Goal: Task Accomplishment & Management: Manage account settings

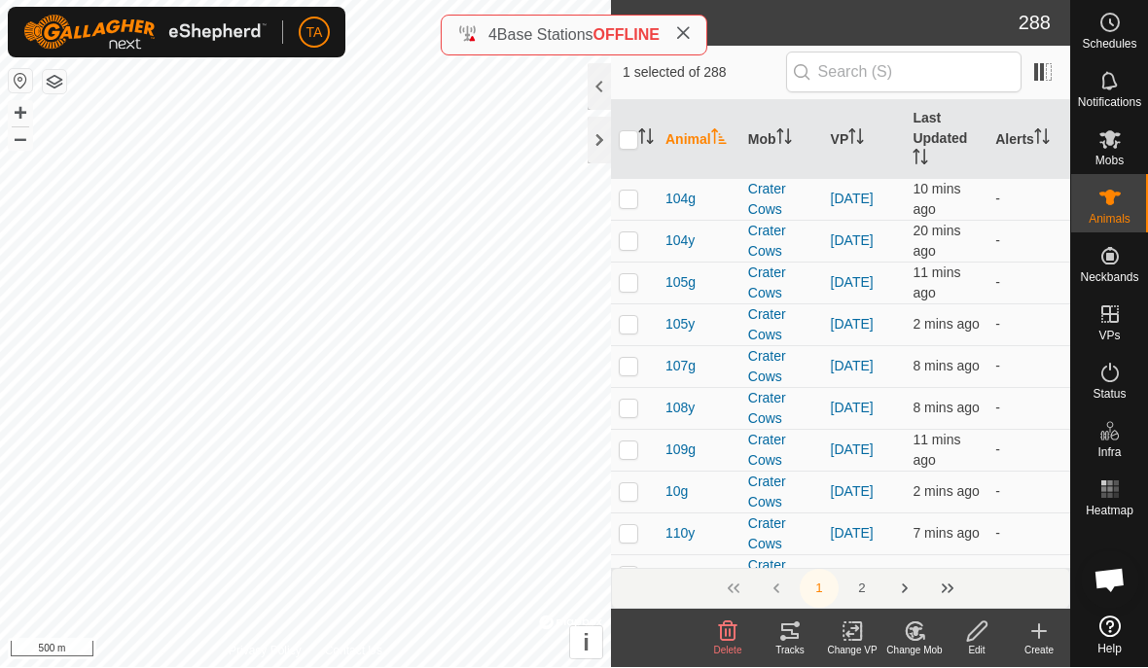
checkbox input "false"
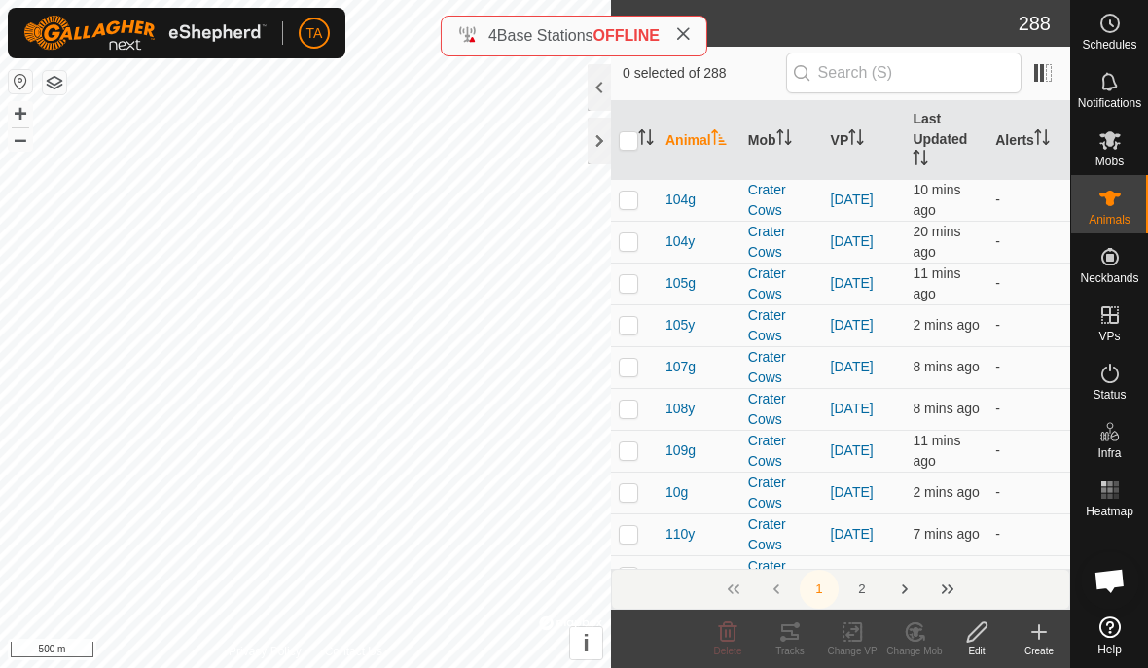
click at [660, 141] on th "Animal" at bounding box center [698, 140] width 83 height 79
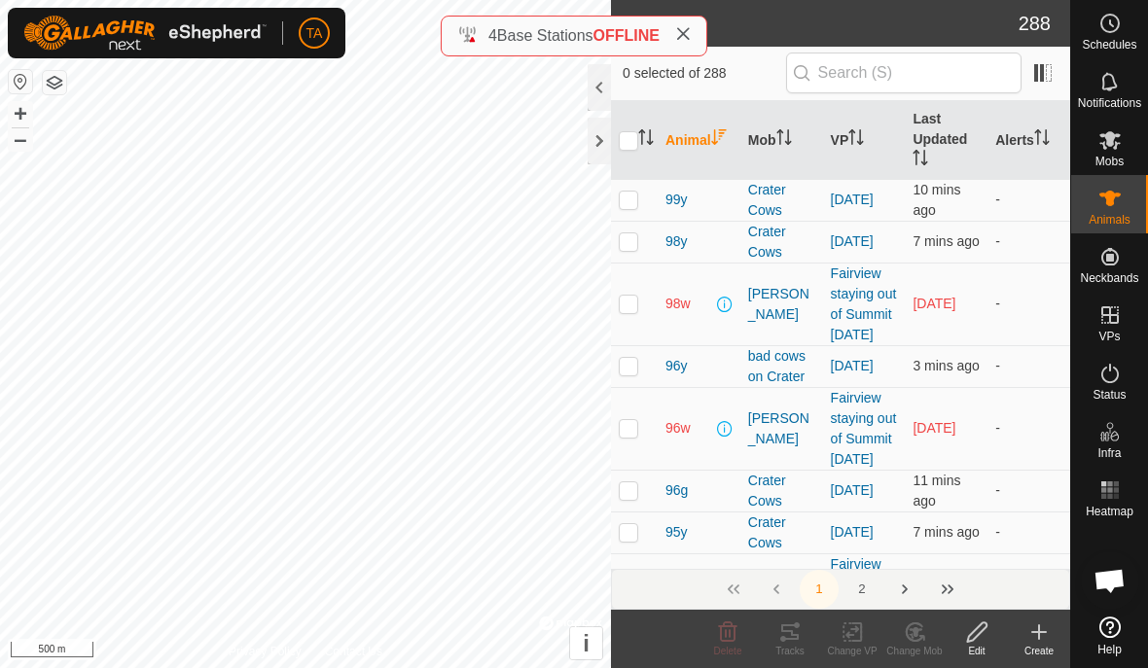
click at [652, 148] on p-sorticon "Activate to sort" at bounding box center [646, 140] width 16 height 16
checkbox input "true"
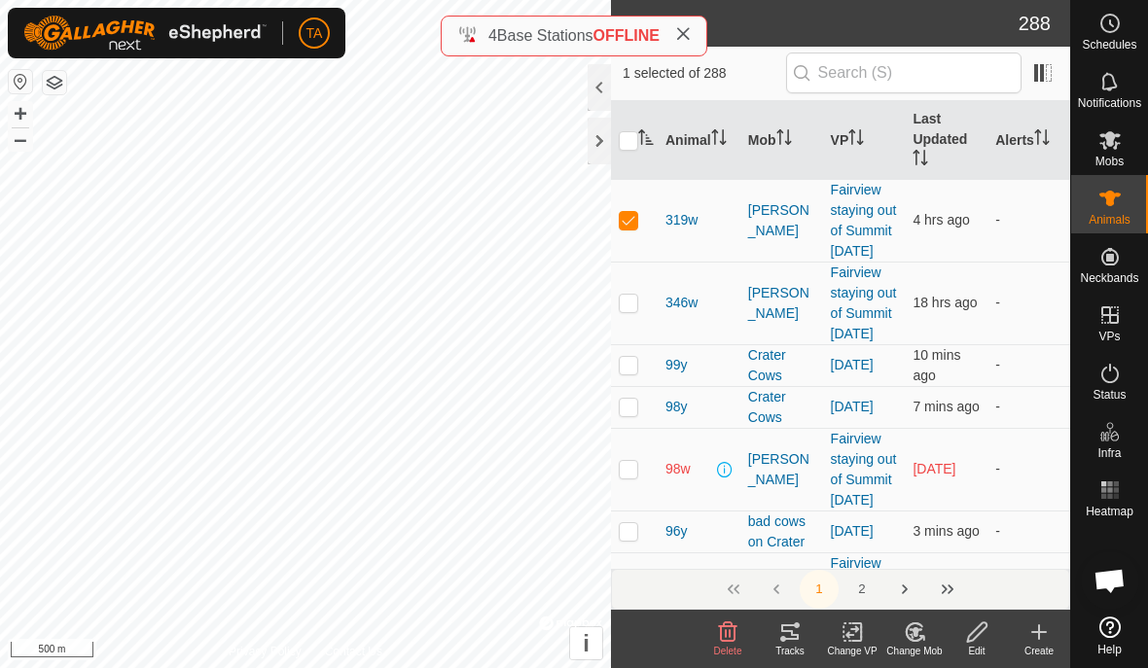
checkbox input "false"
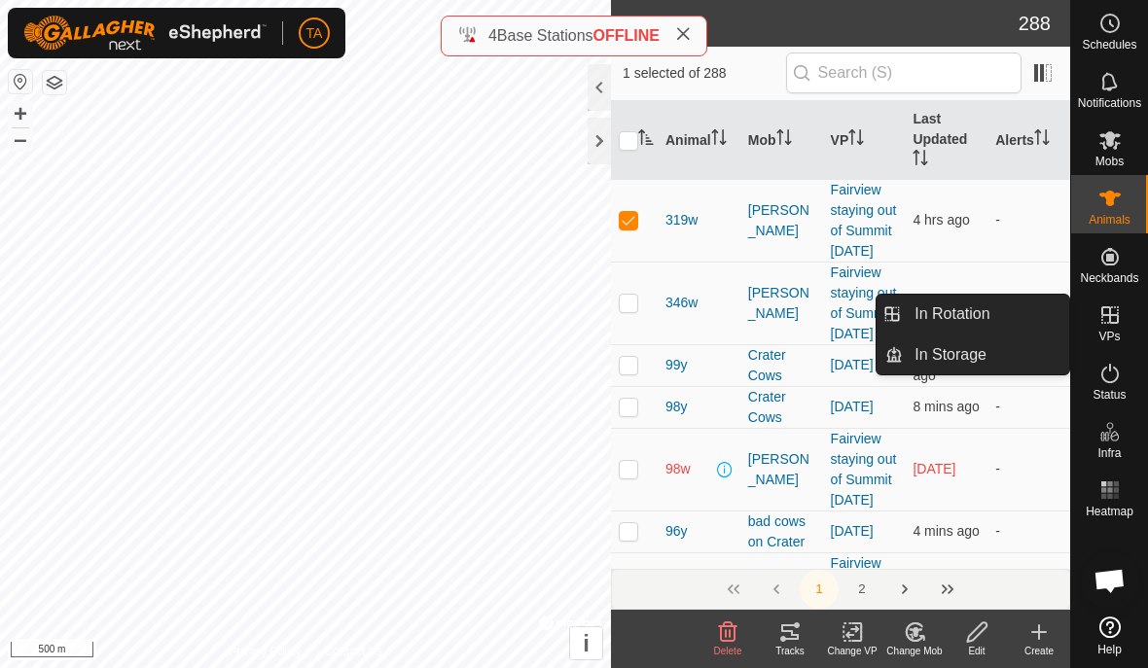
click at [1001, 314] on link "In Rotation" at bounding box center [986, 314] width 166 height 39
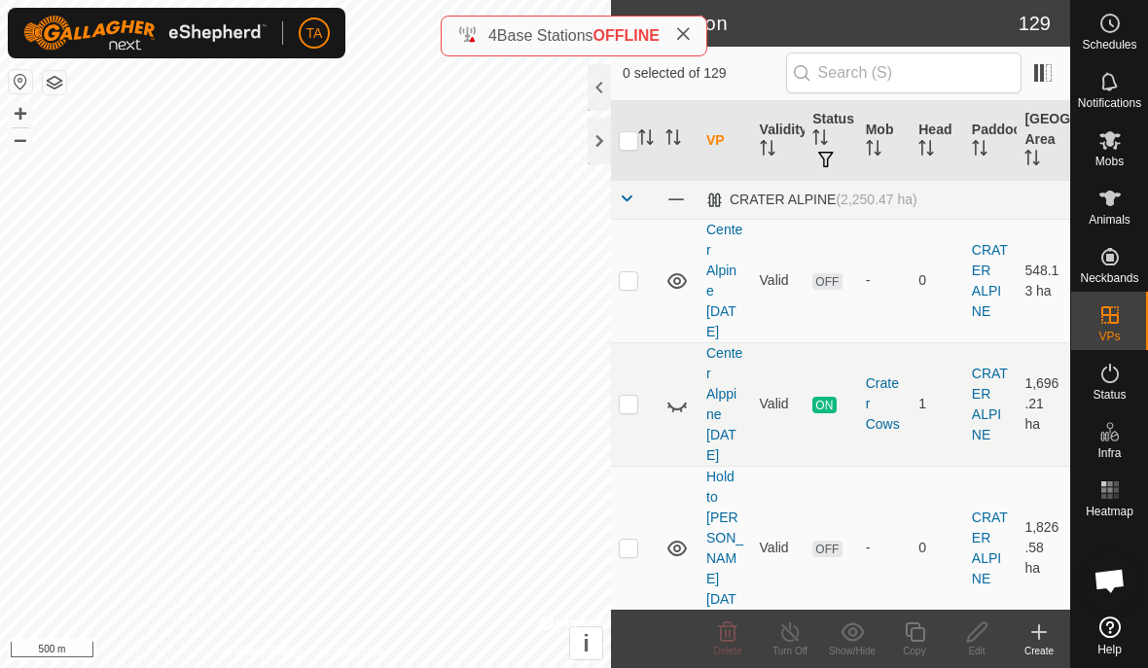
click at [668, 416] on icon at bounding box center [676, 404] width 23 height 23
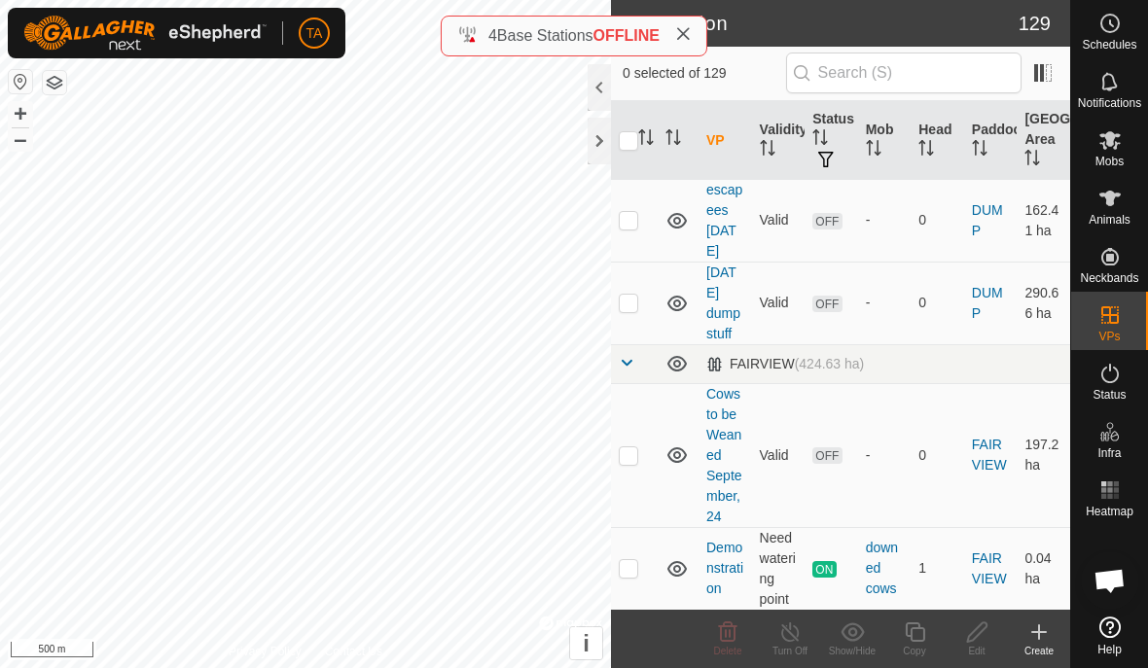
scroll to position [3927, 0]
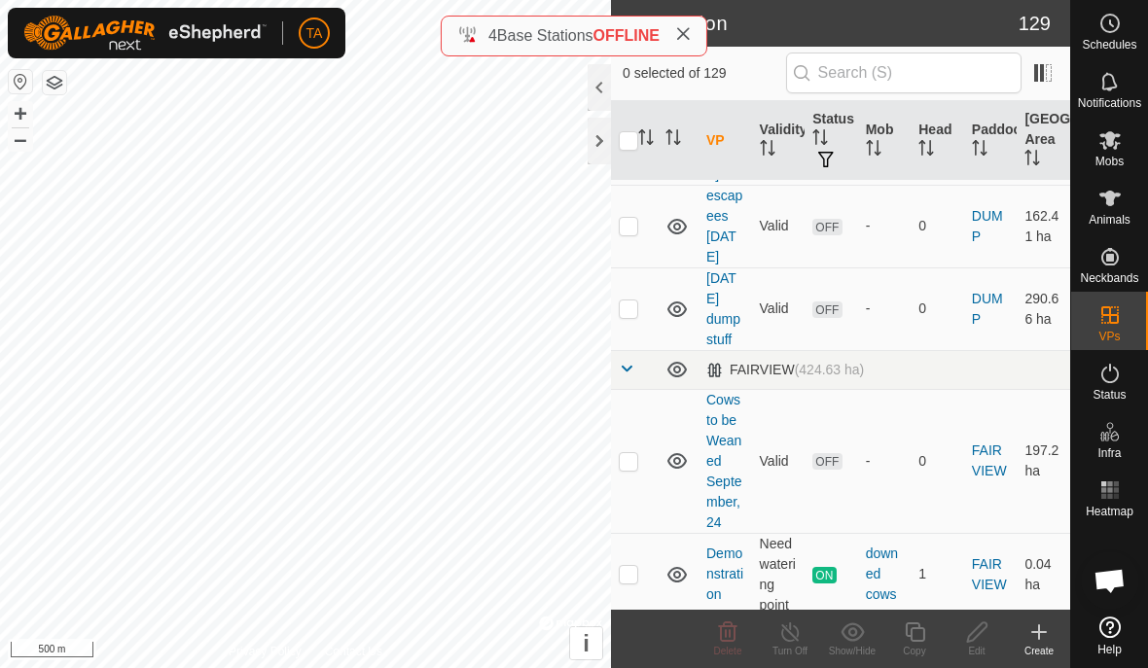
click at [628, 533] on td at bounding box center [634, 574] width 47 height 83
click at [625, 533] on td at bounding box center [634, 574] width 47 height 83
checkbox input "false"
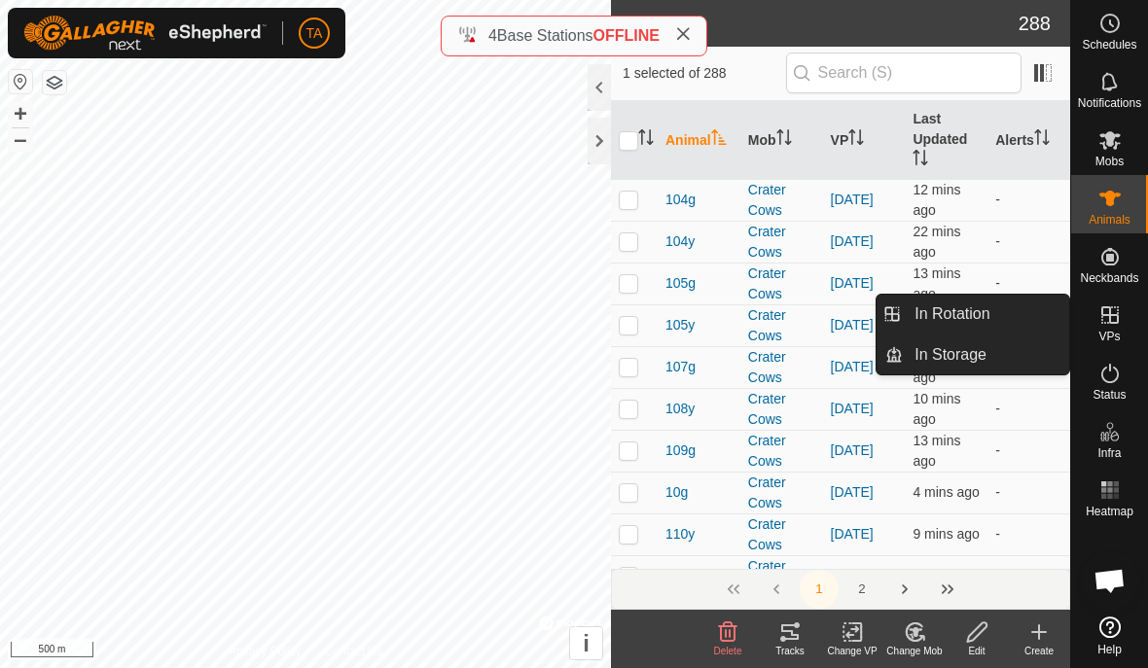
click at [981, 318] on span "In Rotation" at bounding box center [951, 313] width 75 height 23
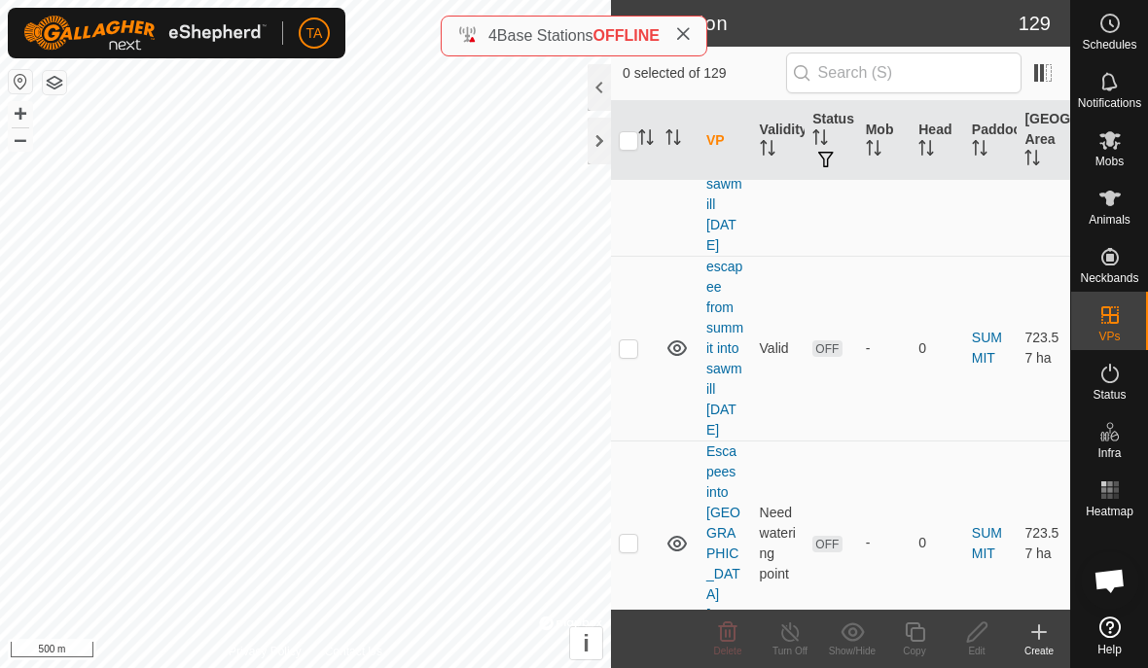
scroll to position [12529, 0]
click at [978, 526] on link "SUMMIT" at bounding box center [987, 544] width 30 height 36
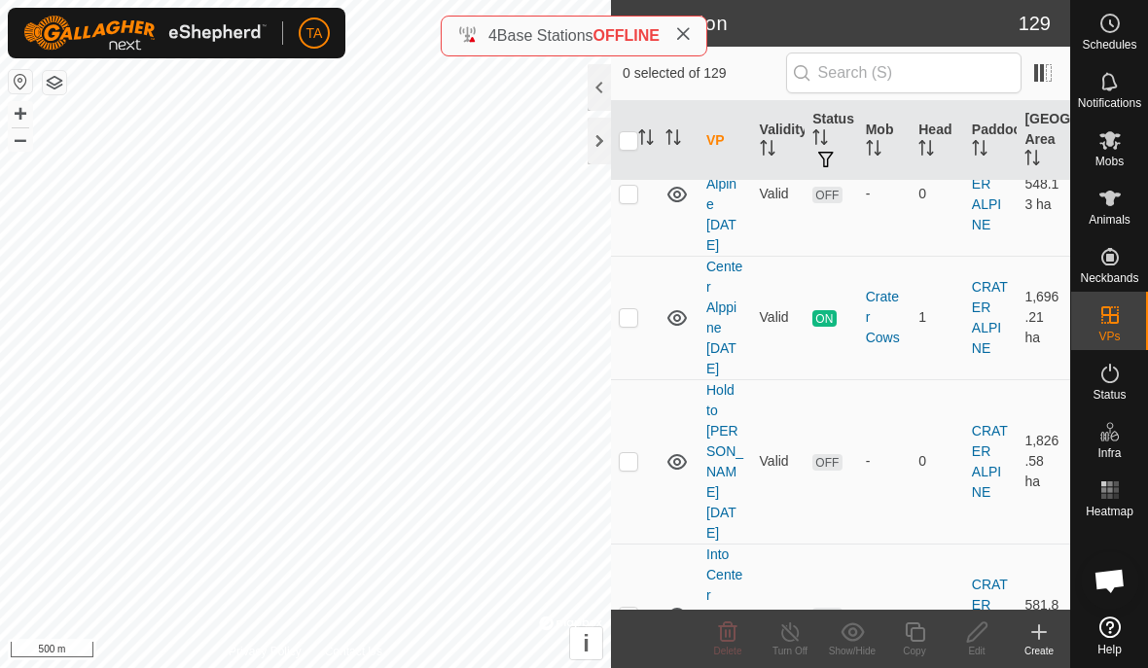
scroll to position [89, 0]
click at [625, 477] on td at bounding box center [634, 459] width 47 height 164
checkbox input "true"
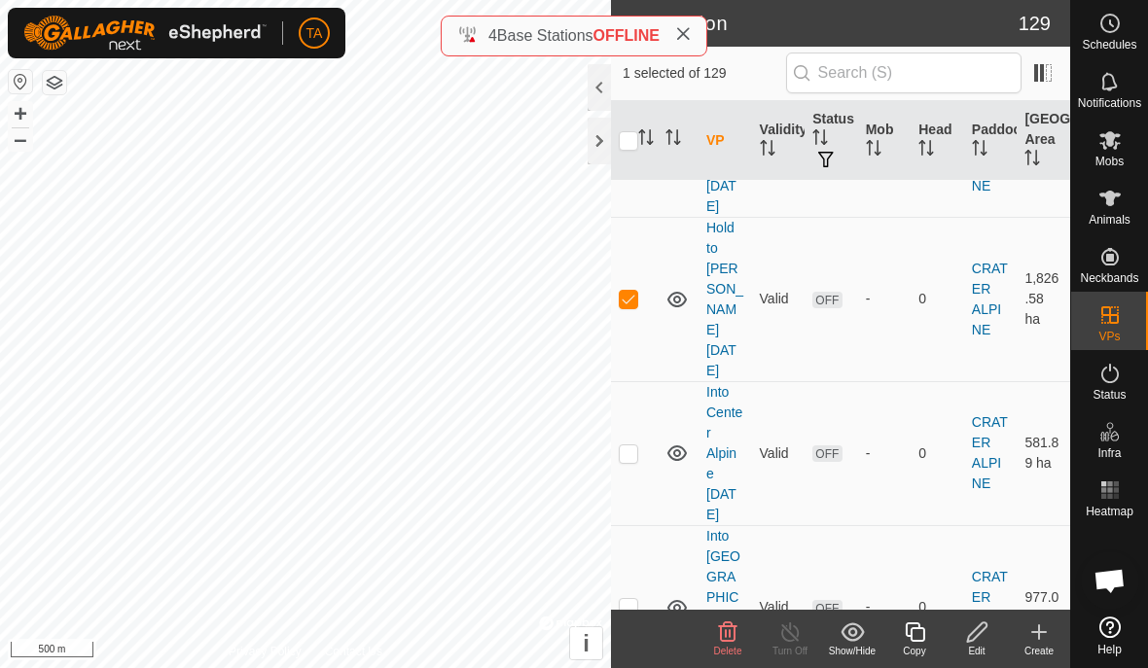
scroll to position [271, 0]
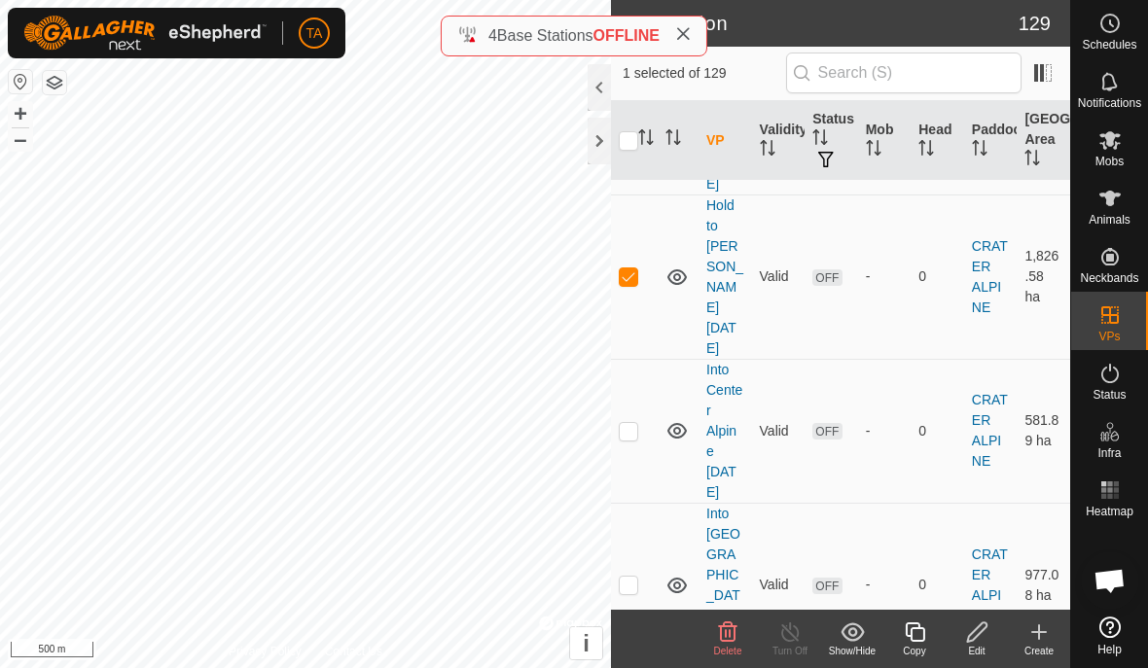
click at [633, 420] on td at bounding box center [634, 431] width 47 height 144
checkbox input "true"
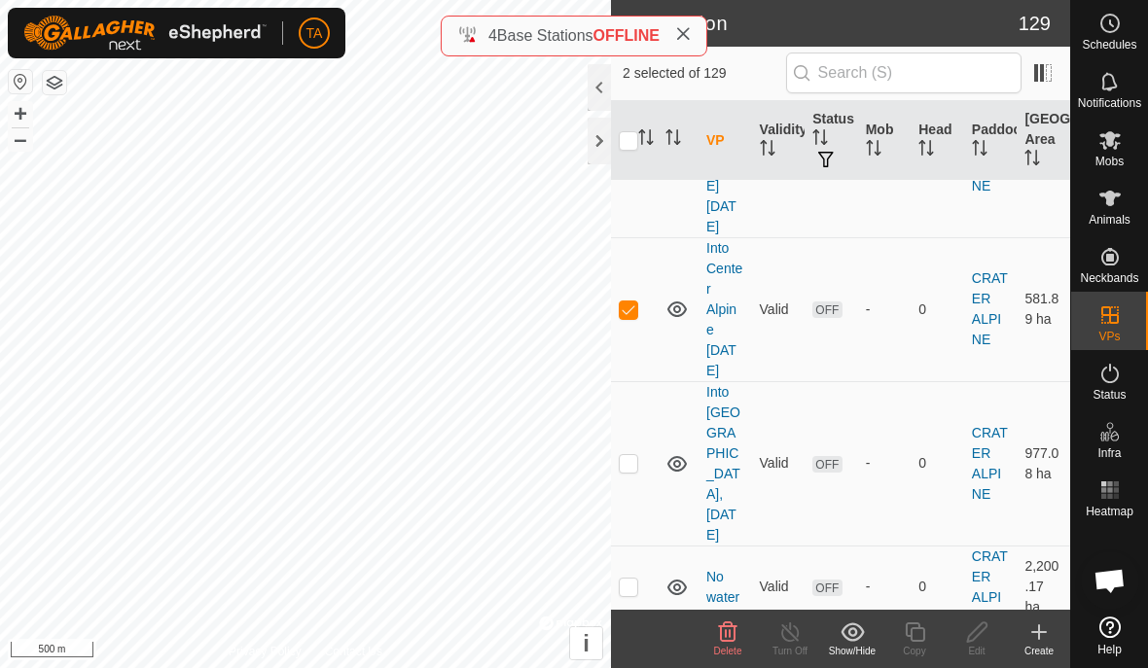
click at [616, 446] on td at bounding box center [634, 463] width 47 height 164
checkbox input "true"
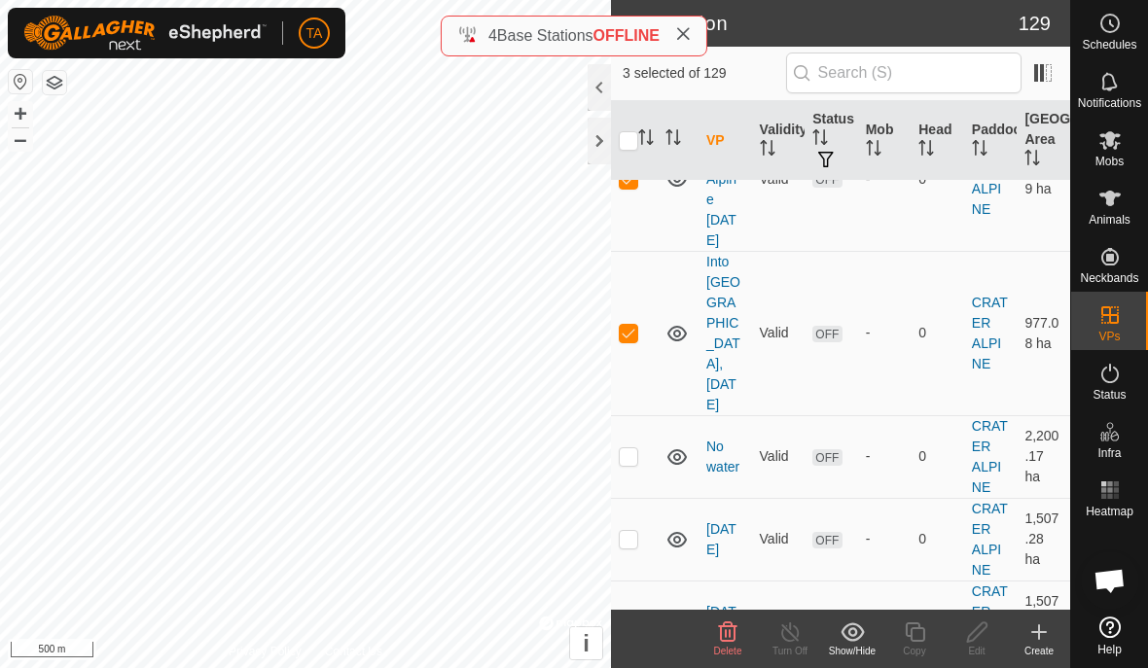
scroll to position [526, 0]
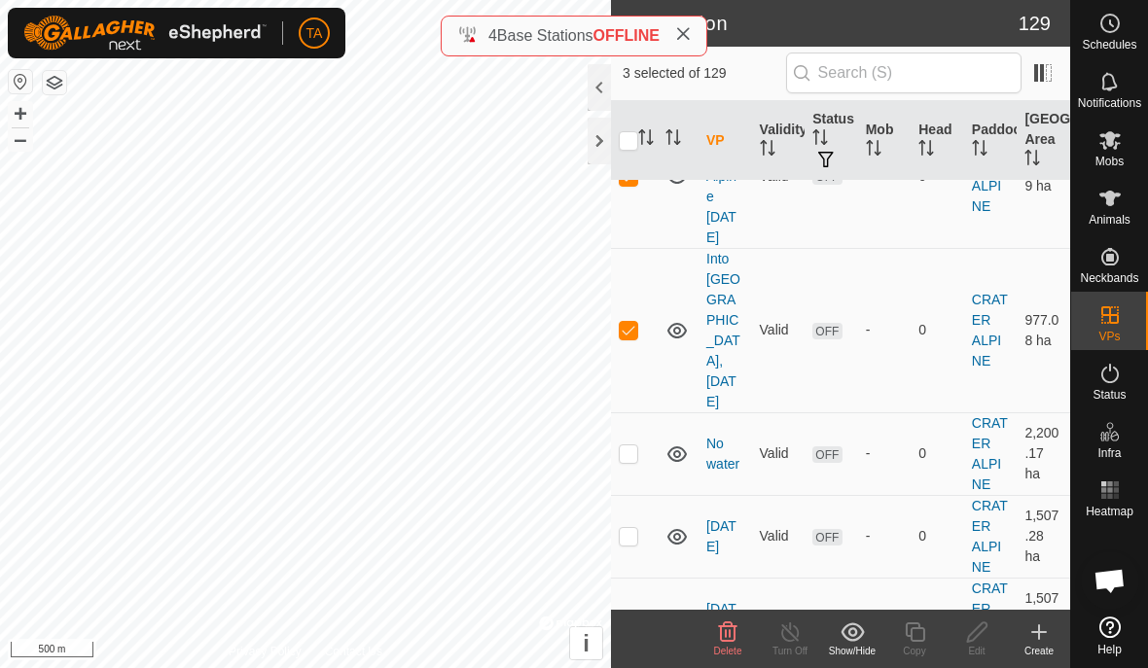
click at [621, 423] on td at bounding box center [634, 453] width 47 height 83
checkbox input "true"
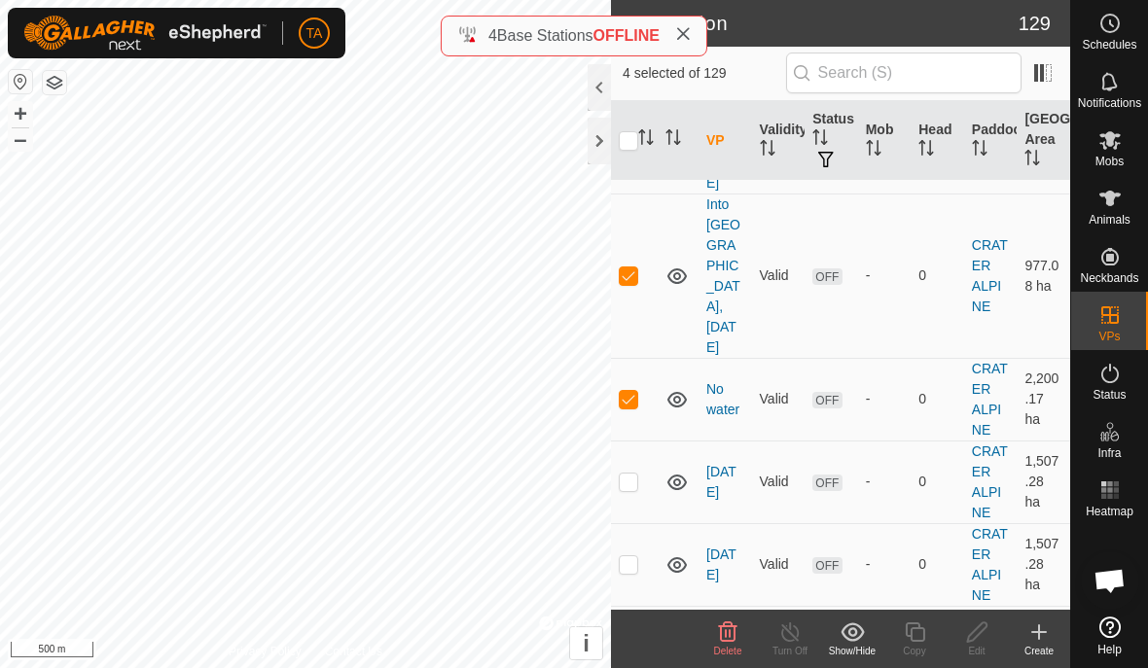
scroll to position [596, 0]
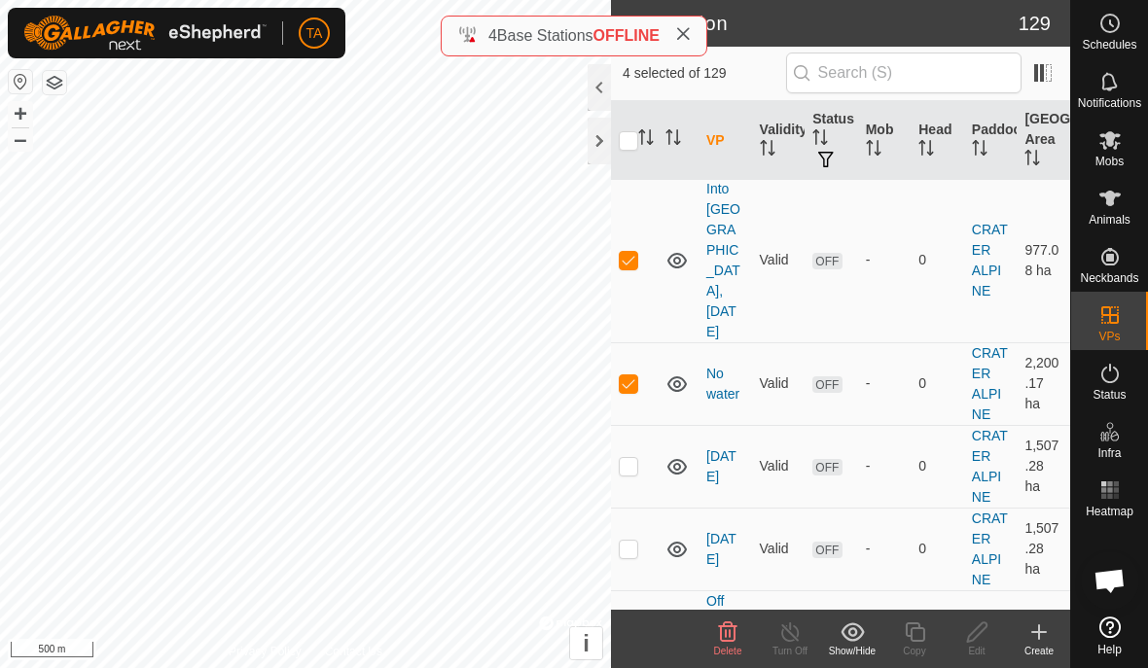
click at [629, 458] on p-checkbox at bounding box center [628, 466] width 19 height 16
checkbox input "true"
click at [738, 632] on icon at bounding box center [727, 632] width 23 height 23
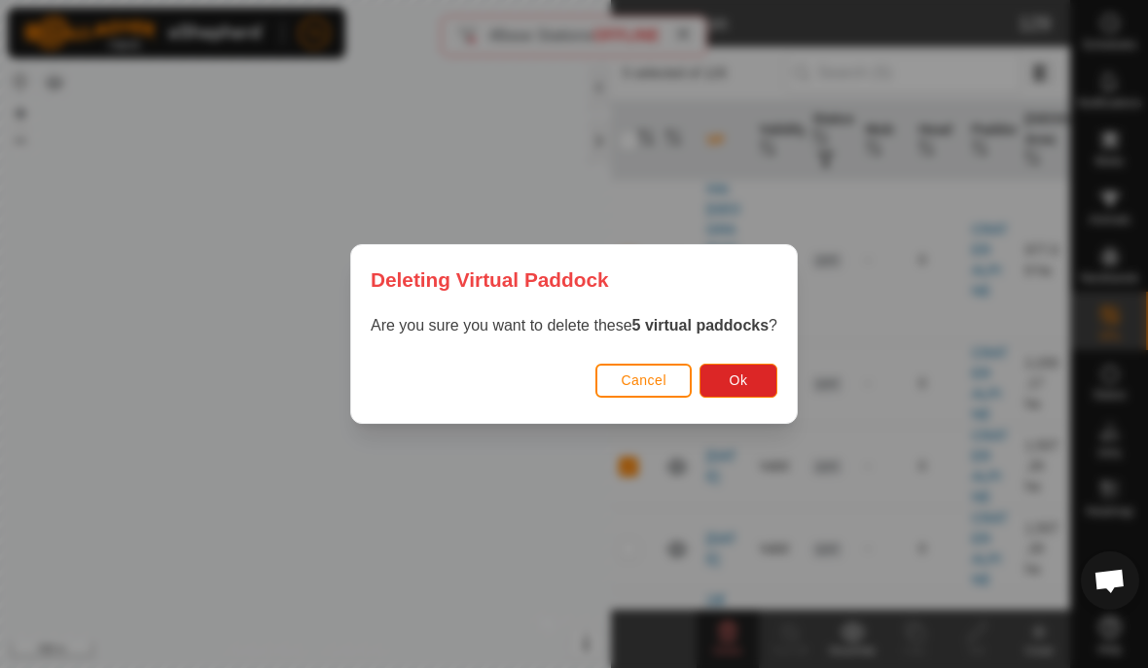
click at [747, 396] on button "Ok" at bounding box center [738, 381] width 78 height 34
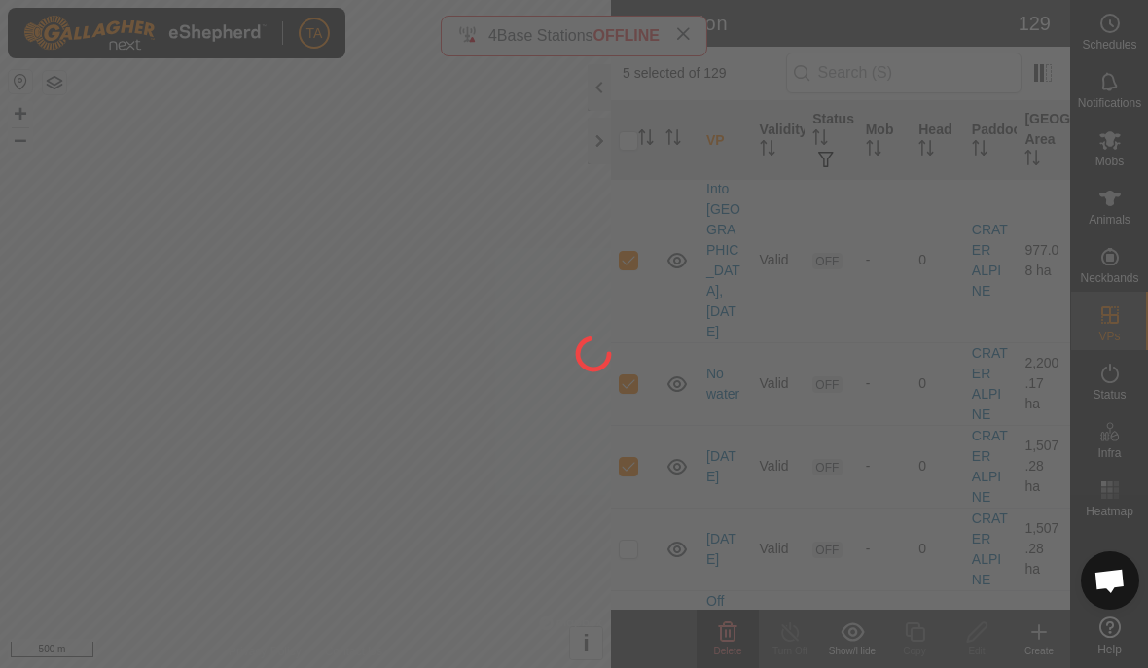
checkbox input "false"
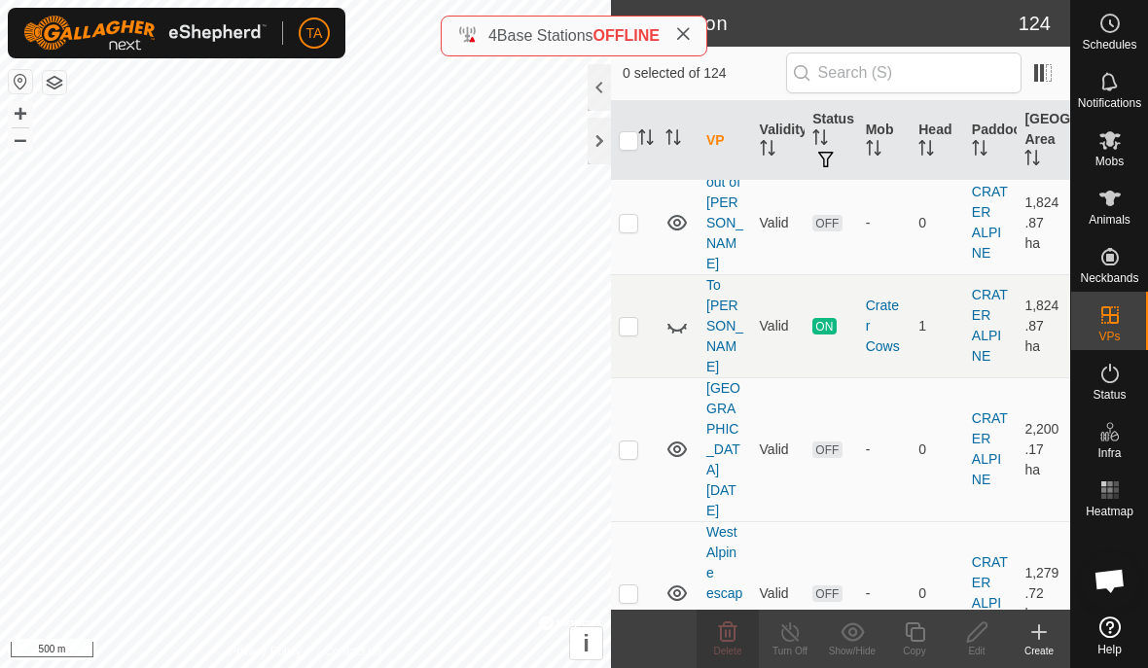
scroll to position [572, 0]
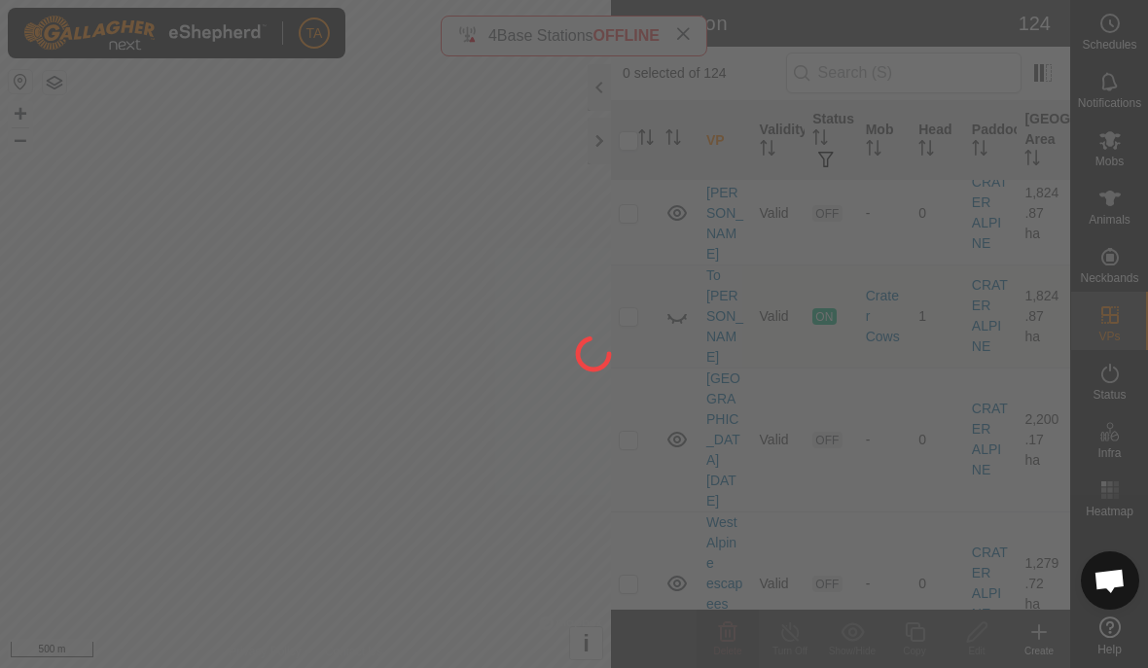
click at [781, 351] on div at bounding box center [574, 334] width 1148 height 668
click at [635, 392] on div at bounding box center [574, 334] width 1148 height 668
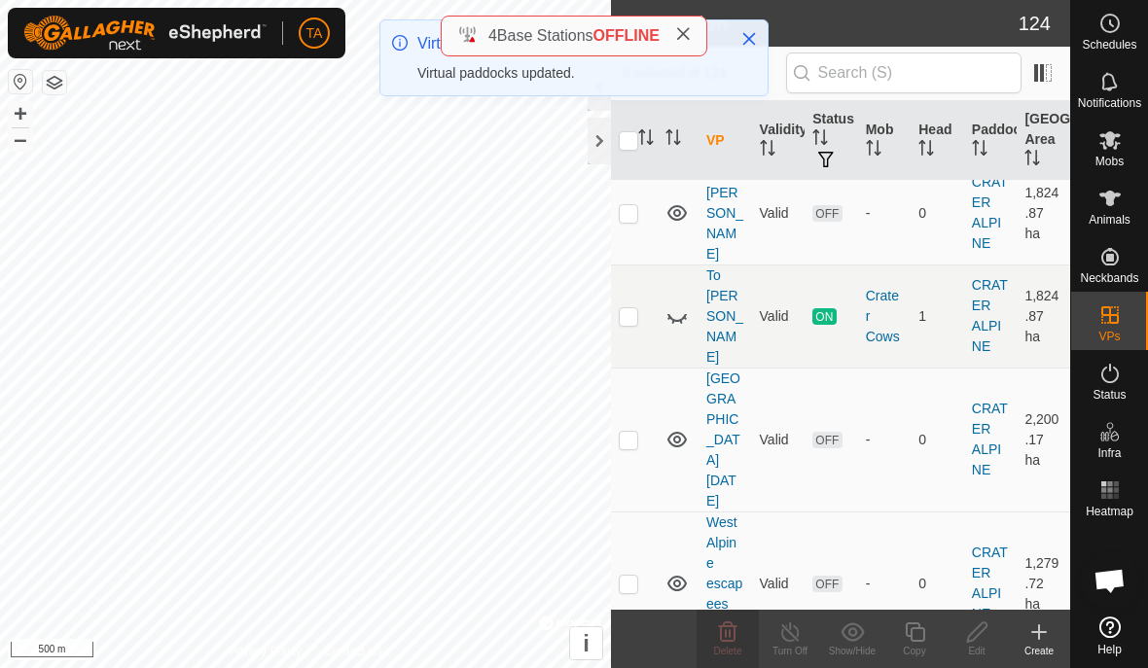
click at [621, 432] on p-checkbox at bounding box center [628, 440] width 19 height 16
checkbox input "true"
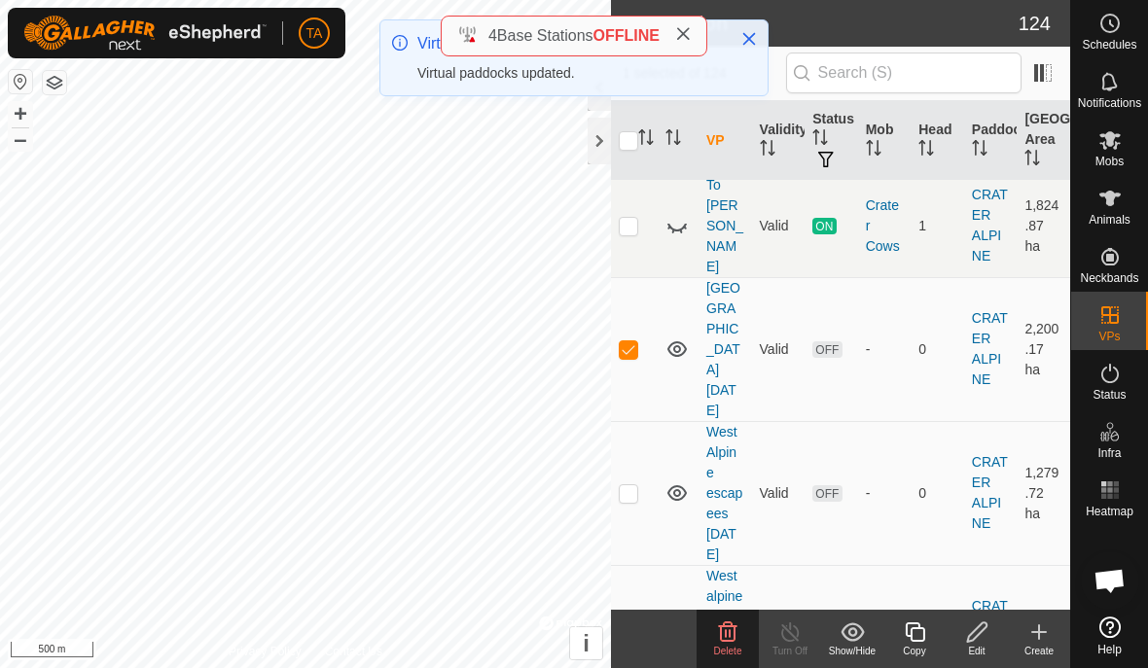
scroll to position [681, 0]
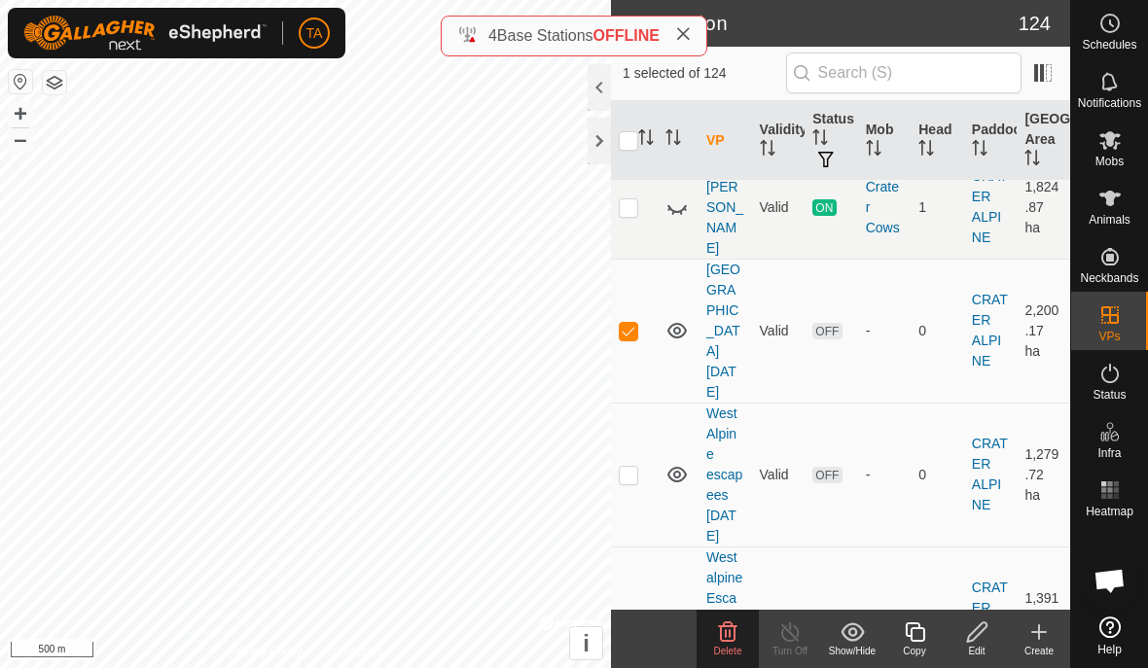
click at [691, 412] on td at bounding box center [677, 475] width 41 height 144
click at [630, 433] on td at bounding box center [634, 475] width 47 height 144
checkbox input "true"
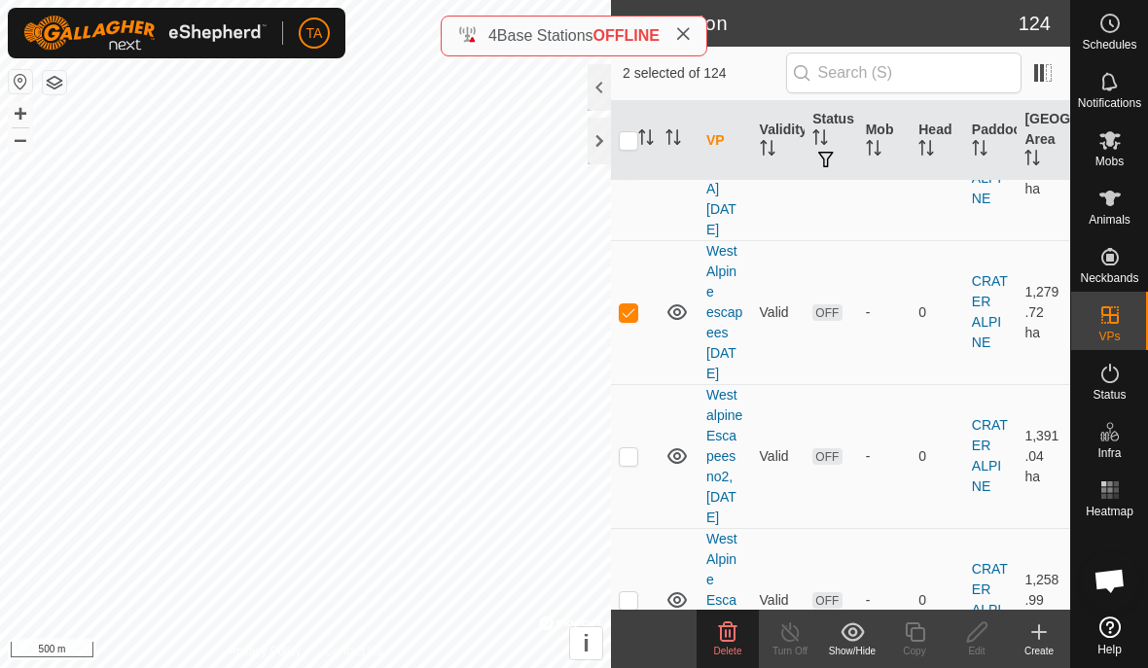
scroll to position [844, 0]
click at [624, 434] on td at bounding box center [634, 455] width 47 height 144
checkbox input "true"
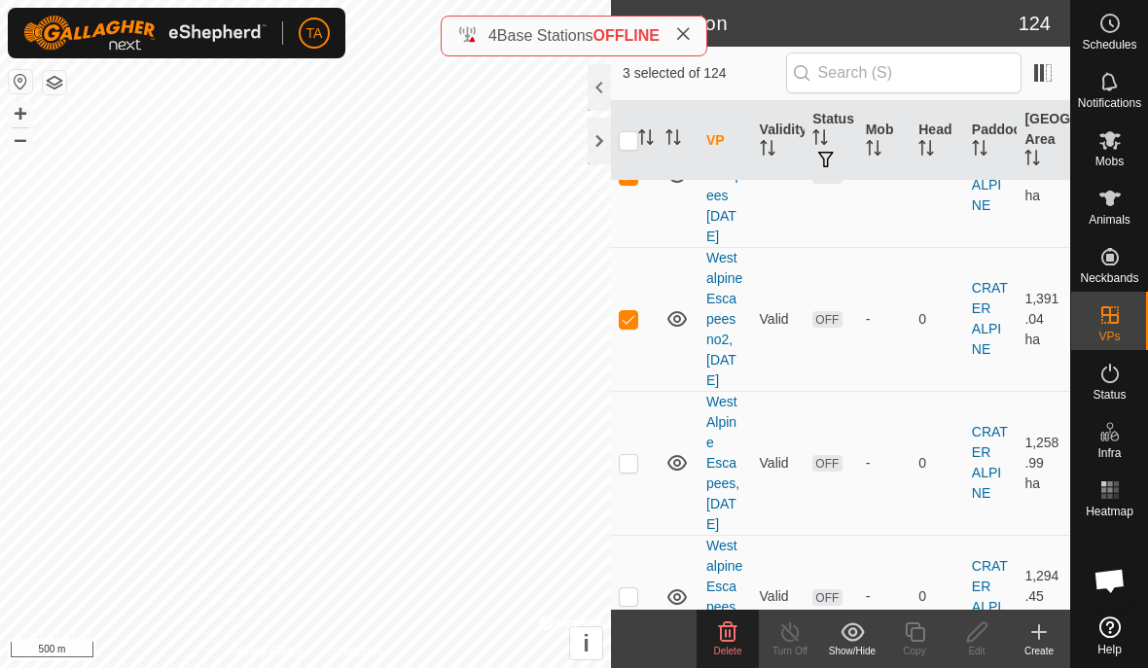
scroll to position [1005, 0]
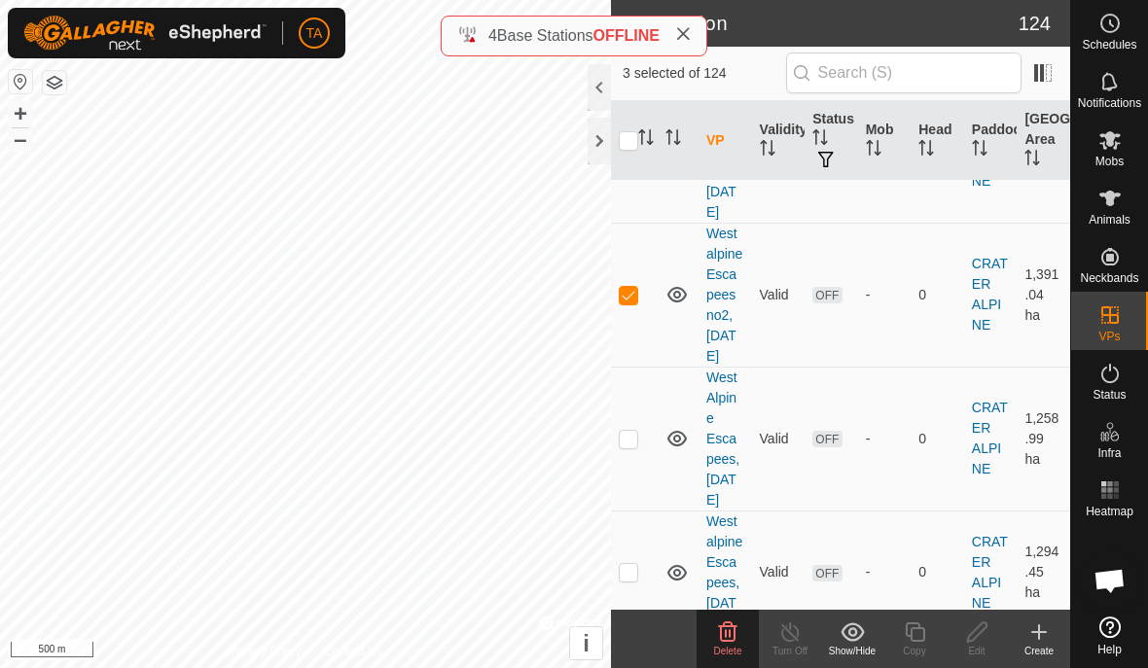
click at [631, 444] on td at bounding box center [634, 439] width 47 height 144
checkbox input "true"
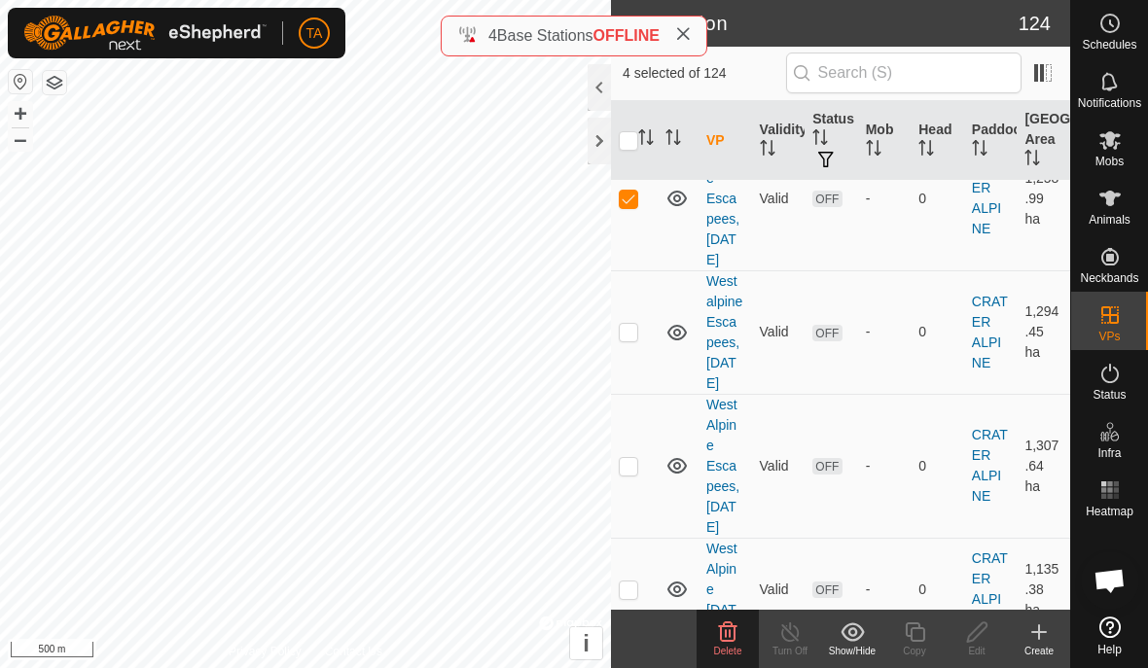
scroll to position [1248, 0]
click at [623, 351] on td at bounding box center [634, 329] width 47 height 124
checkbox input "true"
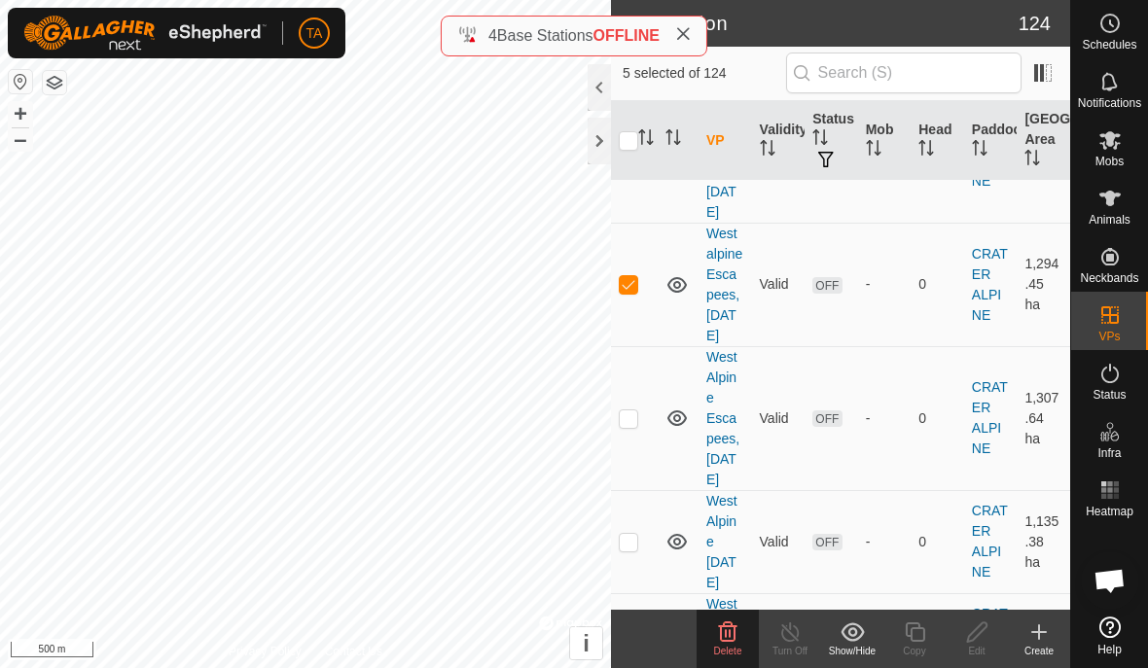
scroll to position [1292, 0]
click at [635, 427] on p-checkbox at bounding box center [628, 419] width 19 height 16
checkbox input "true"
click at [741, 631] on delete-svg-icon at bounding box center [727, 632] width 62 height 23
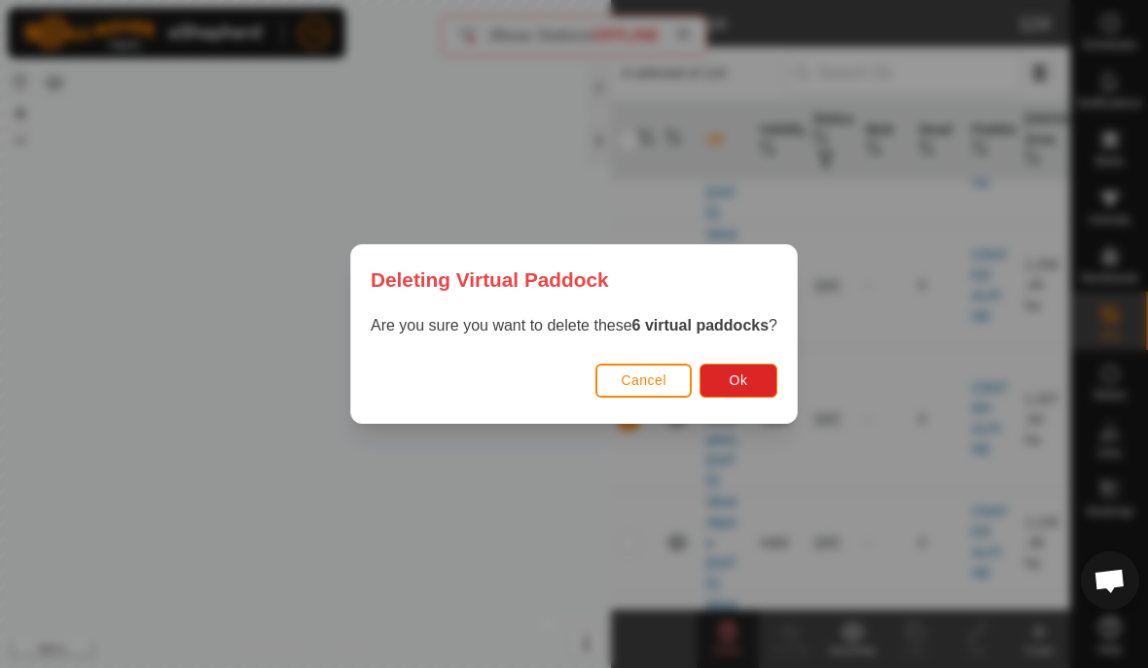
click at [753, 378] on button "Ok" at bounding box center [738, 381] width 78 height 34
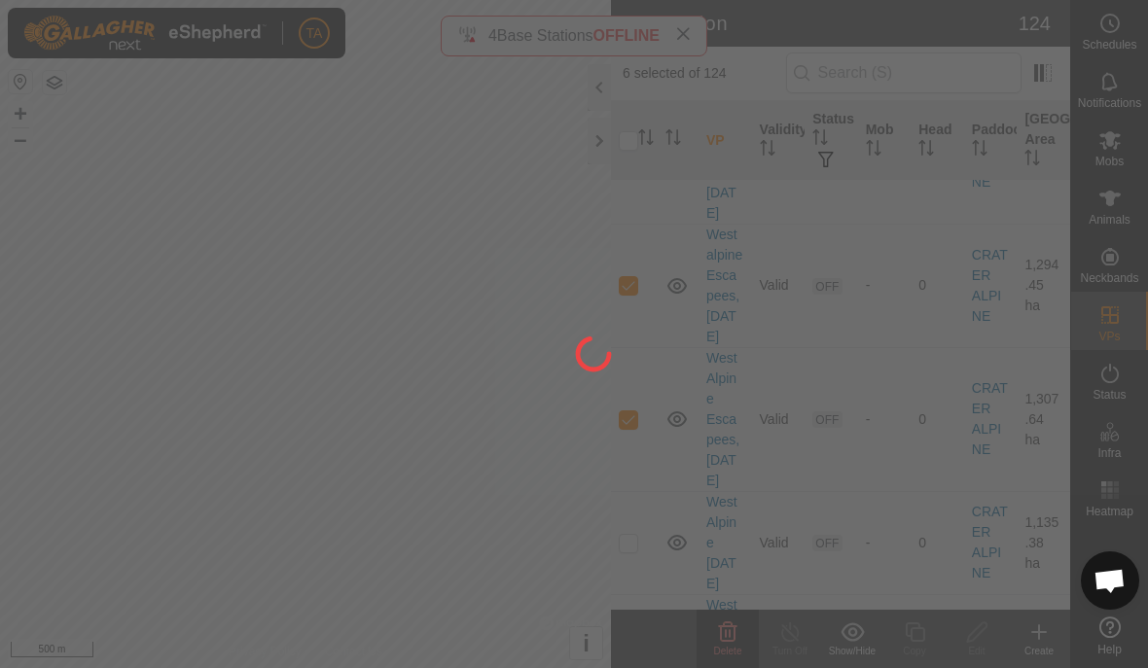
checkbox input "false"
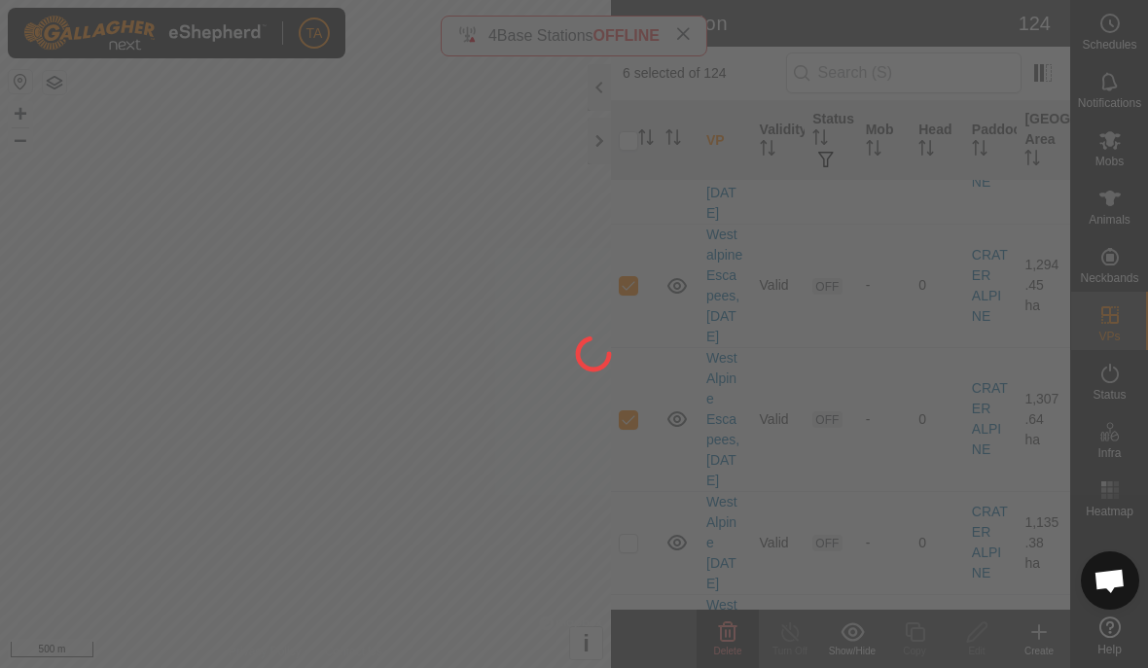
checkbox input "false"
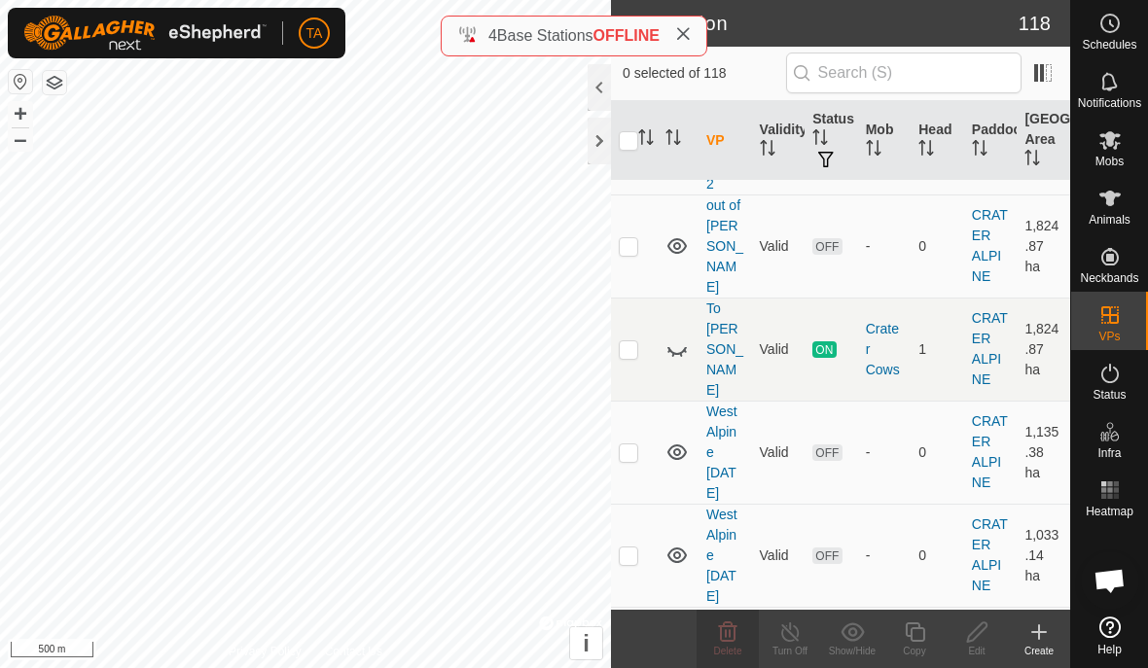
scroll to position [538, 0]
click at [631, 402] on td at bounding box center [634, 453] width 47 height 103
checkbox input "true"
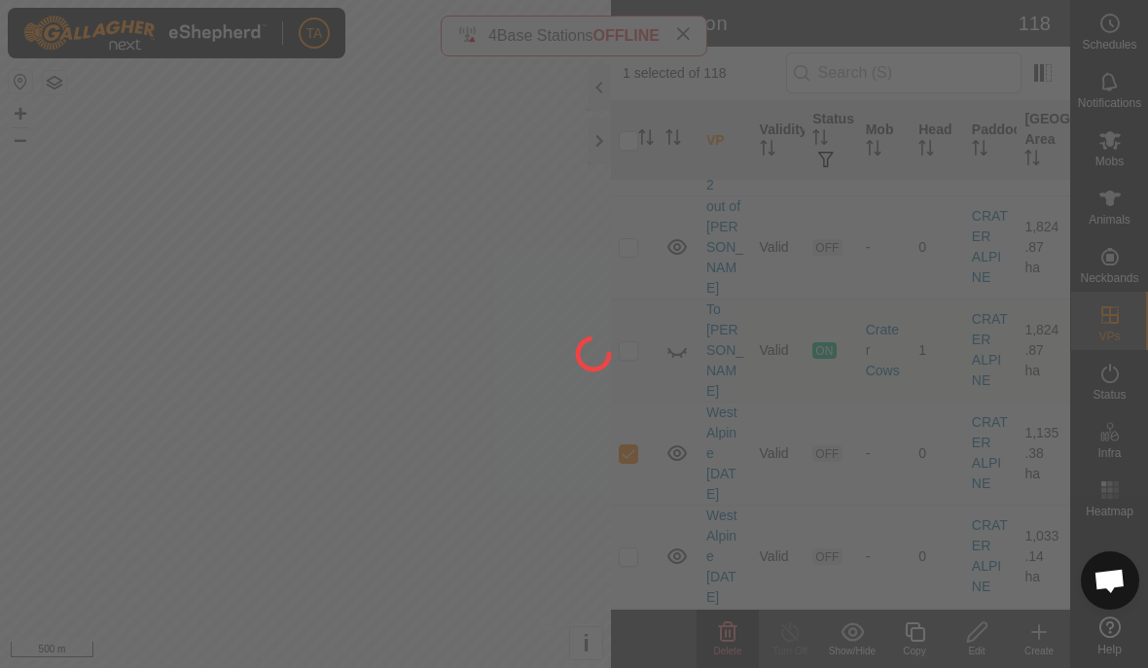
click at [640, 478] on div at bounding box center [574, 334] width 1148 height 668
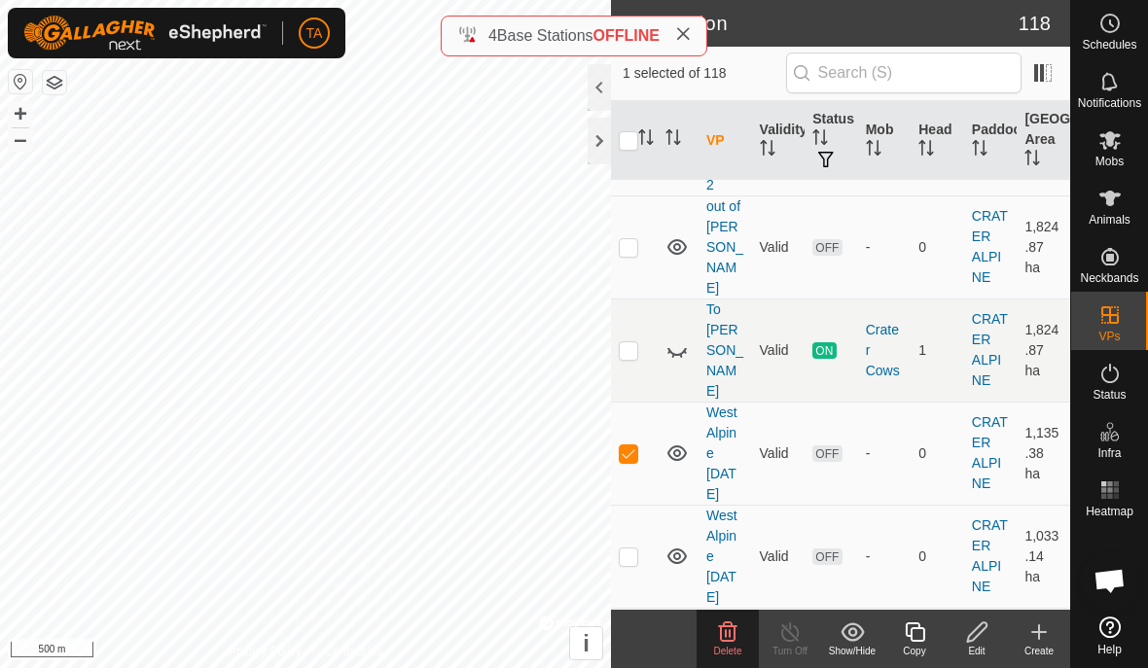
click at [634, 549] on p-checkbox at bounding box center [628, 557] width 19 height 16
checkbox input "true"
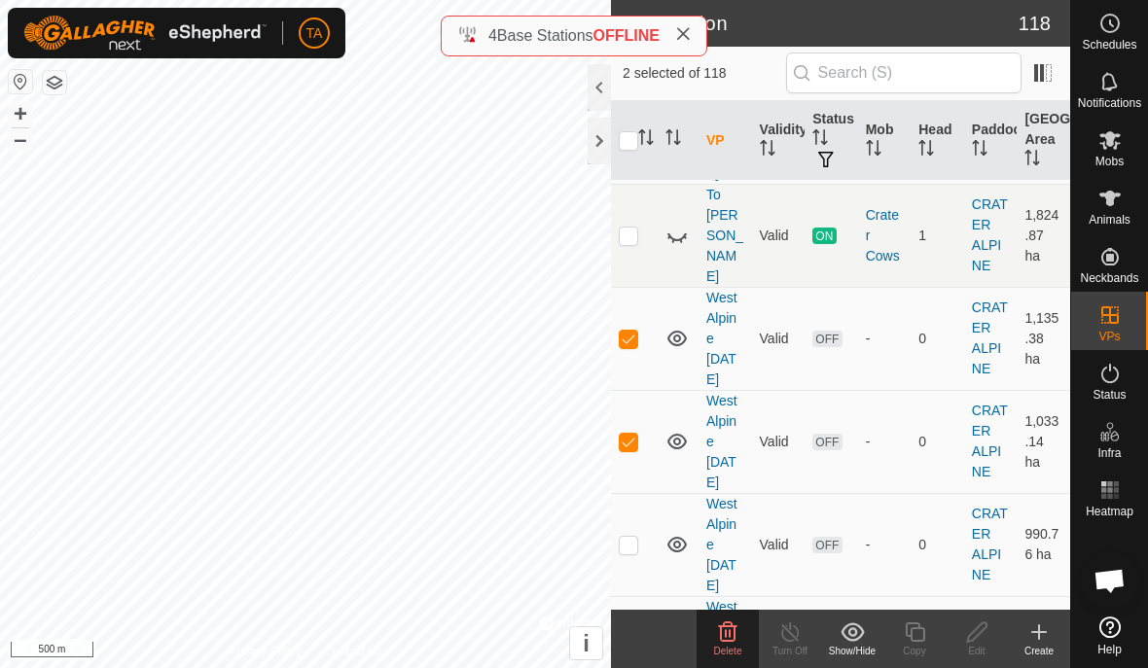
scroll to position [662, 0]
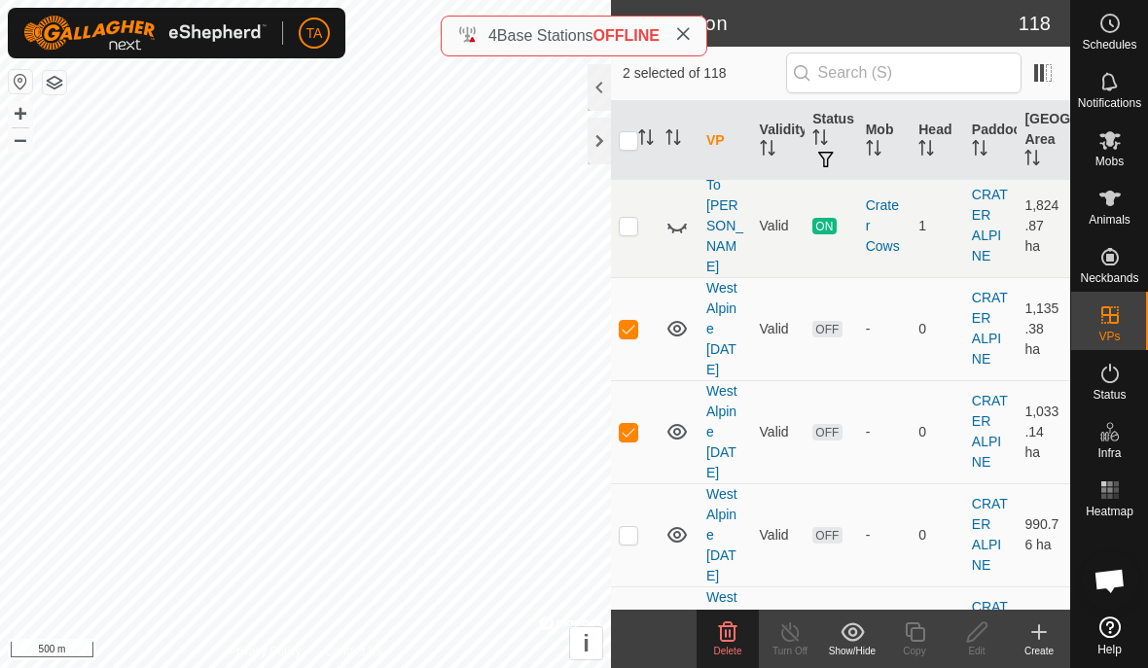
click at [622, 483] on td at bounding box center [634, 534] width 47 height 103
checkbox input "true"
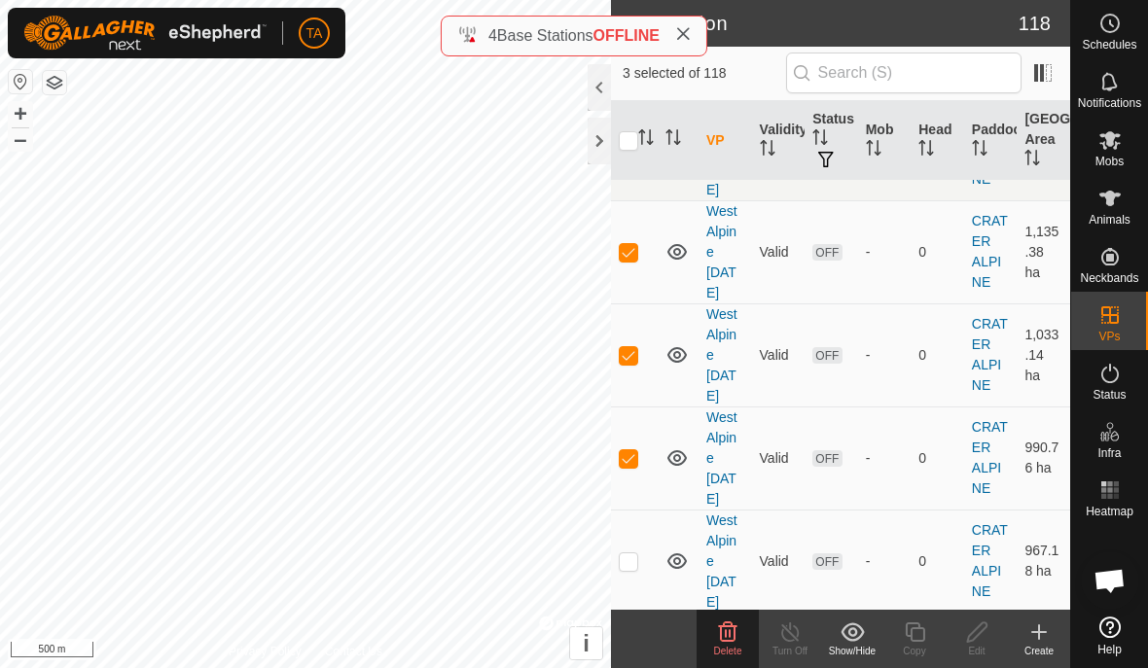
scroll to position [761, 0]
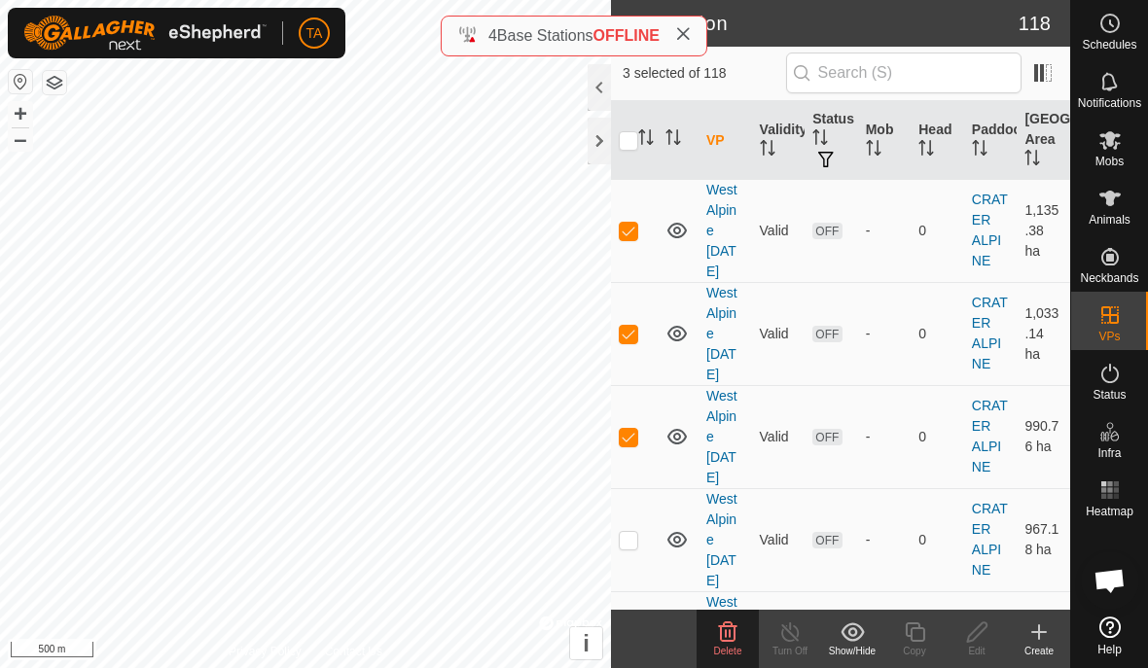
click at [620, 488] on td at bounding box center [634, 539] width 47 height 103
checkbox input "true"
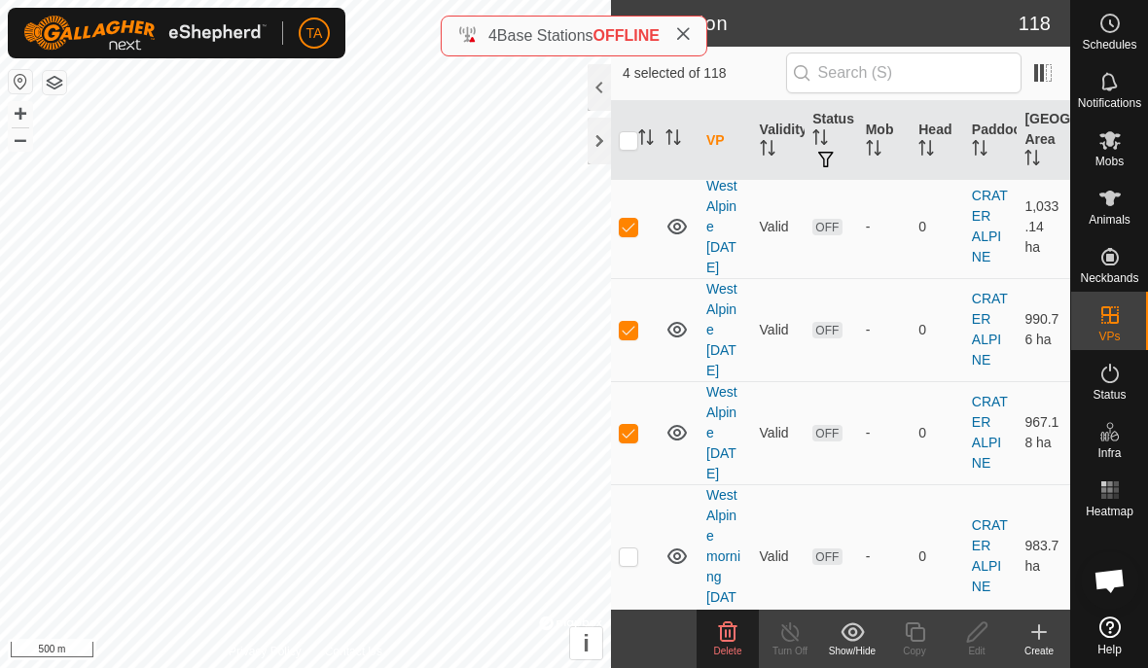
scroll to position [881, 0]
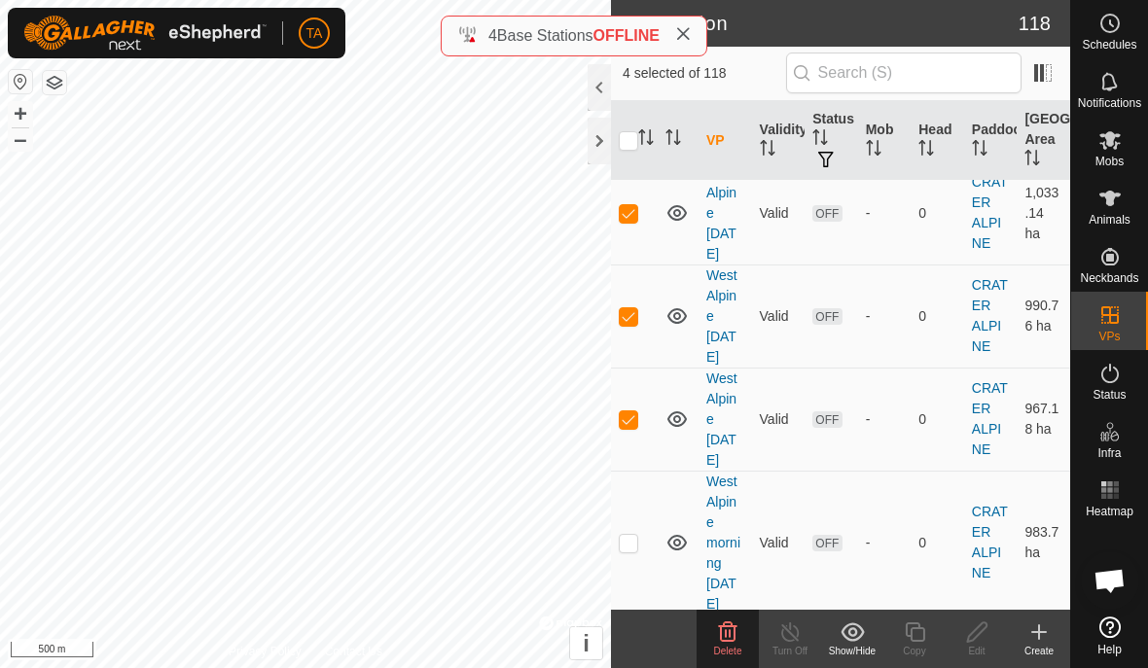
click at [623, 488] on td at bounding box center [634, 543] width 47 height 144
checkbox input "true"
click at [729, 638] on icon at bounding box center [727, 632] width 23 height 23
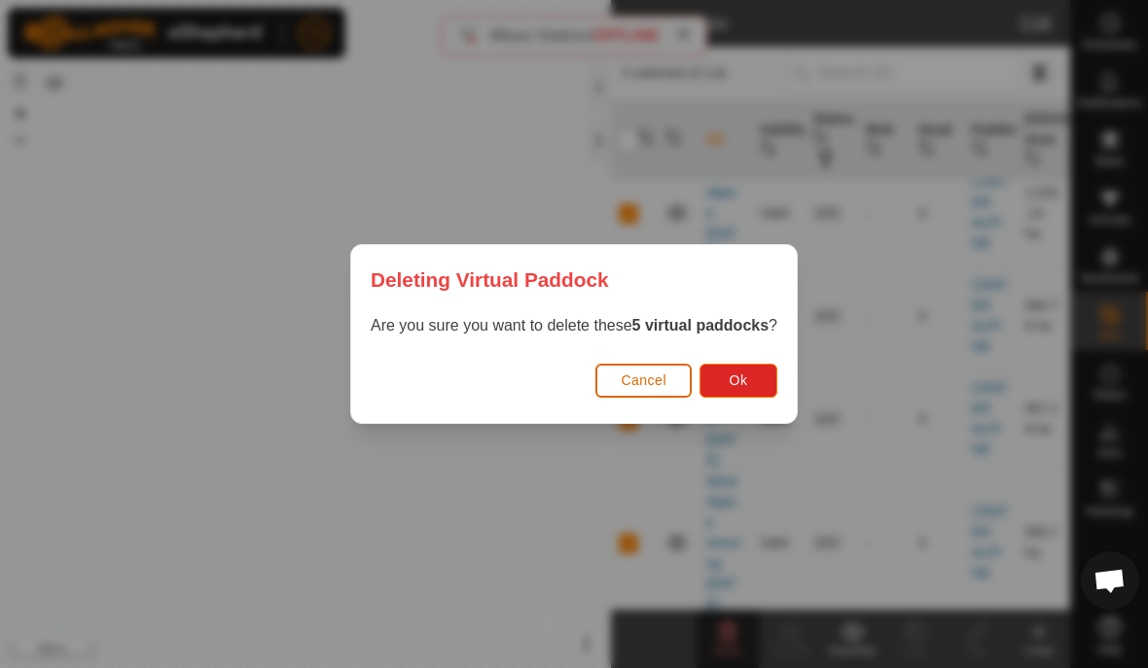
click at [755, 378] on button "Ok" at bounding box center [738, 381] width 78 height 34
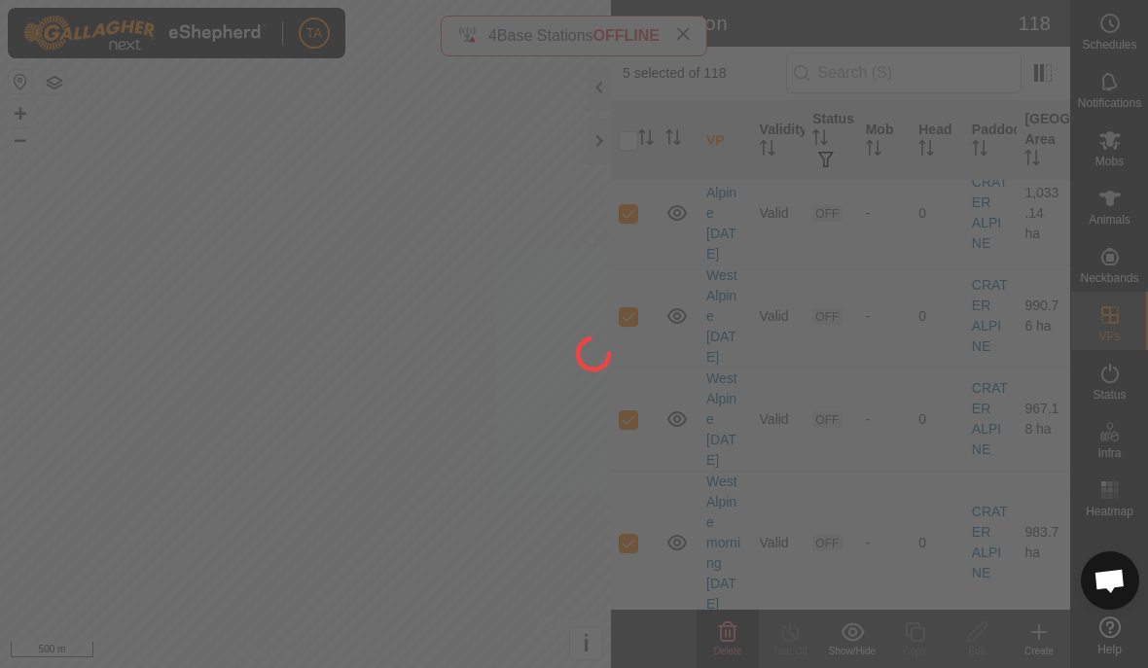
checkbox input "false"
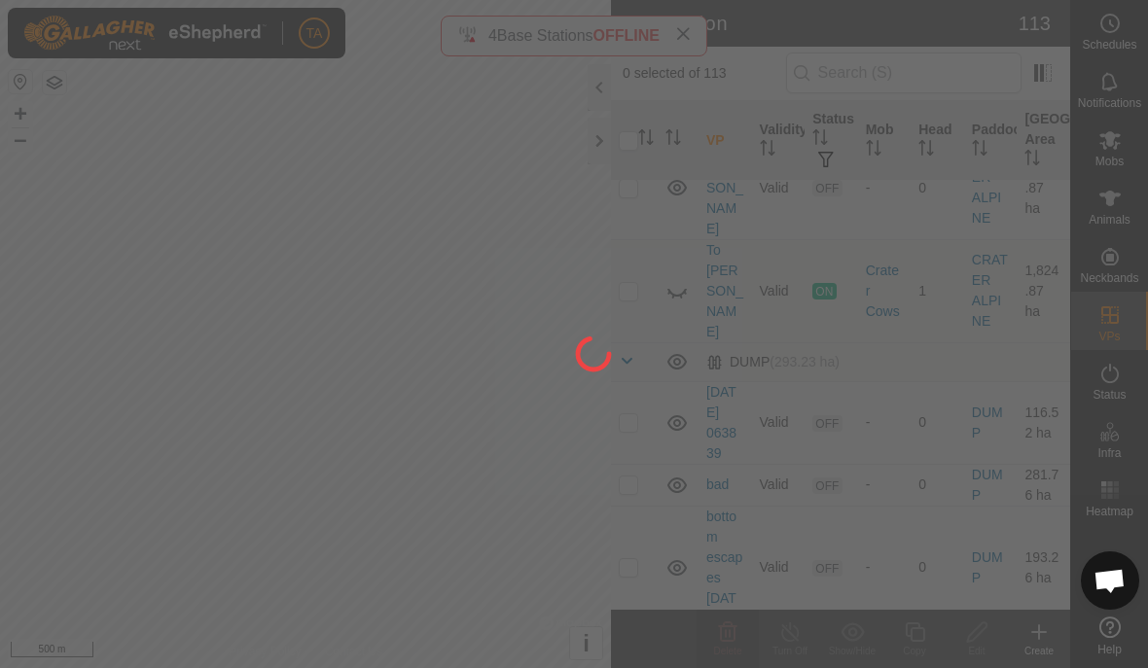
scroll to position [596, 0]
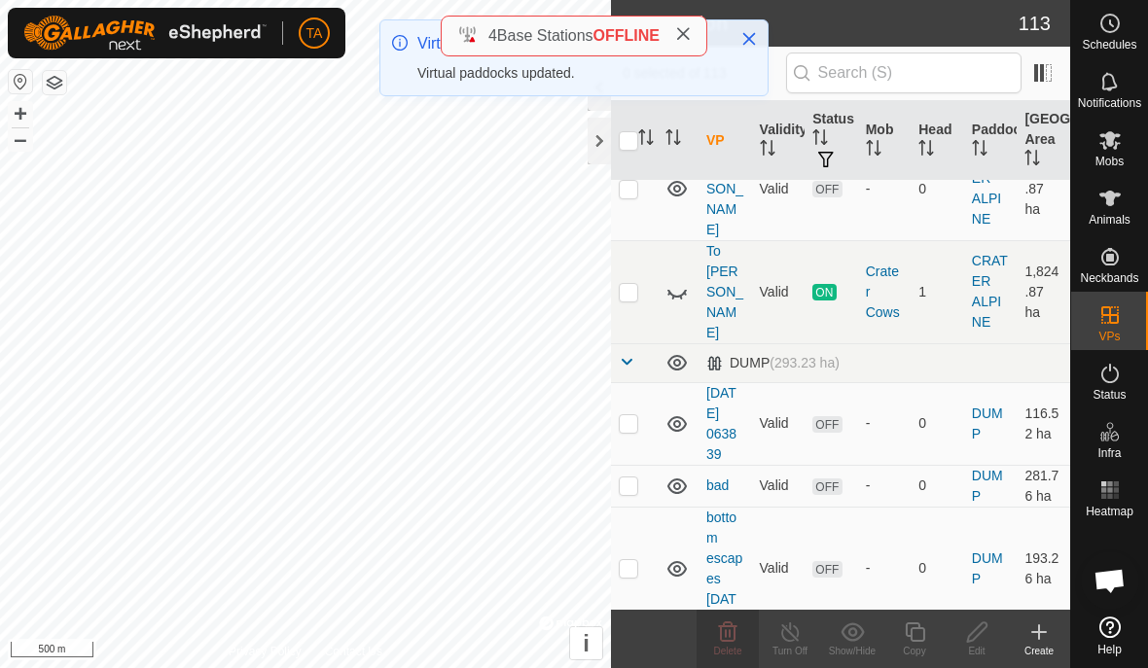
click at [633, 382] on td at bounding box center [634, 423] width 47 height 83
checkbox input "true"
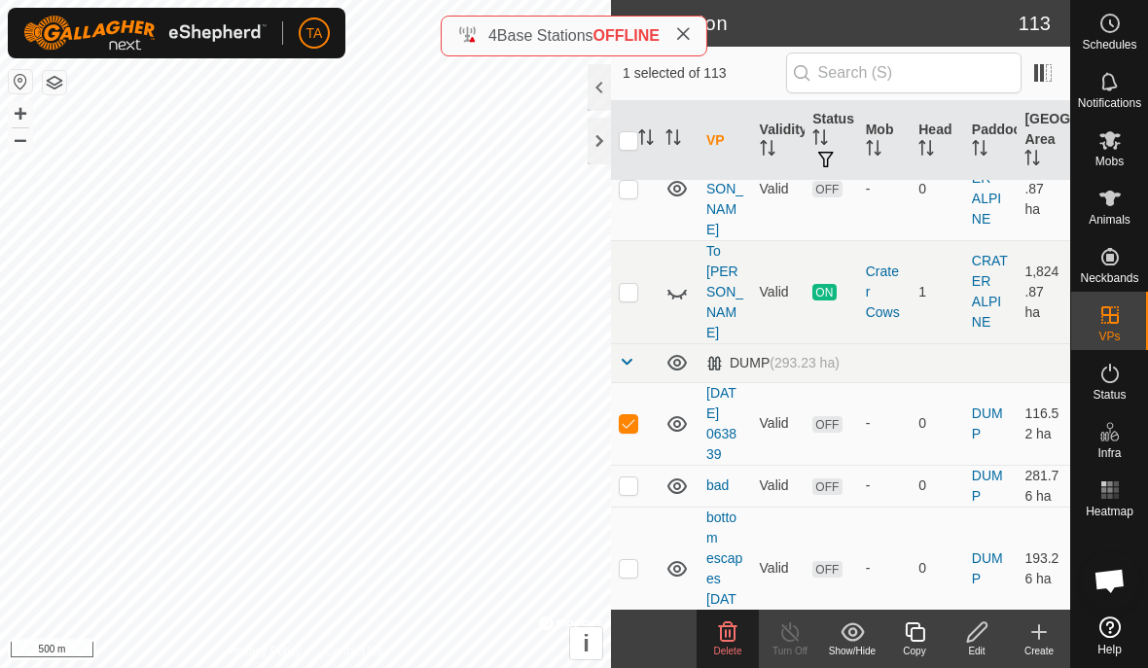
click at [634, 465] on td at bounding box center [634, 486] width 47 height 42
checkbox input "true"
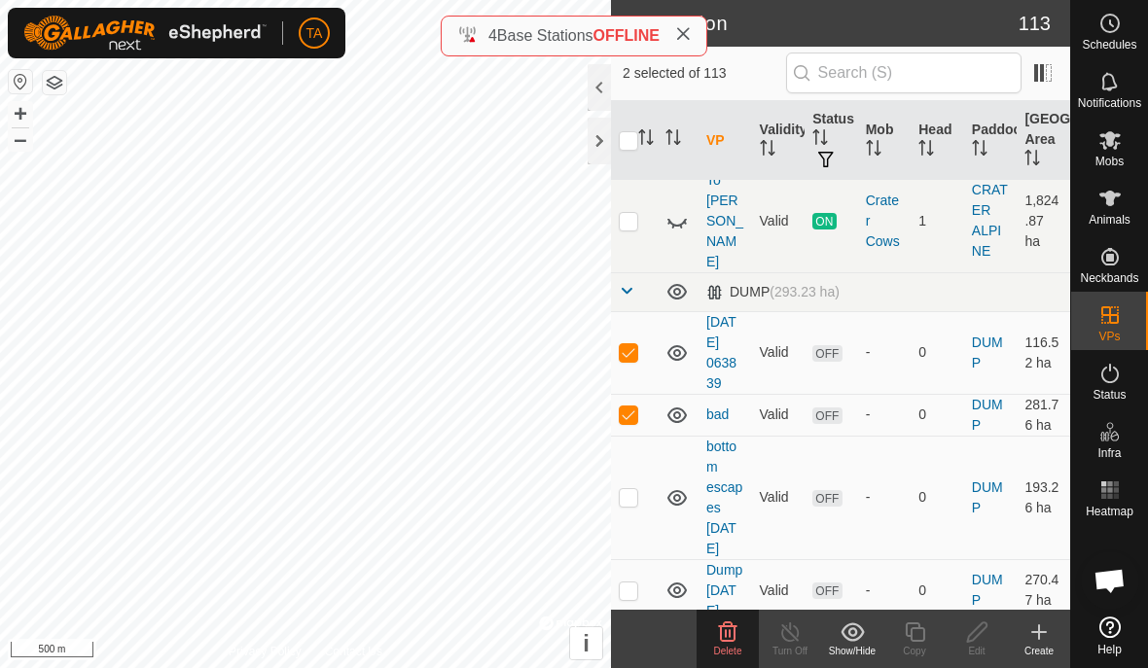
scroll to position [668, 0]
click at [630, 488] on p-checkbox at bounding box center [628, 496] width 19 height 16
checkbox input "true"
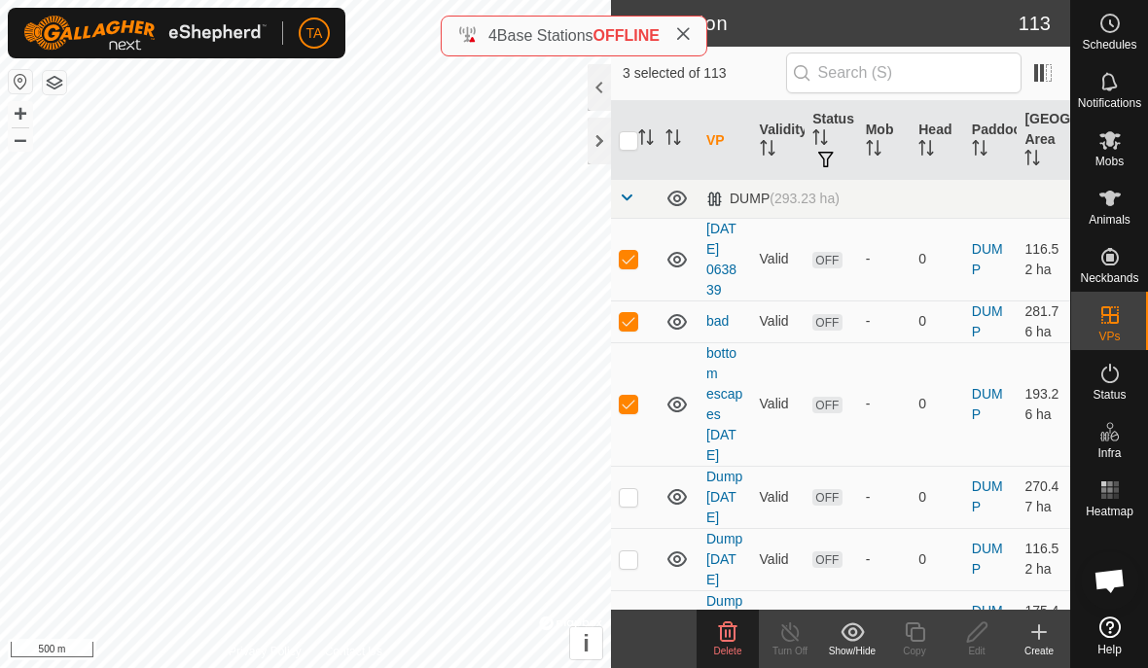
scroll to position [762, 0]
click at [626, 488] on p-checkbox at bounding box center [628, 496] width 19 height 16
checkbox input "true"
click at [628, 527] on td at bounding box center [634, 558] width 47 height 62
checkbox input "true"
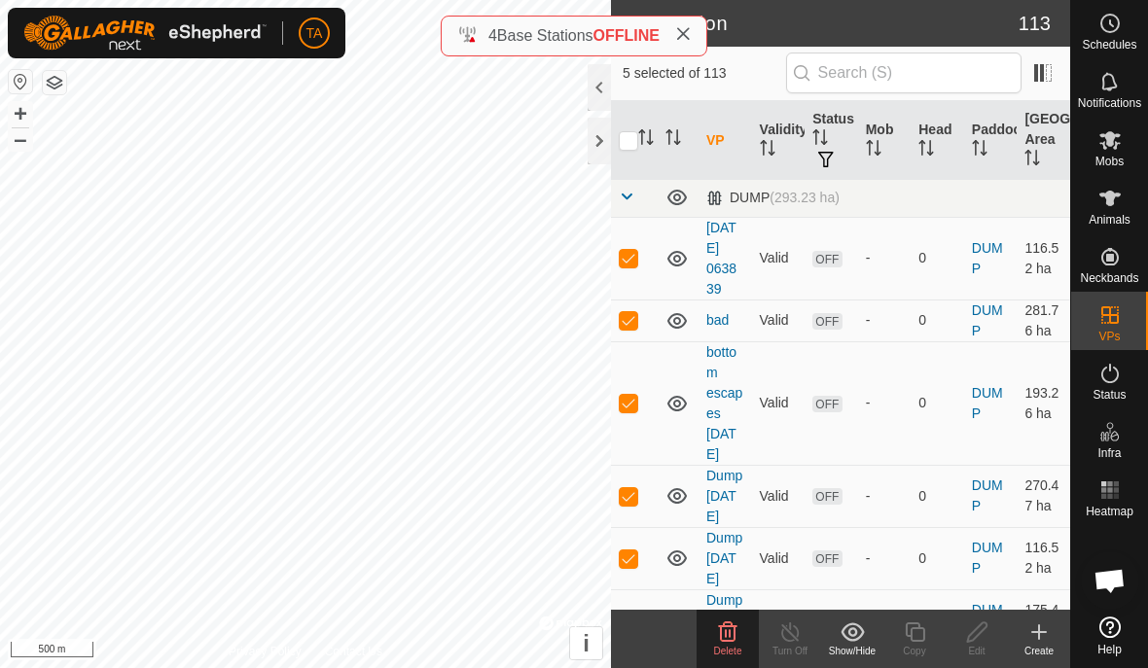
click at [737, 634] on icon at bounding box center [727, 632] width 23 height 23
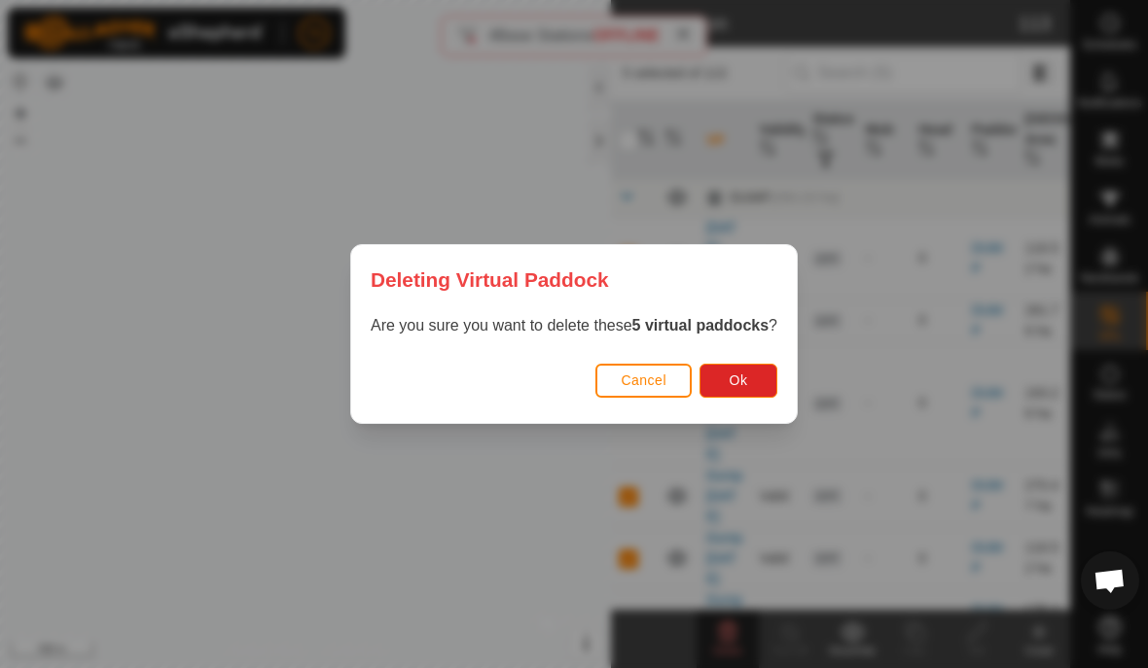
click at [762, 381] on button "Ok" at bounding box center [738, 381] width 78 height 34
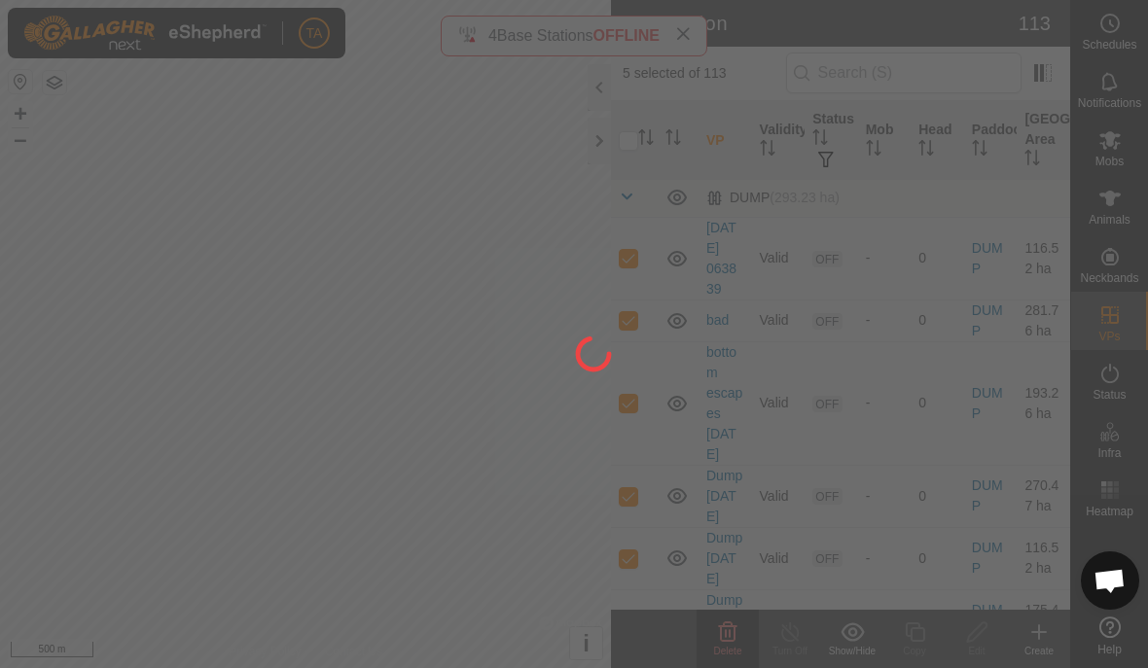
checkbox input "false"
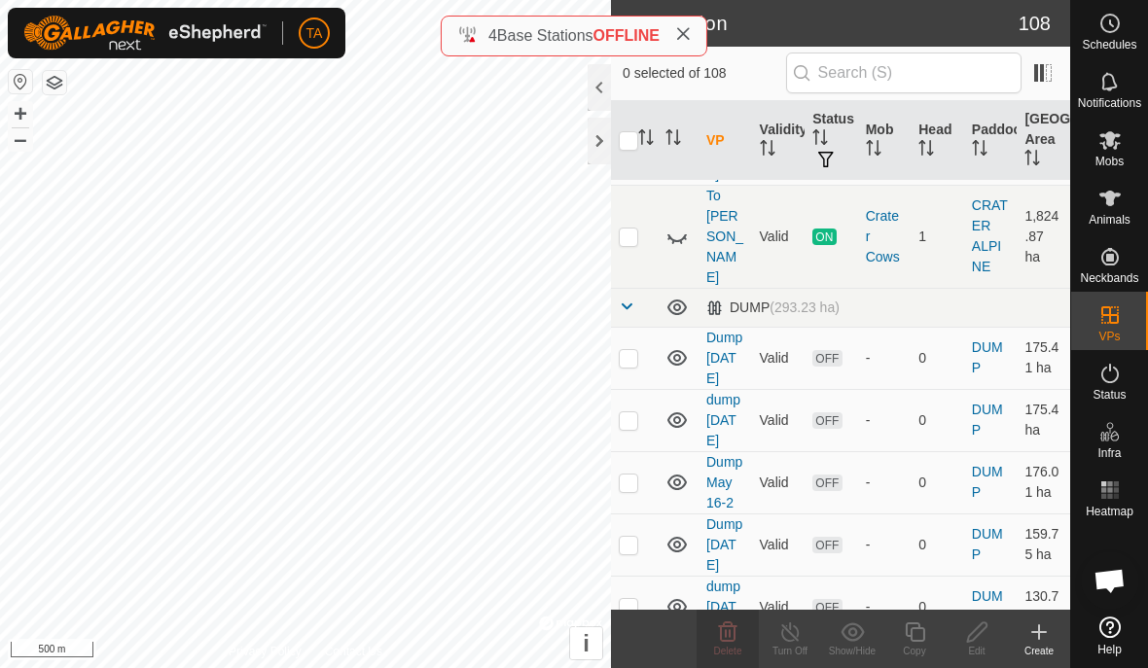
scroll to position [651, 0]
click at [636, 351] on p-checkbox at bounding box center [628, 359] width 19 height 16
checkbox input "true"
click at [635, 390] on td at bounding box center [634, 421] width 47 height 62
checkbox input "true"
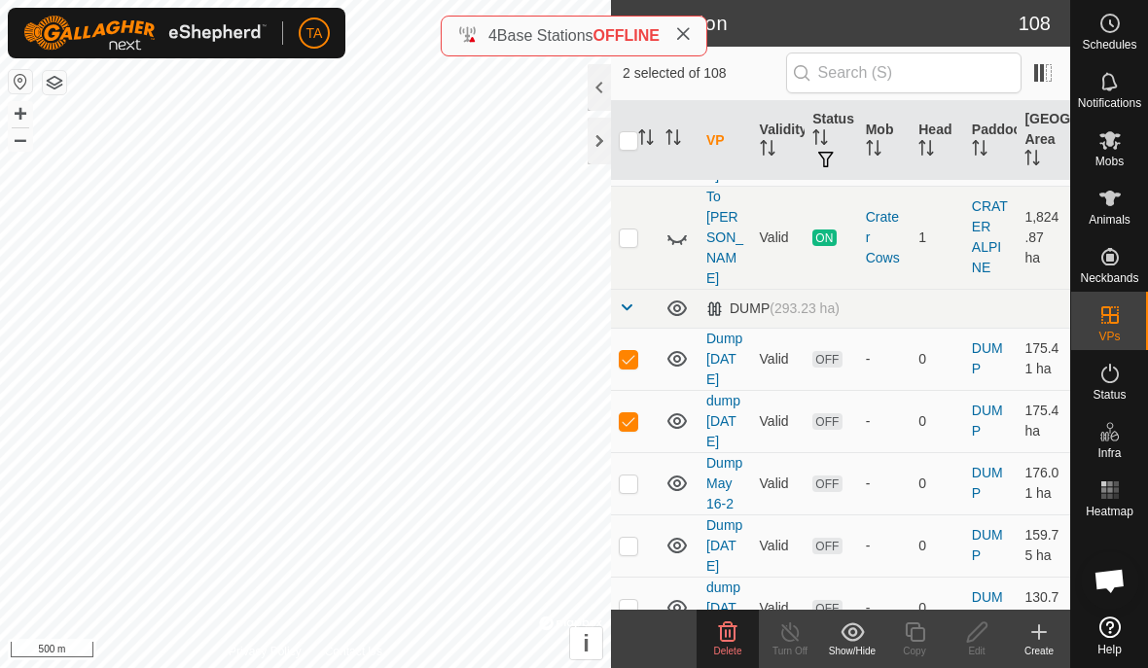
click at [625, 452] on td at bounding box center [634, 483] width 47 height 62
checkbox input "true"
click at [631, 538] on p-checkbox at bounding box center [628, 546] width 19 height 16
checkbox input "true"
click at [625, 600] on p-checkbox at bounding box center [628, 608] width 19 height 16
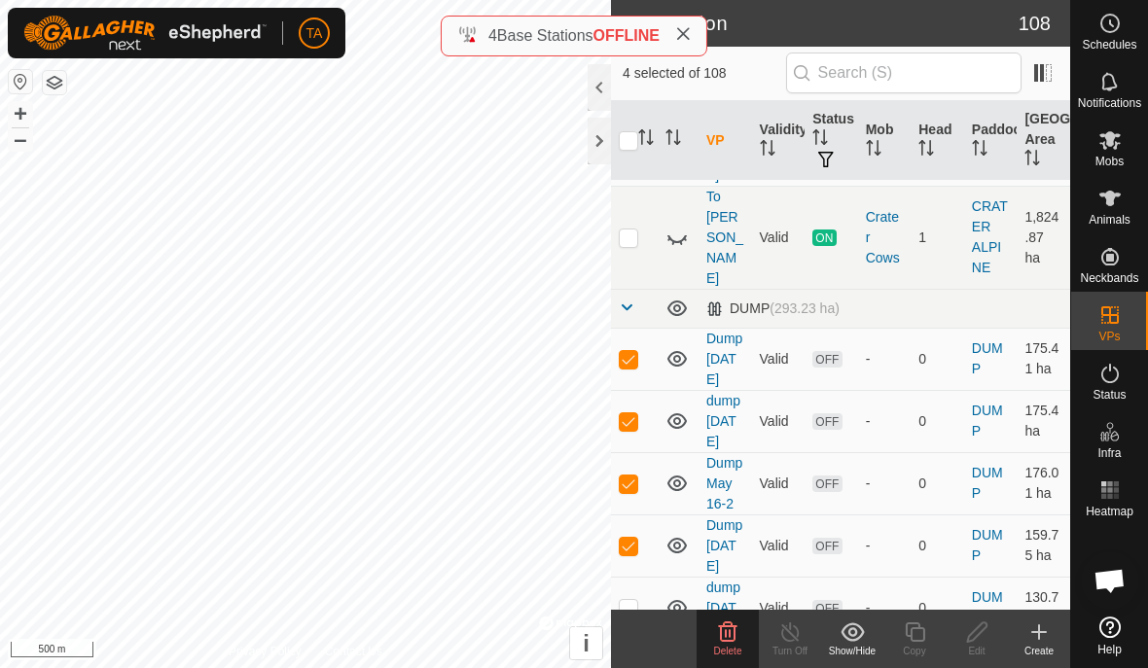
checkbox input "true"
click at [736, 627] on icon at bounding box center [727, 632] width 23 height 23
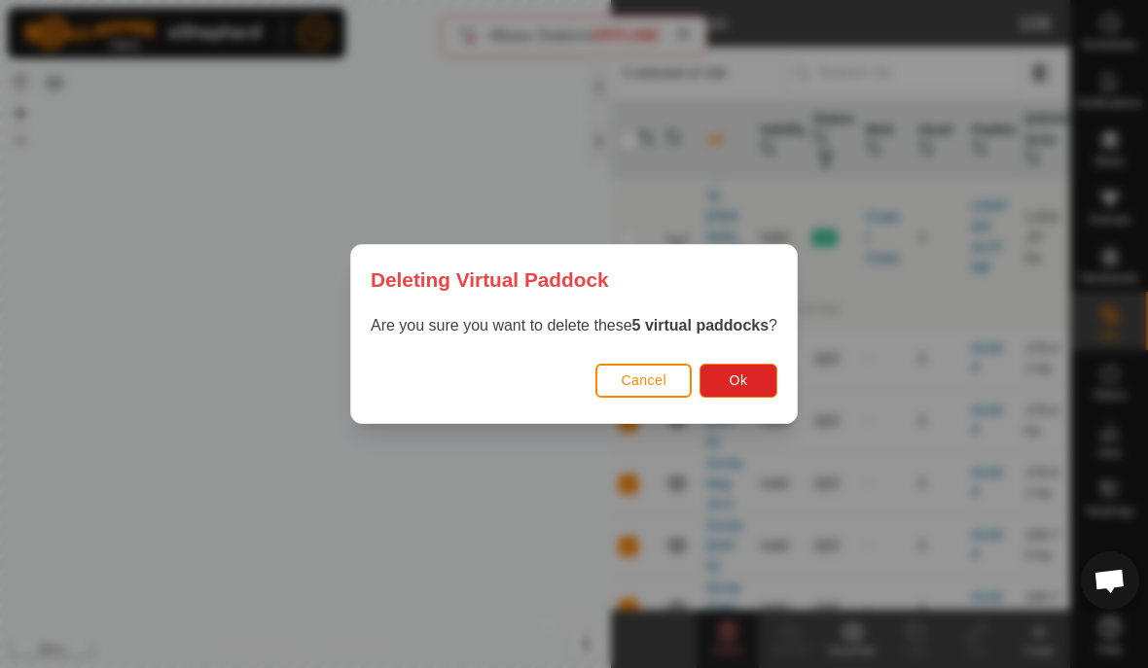
click at [751, 380] on button "Ok" at bounding box center [738, 381] width 78 height 34
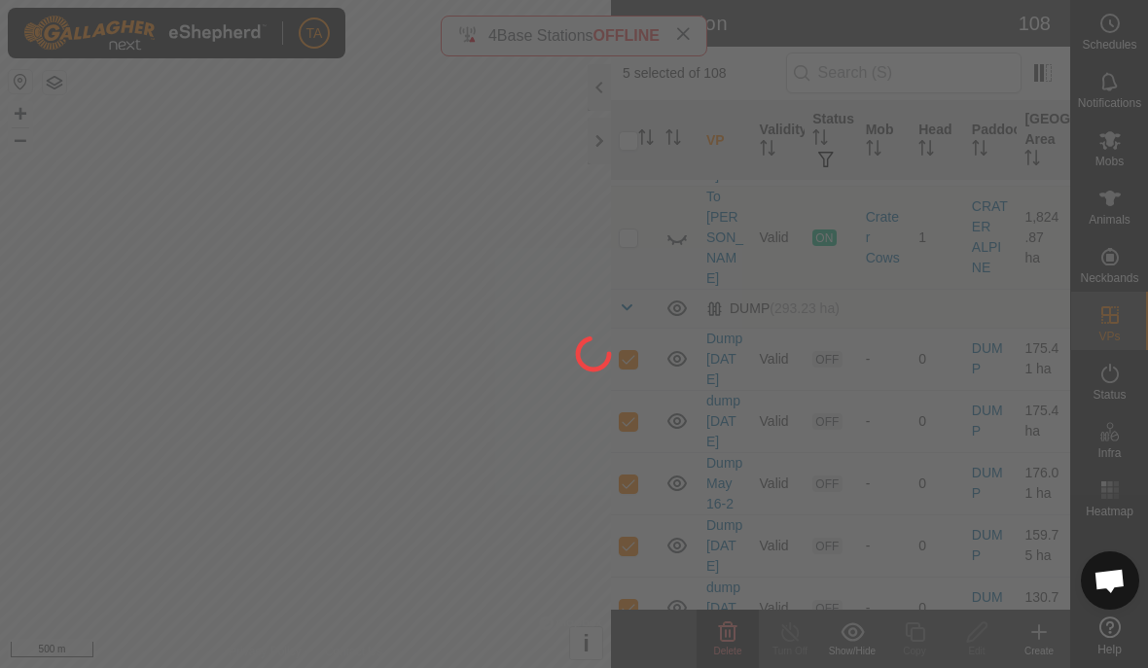
checkbox input "false"
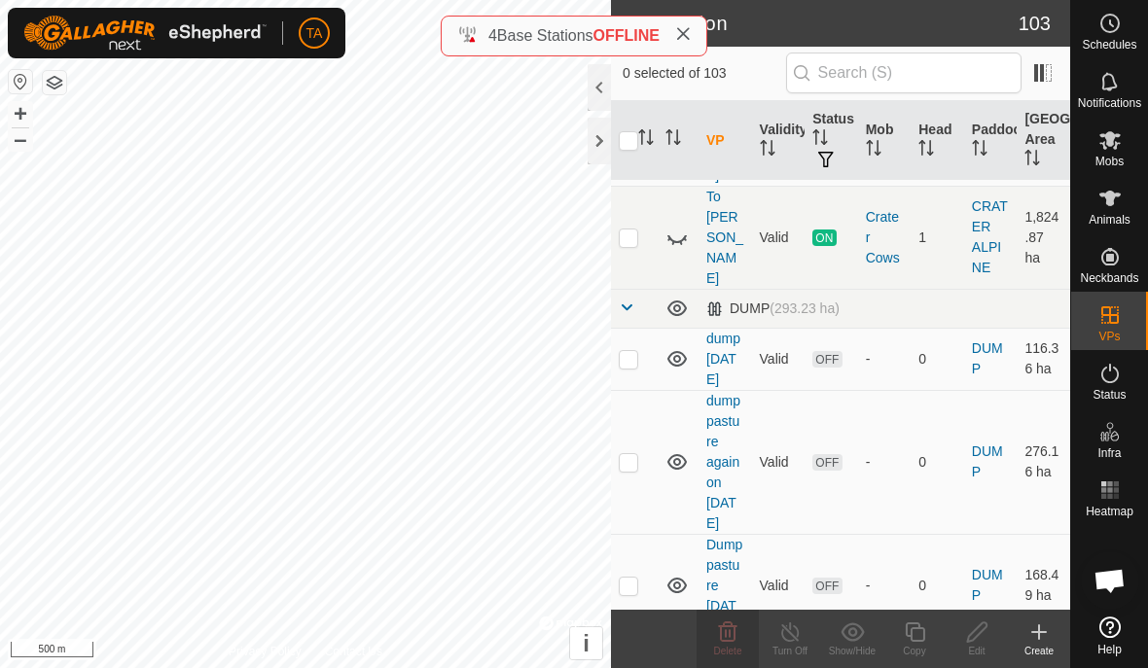
click at [626, 328] on td at bounding box center [634, 359] width 47 height 62
checkbox input "true"
click at [627, 454] on p-checkbox at bounding box center [628, 462] width 19 height 16
checkbox input "true"
click at [638, 534] on td at bounding box center [634, 585] width 47 height 103
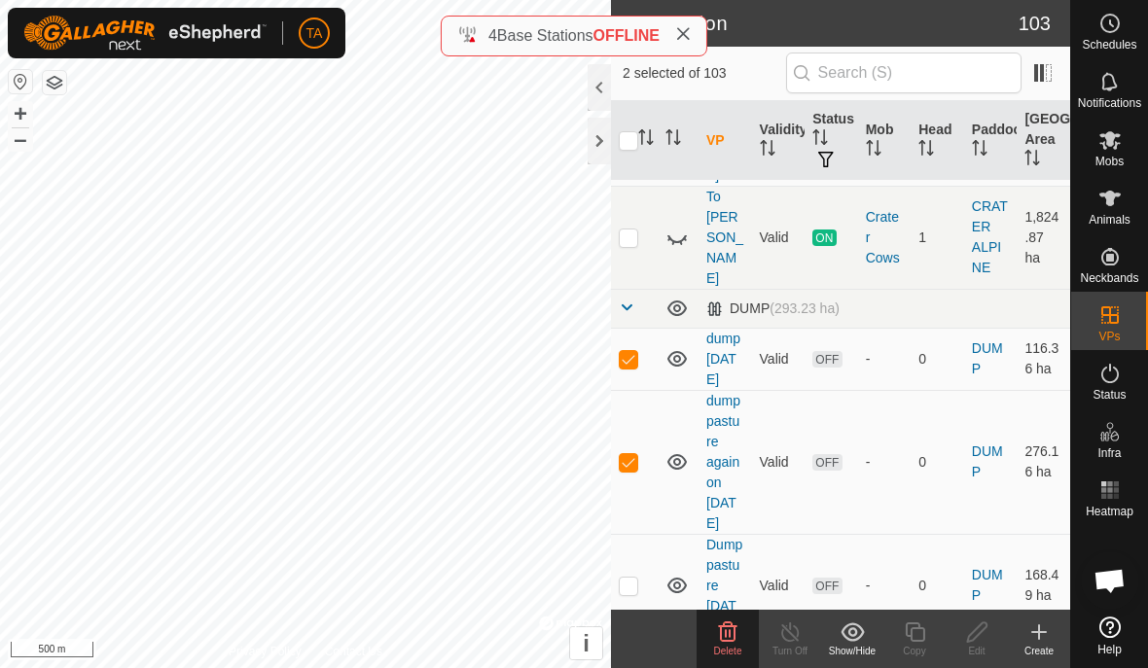
checkbox input "true"
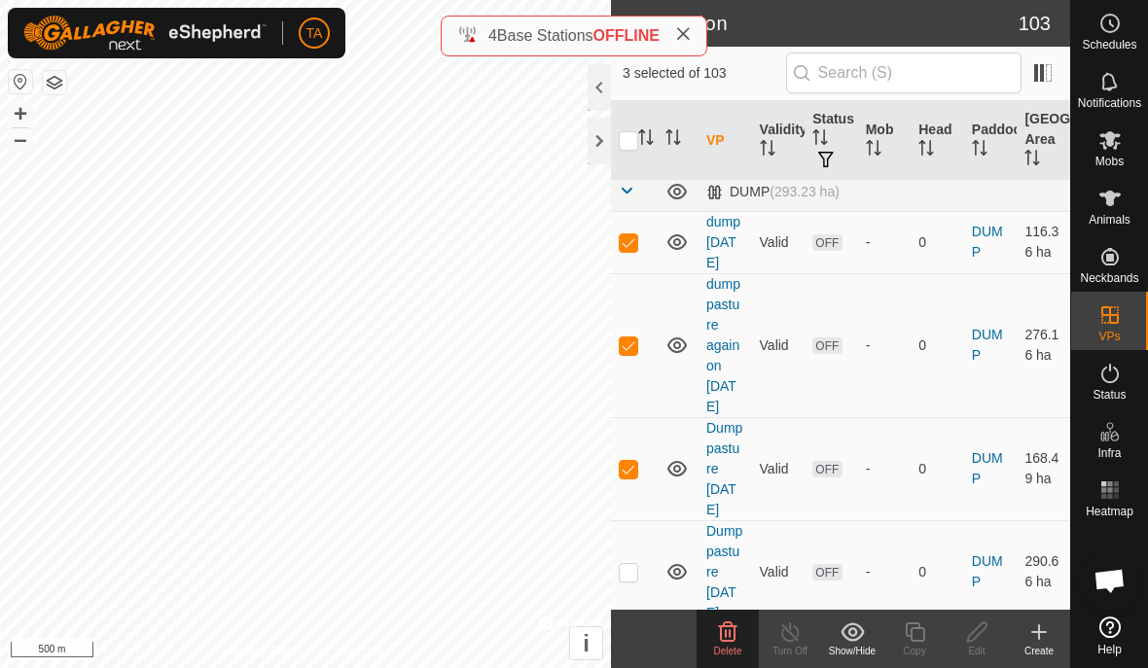
scroll to position [770, 0]
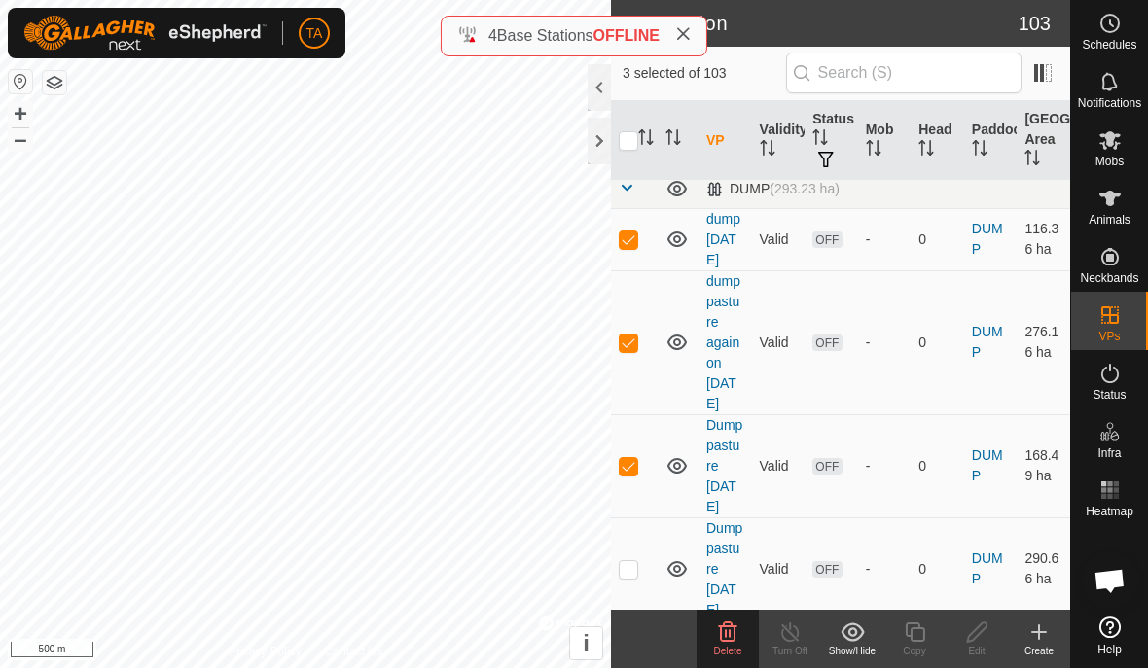
click at [621, 517] on td at bounding box center [634, 568] width 47 height 103
checkbox input "true"
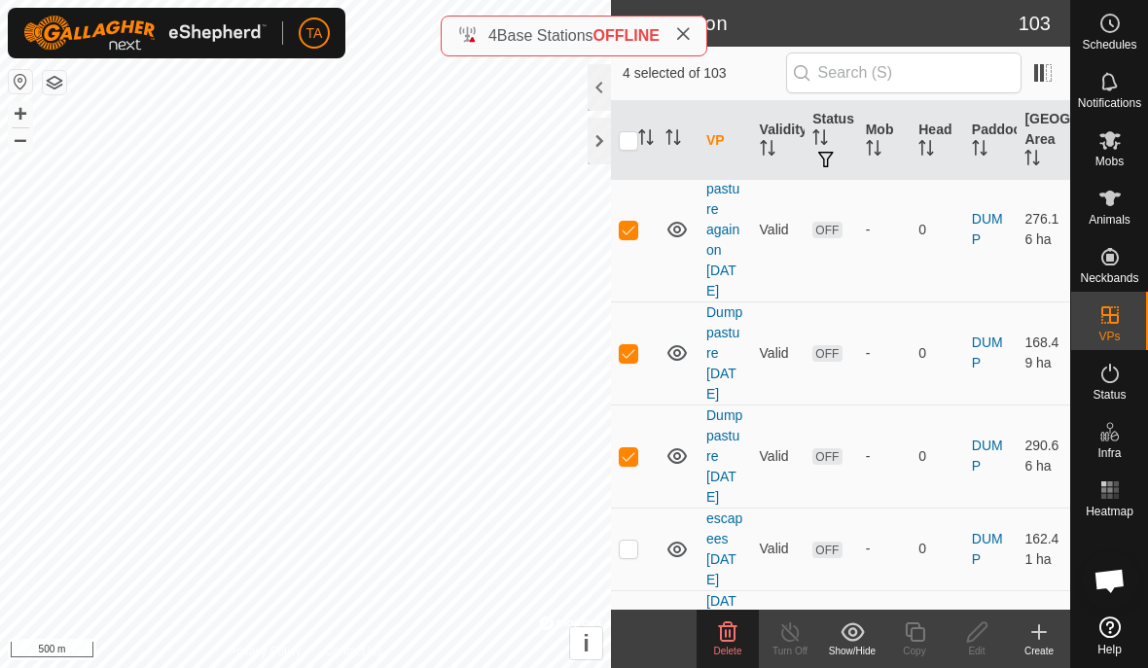
scroll to position [909, 0]
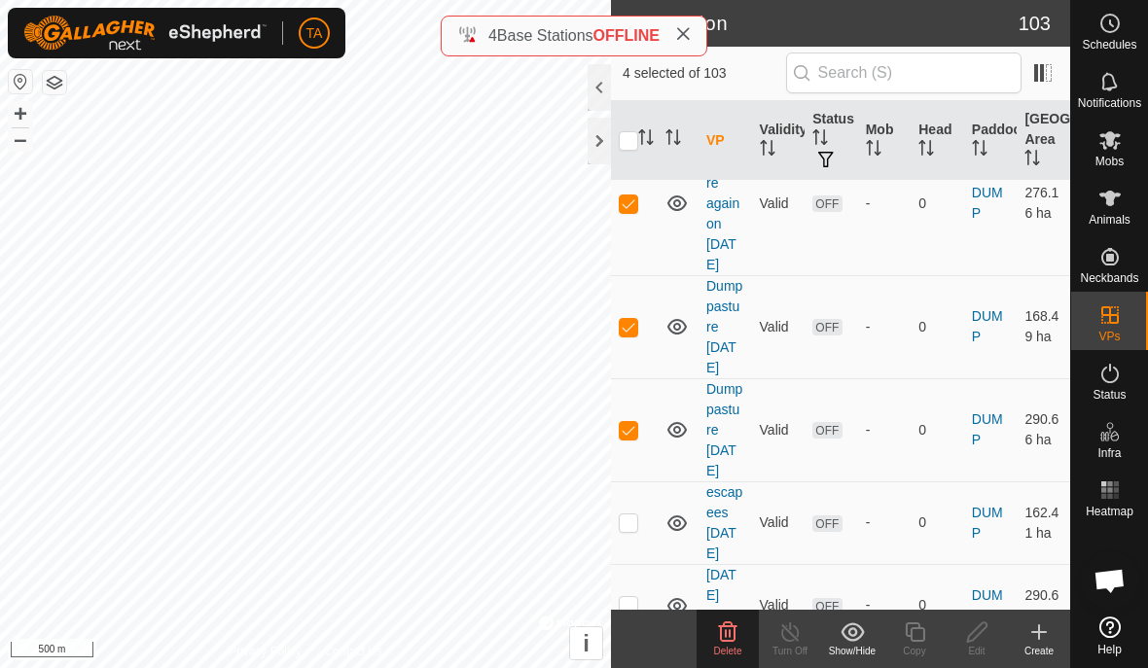
click at [628, 514] on p-checkbox at bounding box center [628, 522] width 19 height 16
checkbox input "true"
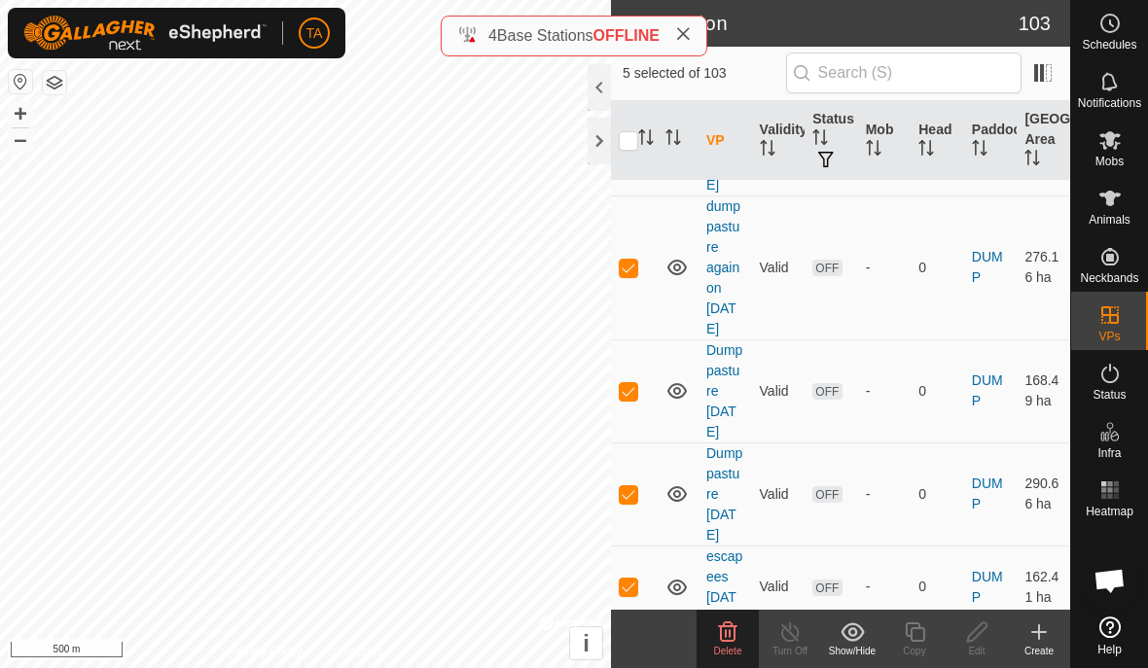
scroll to position [848, 0]
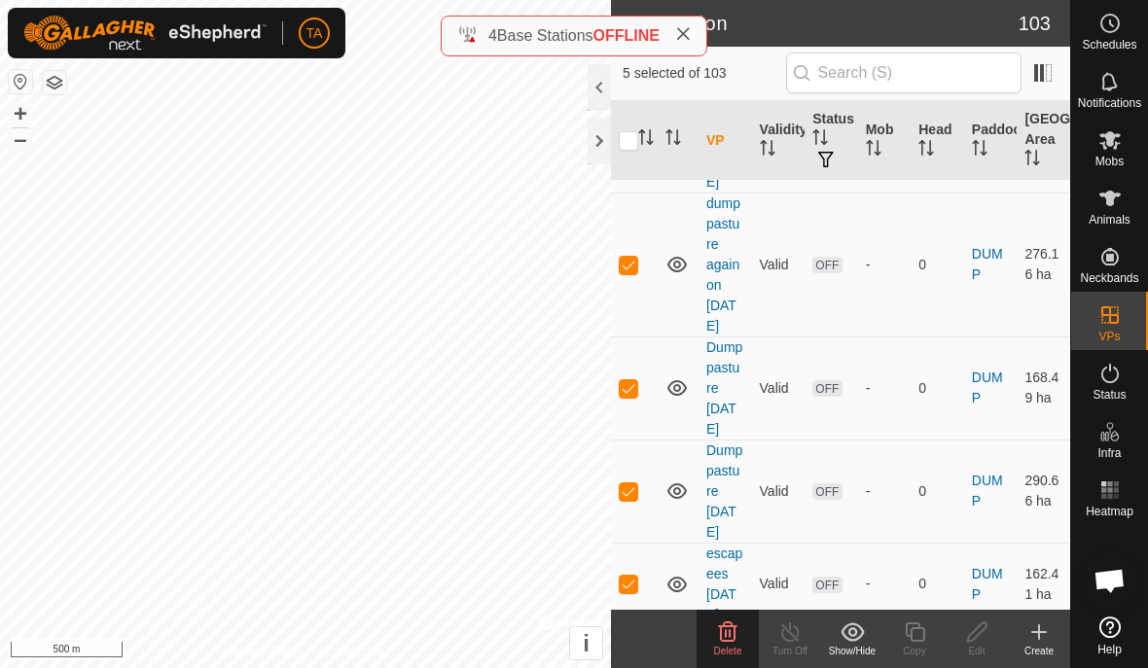
click at [734, 632] on icon at bounding box center [728, 630] width 18 height 19
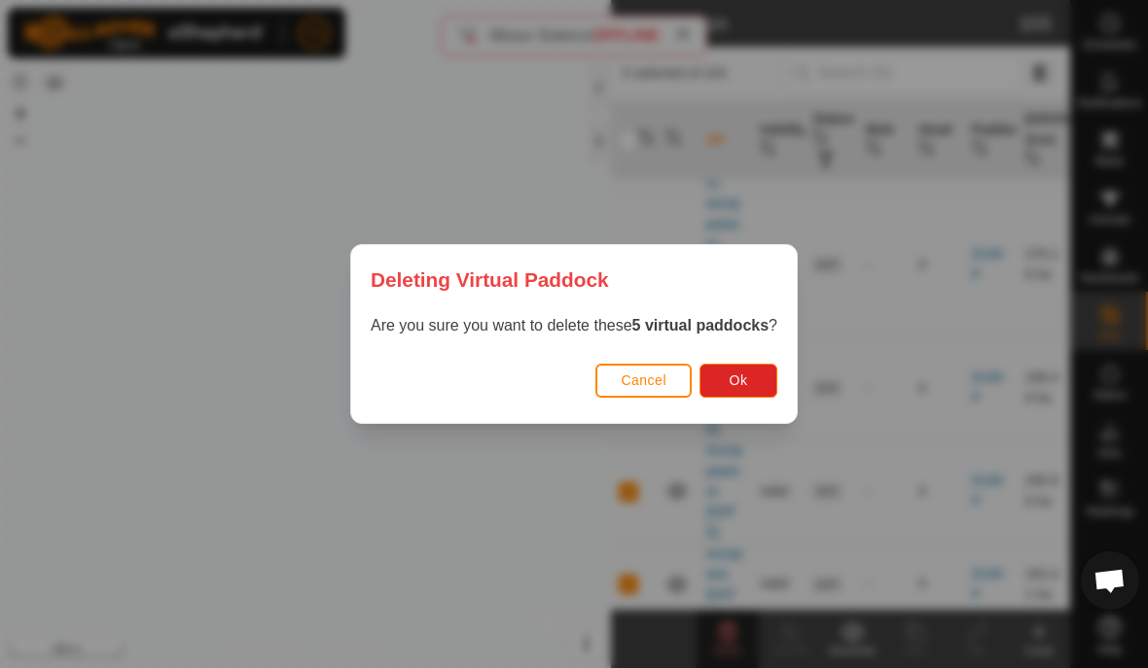
click at [753, 380] on button "Ok" at bounding box center [738, 381] width 78 height 34
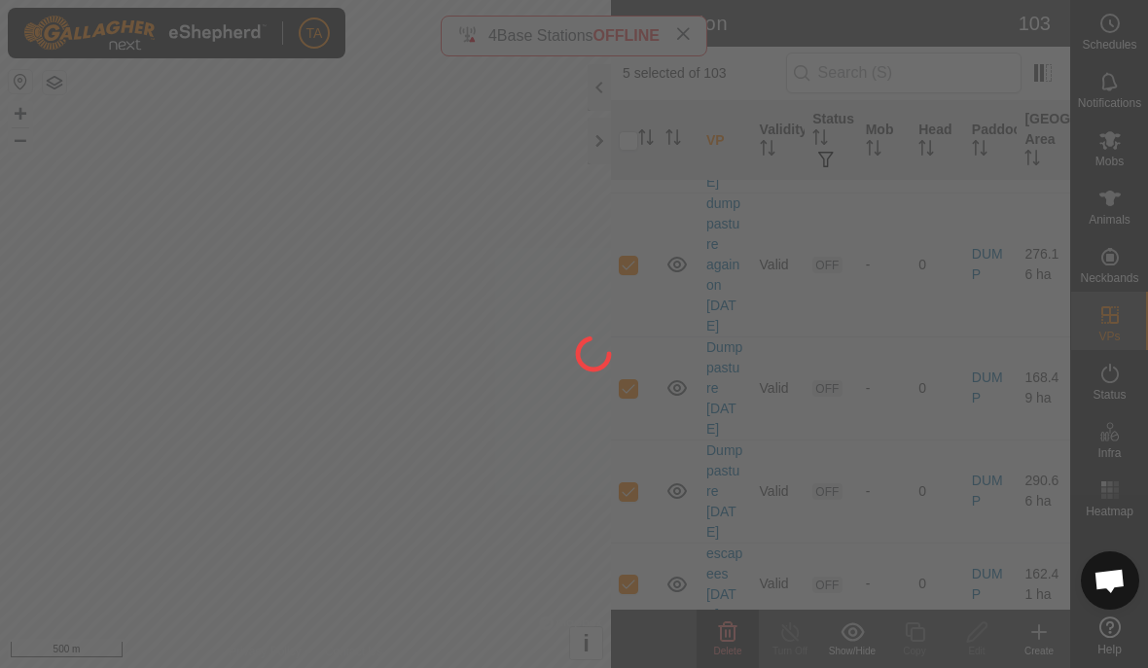
checkbox input "false"
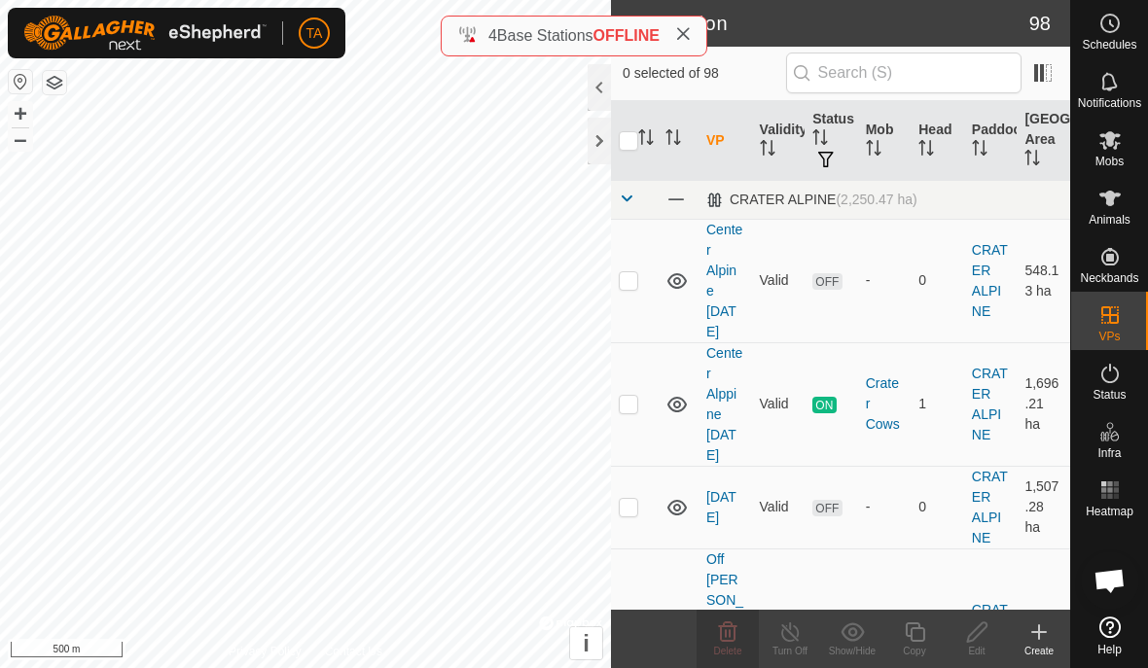
scroll to position [0, 0]
click at [626, 292] on td at bounding box center [634, 281] width 47 height 124
click at [742, 631] on delete-svg-icon at bounding box center [727, 632] width 62 height 23
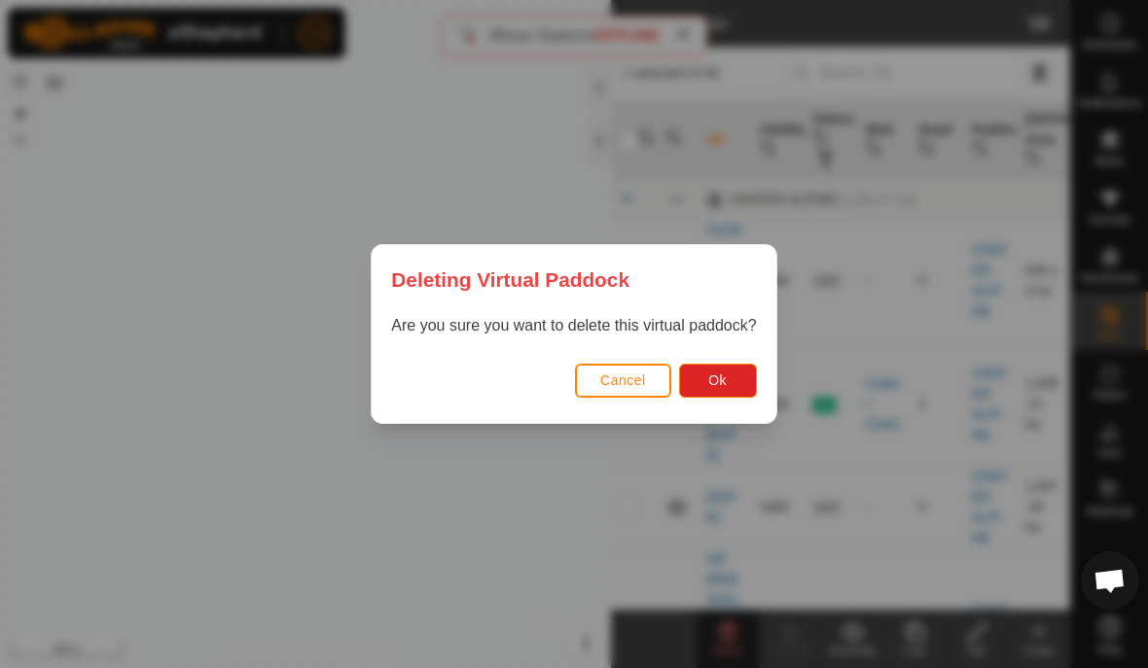
click at [743, 384] on button "Ok" at bounding box center [718, 381] width 78 height 34
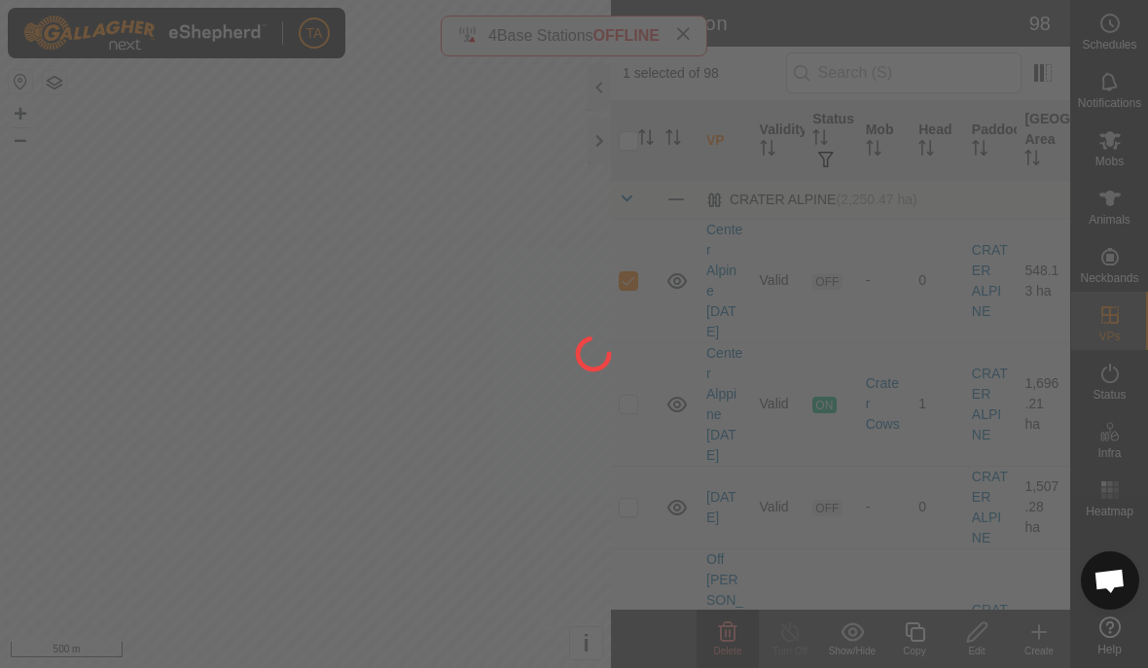
checkbox input "false"
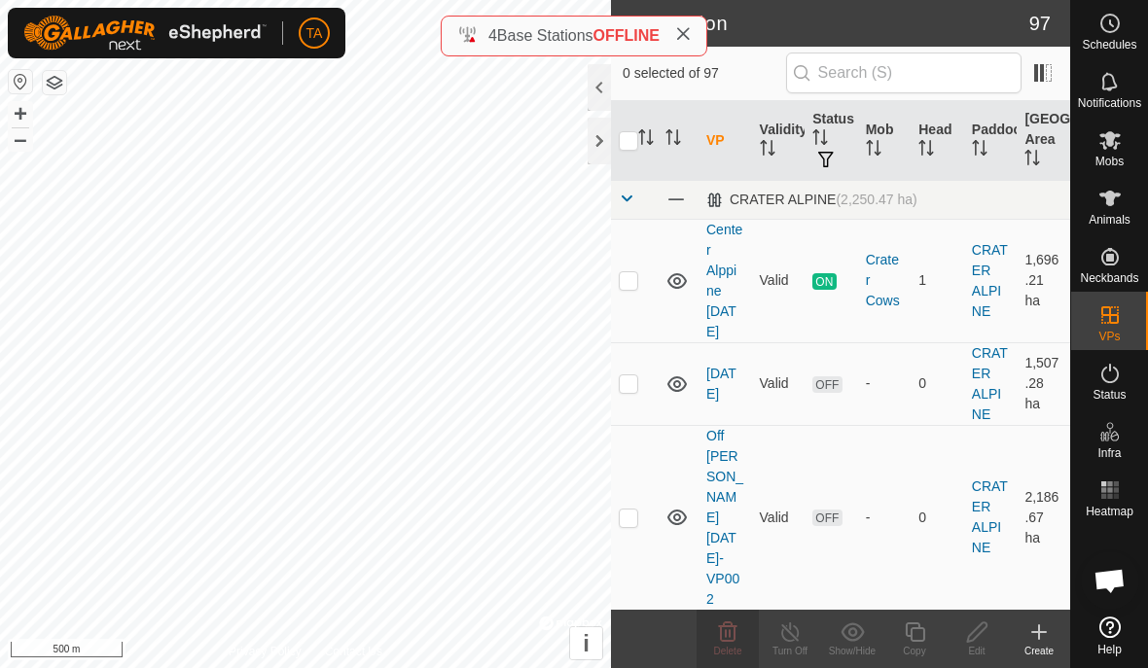
click at [629, 391] on p-checkbox at bounding box center [628, 383] width 19 height 16
checkbox input "true"
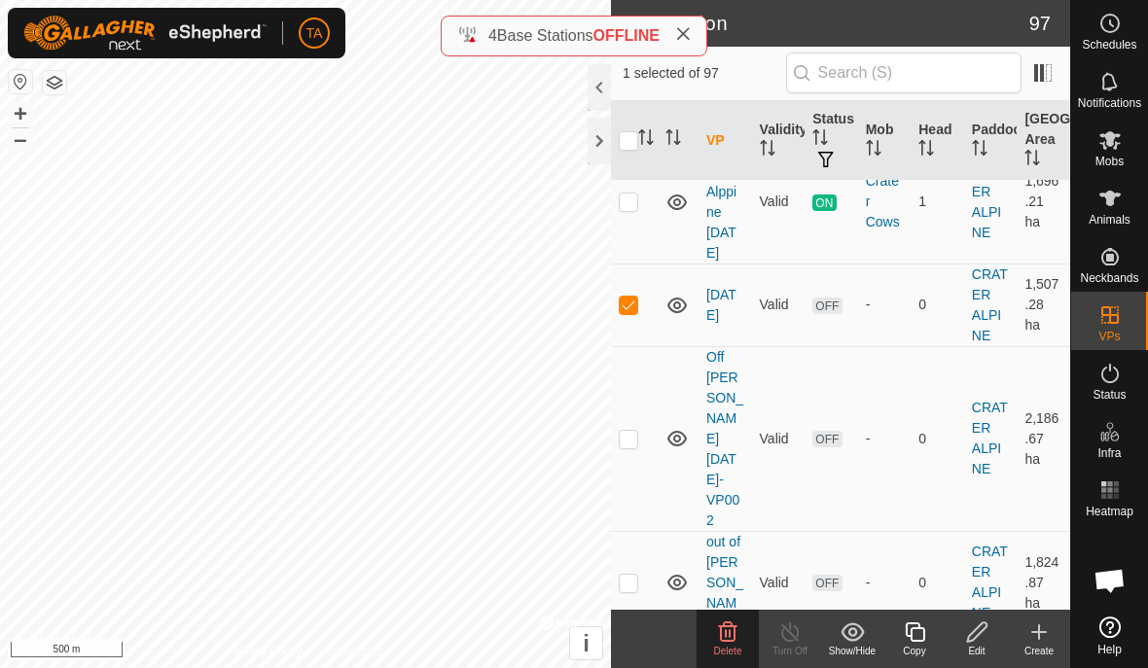
scroll to position [102, 0]
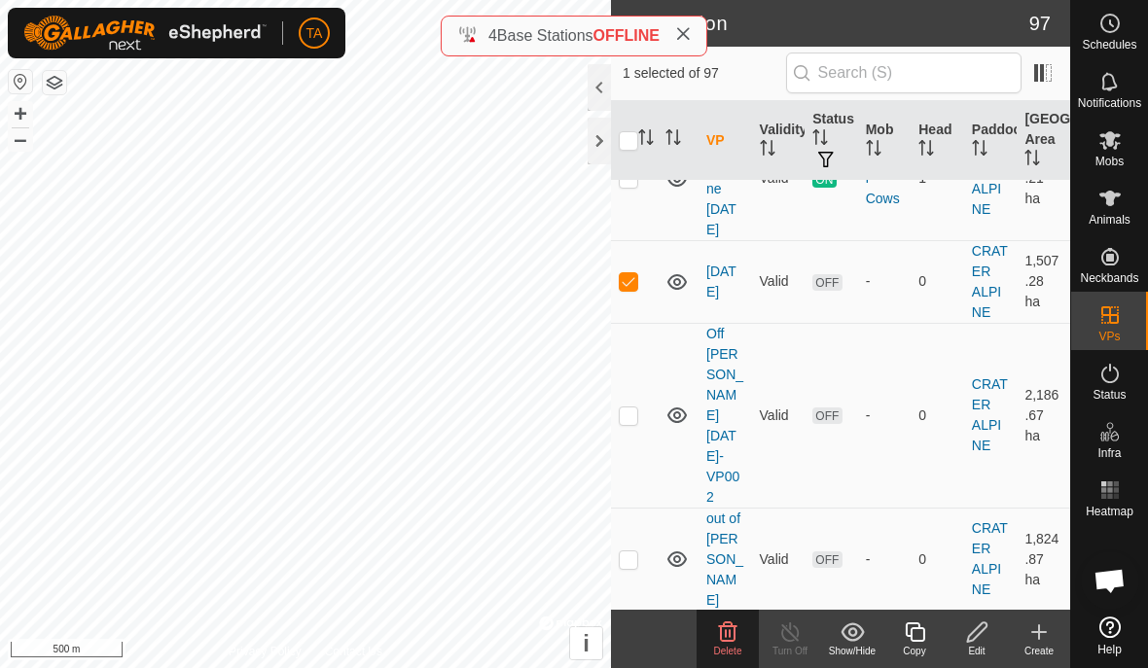
click at [625, 409] on p-checkbox at bounding box center [628, 416] width 19 height 16
checkbox input "true"
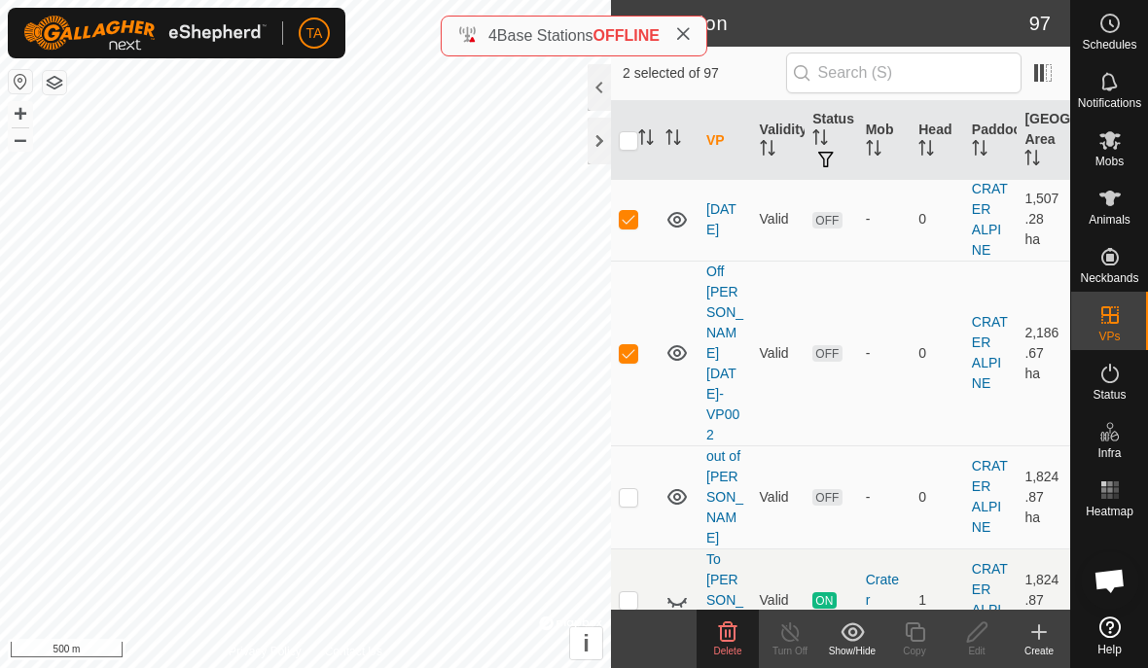
scroll to position [186, 0]
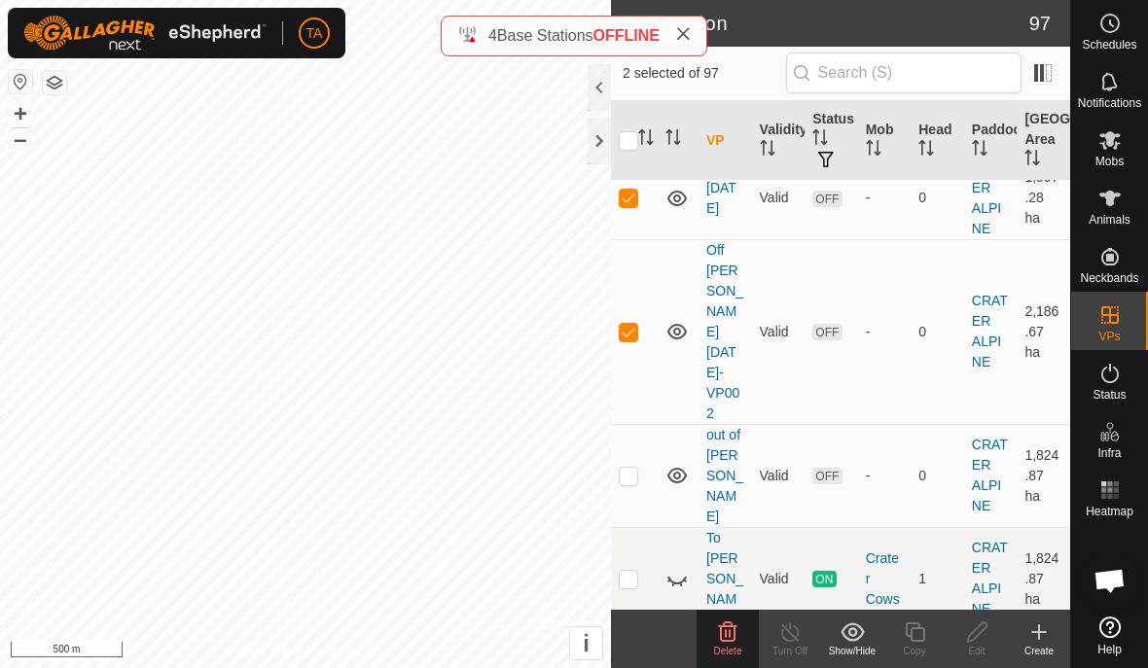
click at [640, 426] on td at bounding box center [634, 475] width 47 height 103
checkbox input "true"
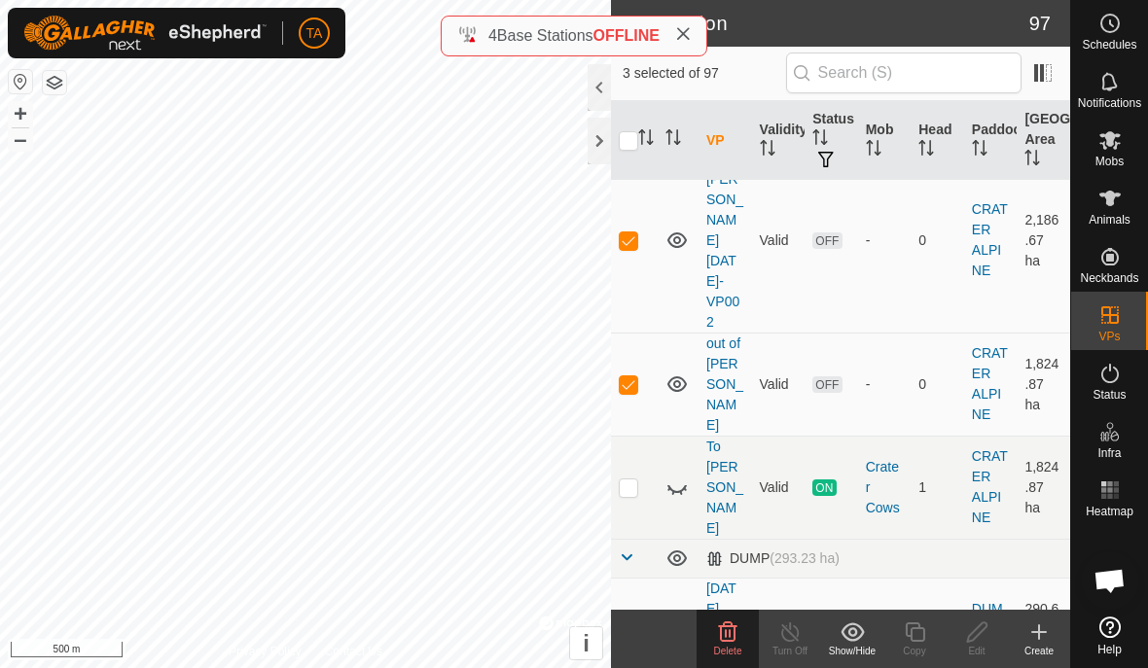
scroll to position [302, 0]
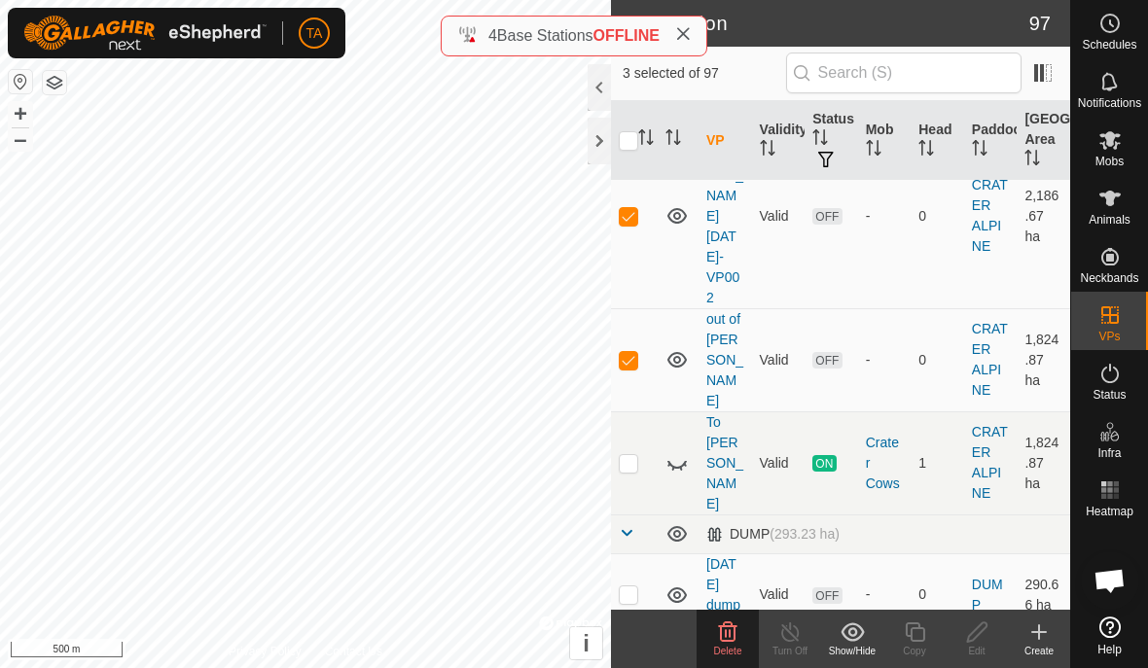
click at [630, 586] on p-checkbox at bounding box center [628, 594] width 19 height 16
checkbox input "true"
click at [737, 630] on icon at bounding box center [727, 632] width 23 height 23
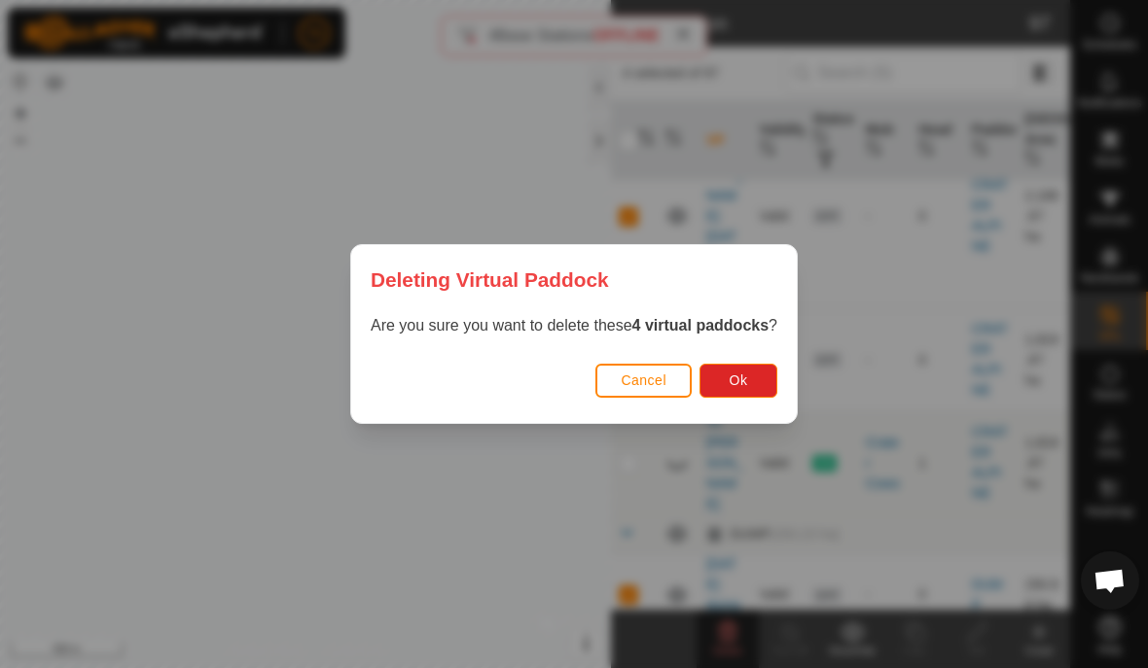
click at [760, 380] on button "Ok" at bounding box center [738, 381] width 78 height 34
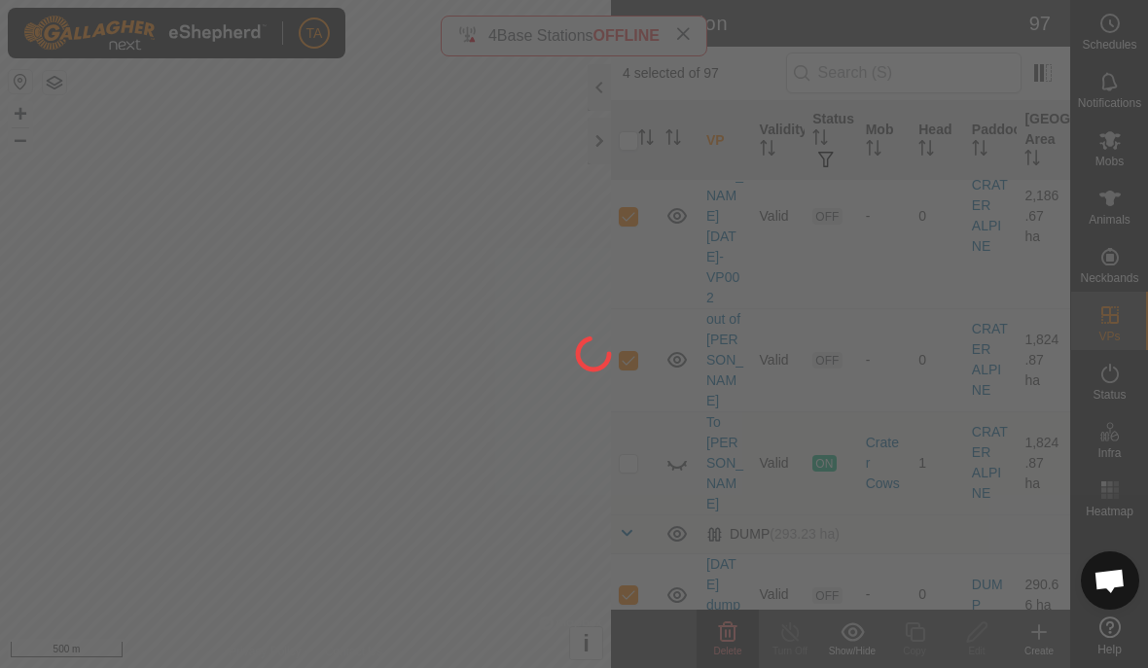
checkbox input "false"
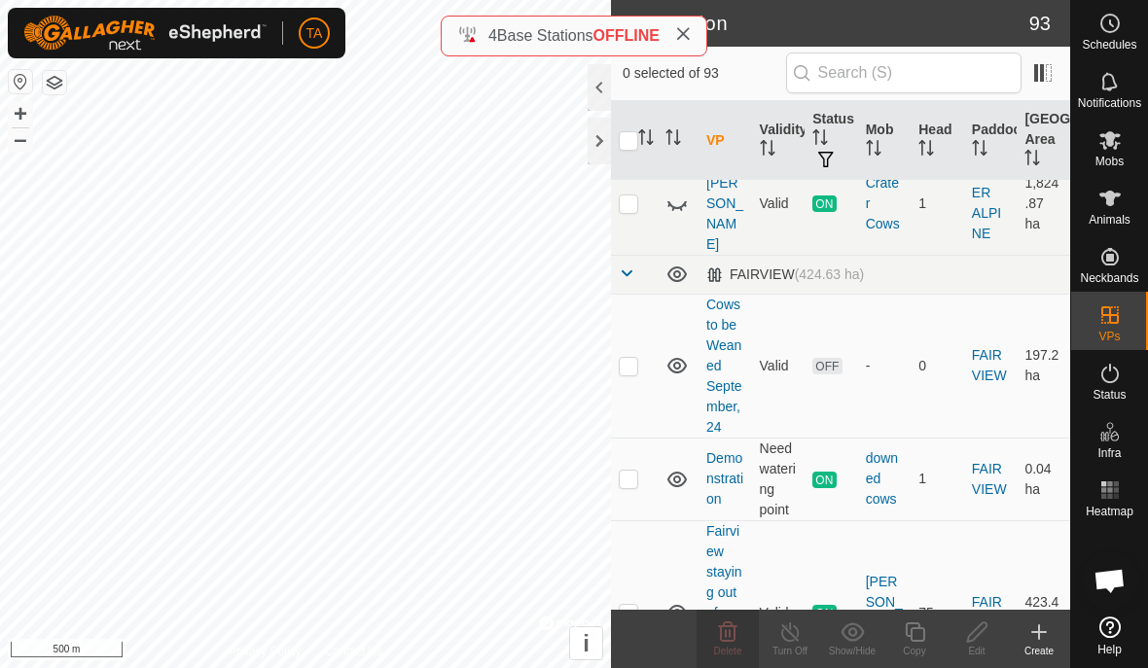
scroll to position [226, 0]
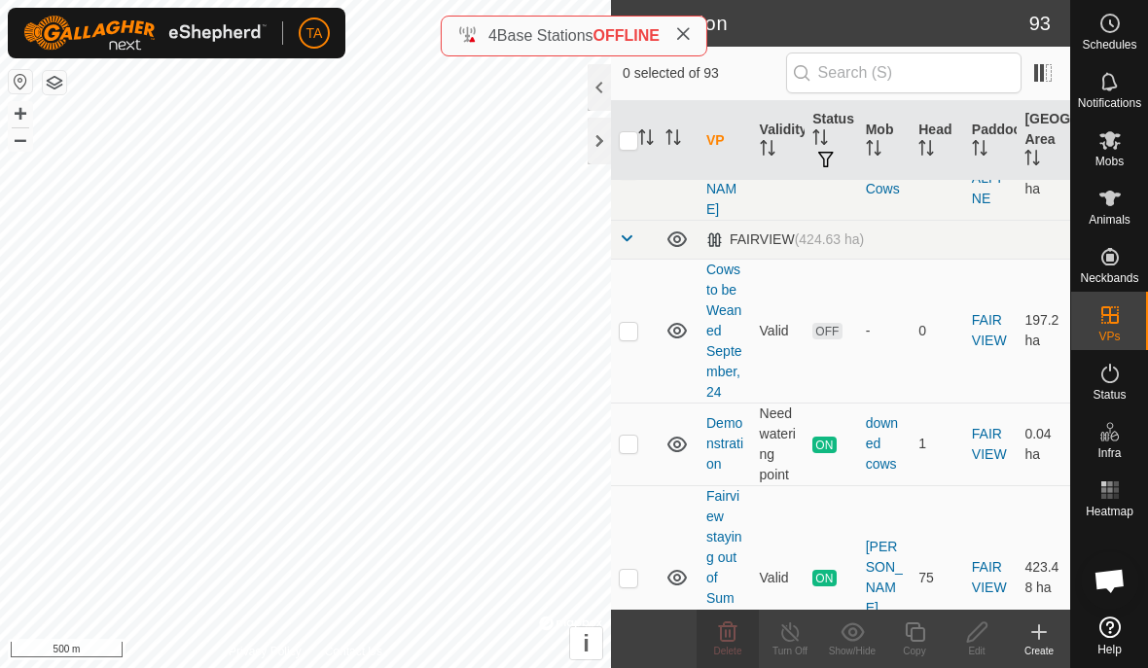
click at [627, 345] on td at bounding box center [634, 331] width 47 height 144
checkbox input "true"
click at [728, 625] on icon at bounding box center [728, 630] width 18 height 19
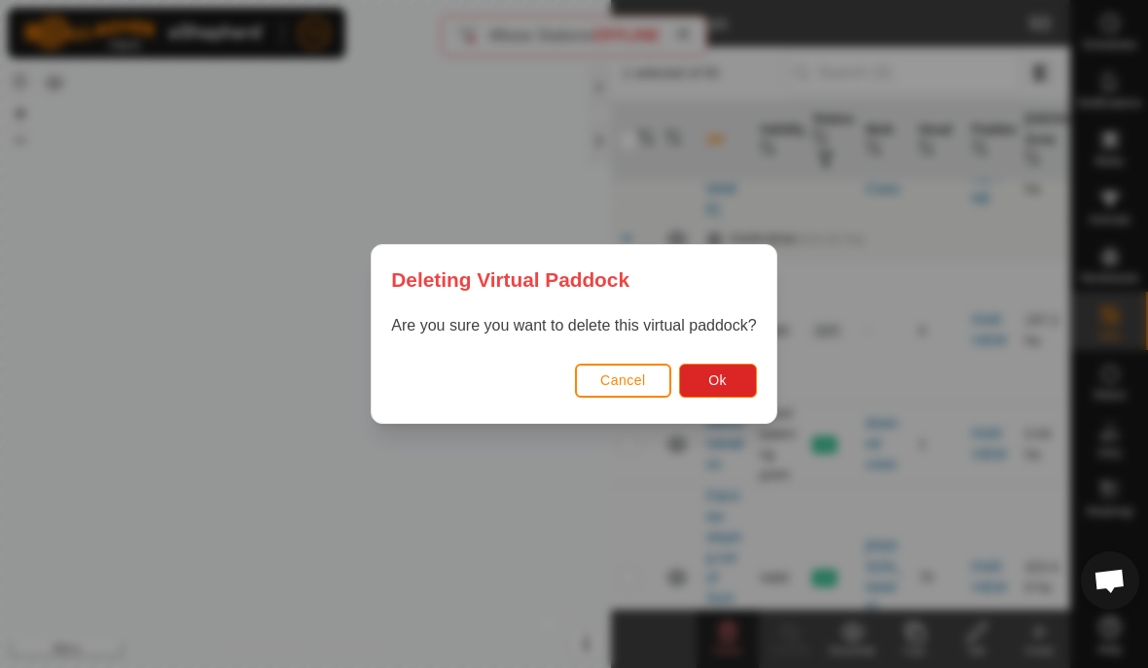
click at [731, 373] on button "Ok" at bounding box center [718, 381] width 78 height 34
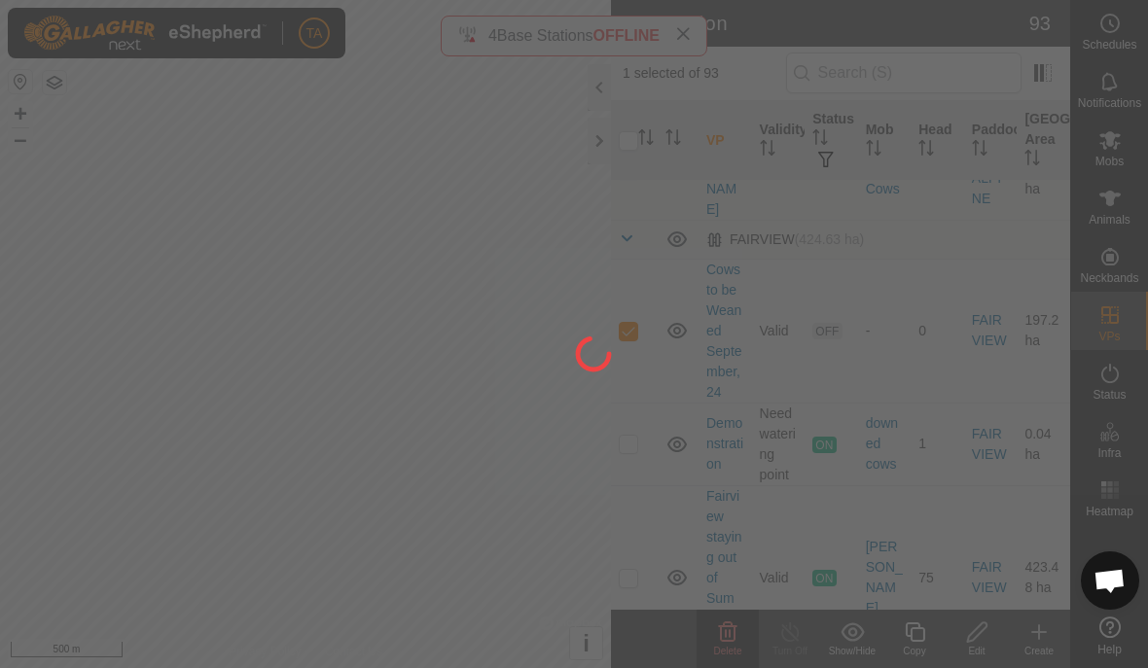
checkbox input "false"
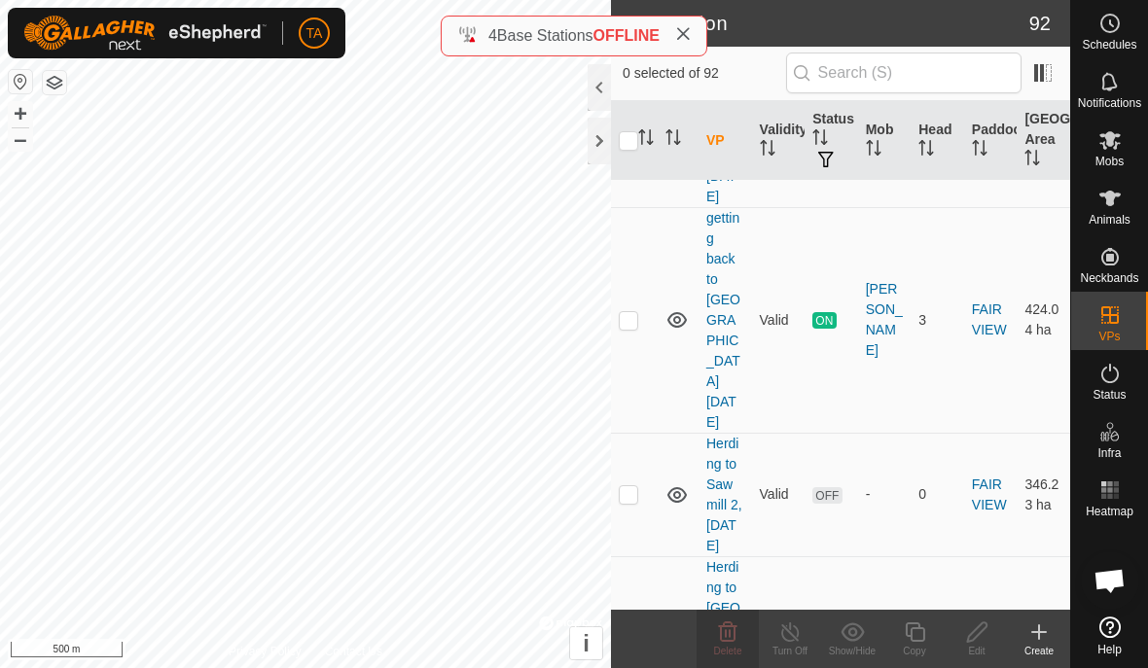
scroll to position [561, 0]
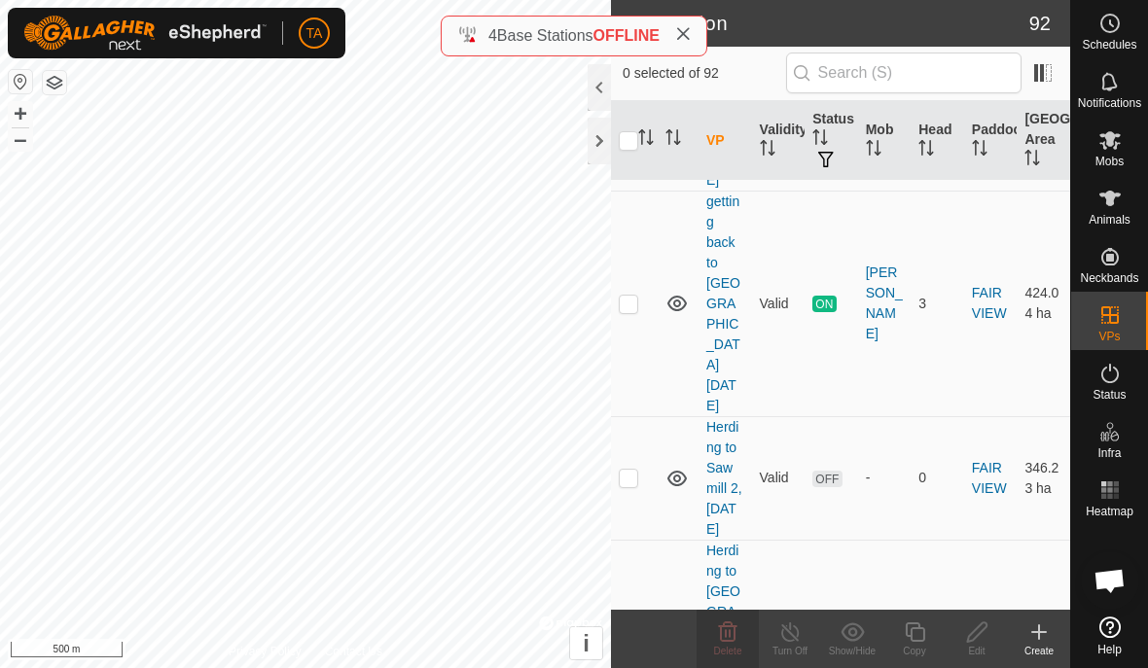
click at [629, 416] on td at bounding box center [634, 478] width 47 height 124
checkbox input "true"
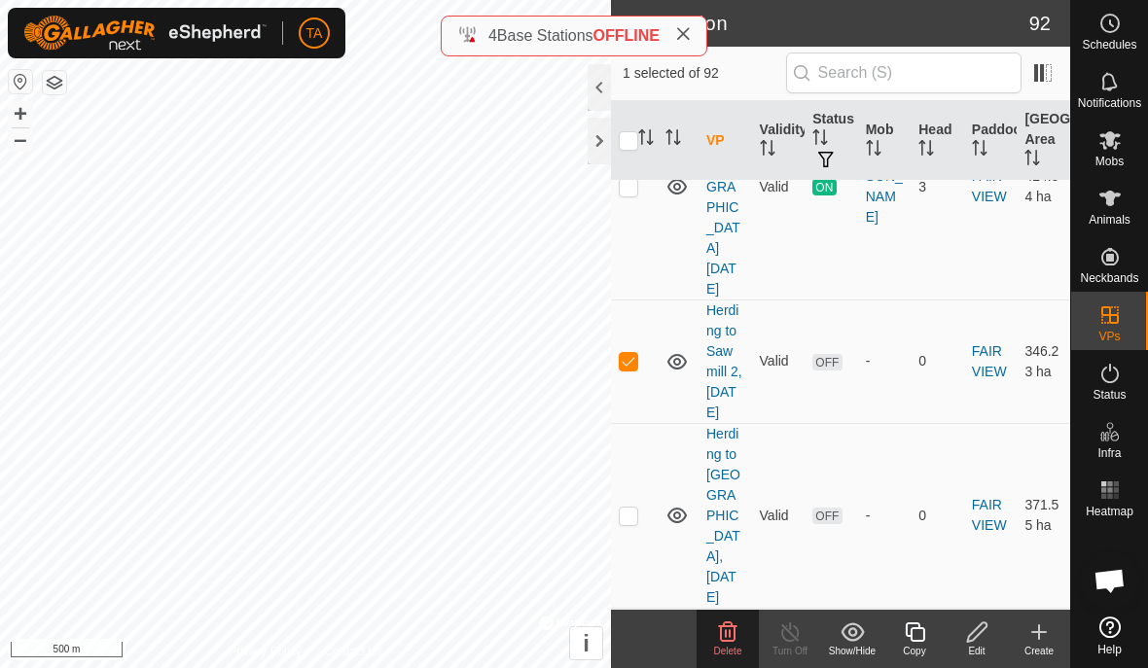
scroll to position [679, 0]
click at [631, 507] on p-checkbox at bounding box center [628, 515] width 19 height 16
checkbox input "true"
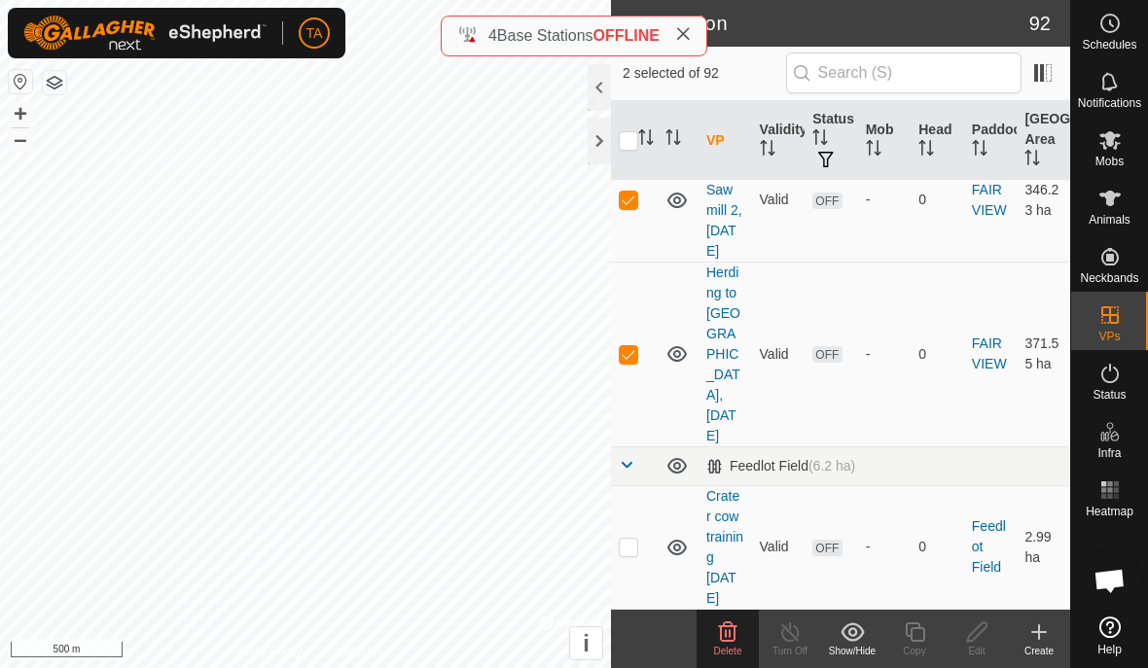
scroll to position [842, 0]
click at [640, 482] on td at bounding box center [634, 544] width 47 height 124
checkbox input "true"
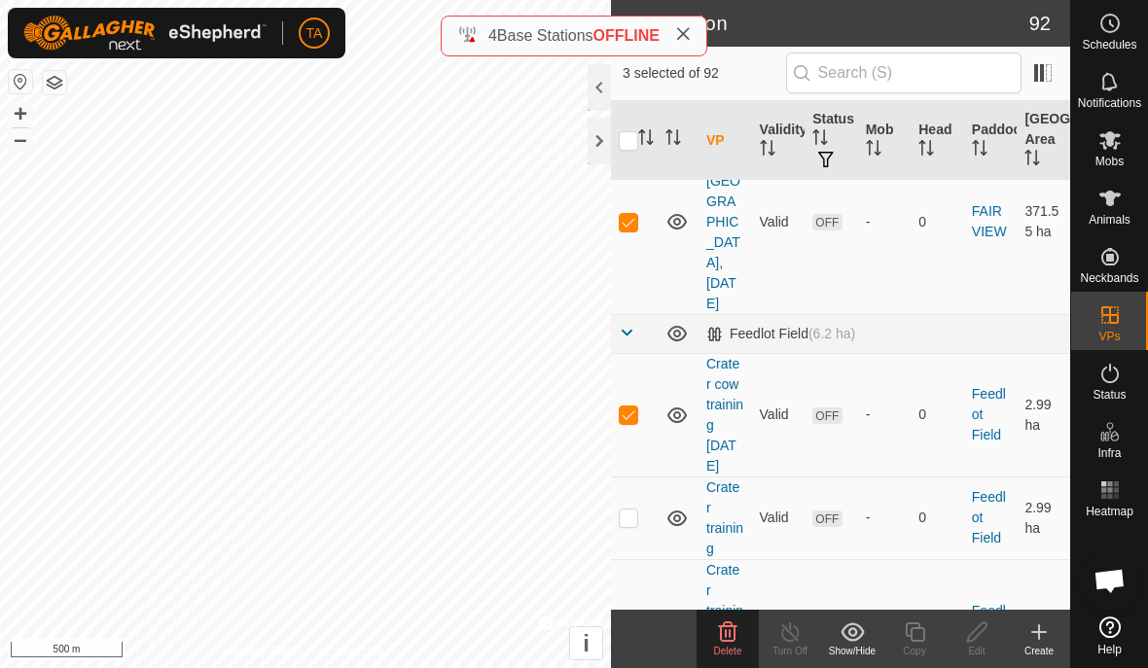
scroll to position [976, 0]
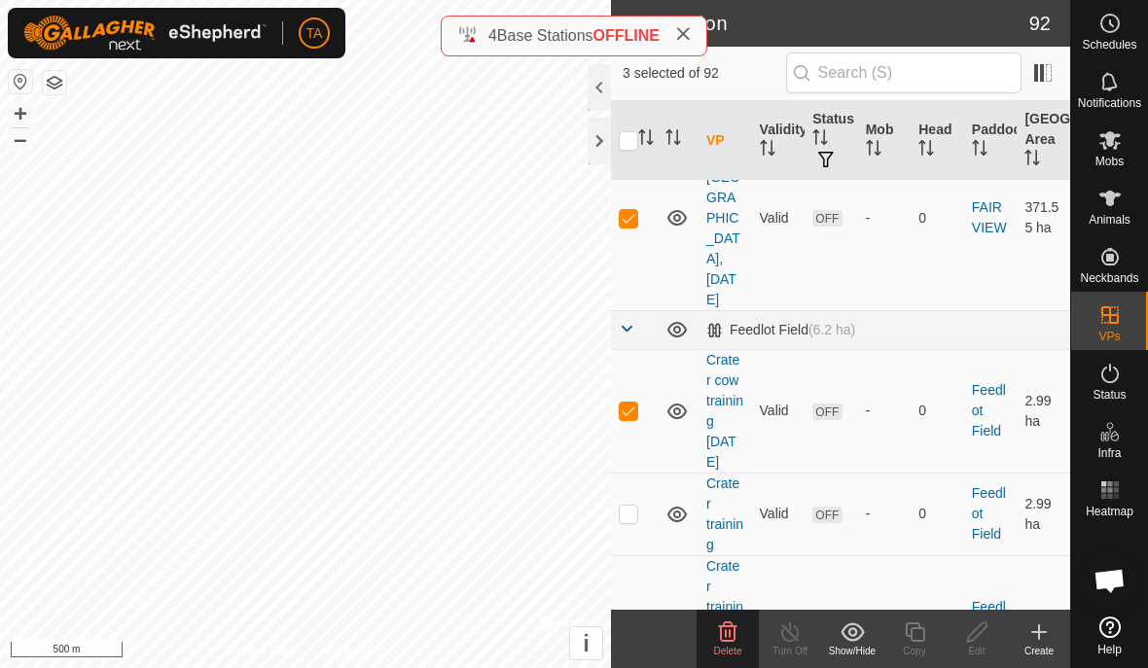
click at [630, 506] on p-checkbox at bounding box center [628, 514] width 19 height 16
checkbox input "true"
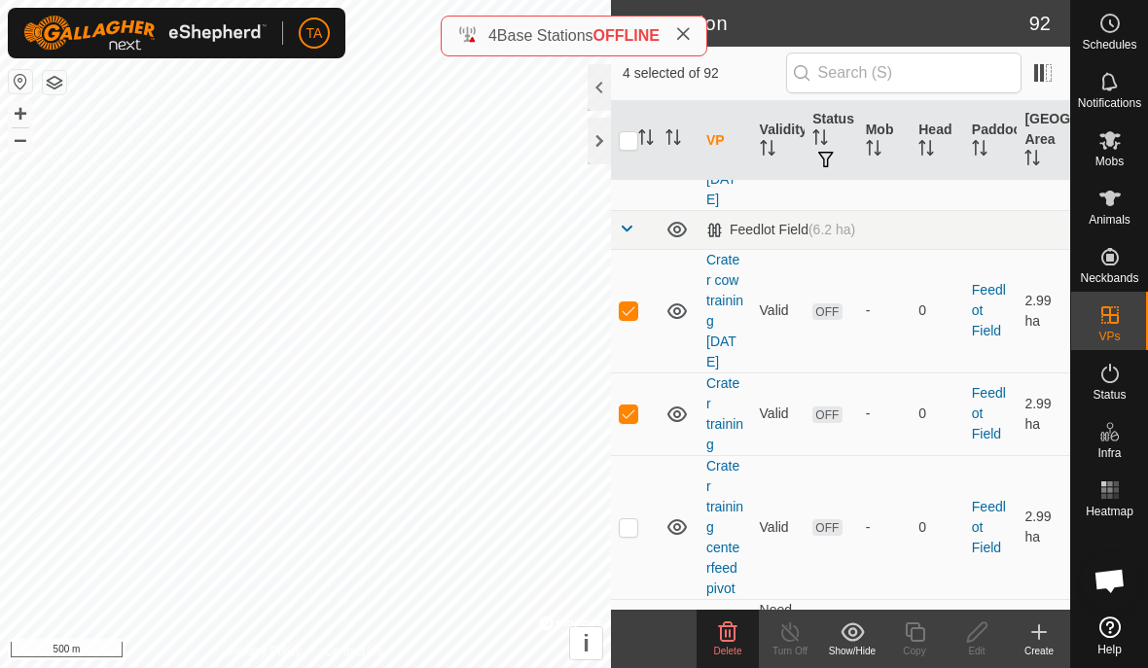
scroll to position [1082, 0]
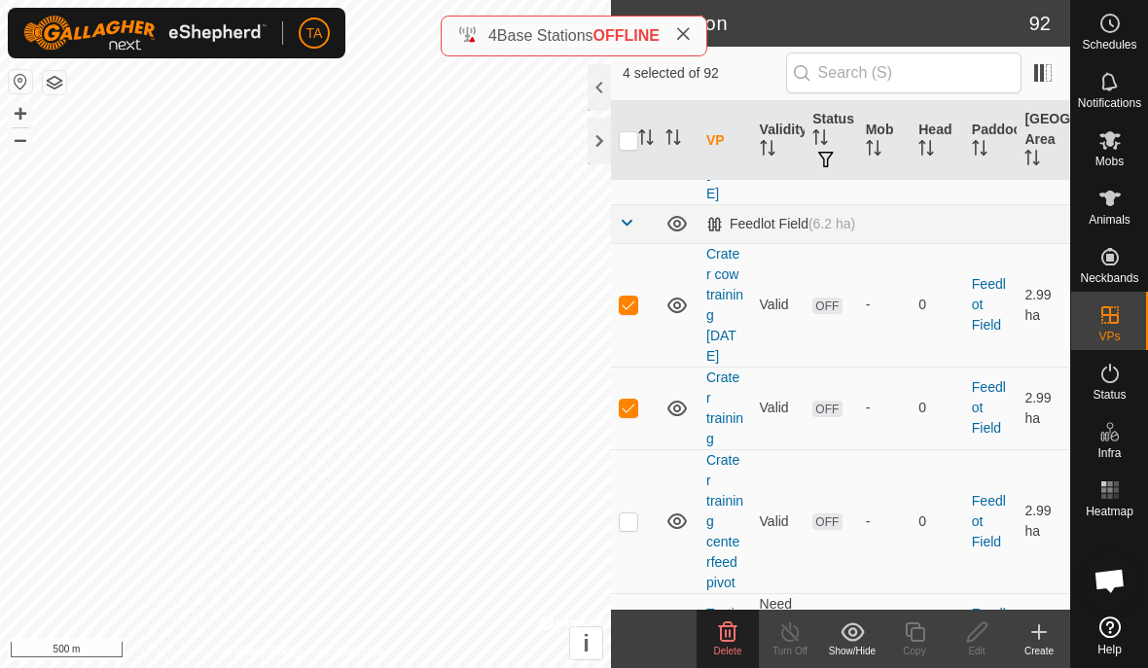
click at [627, 514] on p-checkbox at bounding box center [628, 522] width 19 height 16
checkbox input "true"
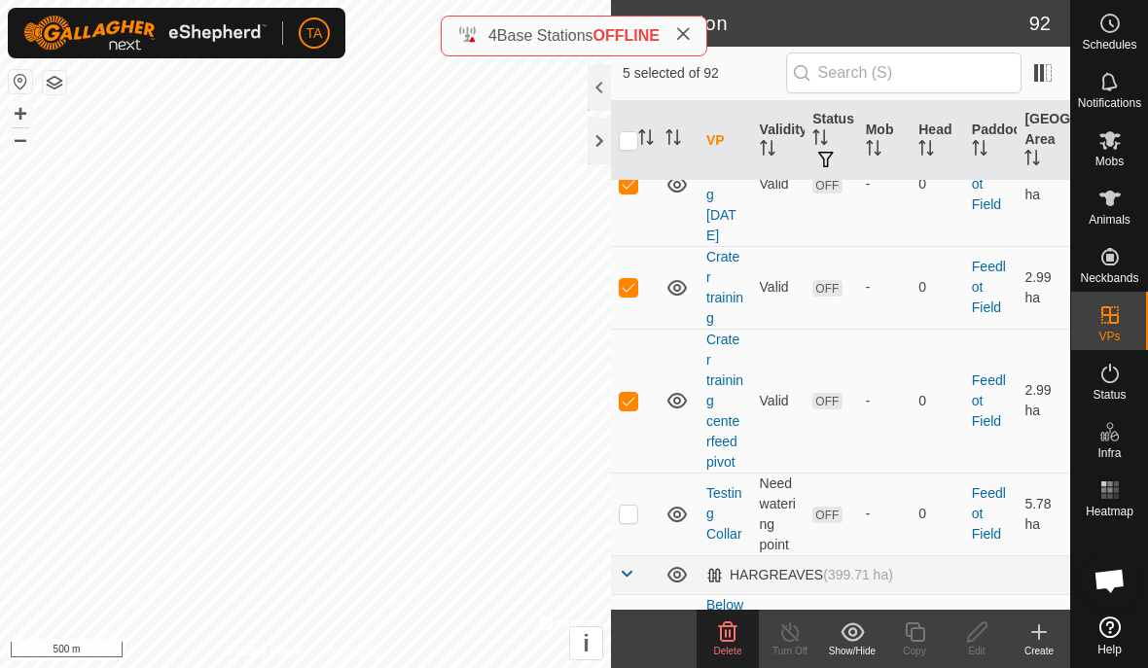
scroll to position [1208, 0]
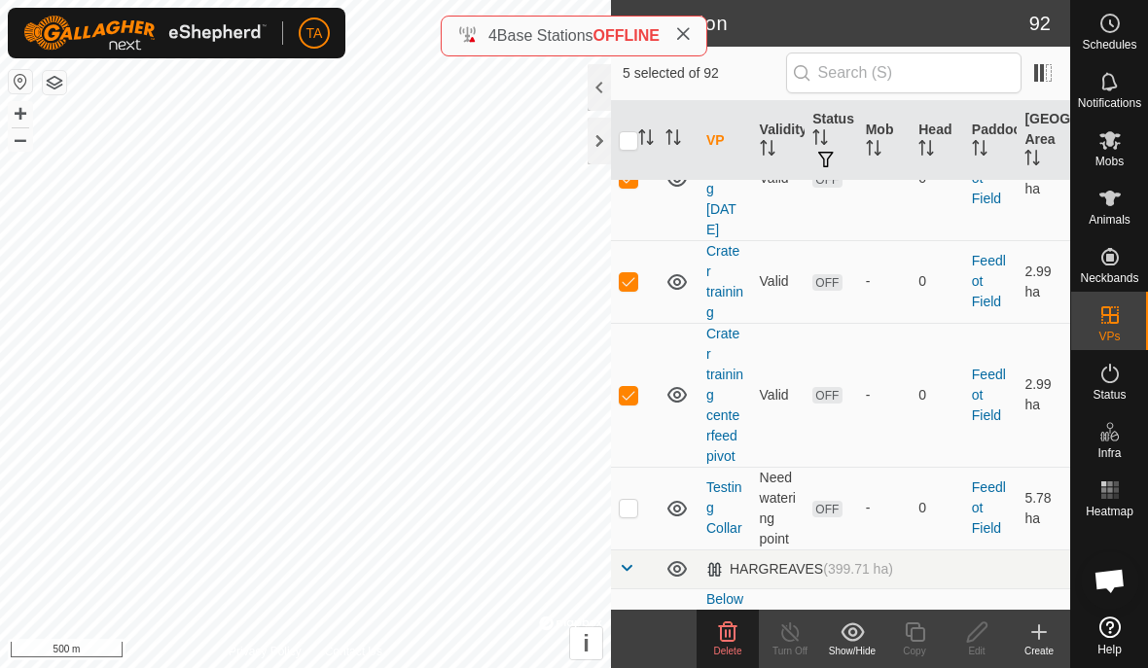
click at [628, 500] on p-checkbox at bounding box center [628, 508] width 19 height 16
checkbox input "true"
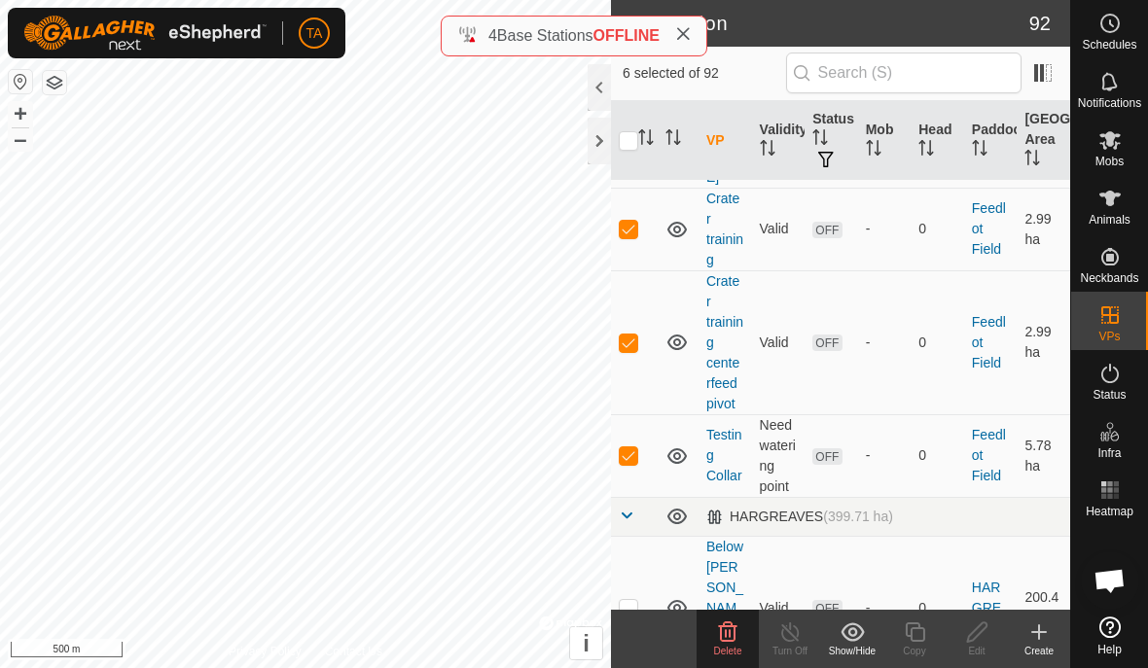
scroll to position [1302, 0]
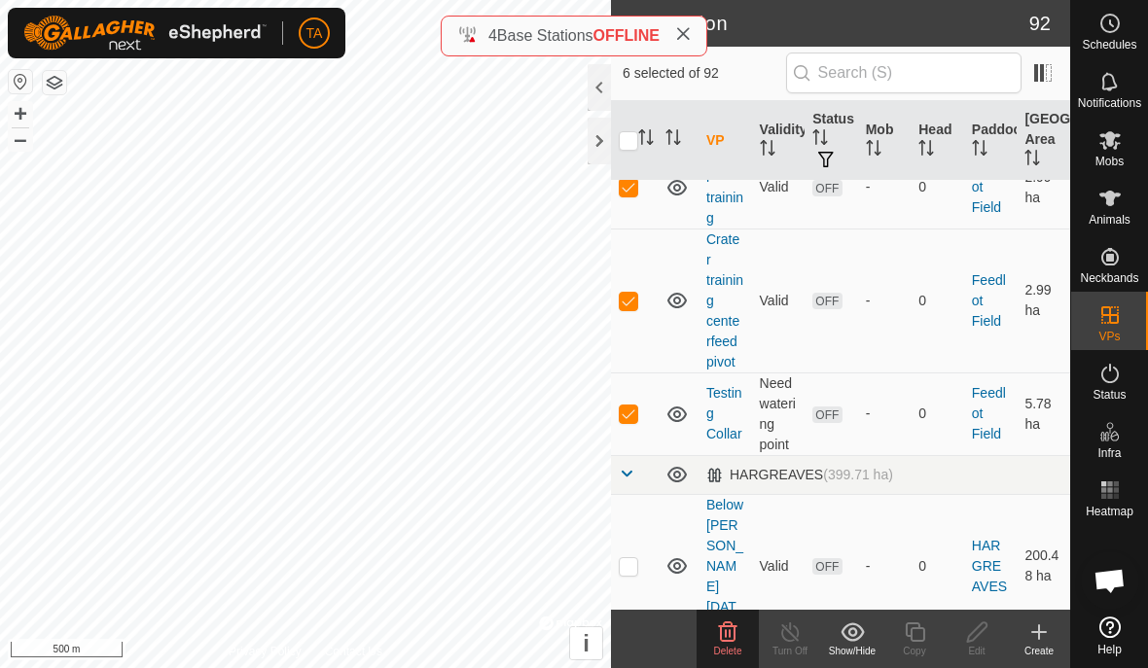
click at [626, 494] on td at bounding box center [634, 566] width 47 height 144
checkbox input "true"
click at [732, 639] on icon at bounding box center [727, 632] width 23 height 23
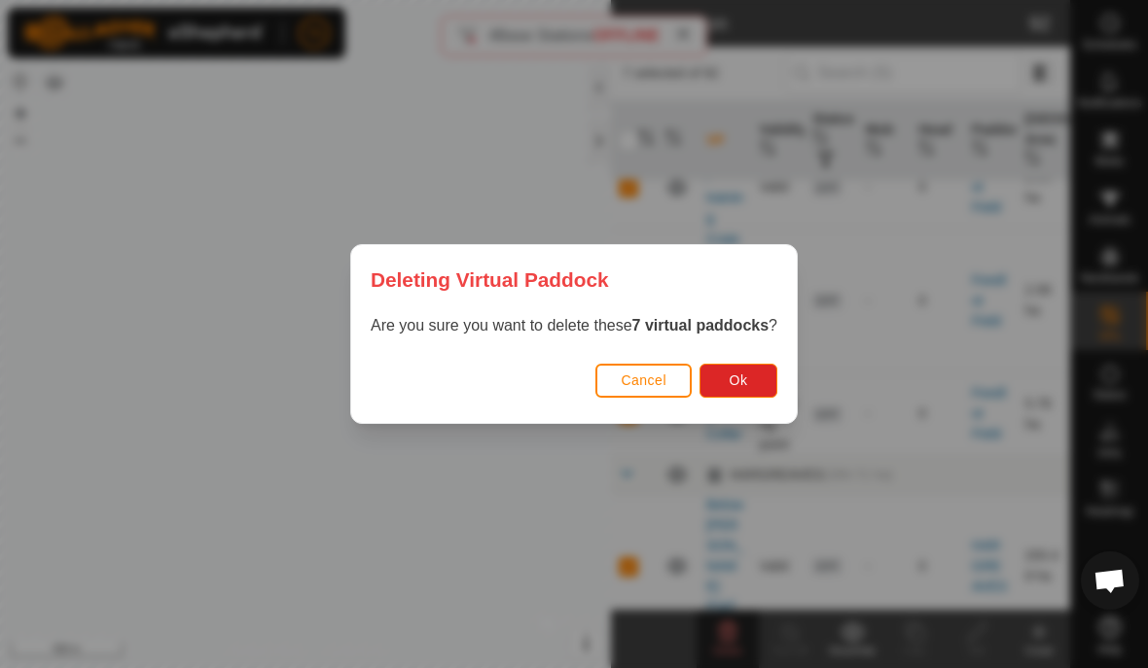
click at [748, 382] on span "Ok" at bounding box center [738, 381] width 18 height 16
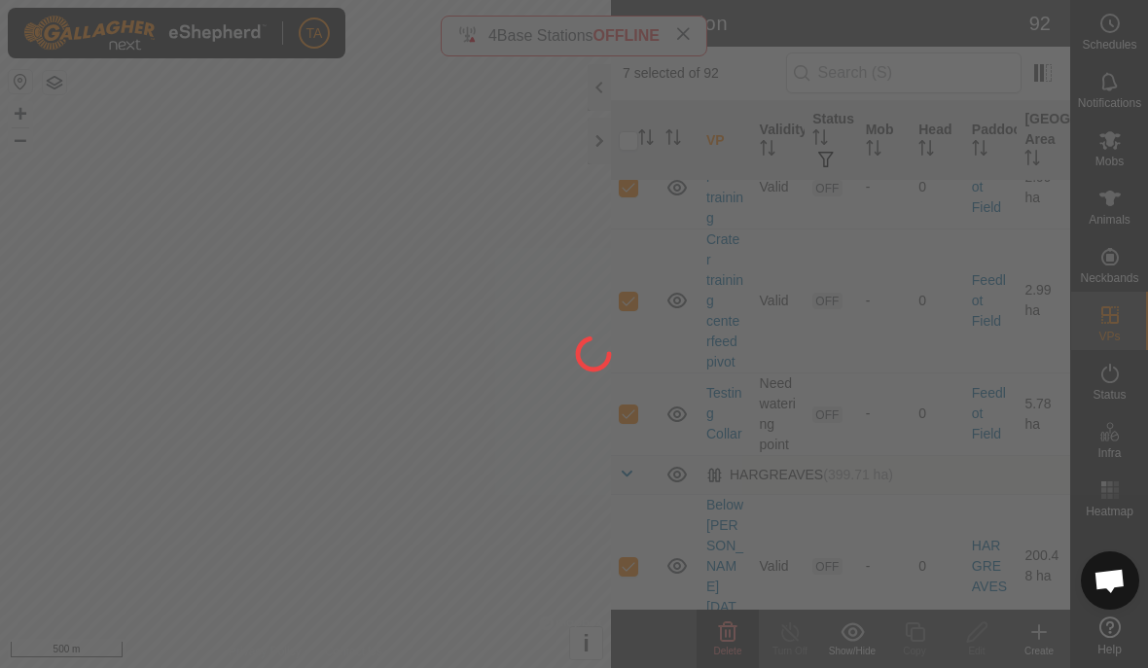
checkbox input "false"
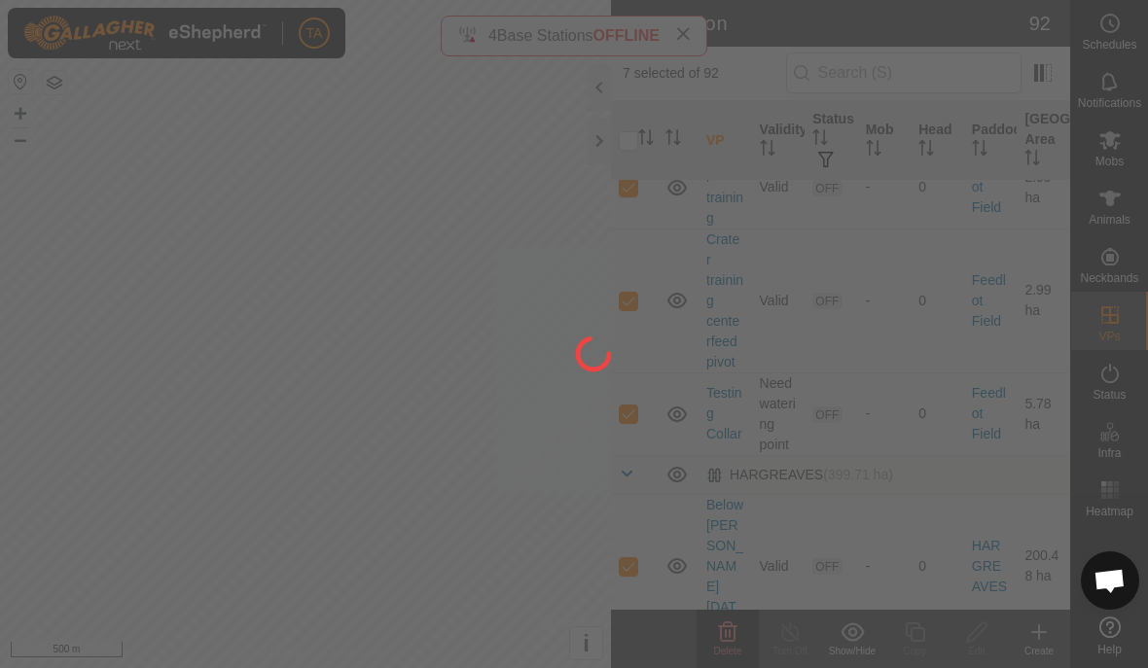
checkbox input "false"
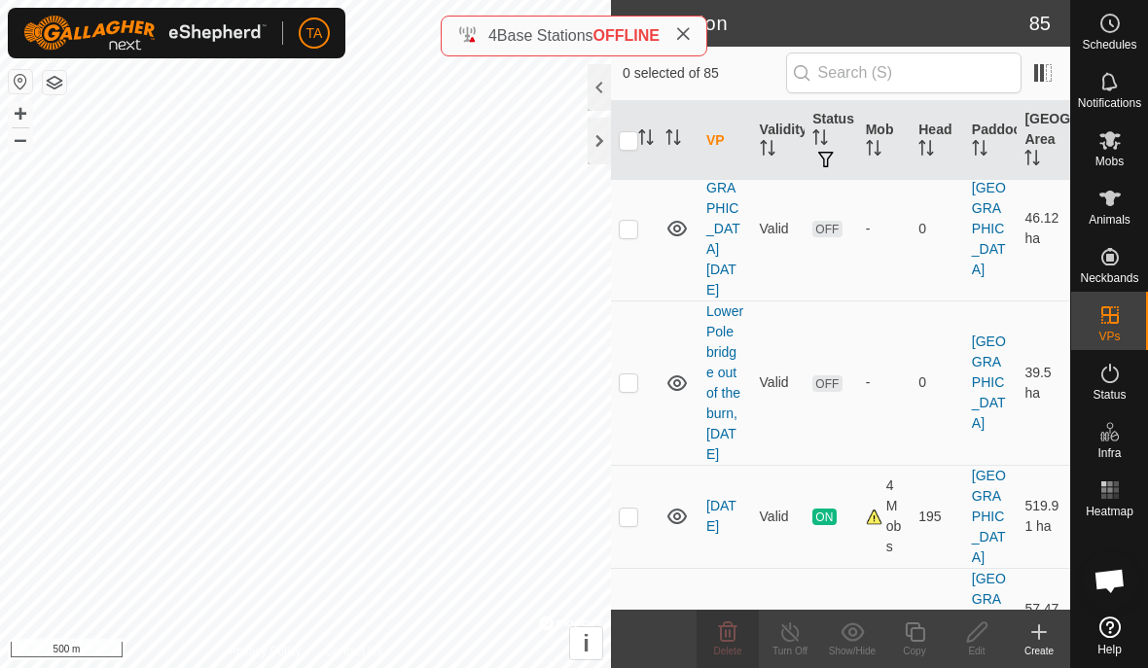
scroll to position [10521, 0]
click at [643, 568] on td at bounding box center [634, 619] width 47 height 103
checkbox input "true"
click at [634, 374] on p-checkbox at bounding box center [628, 382] width 19 height 16
checkbox input "true"
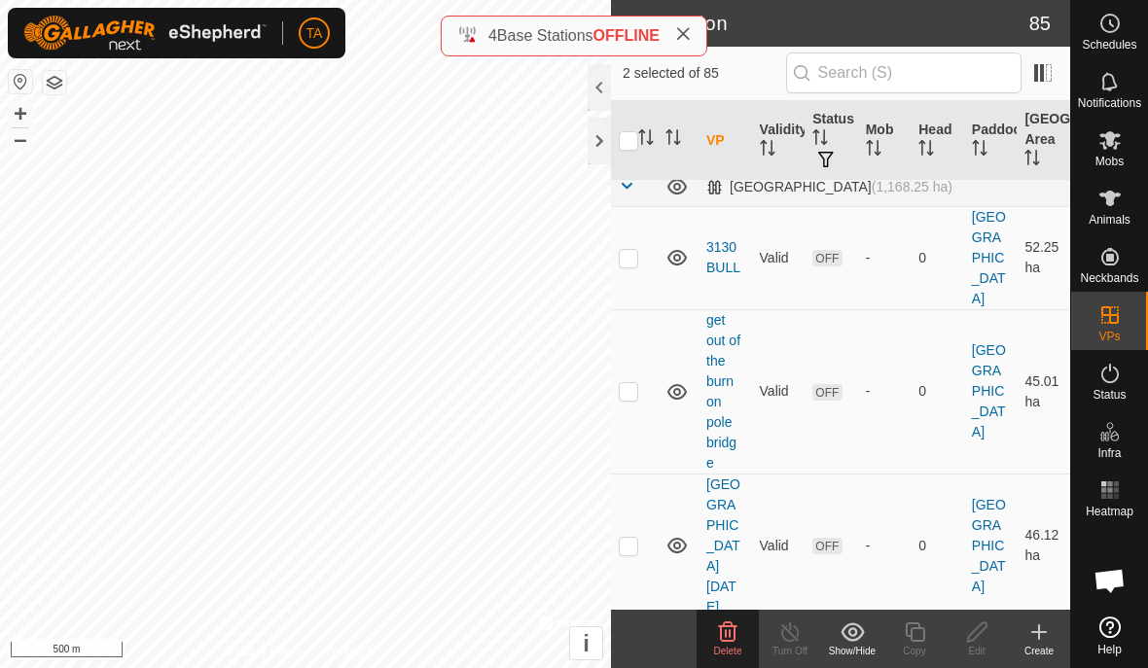
scroll to position [10201, 0]
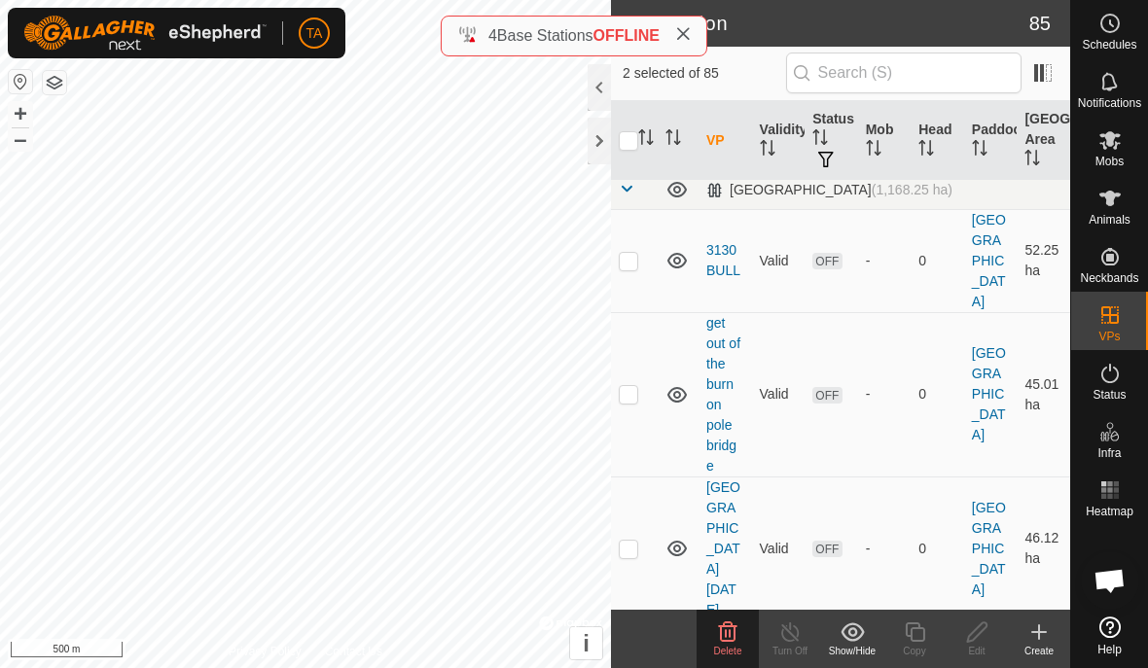
click at [624, 541] on p-checkbox at bounding box center [628, 549] width 19 height 16
checkbox input "true"
click at [623, 386] on p-checkbox at bounding box center [628, 394] width 19 height 16
checkbox input "true"
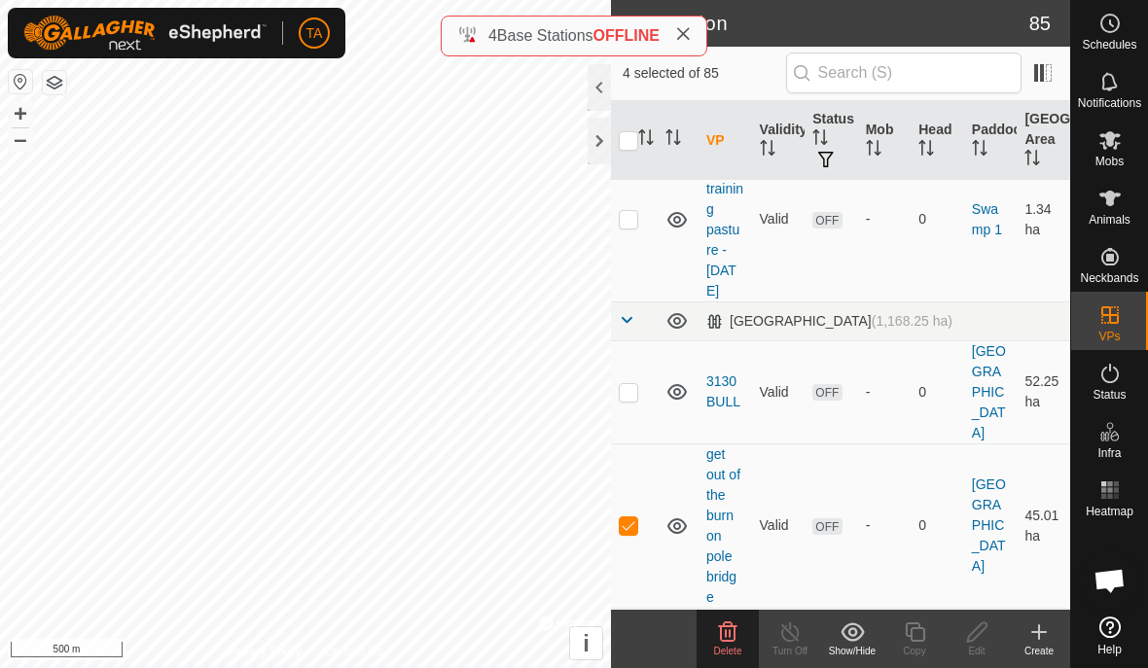
scroll to position [10067, 0]
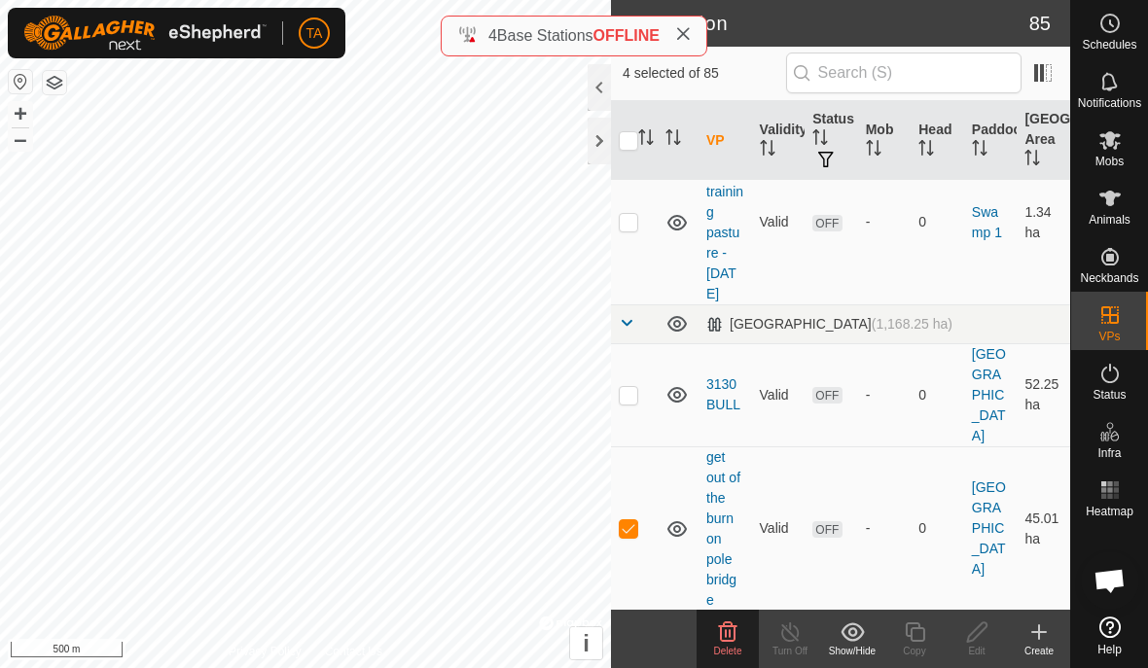
click at [632, 387] on p-checkbox at bounding box center [628, 395] width 19 height 16
checkbox input "true"
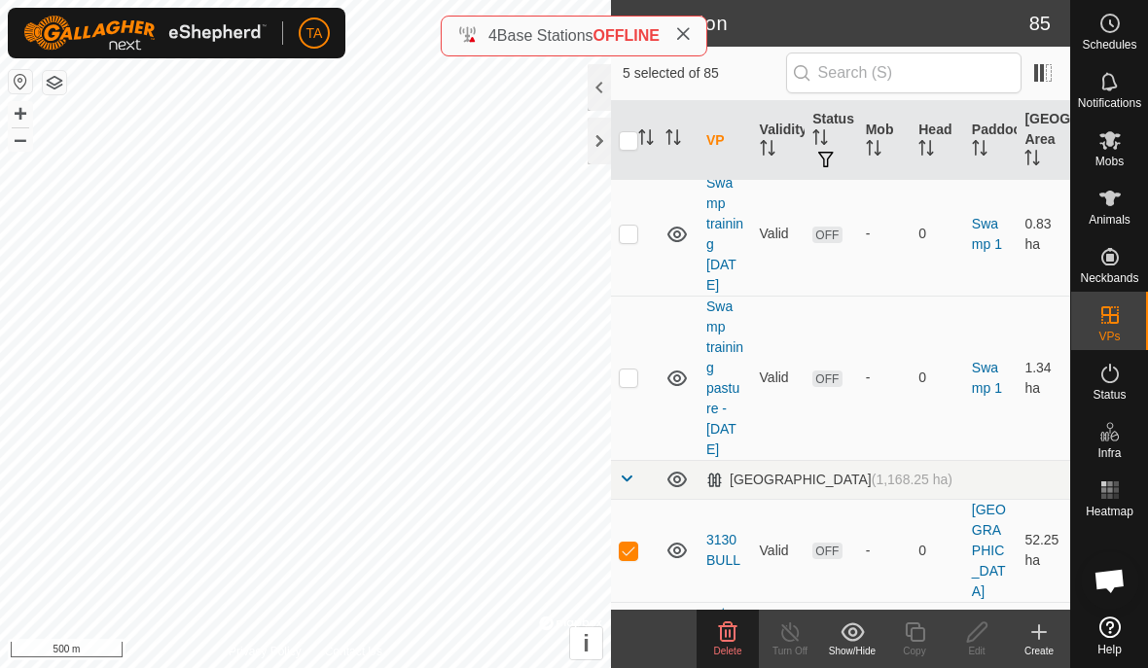
scroll to position [9908, 0]
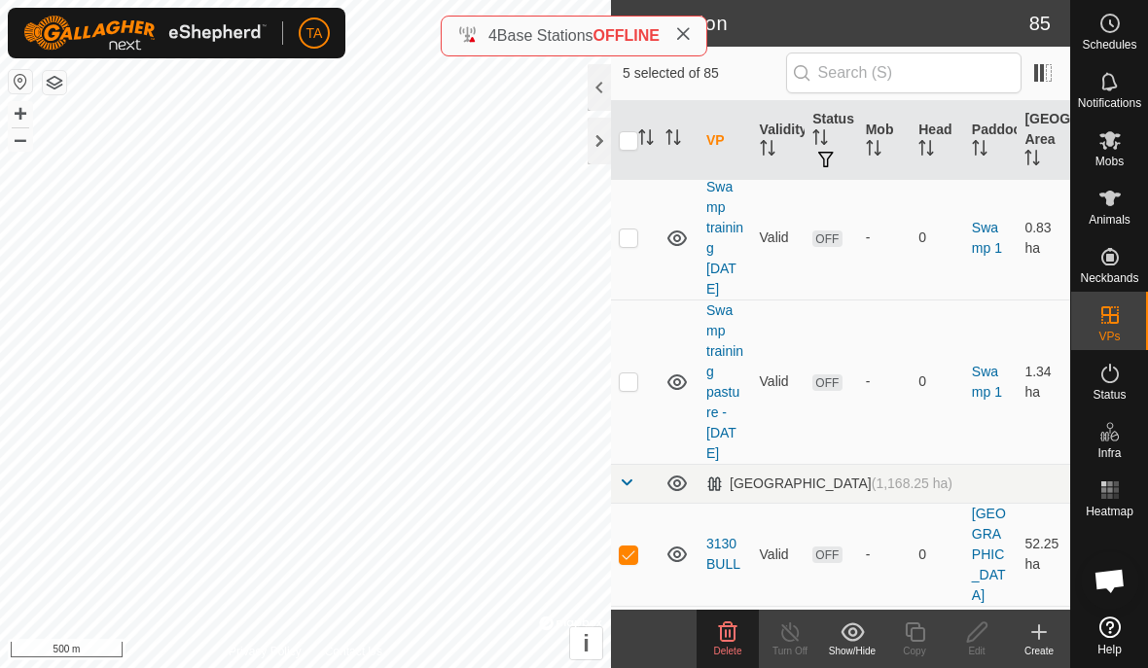
click at [635, 373] on p-checkbox at bounding box center [628, 381] width 19 height 16
checkbox input "true"
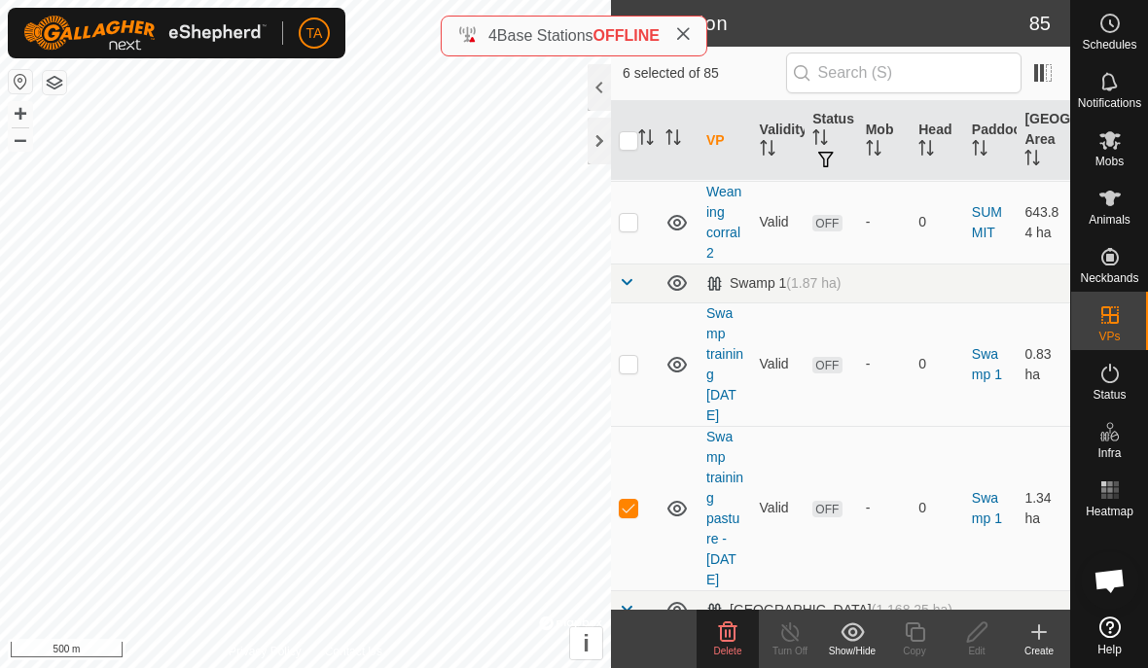
scroll to position [9771, 0]
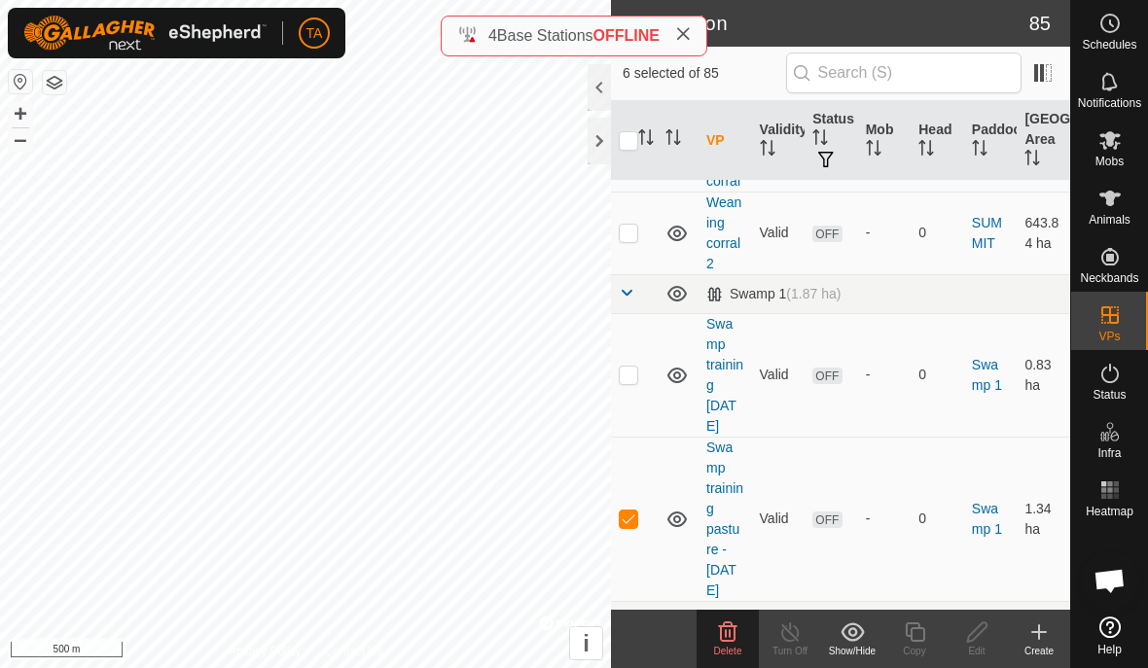
click at [622, 367] on p-checkbox at bounding box center [628, 375] width 19 height 16
checkbox input "true"
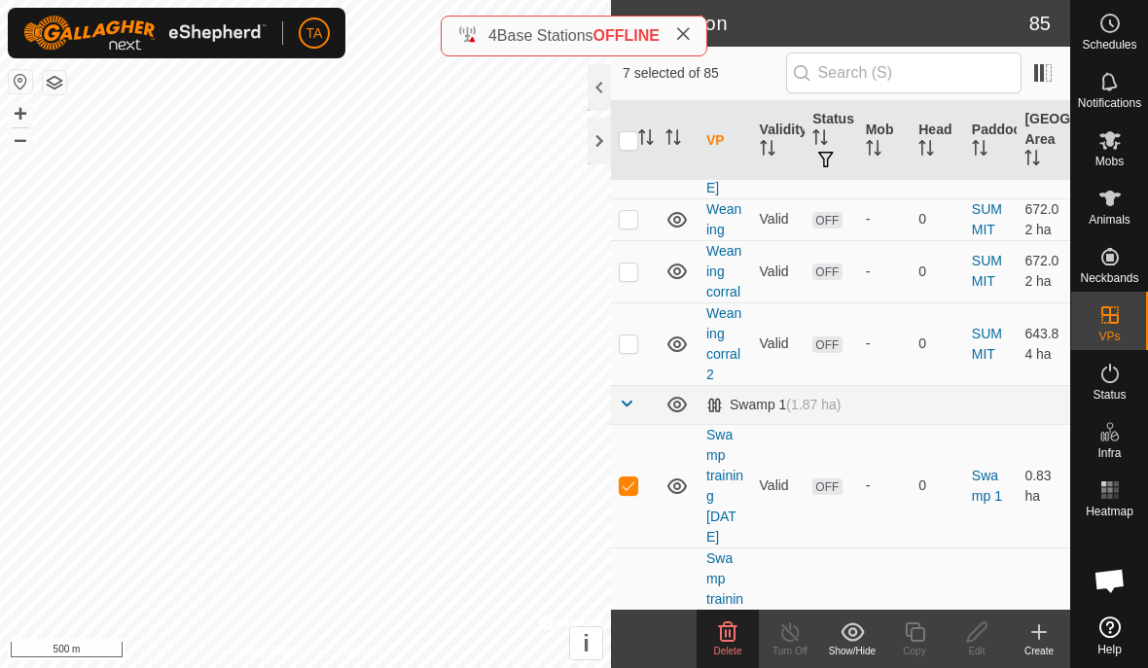
scroll to position [9657, 0]
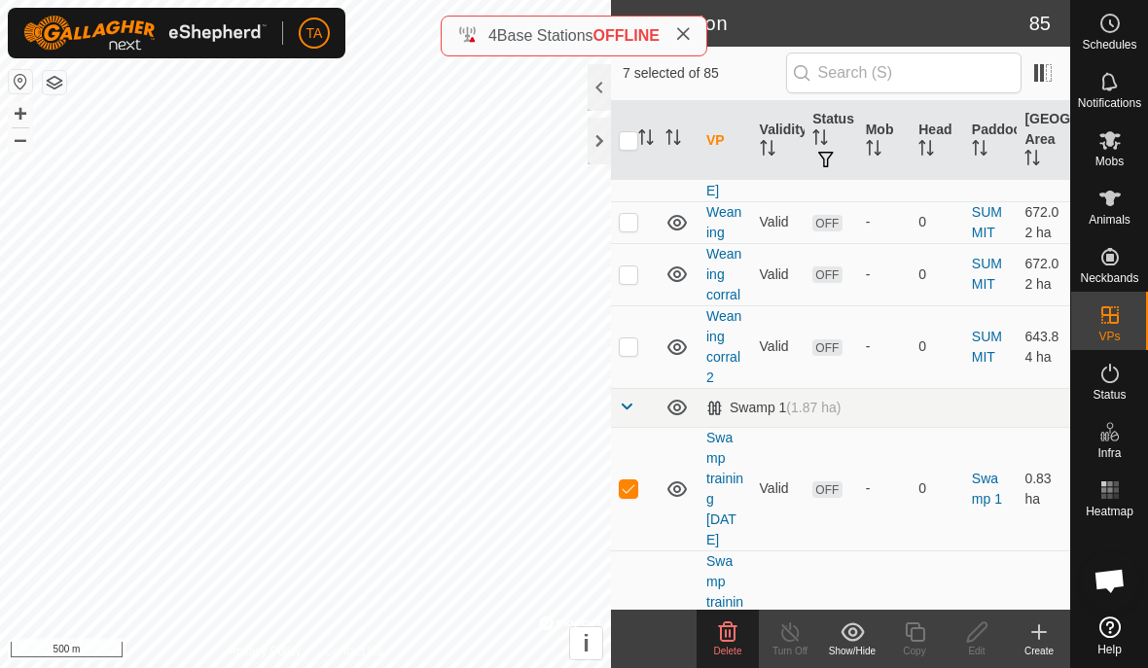
click at [624, 341] on td at bounding box center [634, 346] width 47 height 83
checkbox input "true"
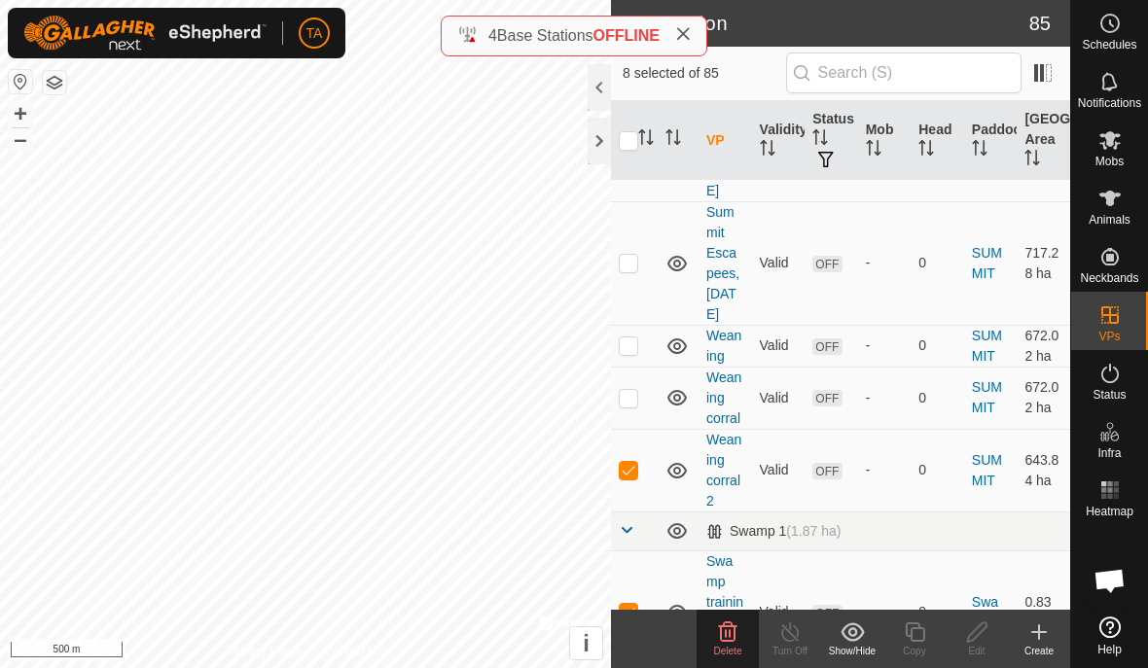
scroll to position [9523, 0]
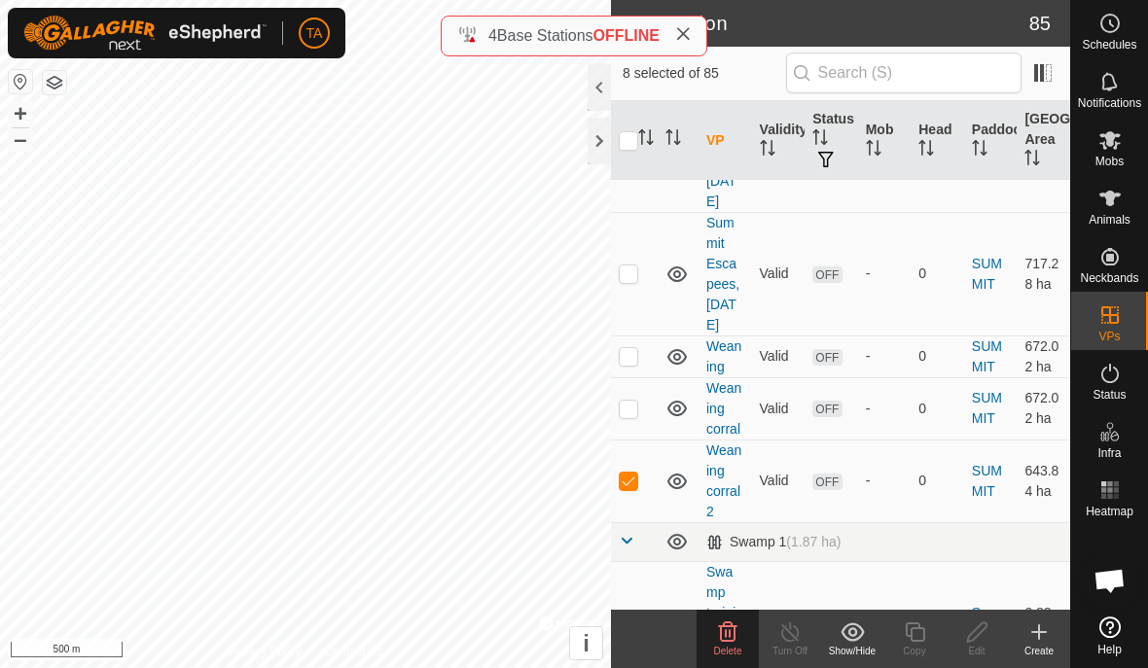
click at [624, 396] on td at bounding box center [634, 408] width 47 height 62
checkbox input "true"
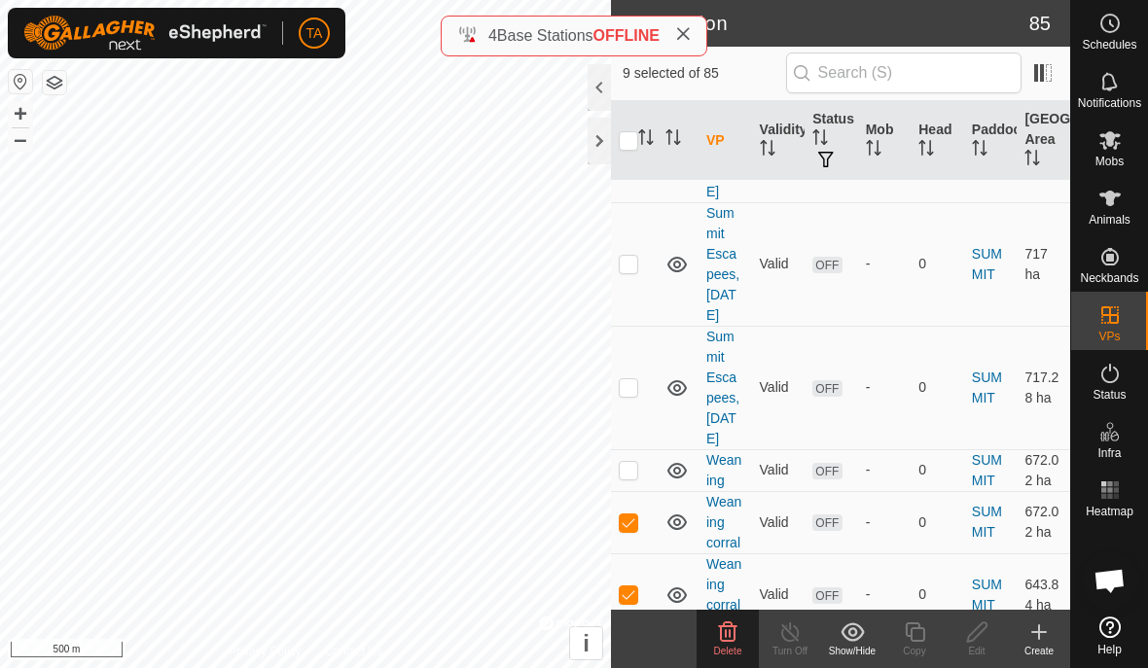
scroll to position [9409, 0]
click at [630, 462] on p-checkbox at bounding box center [628, 470] width 19 height 16
checkbox input "true"
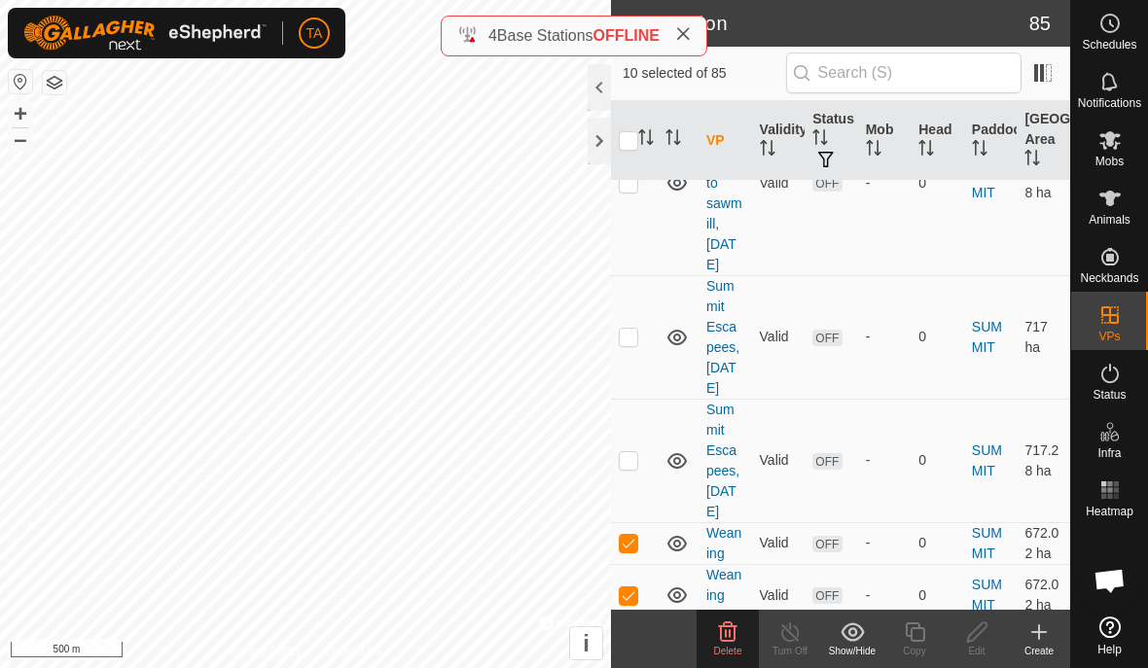
scroll to position [9333, 0]
click at [628, 455] on p-checkbox at bounding box center [628, 463] width 19 height 16
checkbox input "true"
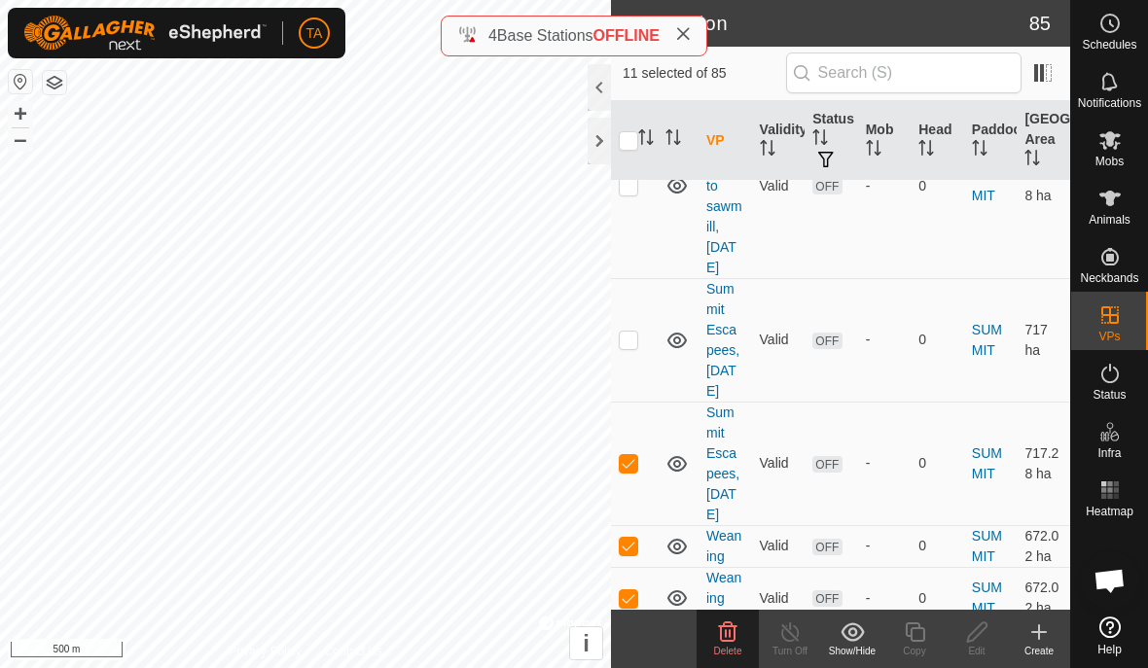
click at [828, 352] on td "OFF" at bounding box center [830, 340] width 53 height 124
click at [827, 352] on td "OFF" at bounding box center [830, 340] width 53 height 124
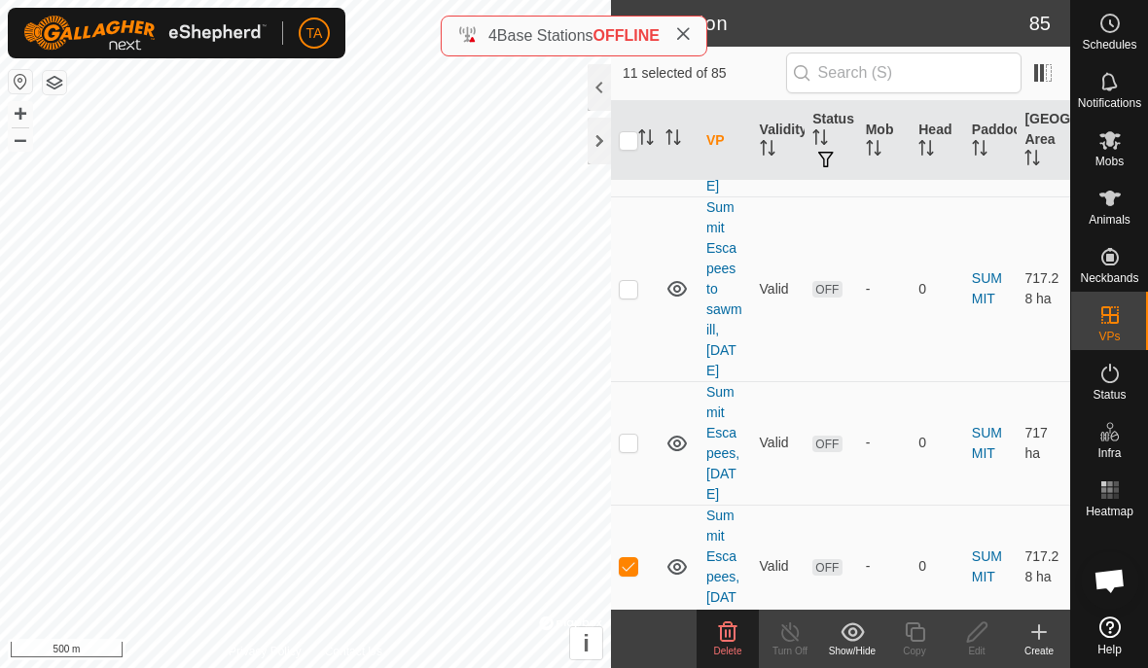
scroll to position [9235, 0]
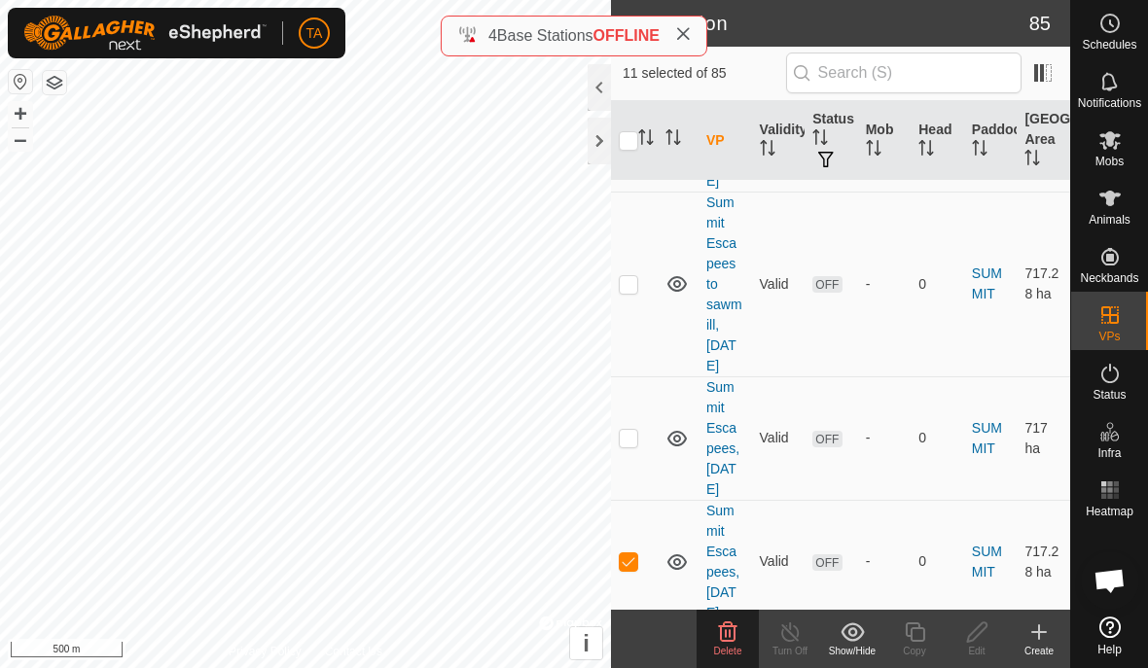
click at [623, 430] on p-checkbox at bounding box center [628, 438] width 19 height 16
checkbox input "true"
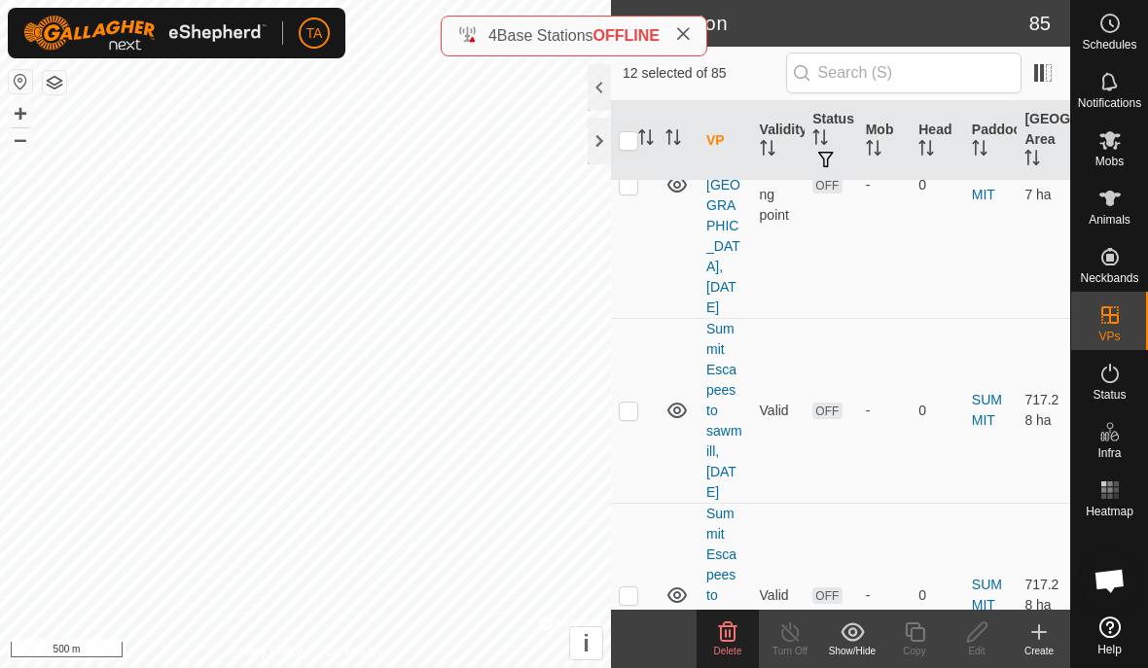
scroll to position [8923, 0]
click at [628, 588] on p-checkbox at bounding box center [628, 596] width 19 height 16
checkbox input "true"
click at [632, 404] on p-checkbox at bounding box center [628, 412] width 19 height 16
checkbox input "true"
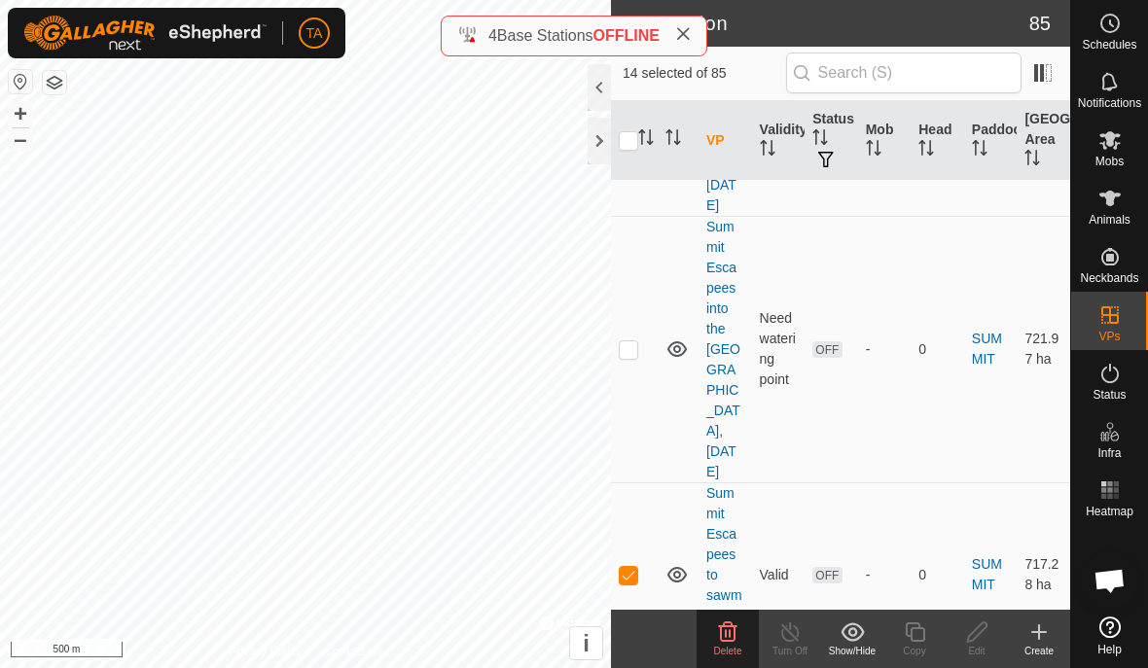
scroll to position [8754, 0]
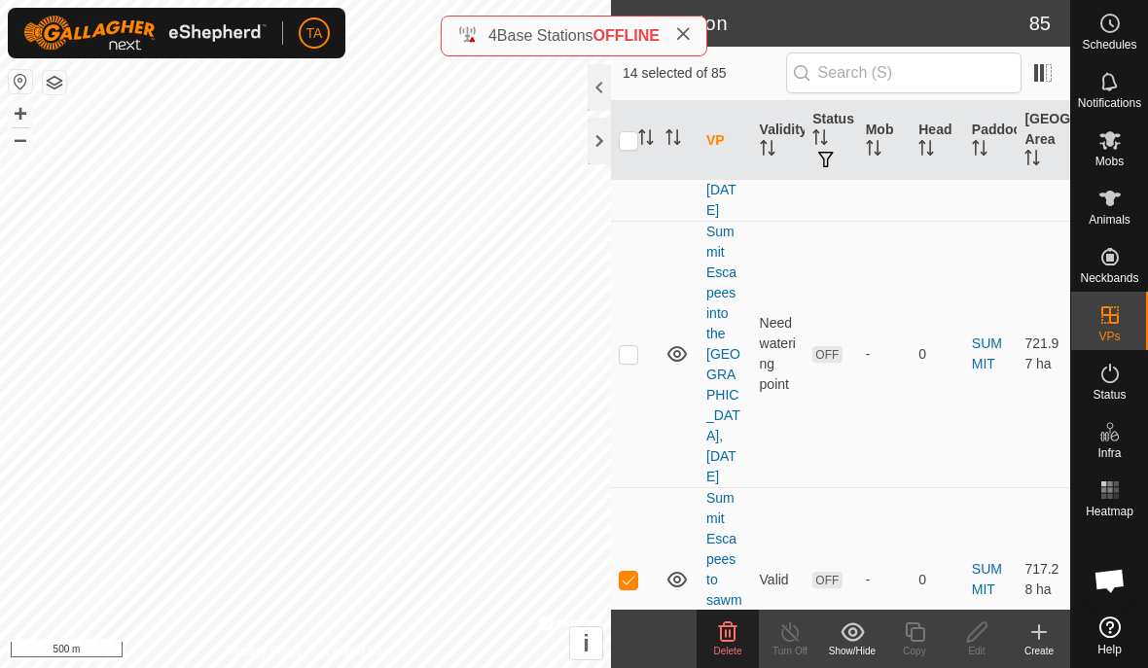
click at [626, 346] on p-checkbox at bounding box center [628, 354] width 19 height 16
click at [729, 636] on icon at bounding box center [728, 630] width 18 height 19
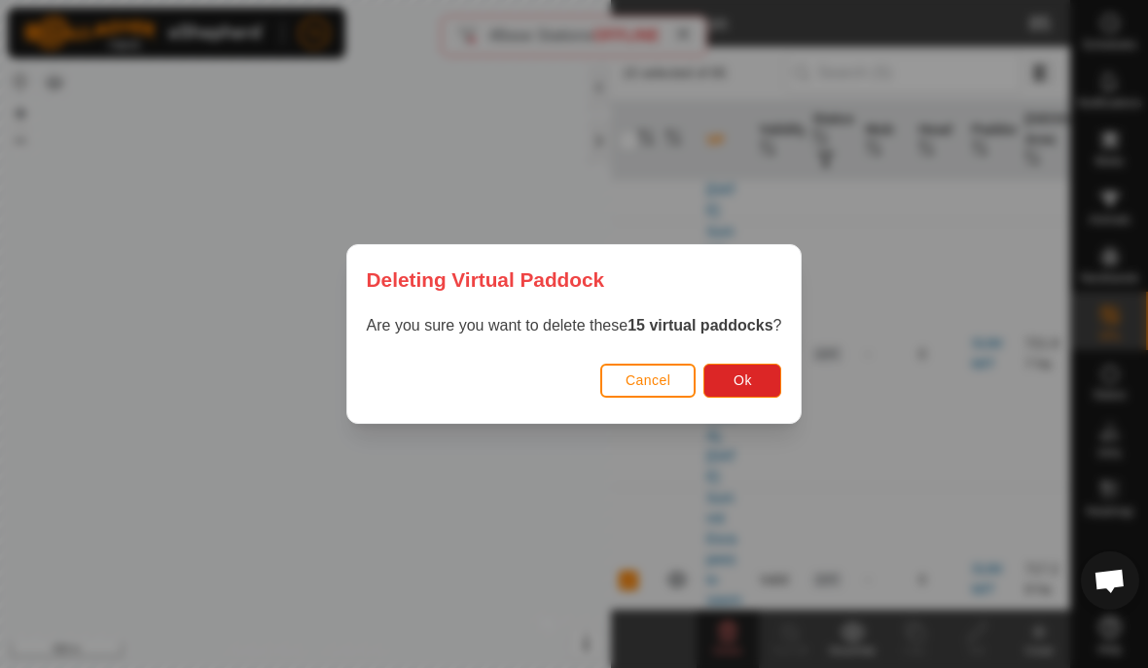
click at [752, 378] on span "Ok" at bounding box center [742, 381] width 18 height 16
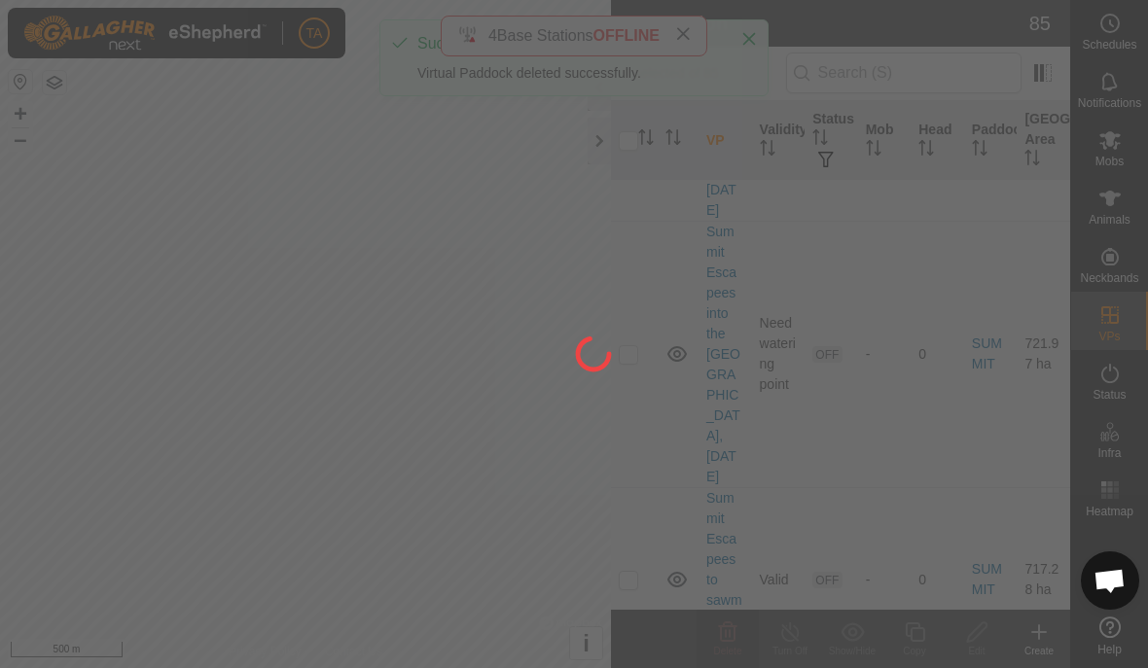
checkbox input "false"
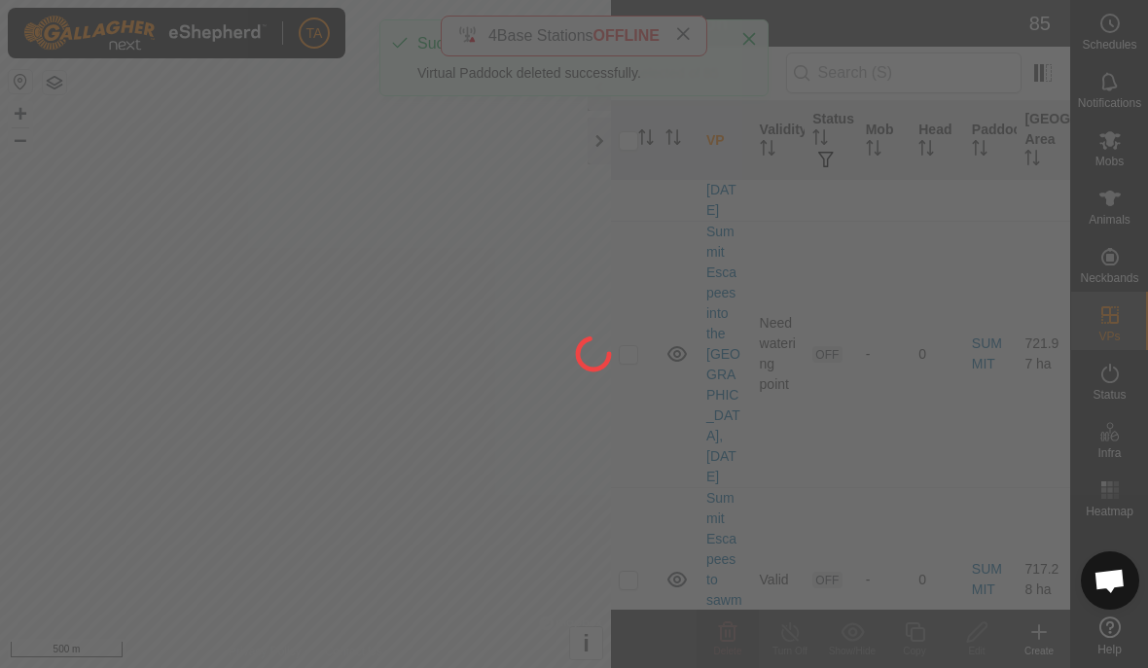
checkbox input "false"
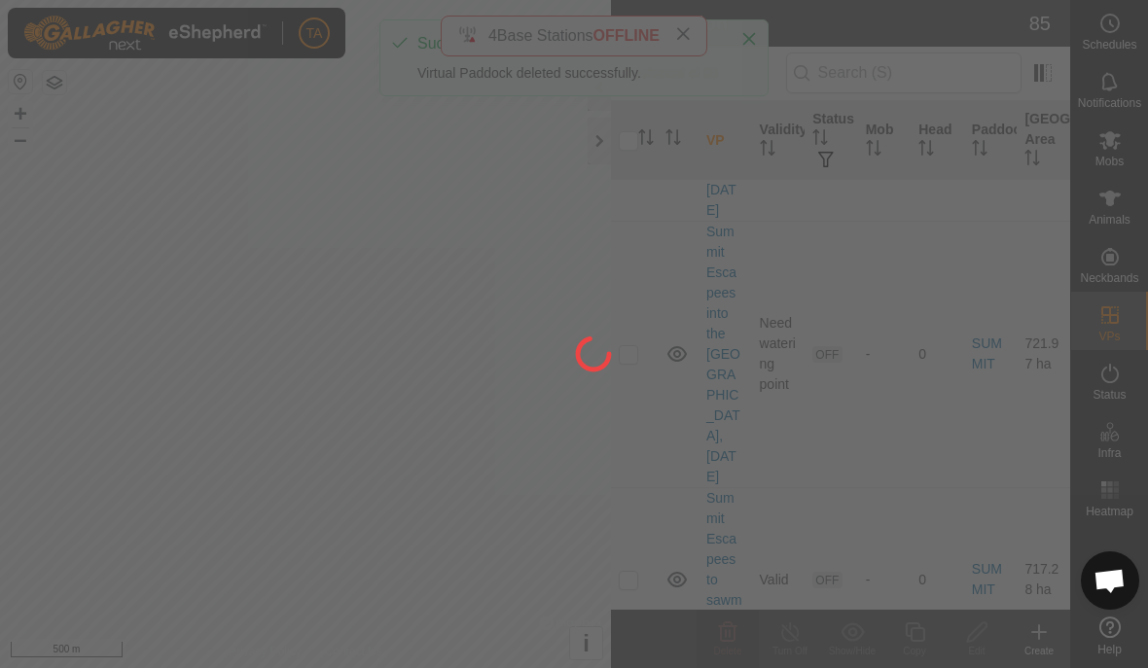
checkbox input "false"
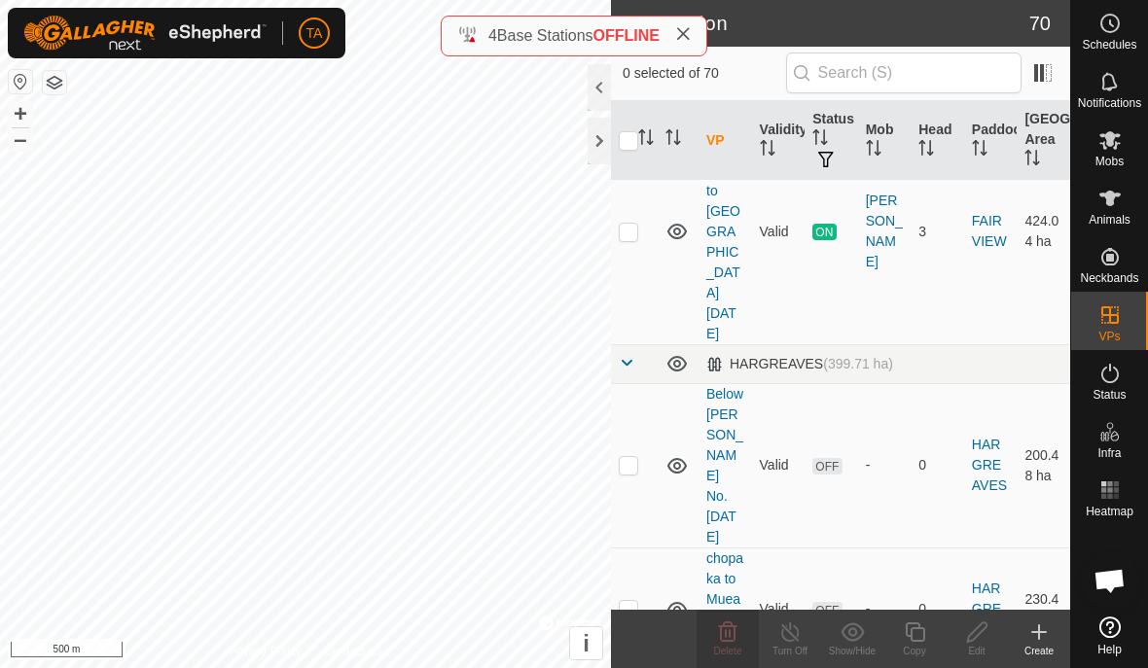
scroll to position [641, 0]
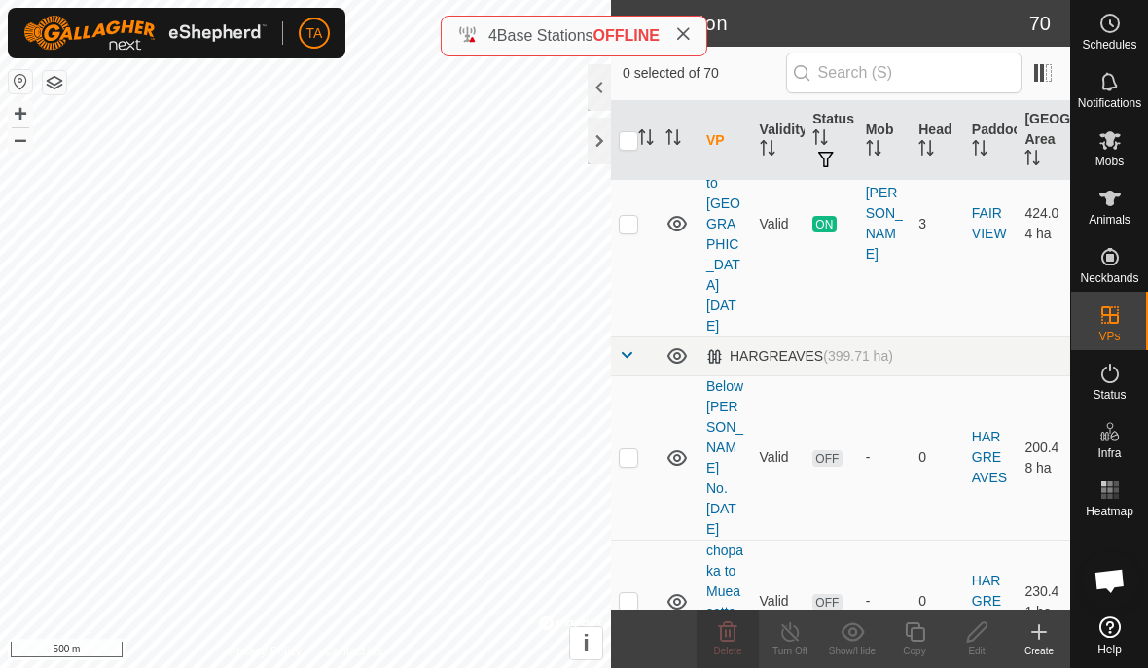
click at [625, 449] on p-checkbox at bounding box center [628, 457] width 19 height 16
checkbox input "true"
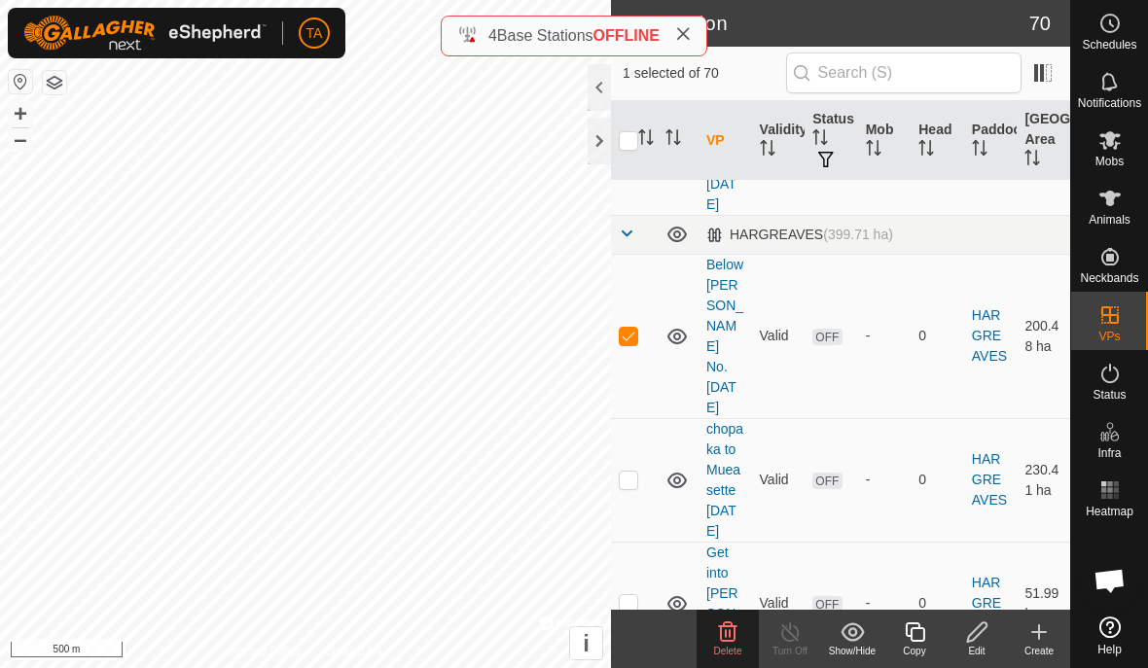
scroll to position [764, 0]
click at [631, 470] on p-checkbox at bounding box center [628, 478] width 19 height 16
checkbox input "true"
click at [628, 593] on p-checkbox at bounding box center [628, 601] width 19 height 16
checkbox input "true"
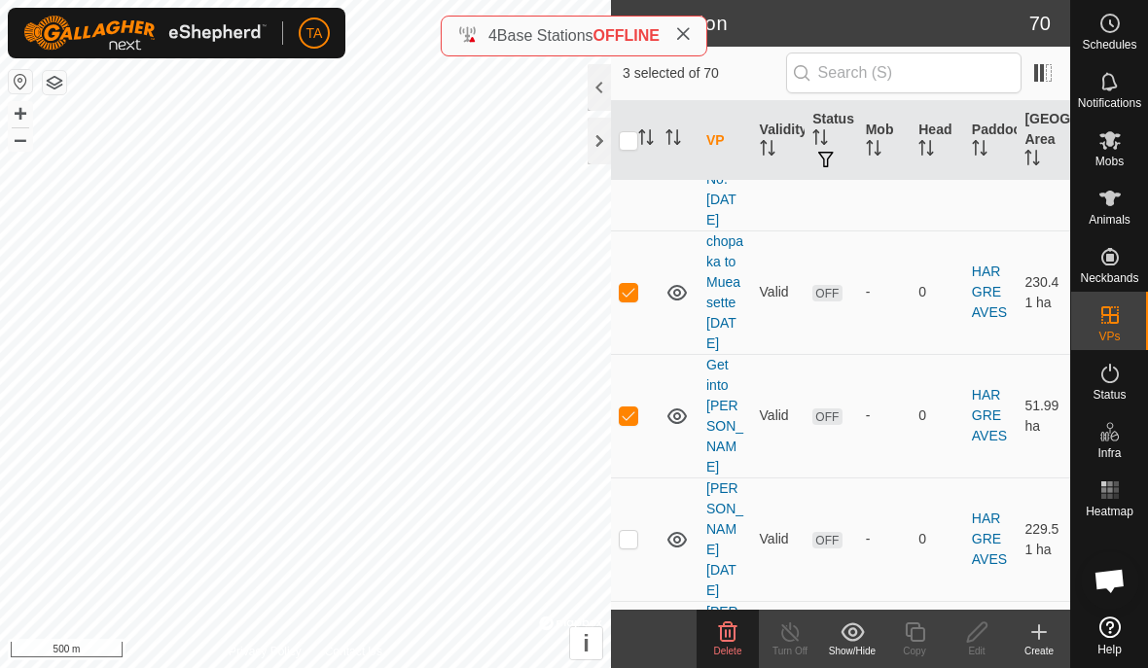
scroll to position [954, 0]
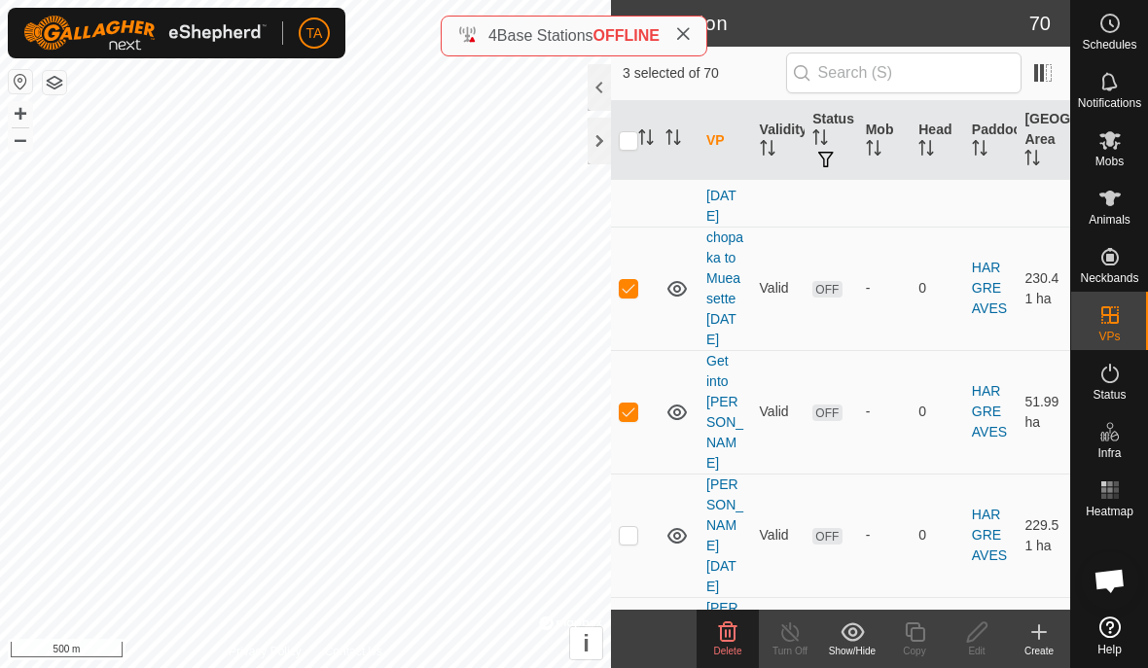
click at [630, 474] on td at bounding box center [634, 536] width 47 height 124
checkbox input "true"
click at [633, 651] on p-checkbox at bounding box center [628, 659] width 19 height 16
checkbox input "true"
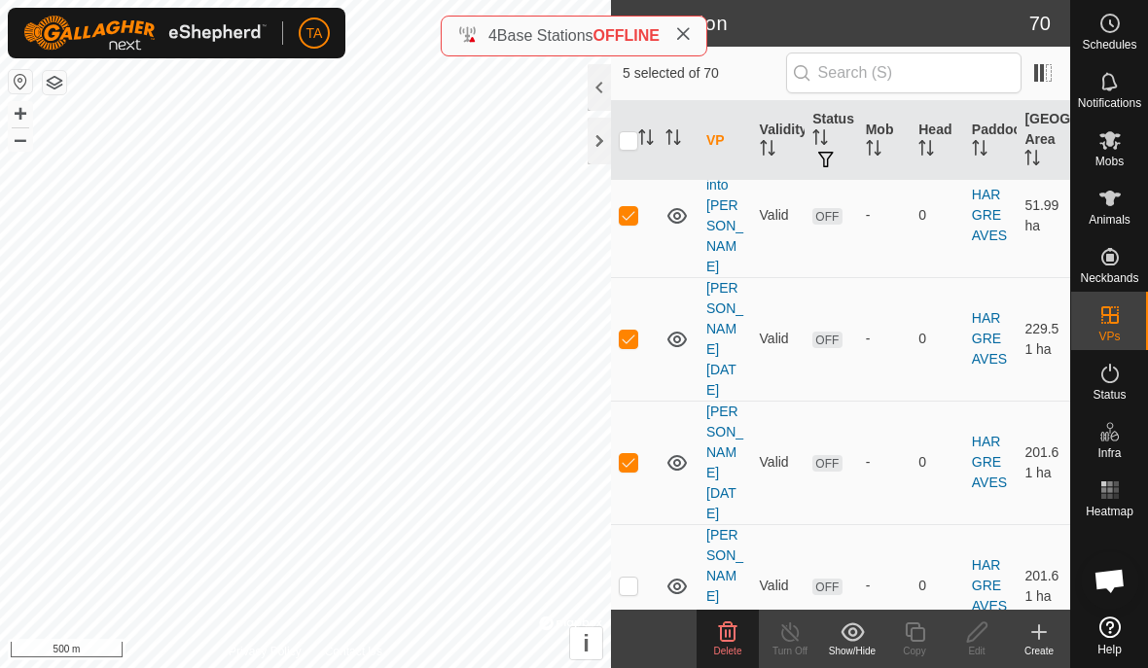
scroll to position [1150, 0]
click at [612, 525] on td at bounding box center [634, 587] width 47 height 124
checkbox input "true"
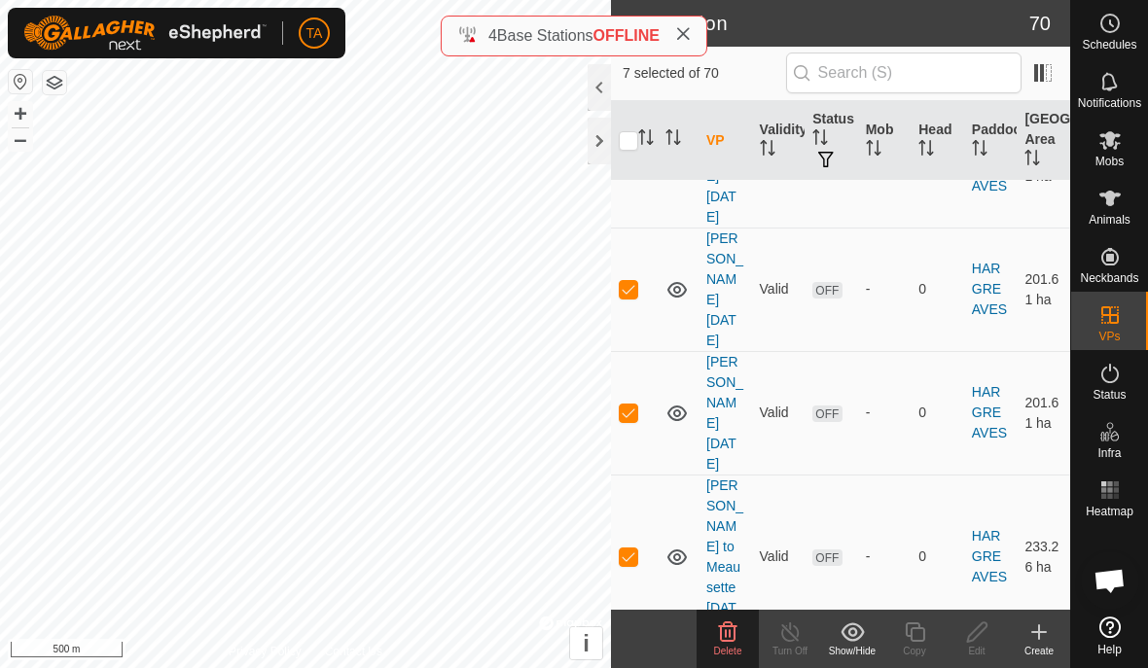
scroll to position [1389, 0]
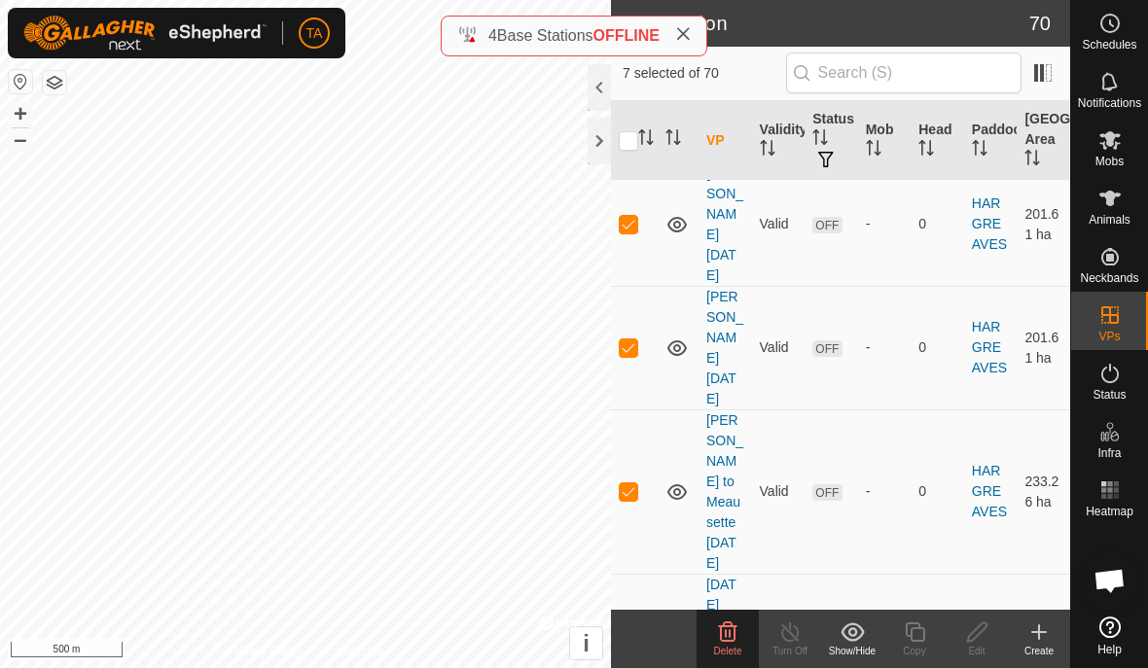
click at [623, 627] on p-checkbox at bounding box center [628, 635] width 19 height 16
checkbox input "true"
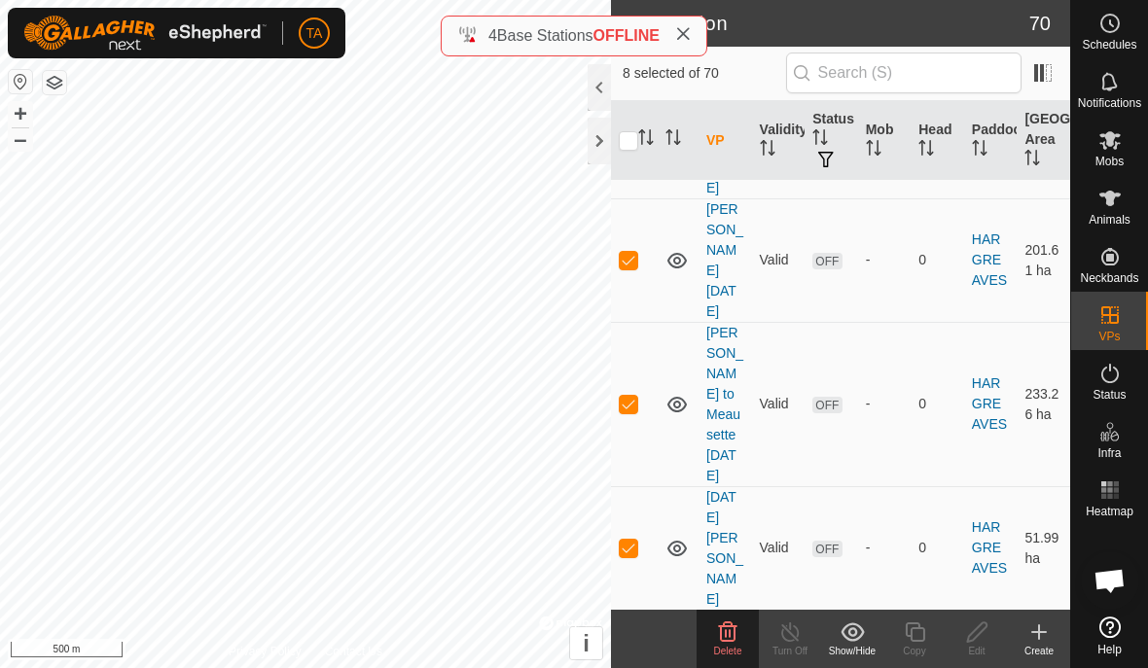
scroll to position [1558, 0]
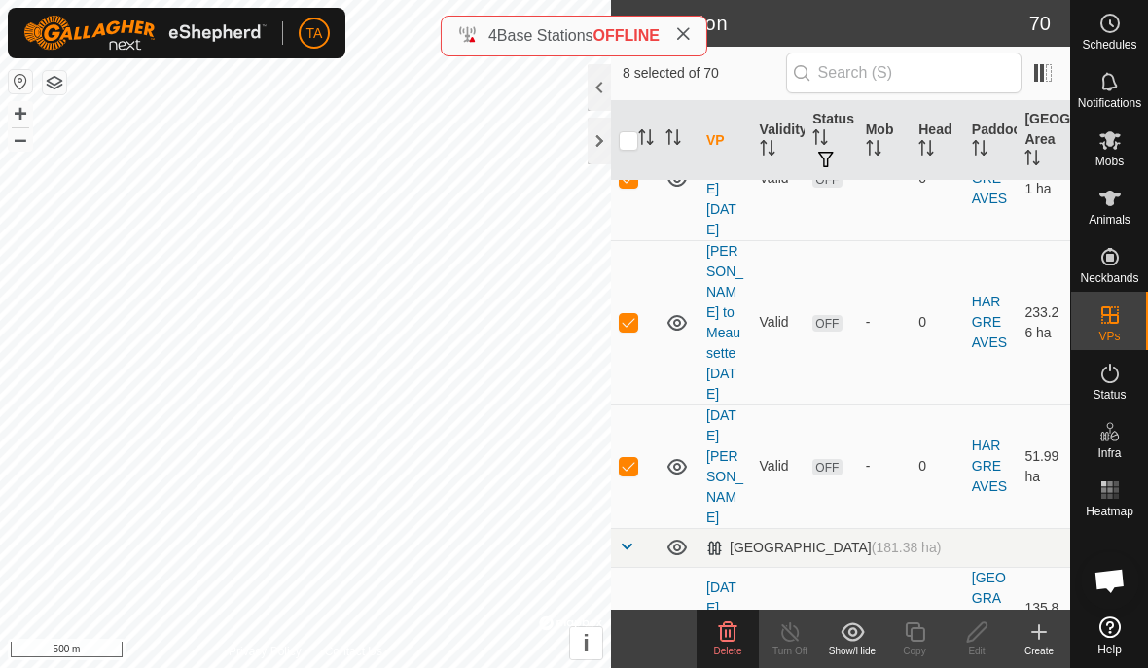
click at [632, 611] on p-checkbox at bounding box center [628, 619] width 19 height 16
checkbox input "true"
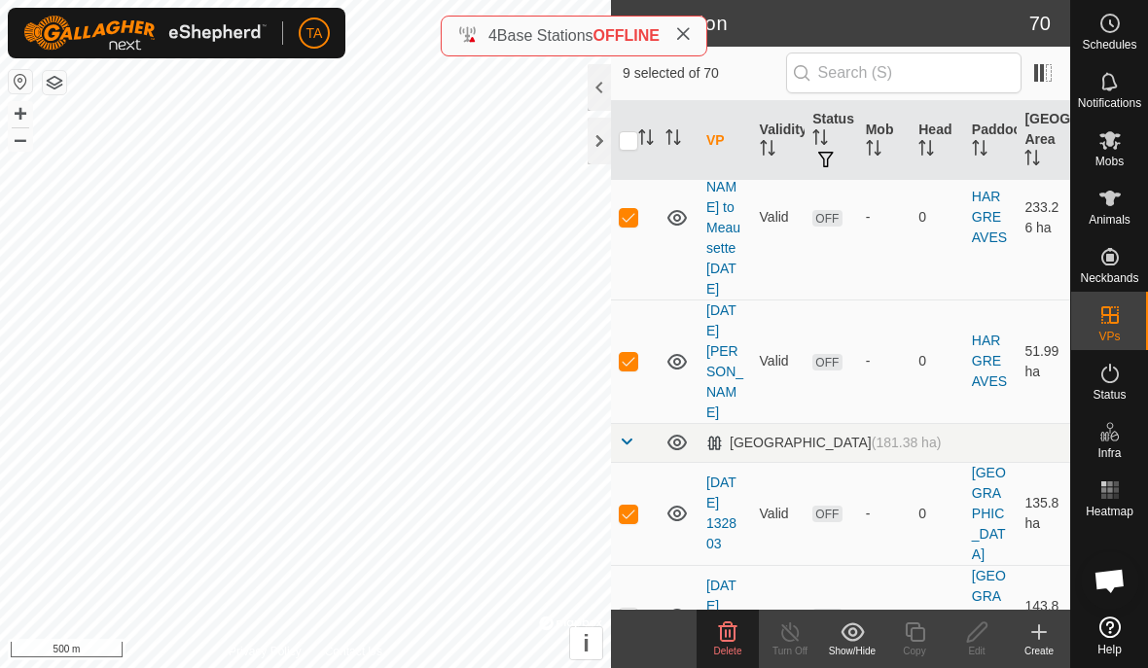
scroll to position [1665, 0]
click at [620, 607] on p-checkbox at bounding box center [628, 615] width 19 height 16
checkbox input "true"
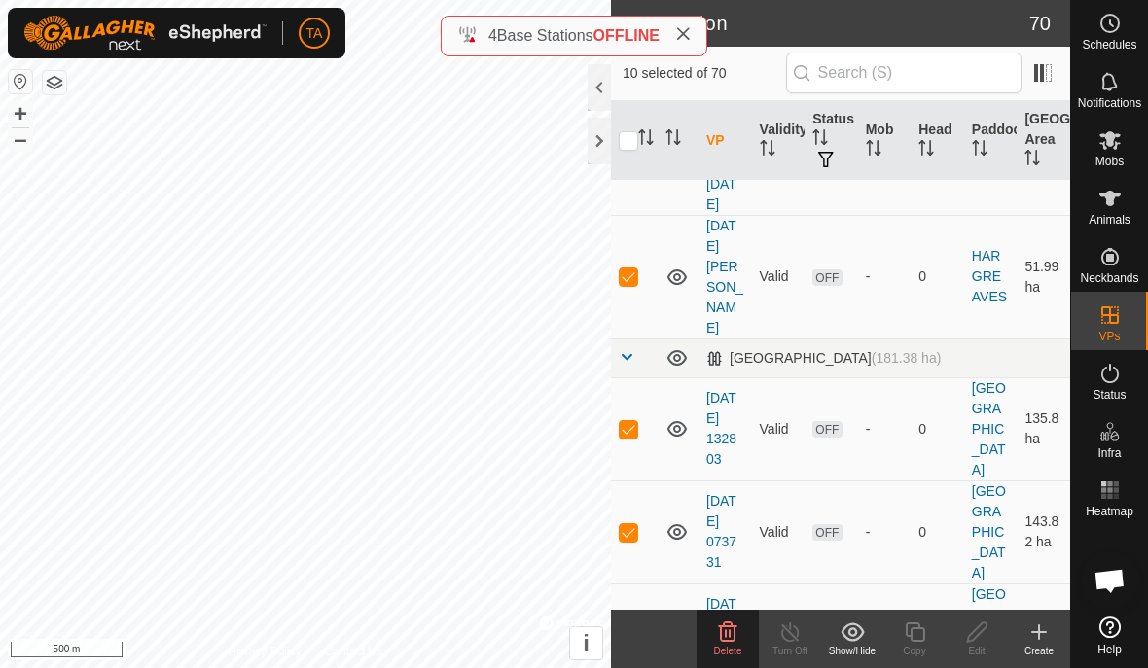
scroll to position [1756, 0]
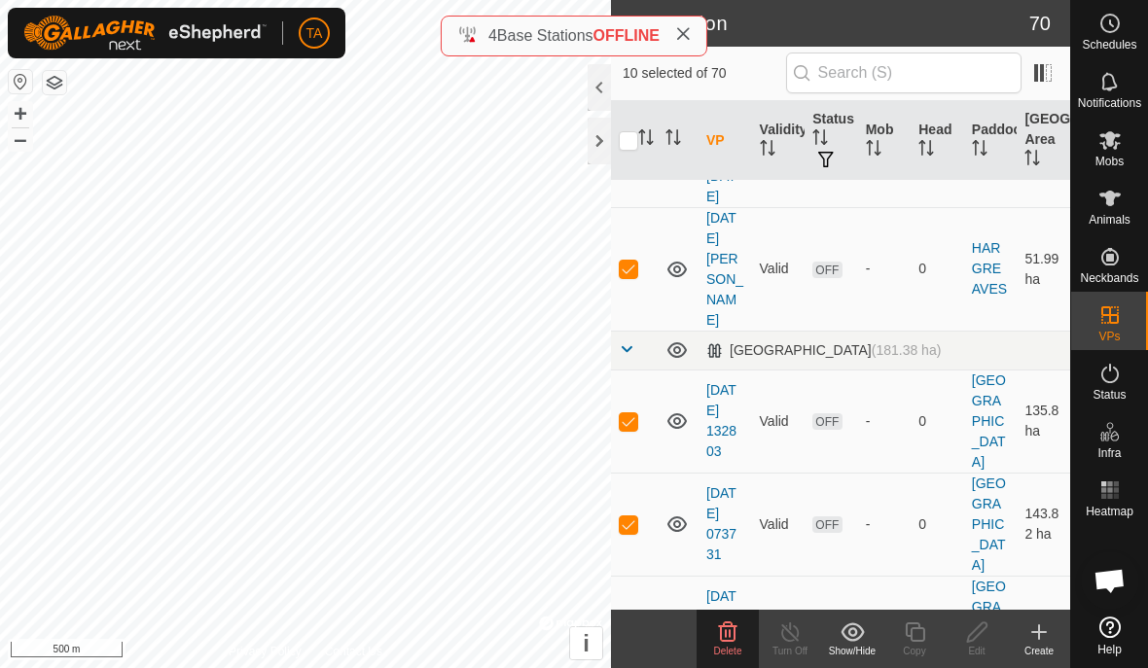
click at [630, 620] on p-checkbox at bounding box center [628, 628] width 19 height 16
checkbox input "true"
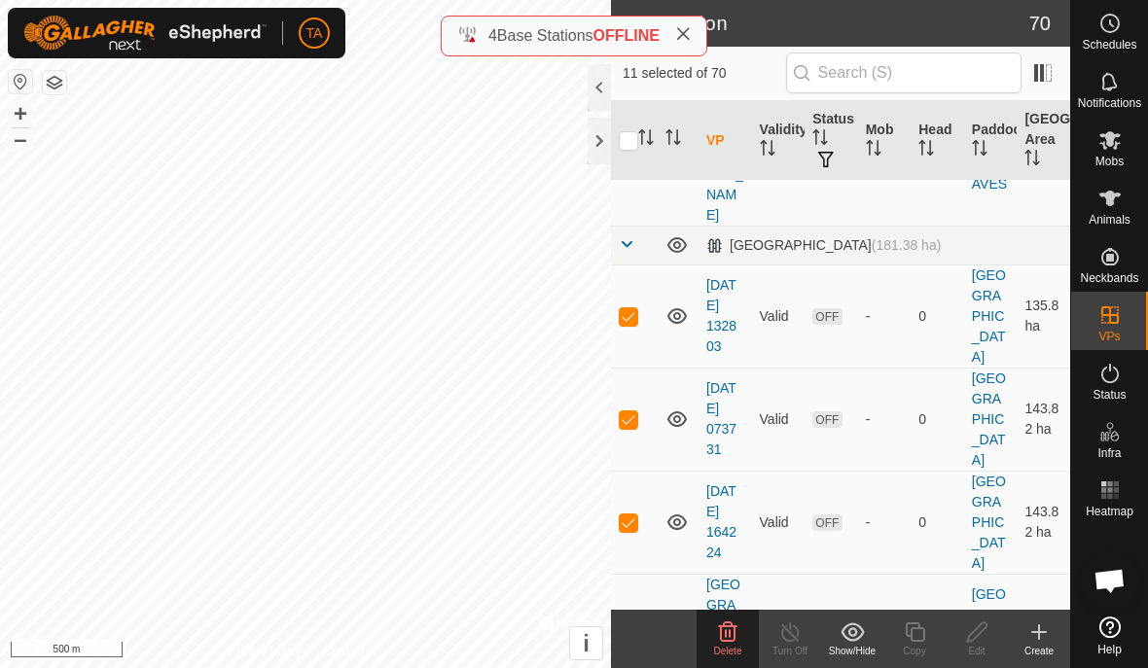
click at [614, 574] on td at bounding box center [634, 636] width 47 height 124
checkbox input "true"
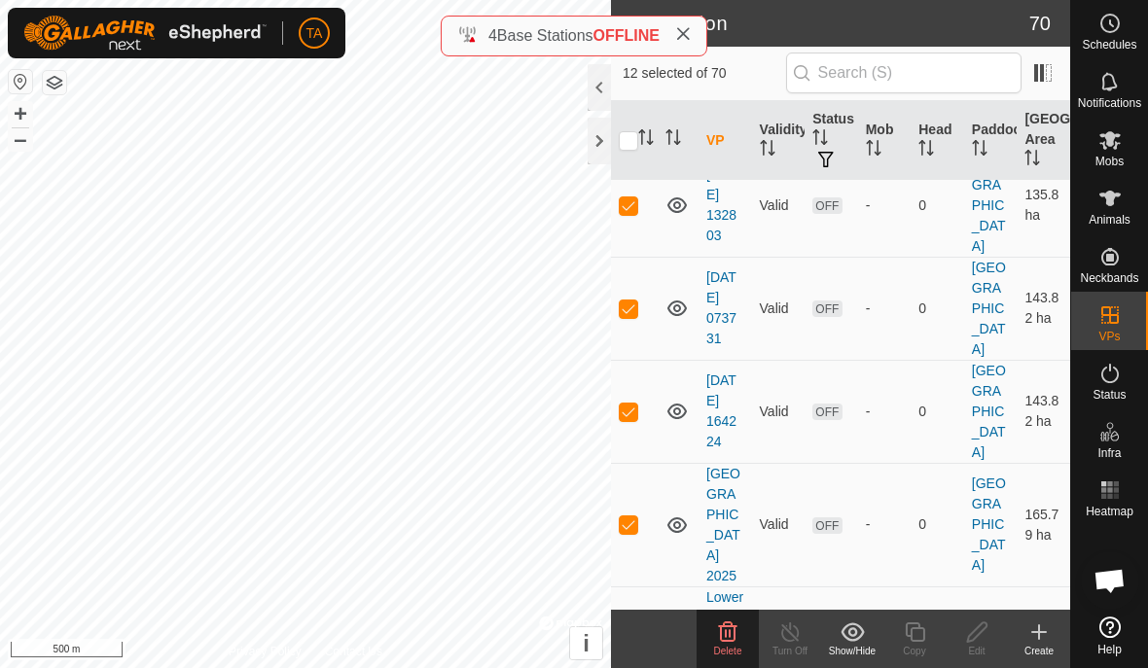
scroll to position [1970, 0]
click at [622, 661] on p-checkbox at bounding box center [628, 669] width 19 height 16
checkbox input "true"
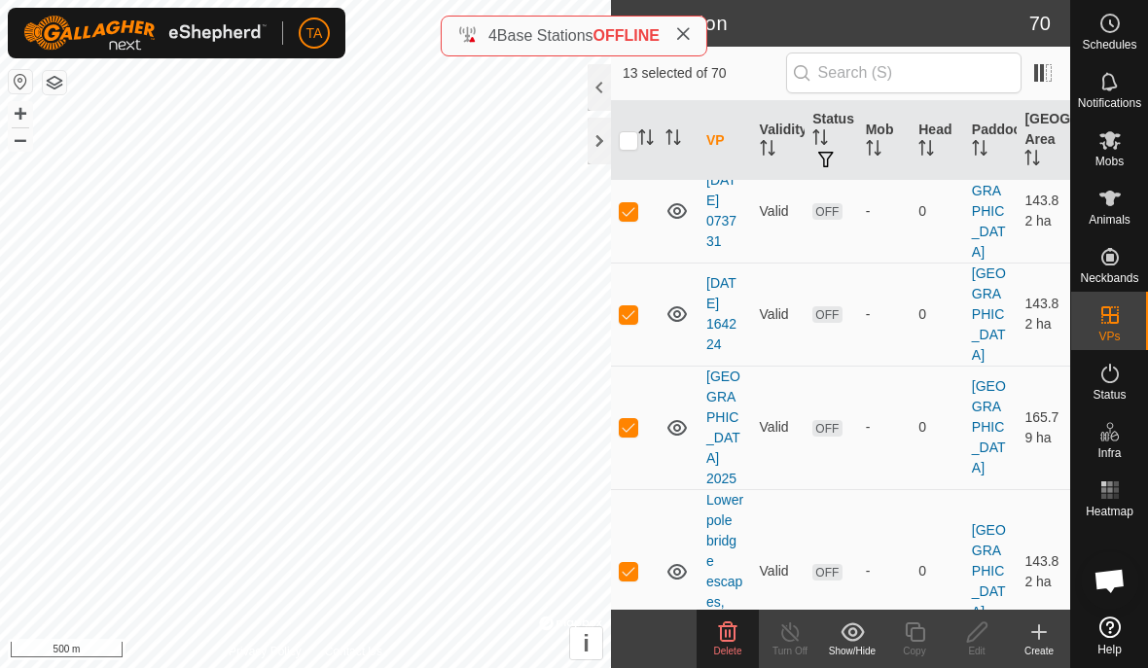
scroll to position [2071, 0]
checkbox input "true"
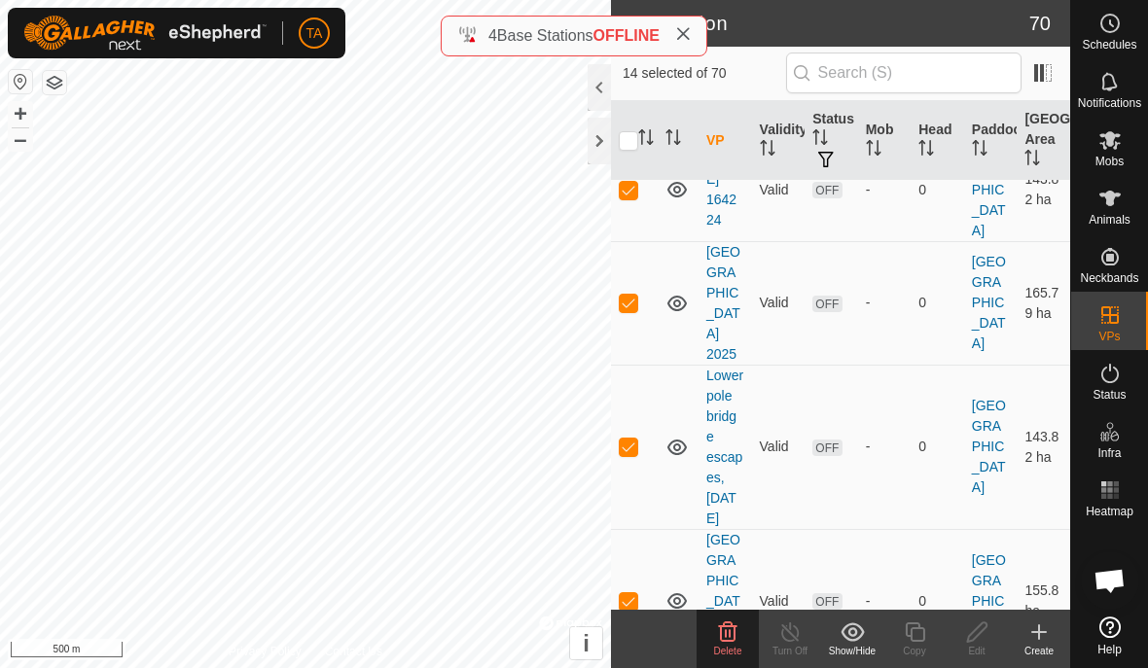
scroll to position [2193, 0]
checkbox input "true"
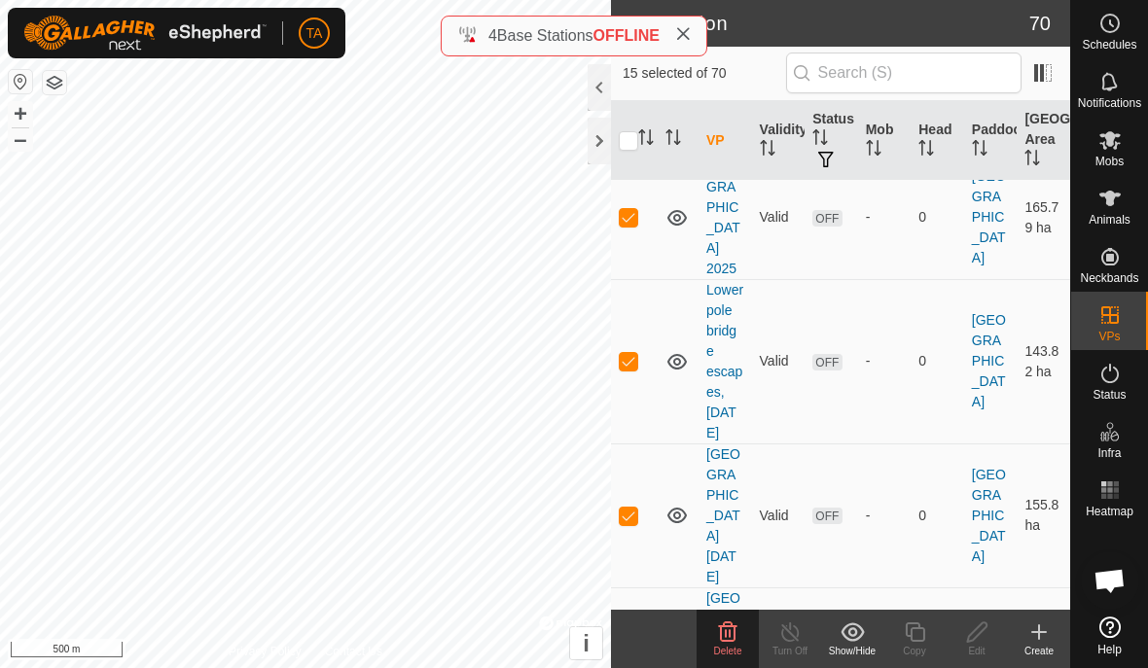
scroll to position [2284, 0]
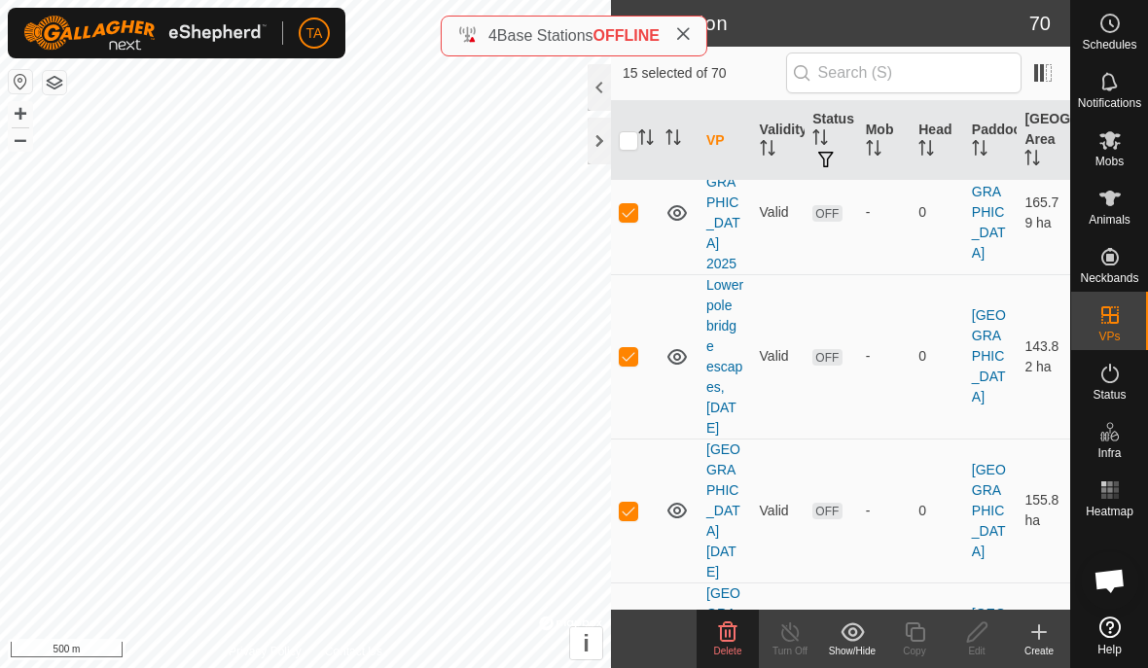
checkbox input "true"
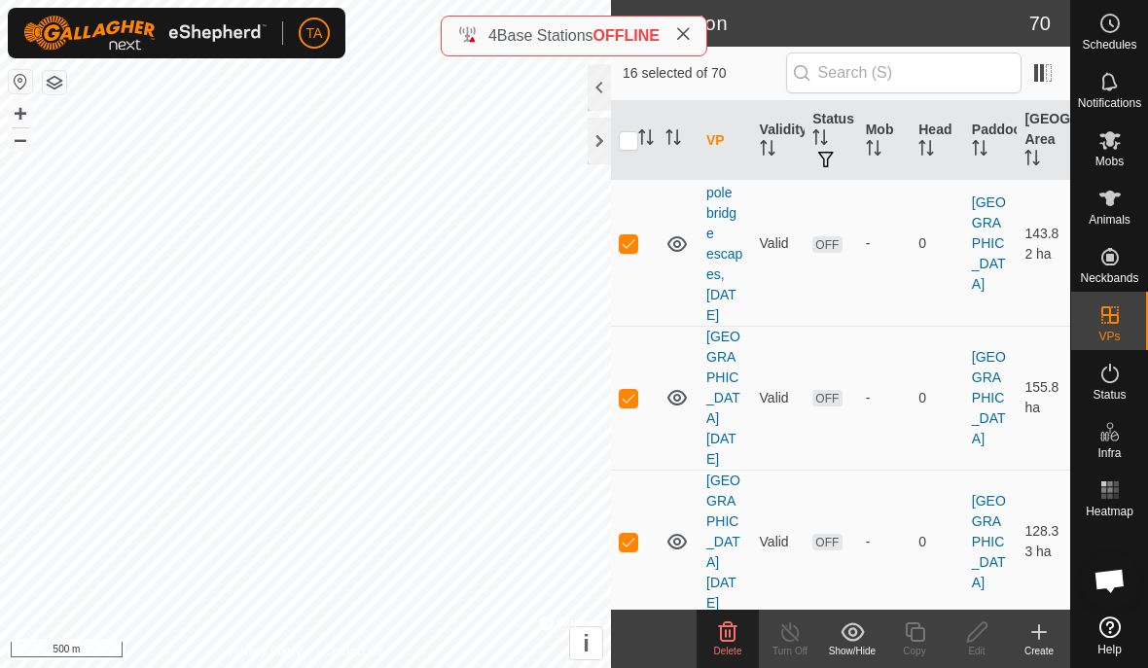
scroll to position [2395, 0]
checkbox input "true"
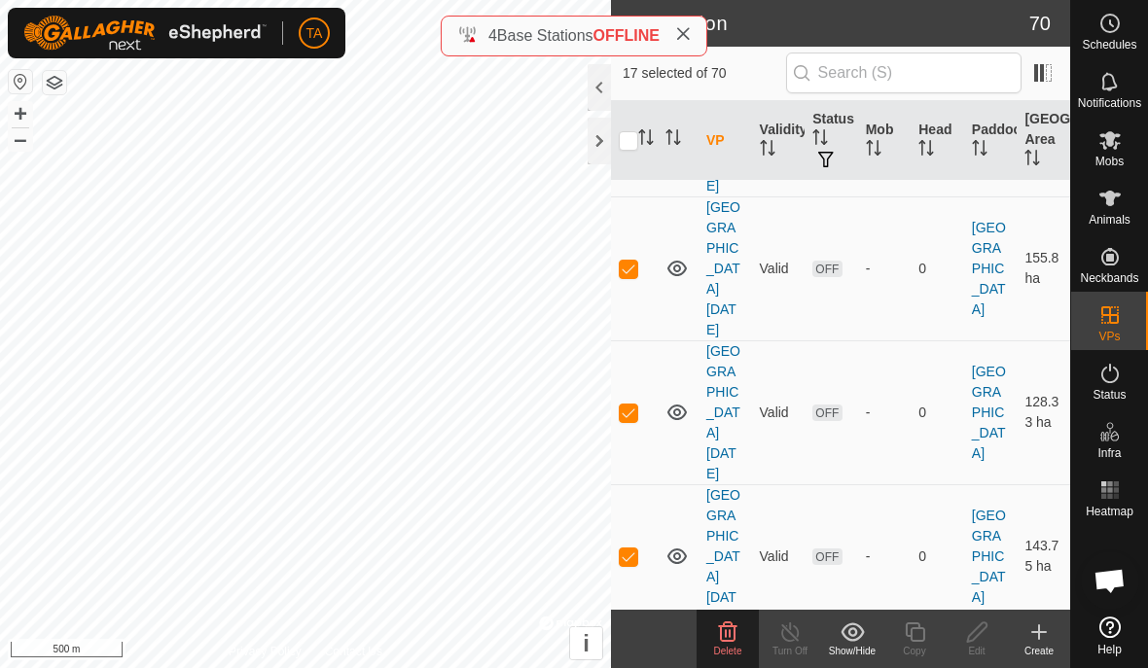
scroll to position [2531, 0]
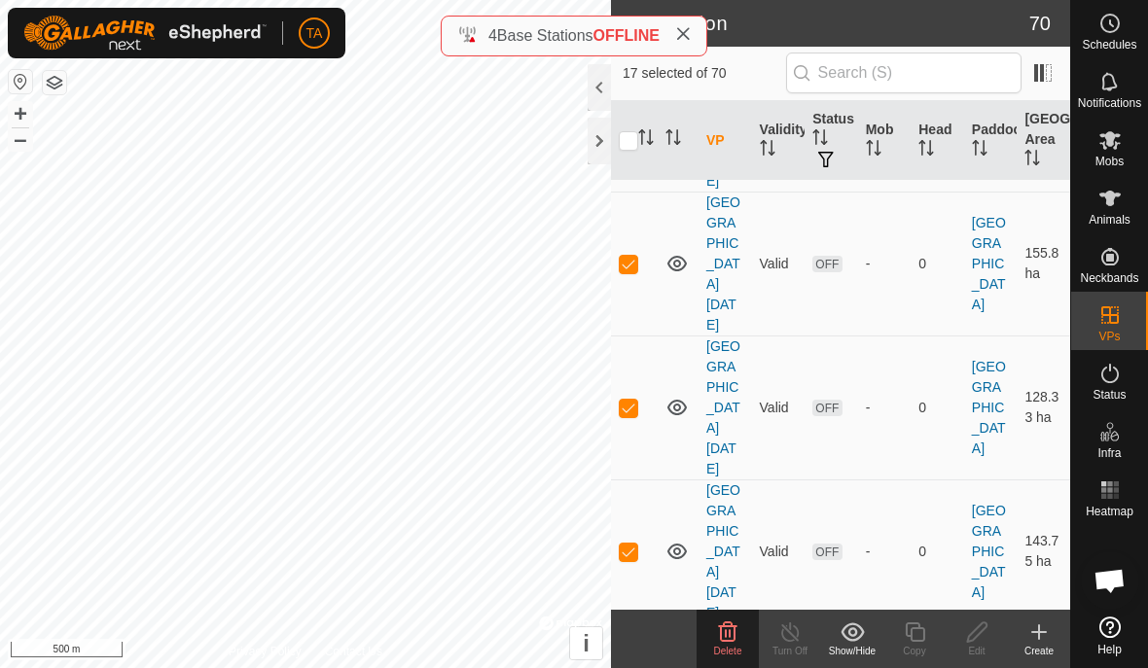
checkbox input "true"
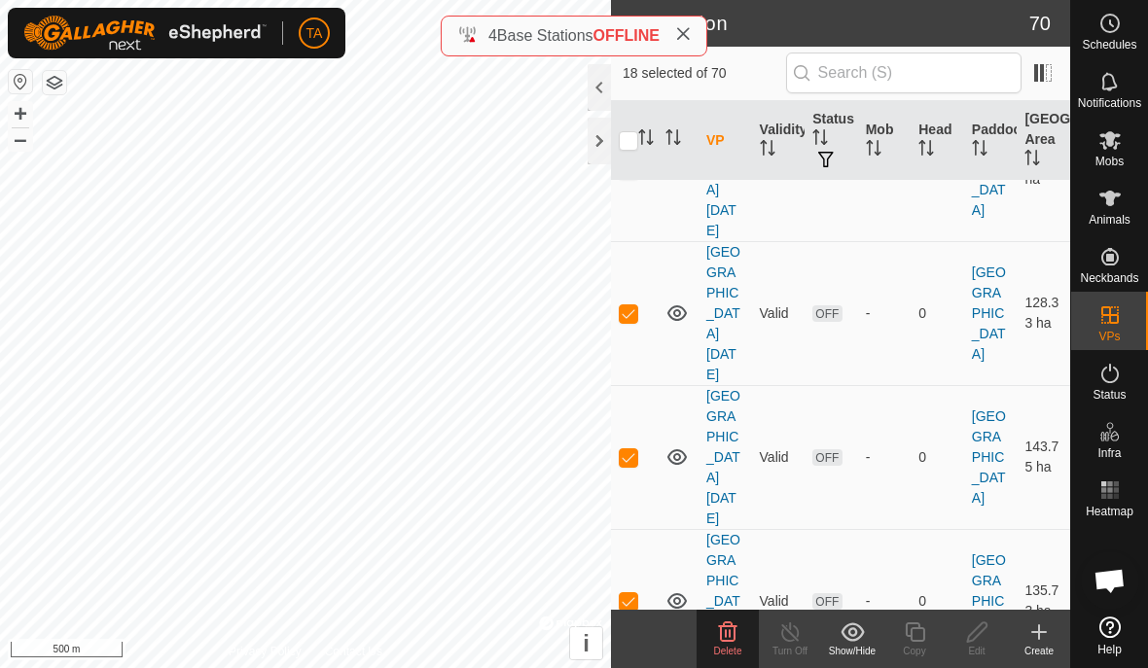
checkbox input "true"
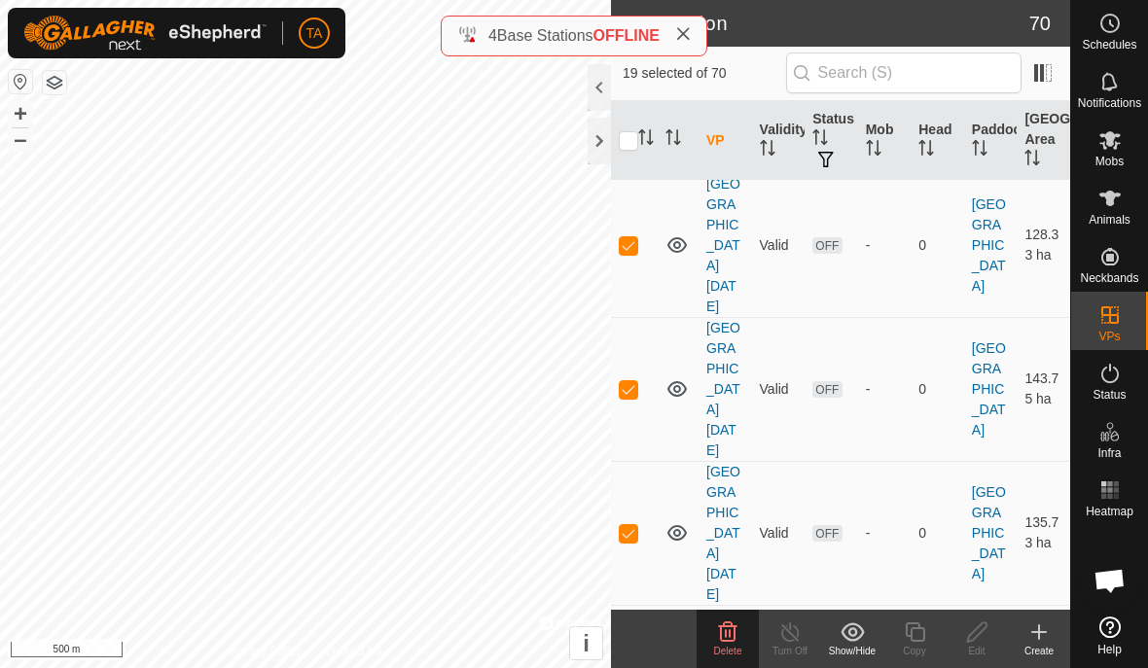
scroll to position [2737, 0]
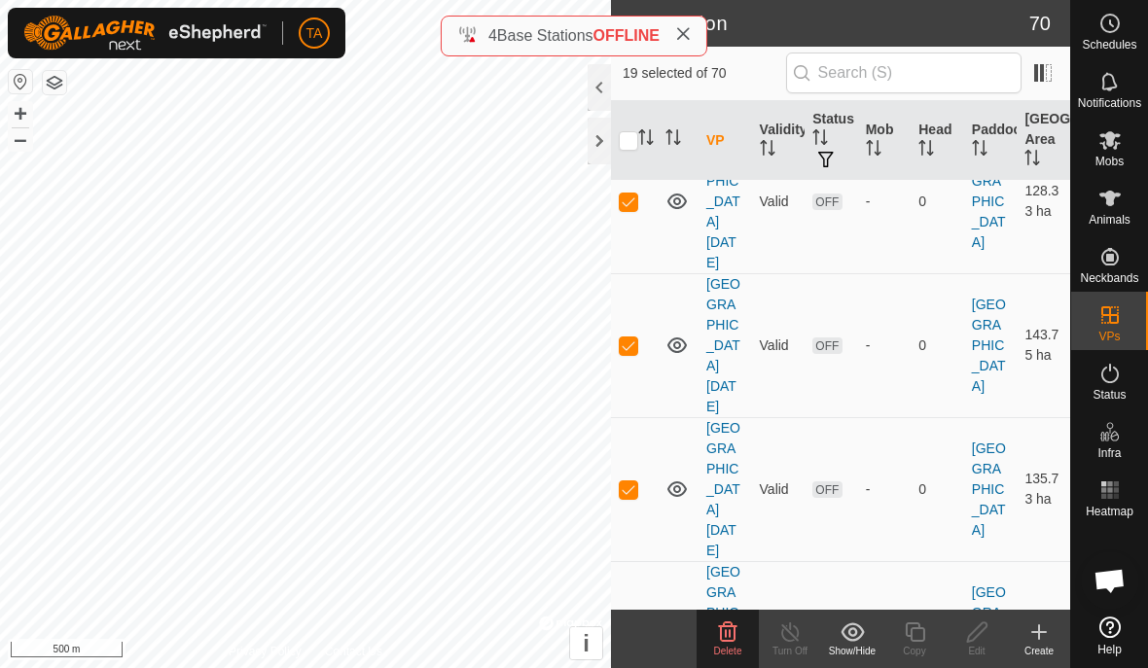
checkbox input "true"
click at [727, 632] on icon at bounding box center [728, 630] width 18 height 19
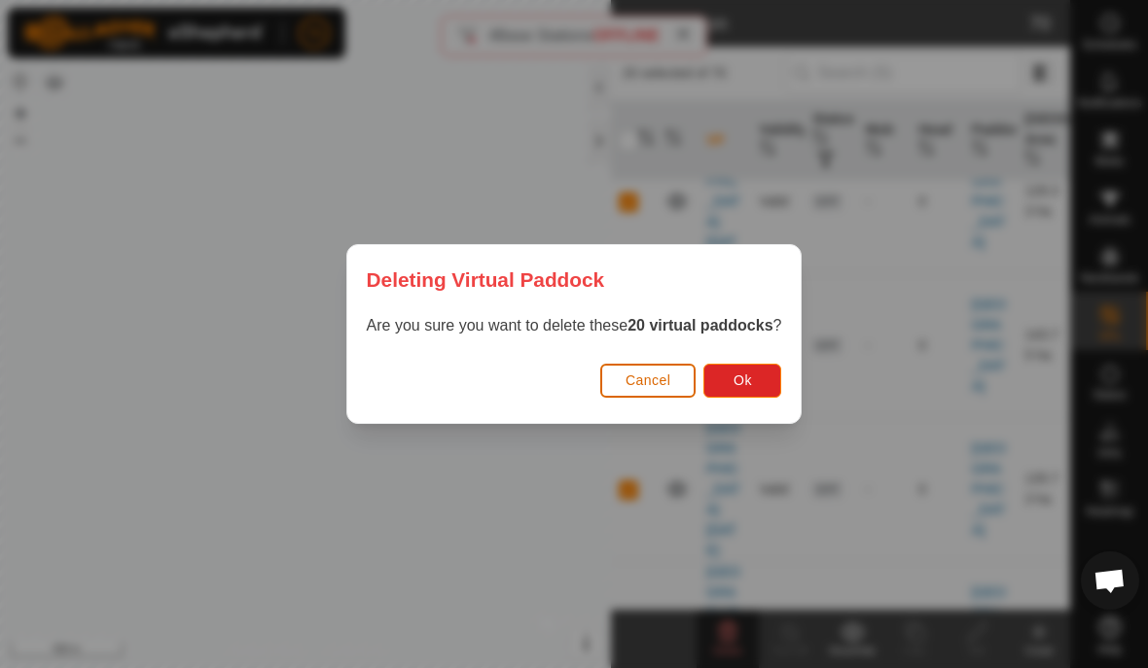
click at [760, 377] on button "Ok" at bounding box center [742, 381] width 78 height 34
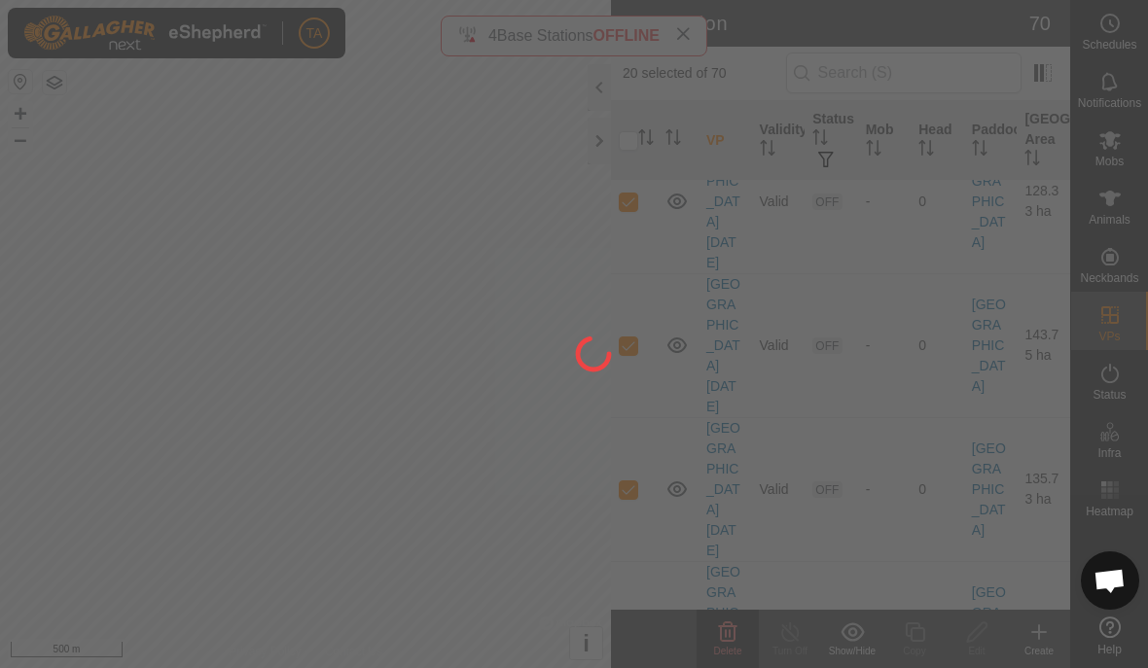
checkbox input "false"
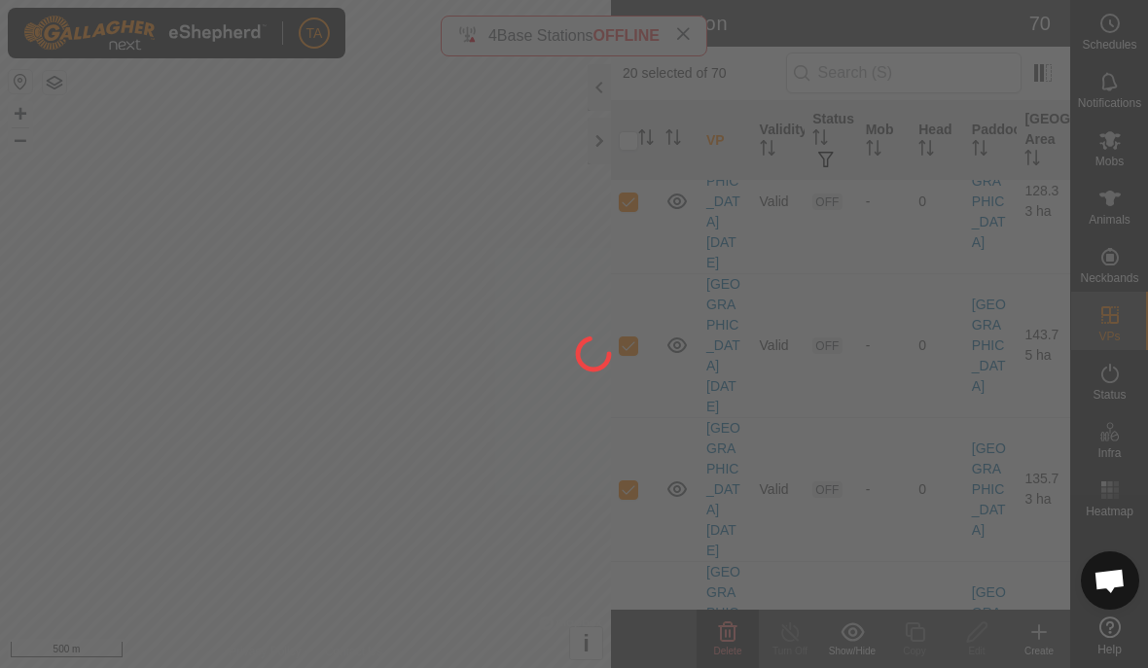
checkbox input "false"
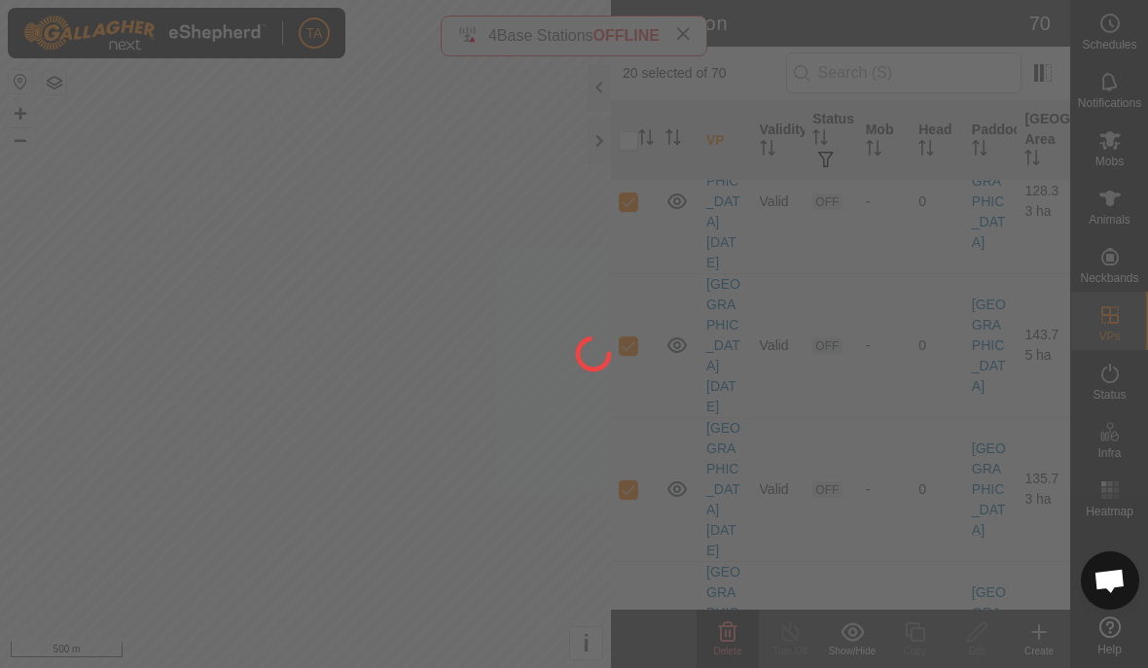
checkbox input "false"
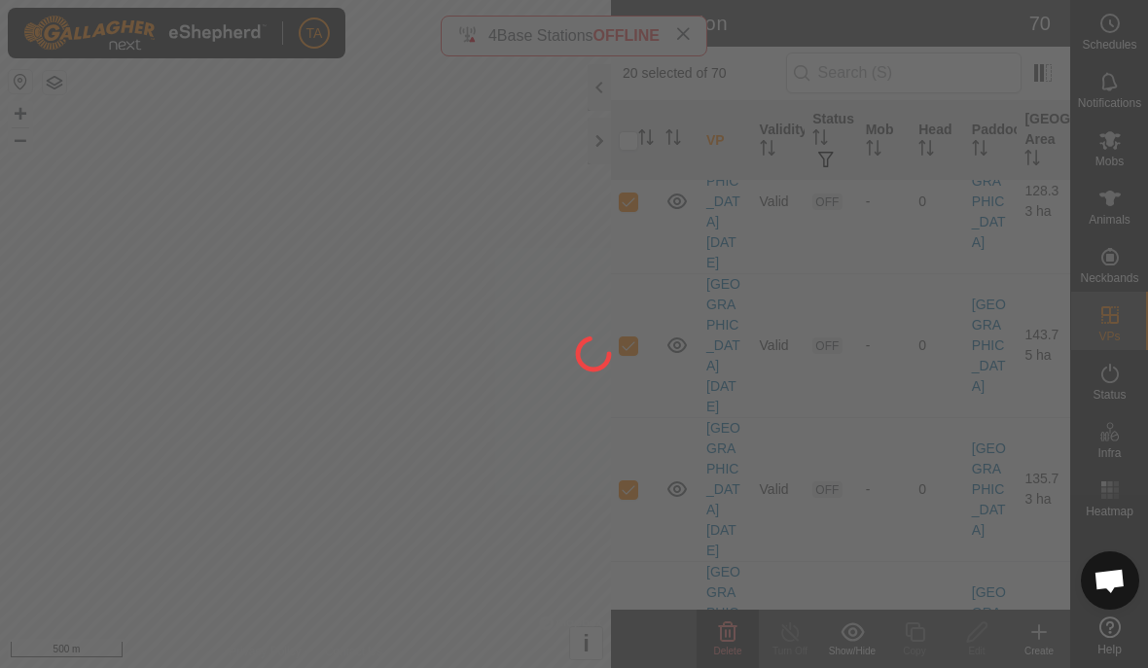
checkbox input "false"
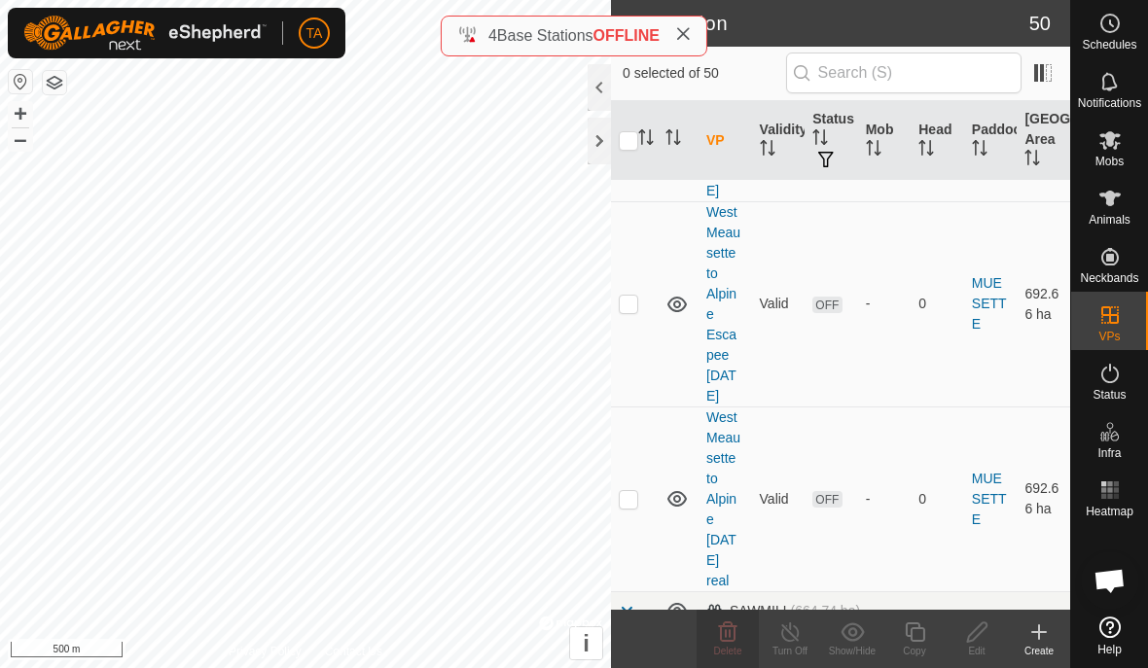
scroll to position [2605, 0]
click at [628, 204] on td at bounding box center [634, 152] width 47 height 103
checkbox input "true"
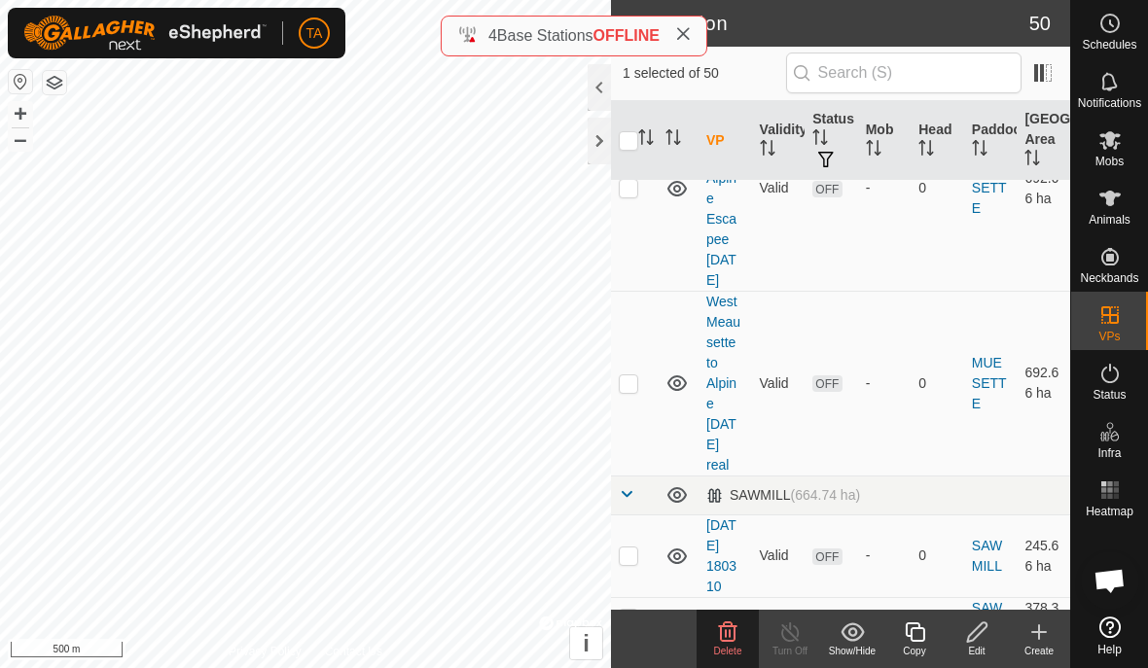
scroll to position [2732, 0]
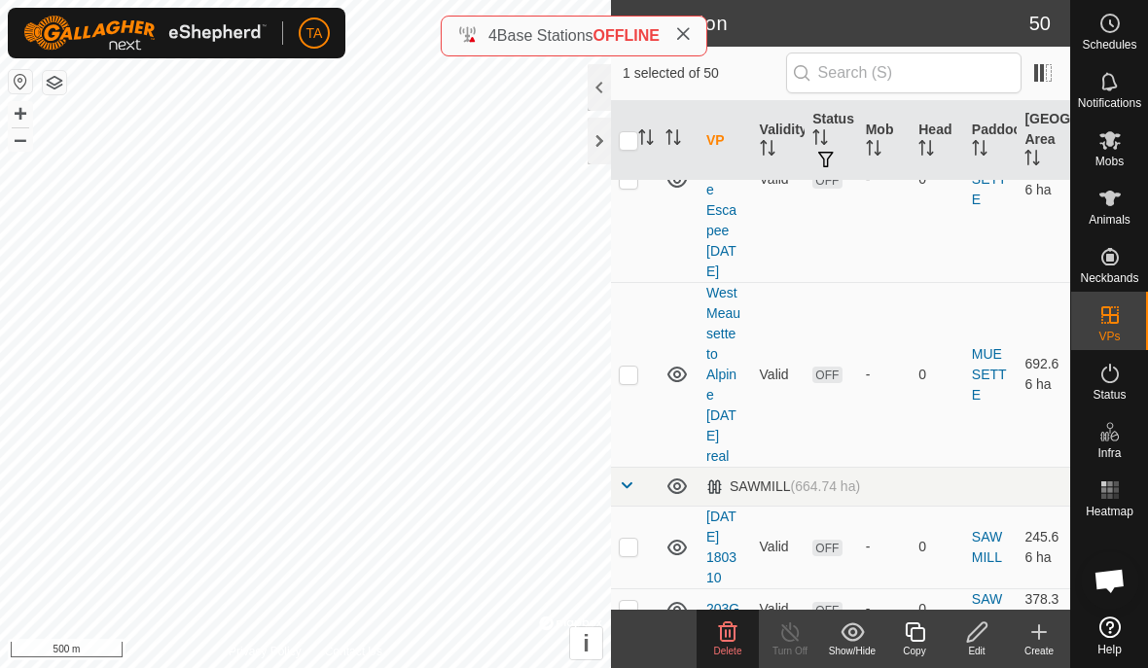
click at [621, 282] on td at bounding box center [634, 179] width 47 height 205
checkbox input "true"
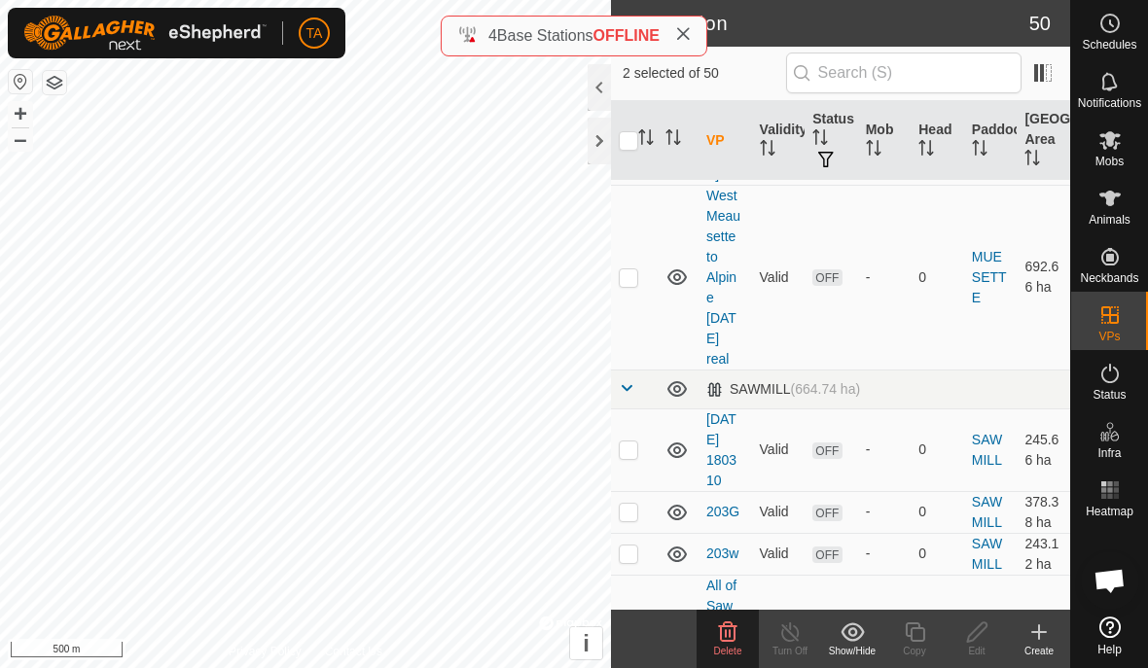
scroll to position [2818, 0]
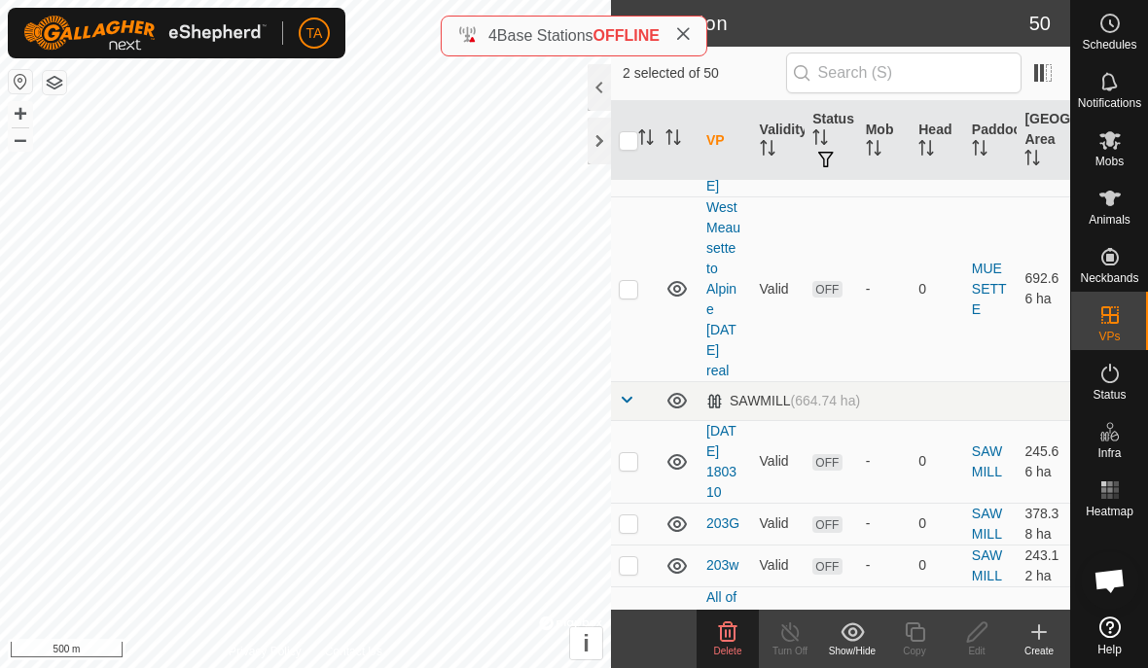
click at [619, 381] on td at bounding box center [634, 288] width 47 height 185
checkbox input "true"
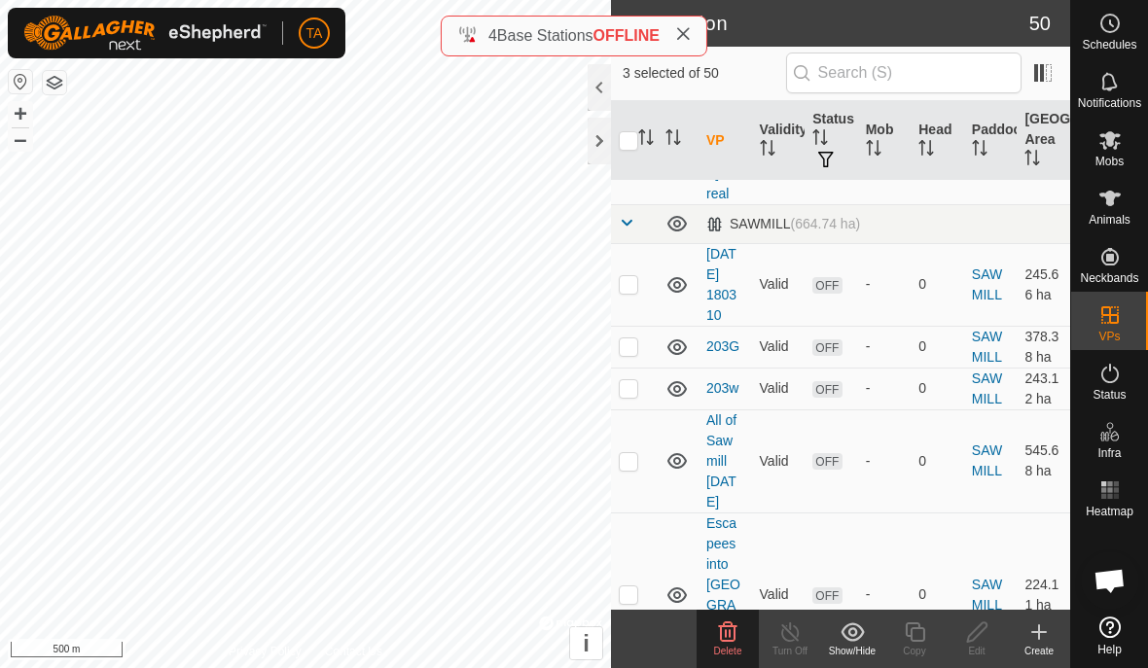
scroll to position [3001, 0]
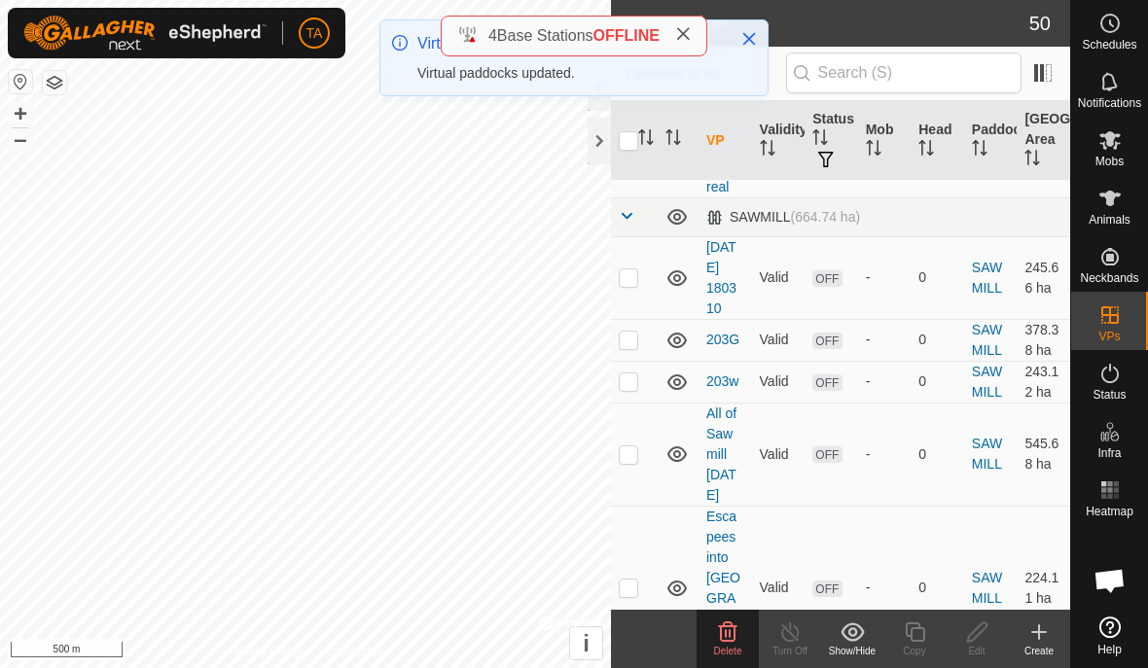
click at [617, 319] on td at bounding box center [634, 277] width 47 height 83
checkbox input "true"
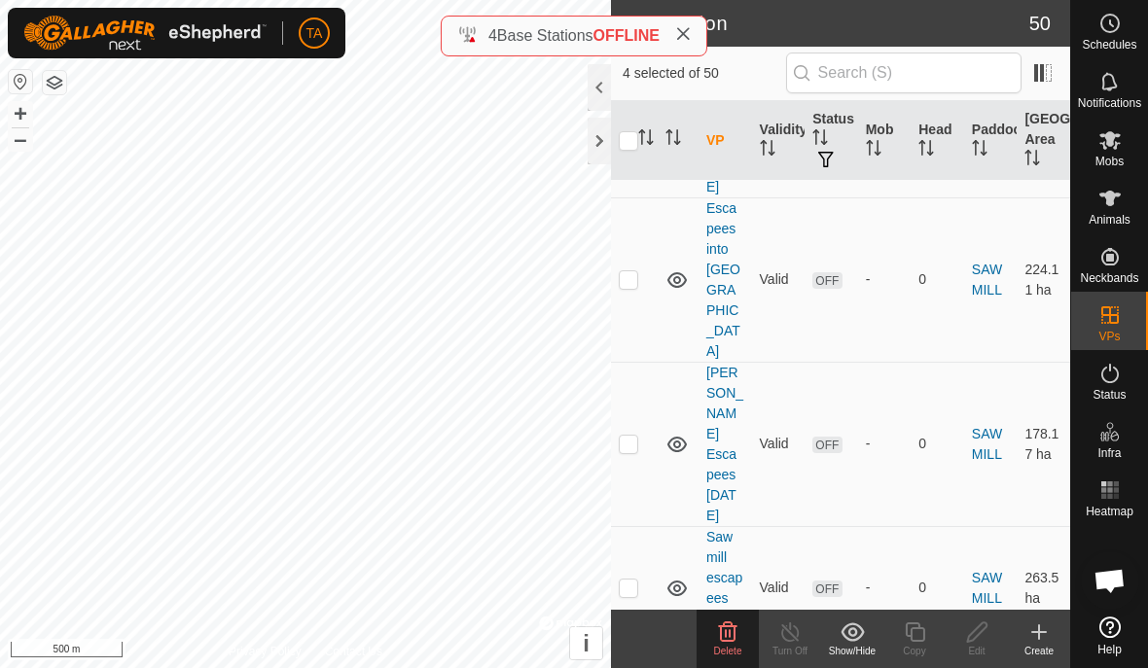
scroll to position [3309, 0]
click at [618, 53] on td at bounding box center [634, 33] width 47 height 42
checkbox input "true"
click at [620, 82] on p-checkbox at bounding box center [628, 74] width 19 height 16
checkbox input "true"
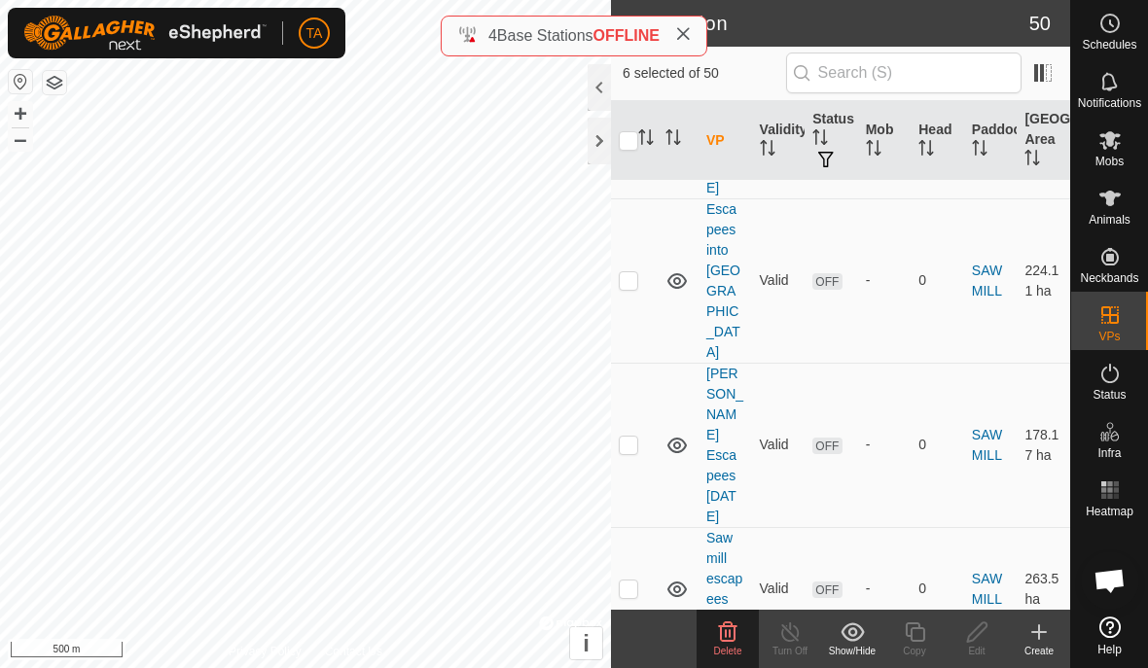
click at [620, 155] on p-checkbox at bounding box center [628, 147] width 19 height 16
checkbox input "true"
click at [621, 288] on p-checkbox at bounding box center [628, 280] width 19 height 16
checkbox input "true"
click at [619, 452] on p-checkbox at bounding box center [628, 445] width 19 height 16
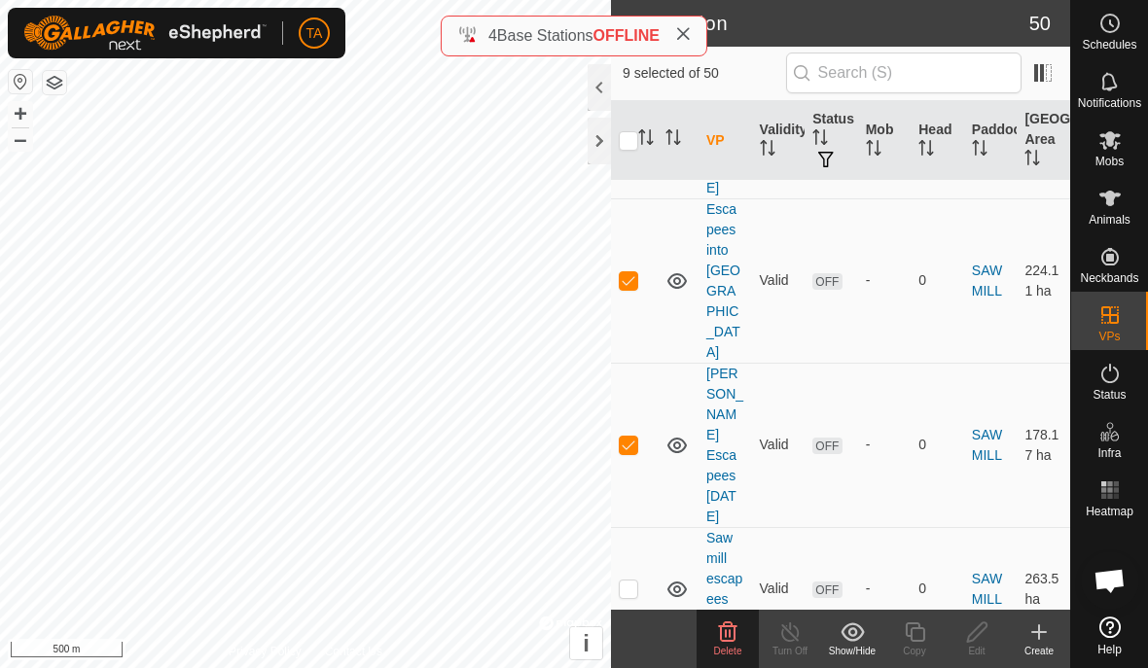
checkbox input "true"
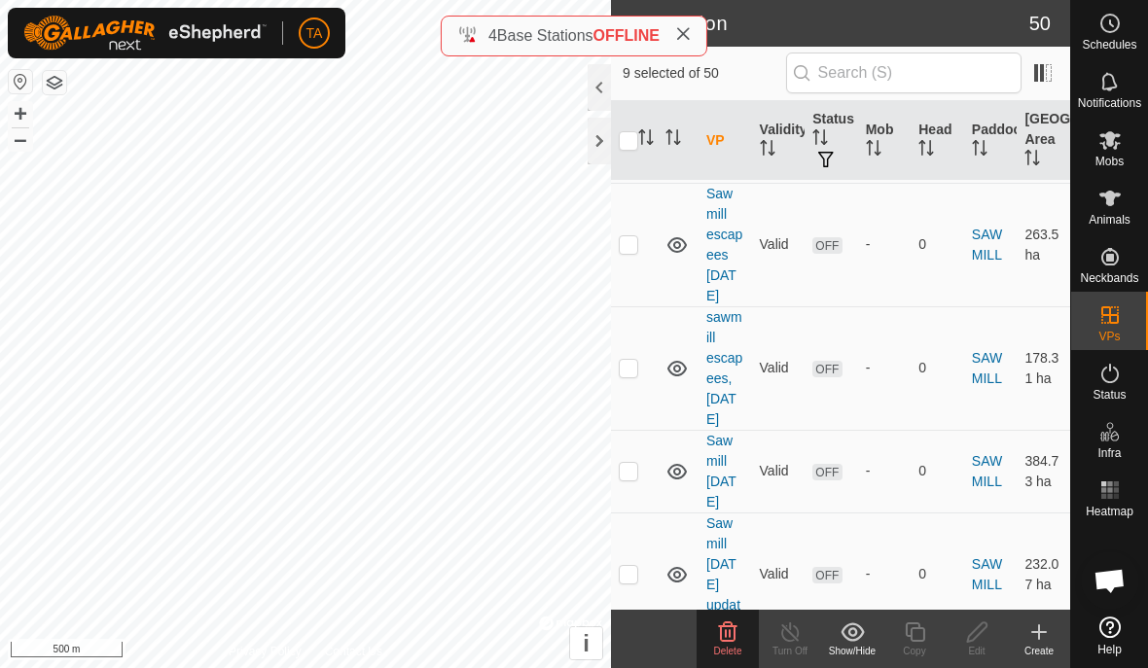
scroll to position [3664, 0]
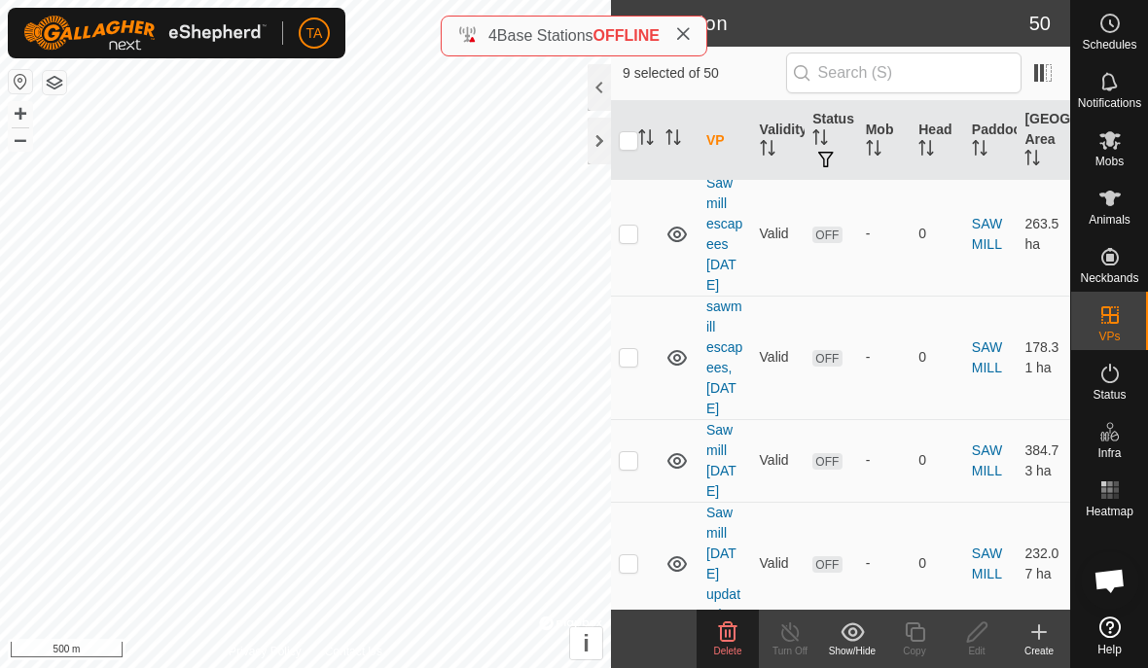
click at [620, 296] on td at bounding box center [634, 234] width 47 height 124
checkbox input "true"
click at [621, 365] on p-checkbox at bounding box center [628, 357] width 19 height 16
checkbox input "true"
click at [621, 502] on td at bounding box center [634, 460] width 47 height 83
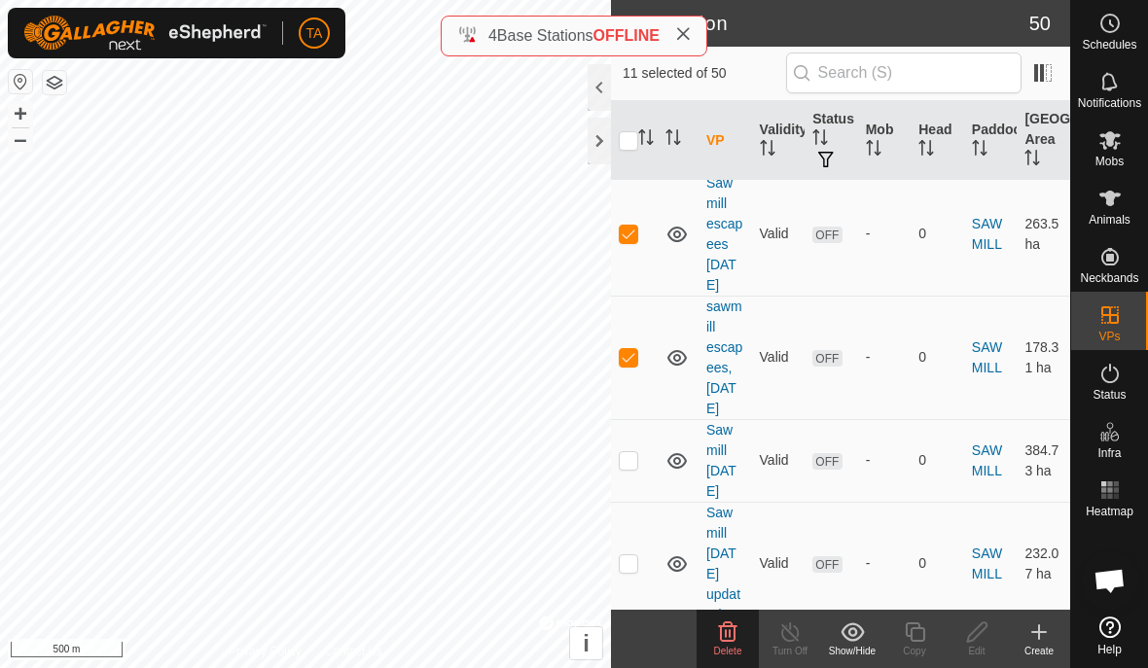
checkbox input "true"
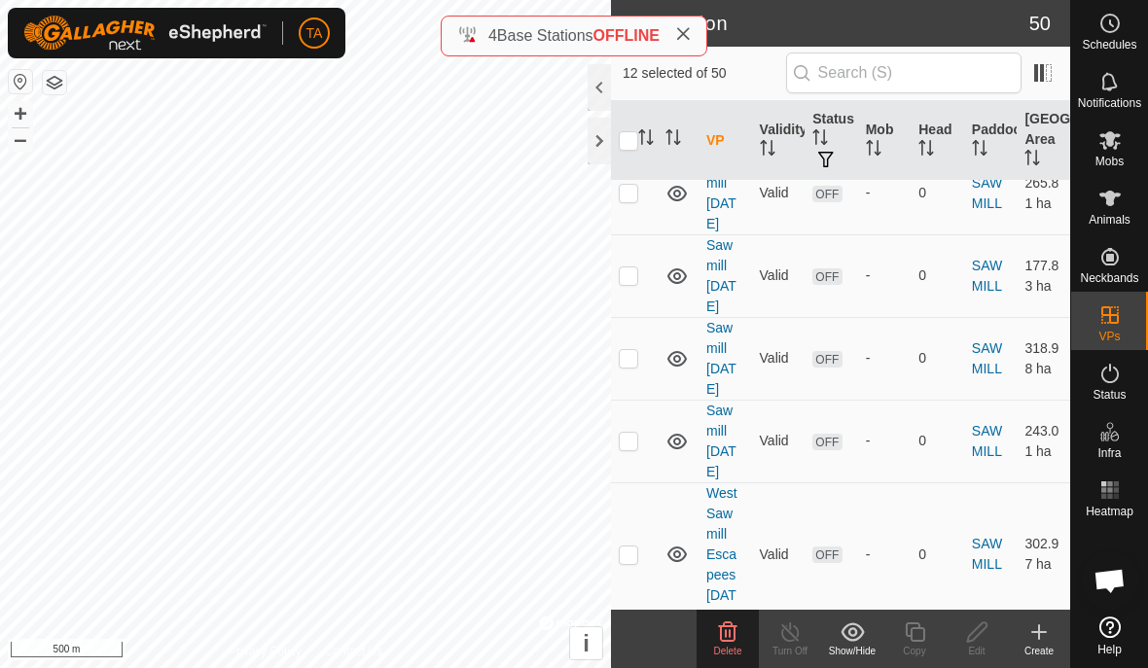
scroll to position [4138, 0]
click at [626, 96] on p-checkbox at bounding box center [628, 89] width 19 height 16
checkbox input "true"
click at [621, 199] on p-checkbox at bounding box center [628, 192] width 19 height 16
checkbox input "true"
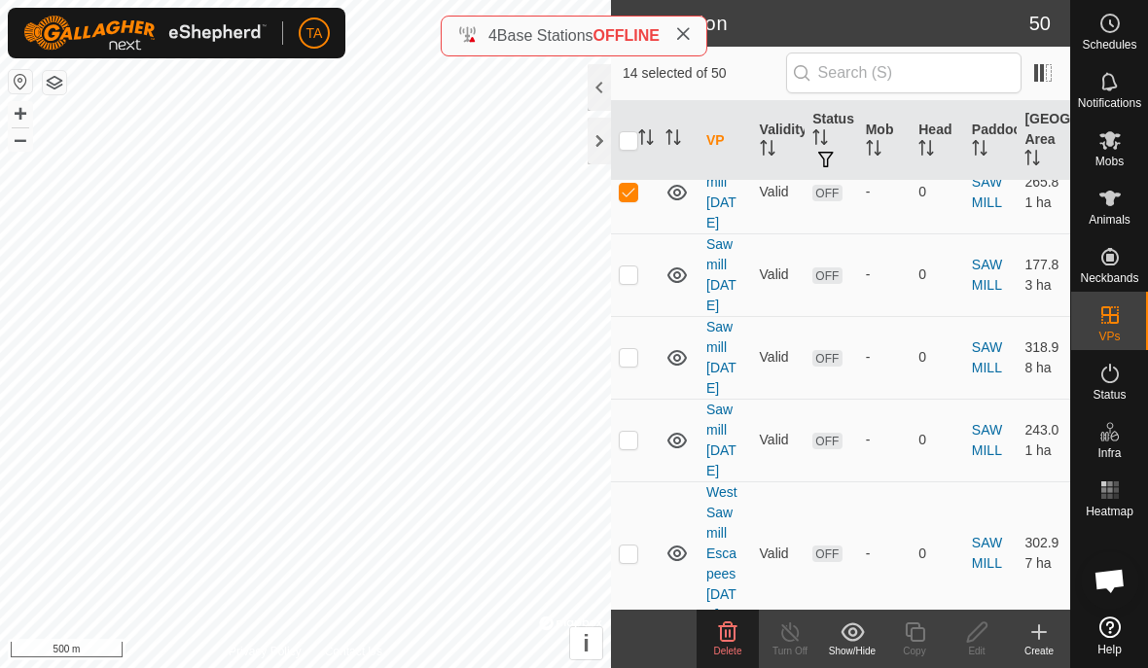
click at [619, 282] on p-checkbox at bounding box center [628, 274] width 19 height 16
checkbox input "true"
click at [621, 365] on p-checkbox at bounding box center [628, 357] width 19 height 16
checkbox input "true"
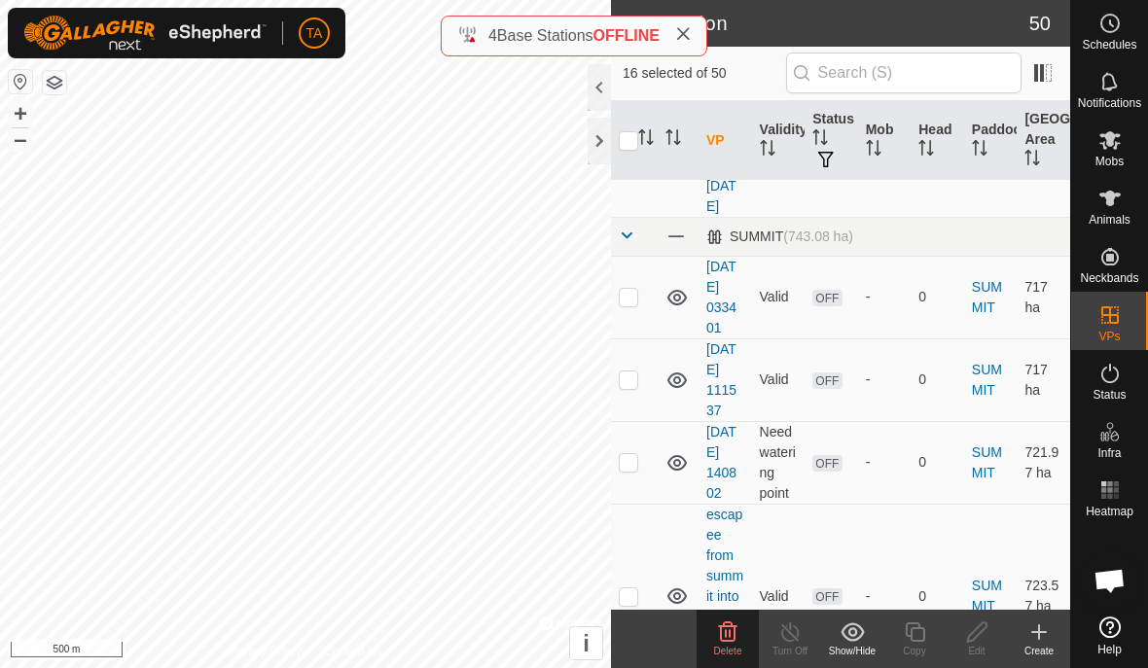
scroll to position [4550, 0]
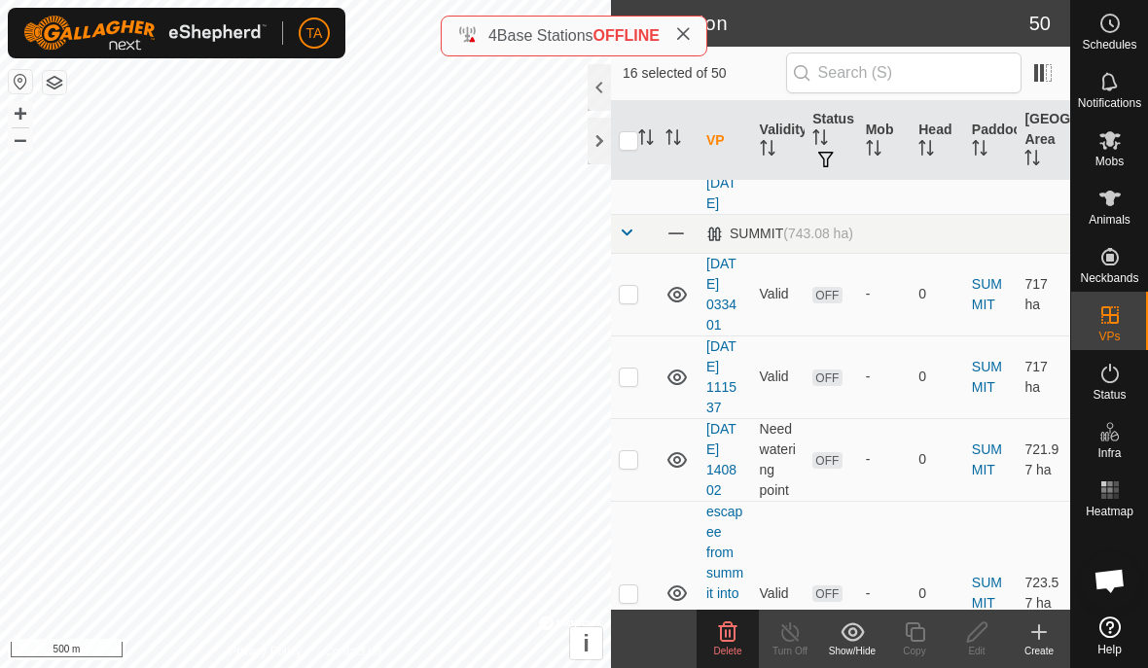
click at [617, 70] on td at bounding box center [634, 28] width 47 height 83
checkbox input "true"
click at [622, 150] on p-checkbox at bounding box center [628, 142] width 19 height 16
checkbox input "true"
click at [621, 302] on p-checkbox at bounding box center [628, 294] width 19 height 16
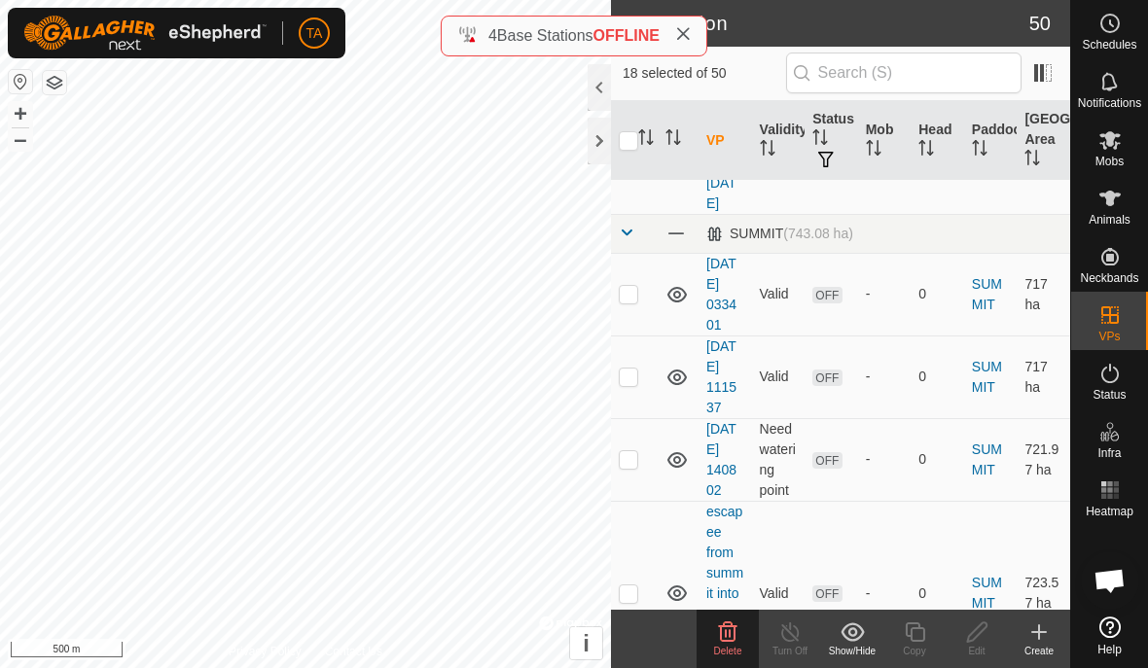
checkbox input "true"
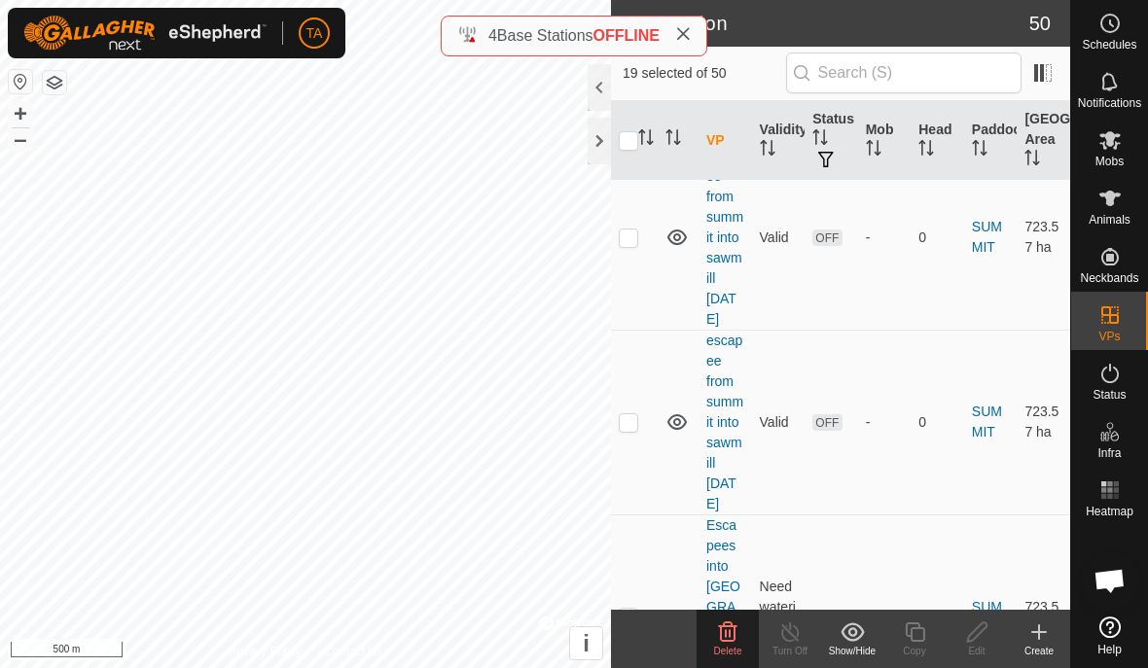
scroll to position [4905, 0]
click at [625, 29] on p-checkbox at bounding box center [628, 22] width 19 height 16
checkbox input "true"
click at [616, 146] on td at bounding box center [634, 104] width 47 height 83
checkbox input "true"
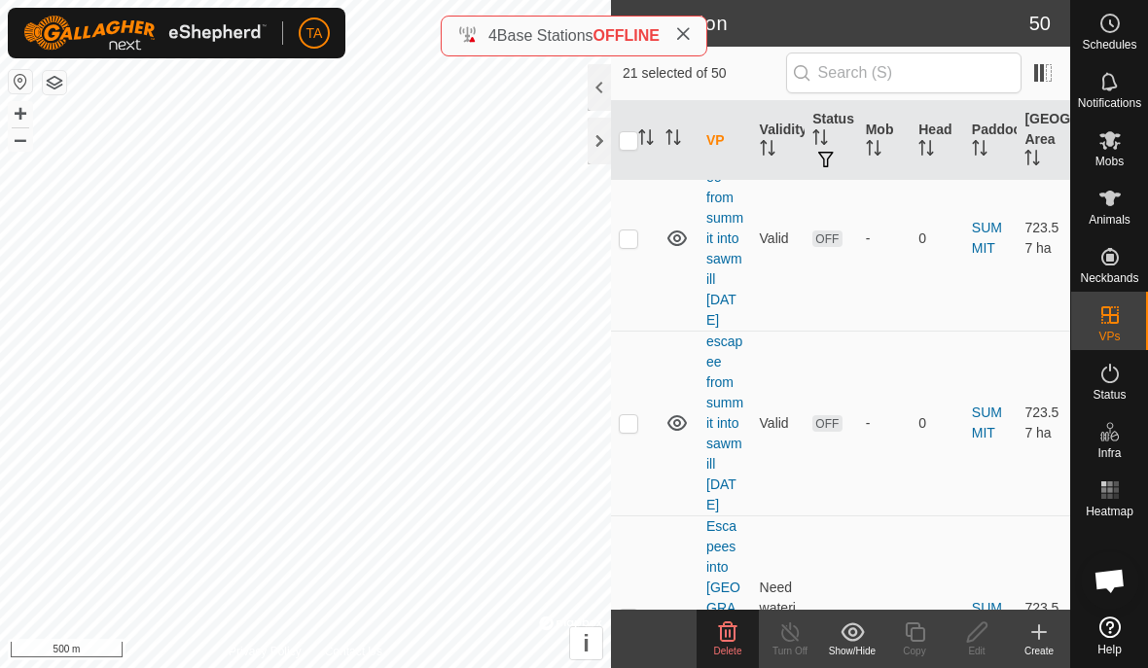
click at [621, 246] on p-checkbox at bounding box center [628, 239] width 19 height 16
checkbox input "true"
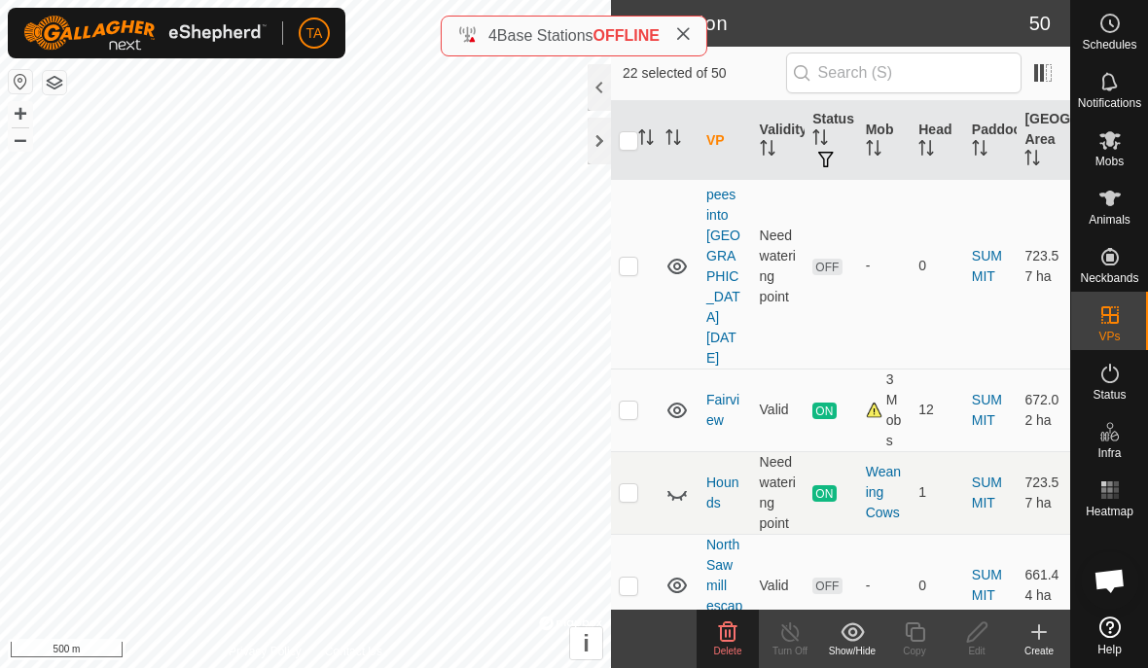
scroll to position [5258, 0]
click at [628, 78] on p-checkbox at bounding box center [628, 70] width 19 height 16
checkbox input "true"
click at [626, 368] on td at bounding box center [634, 264] width 47 height 205
checkbox input "true"
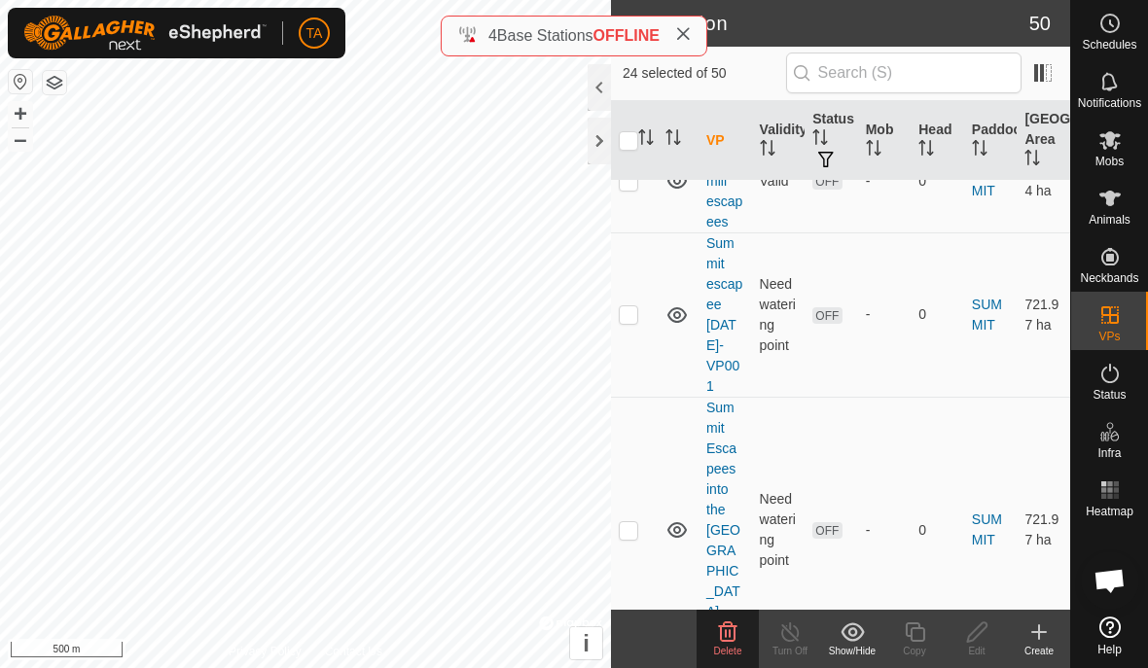
scroll to position [5663, 0]
click at [624, 187] on p-checkbox at bounding box center [628, 179] width 19 height 16
checkbox input "true"
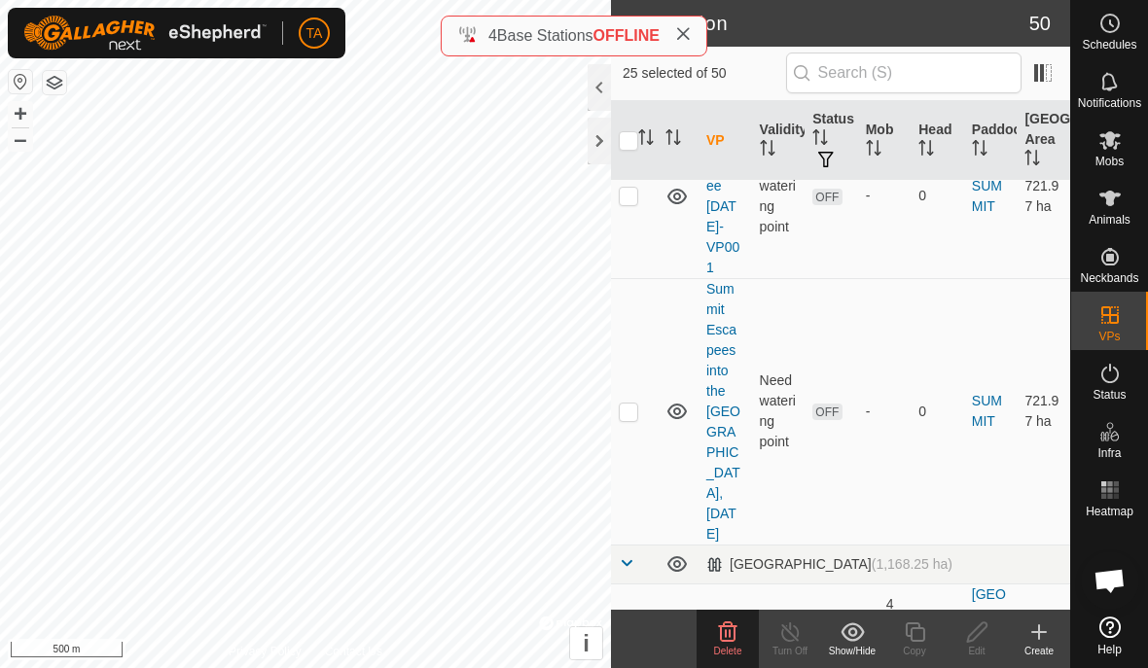
scroll to position [5795, 0]
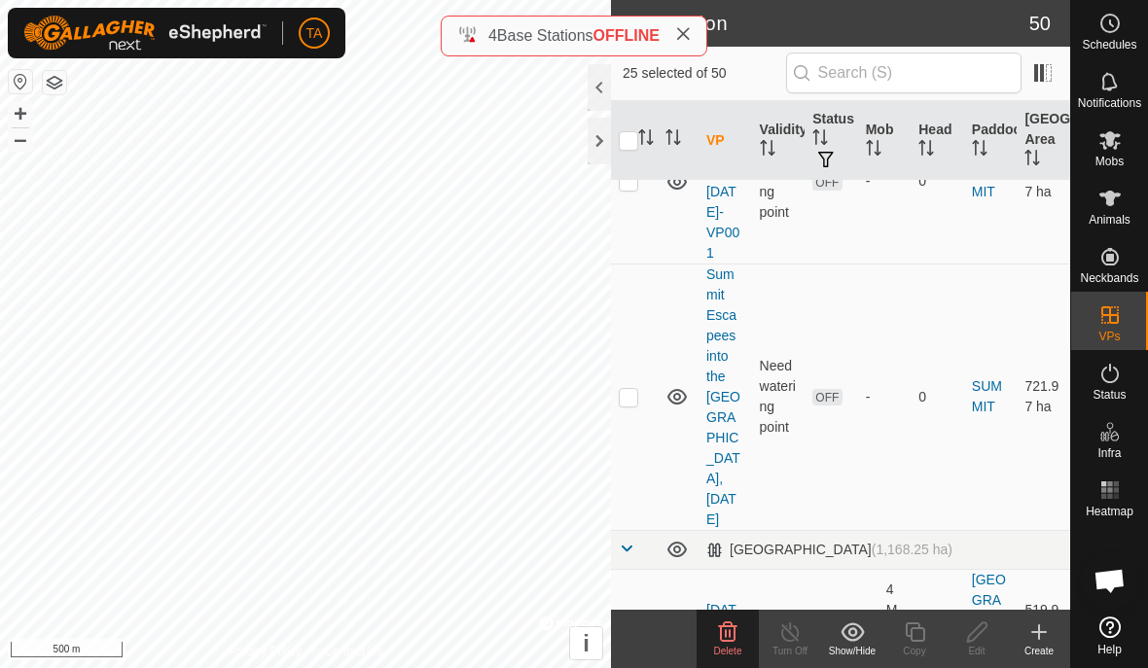
click at [625, 189] on p-checkbox at bounding box center [628, 181] width 19 height 16
checkbox input "true"
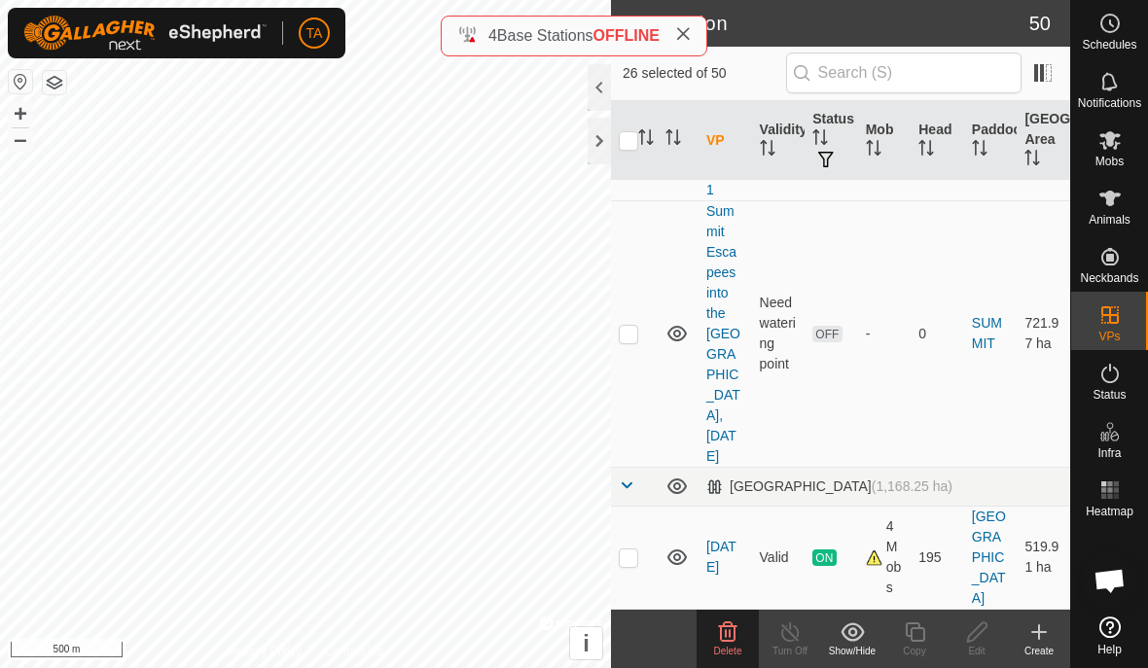
scroll to position [6122, 0]
click at [626, 353] on td at bounding box center [634, 333] width 47 height 266
checkbox input "true"
click at [733, 642] on icon at bounding box center [727, 632] width 23 height 23
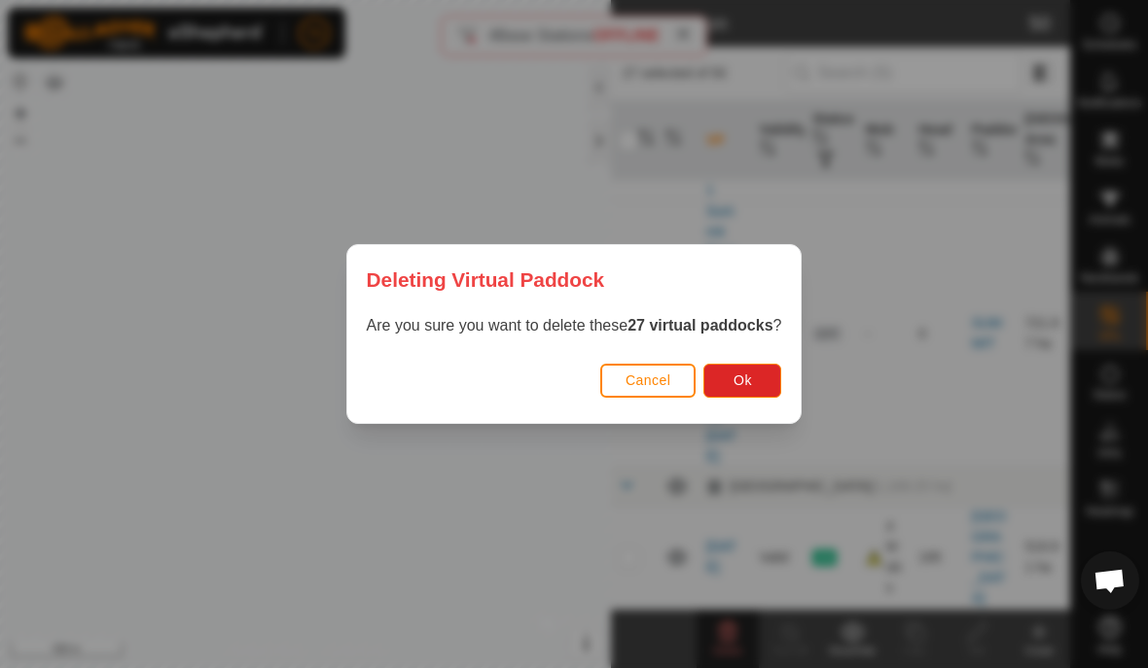
click at [758, 382] on button "Ok" at bounding box center [742, 381] width 78 height 34
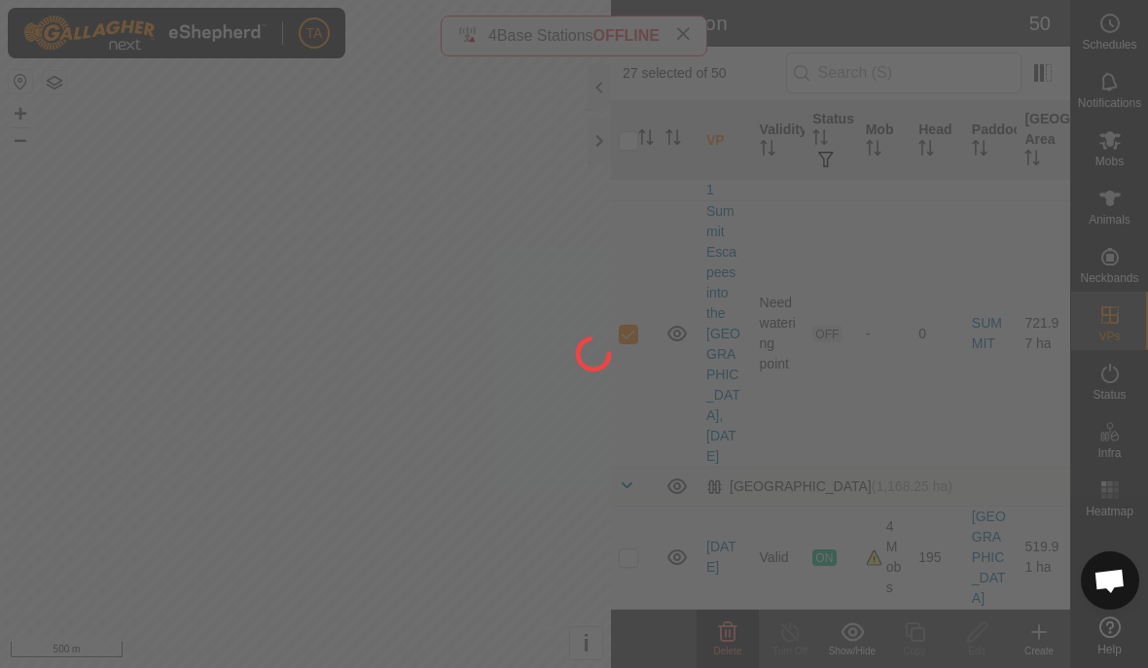
checkbox input "false"
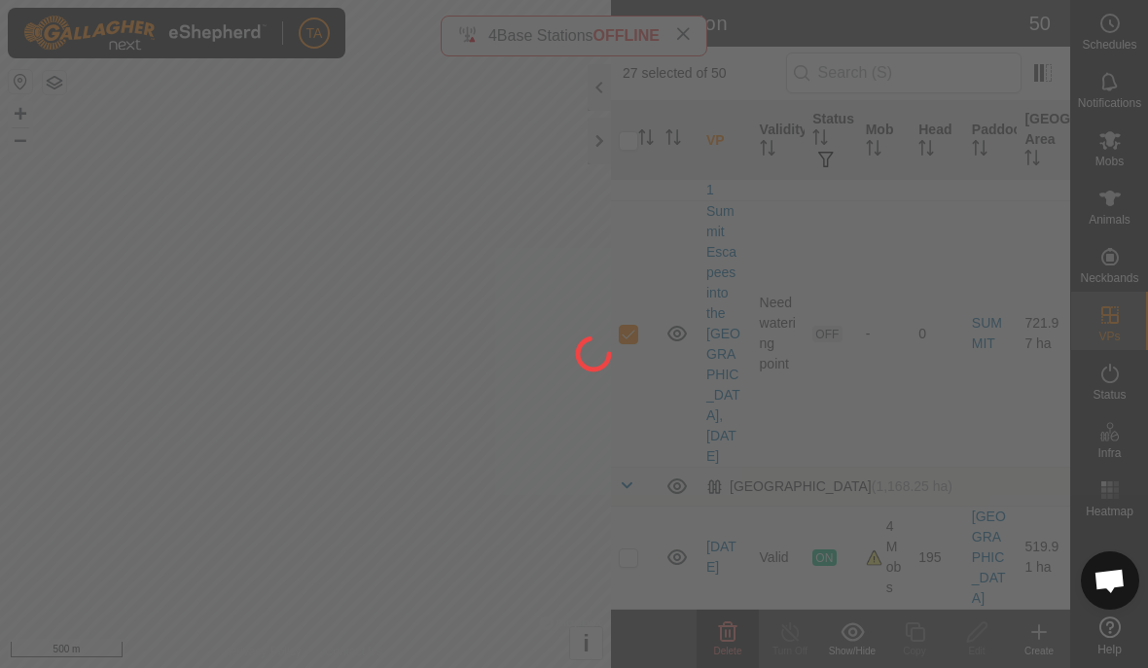
checkbox input "false"
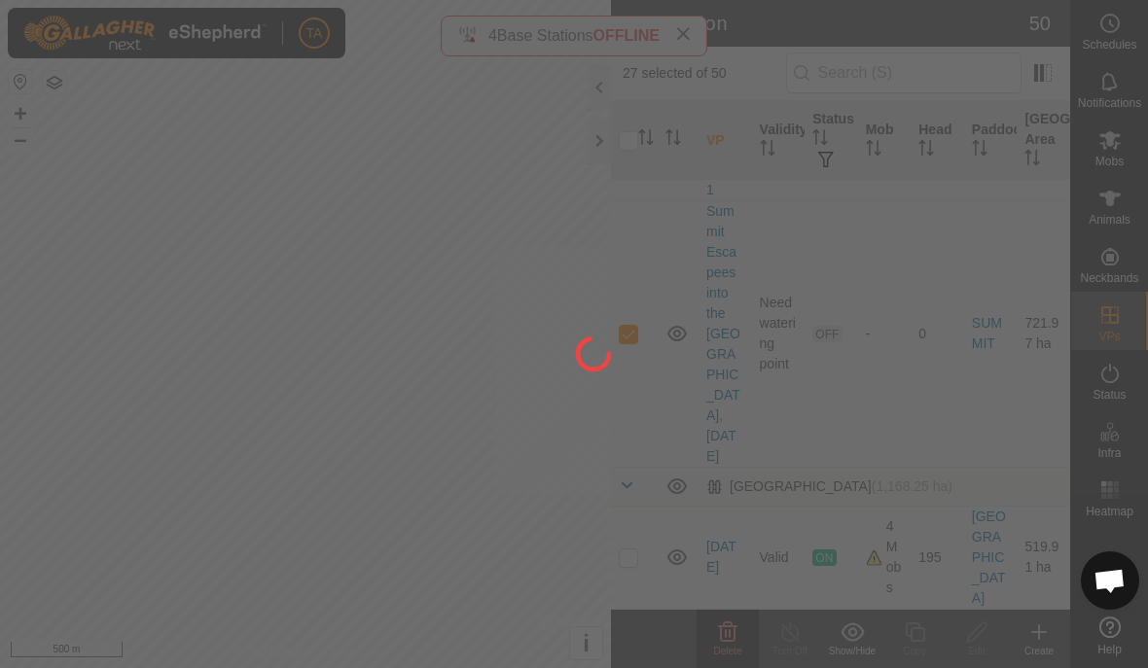
checkbox input "false"
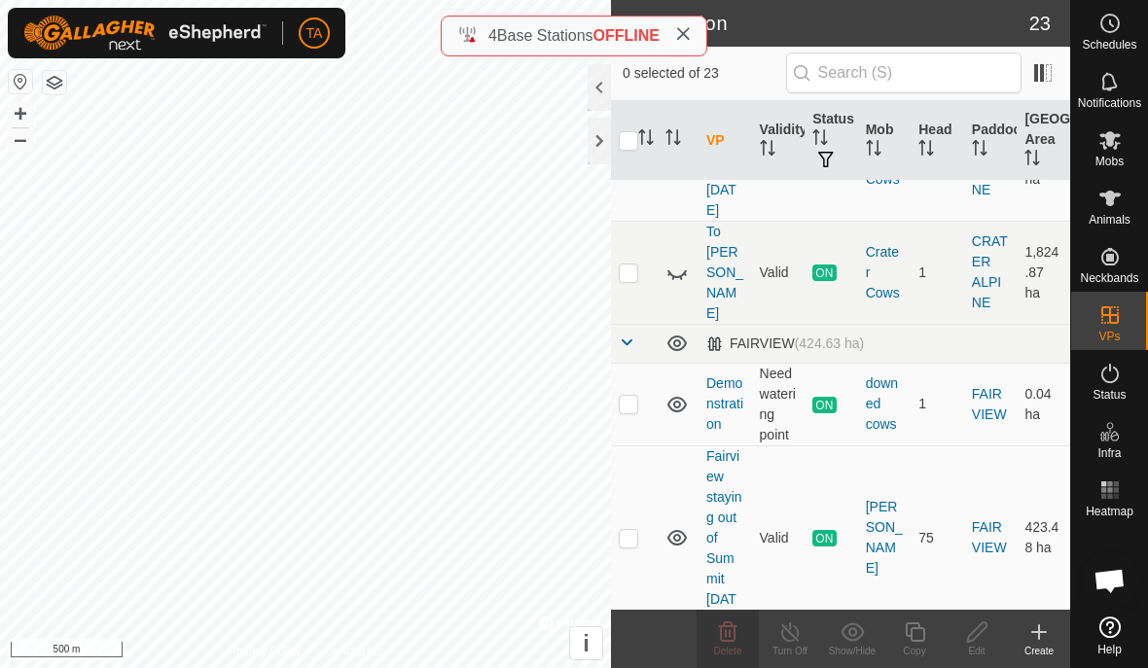
scroll to position [698, 0]
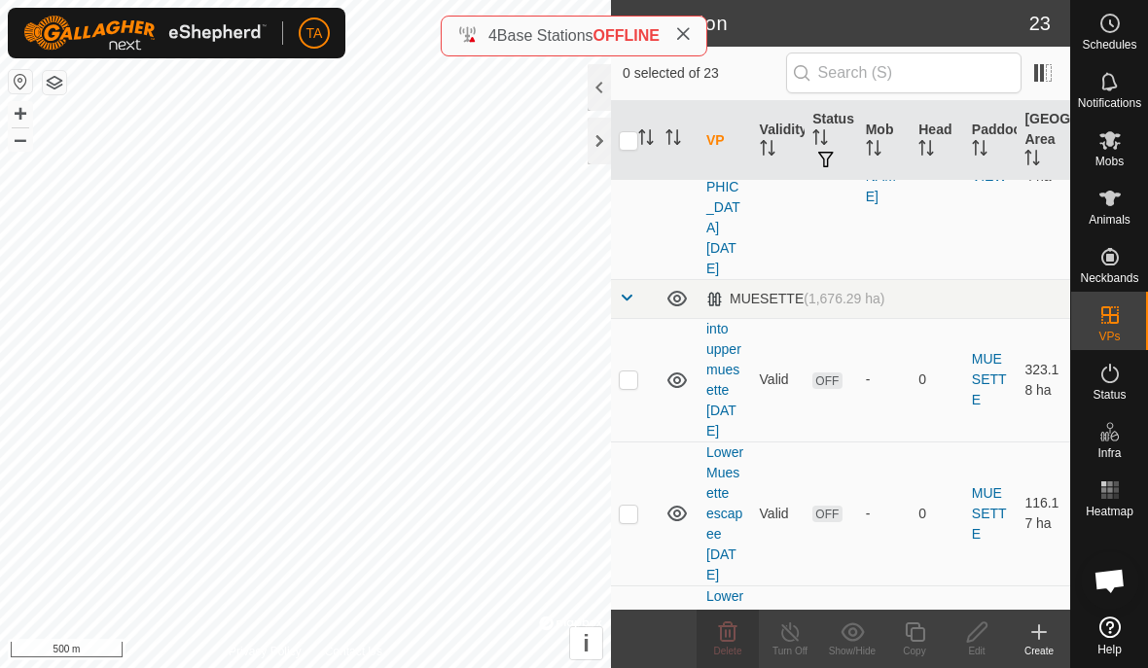
click at [628, 318] on td at bounding box center [634, 380] width 47 height 124
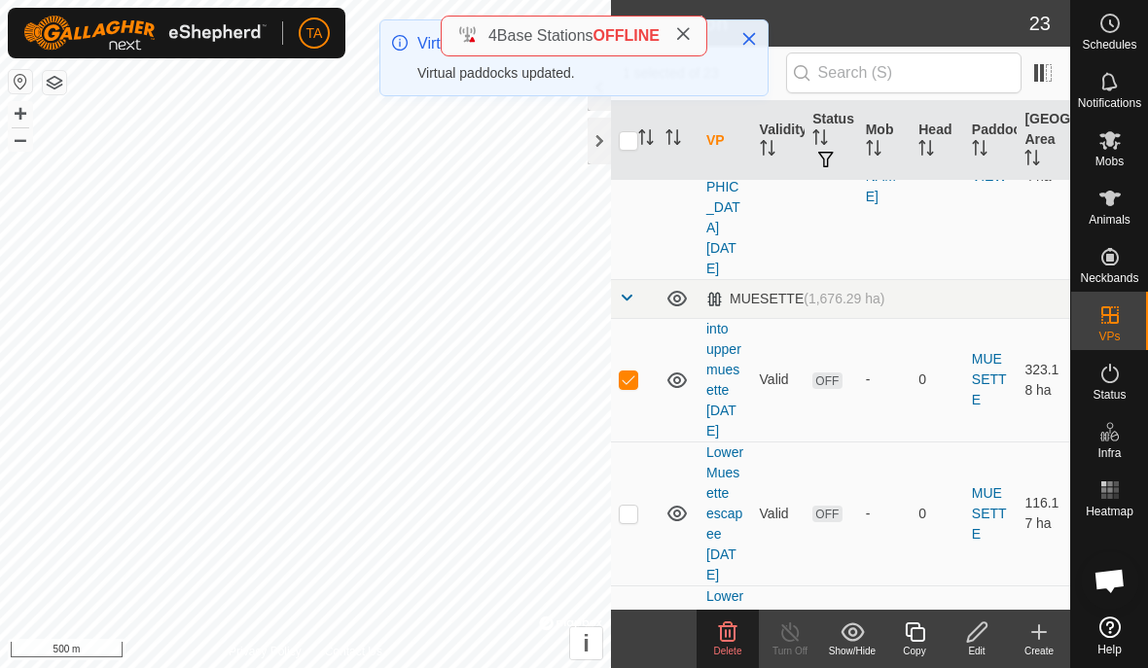
click at [632, 506] on p-checkbox at bounding box center [628, 514] width 19 height 16
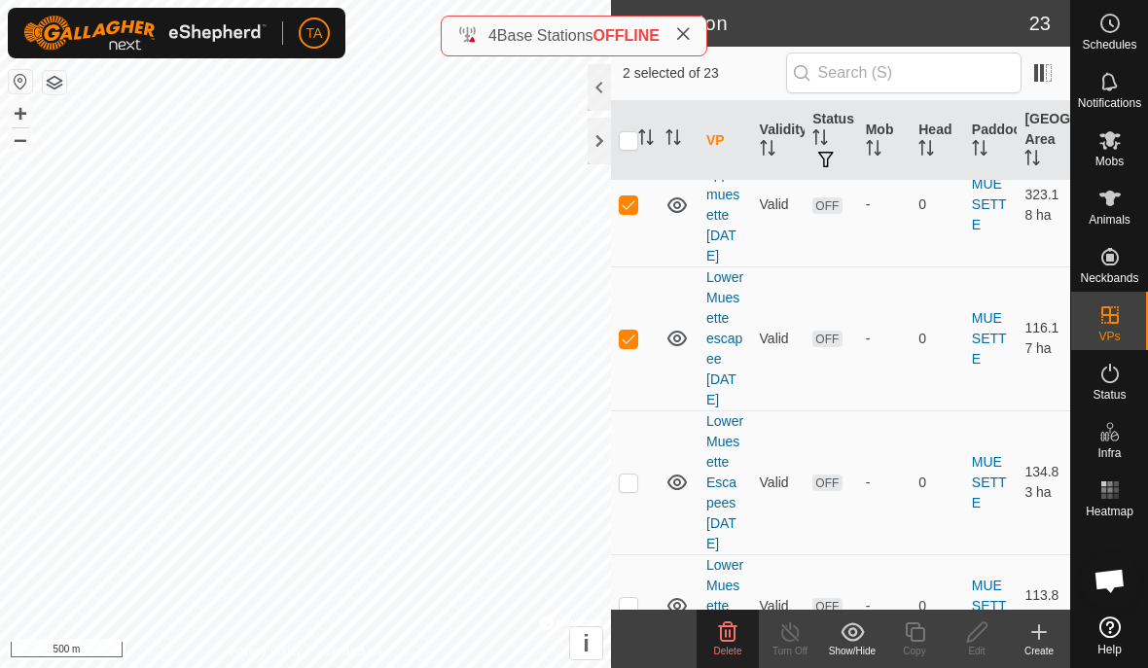
scroll to position [876, 0]
click at [624, 472] on p-checkbox at bounding box center [628, 480] width 19 height 16
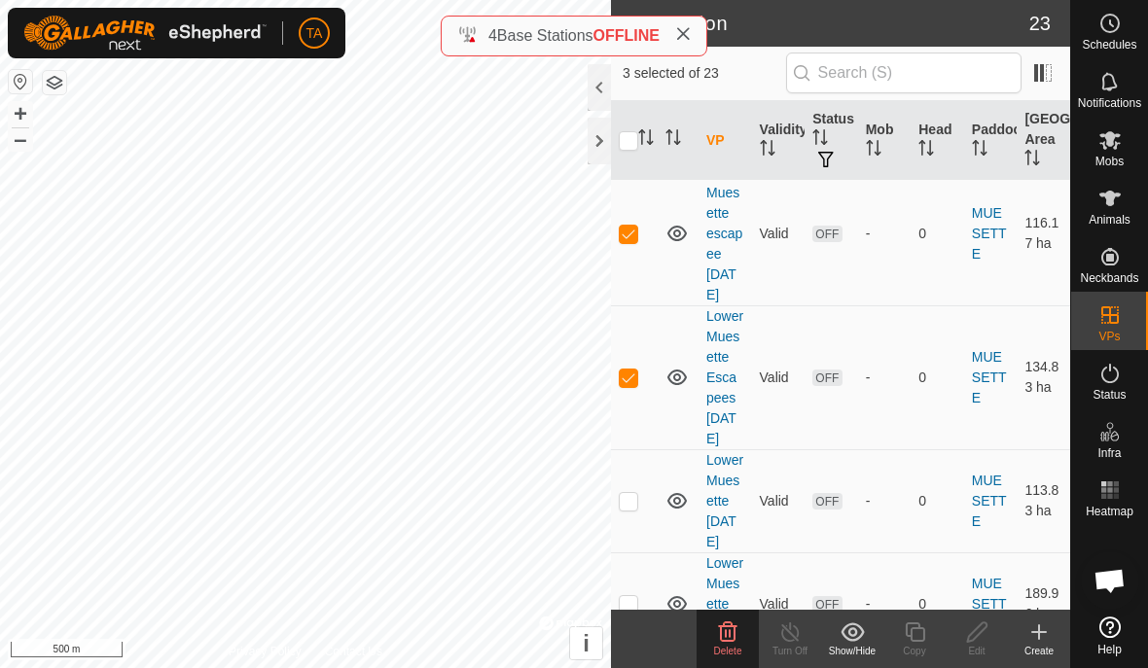
scroll to position [983, 0]
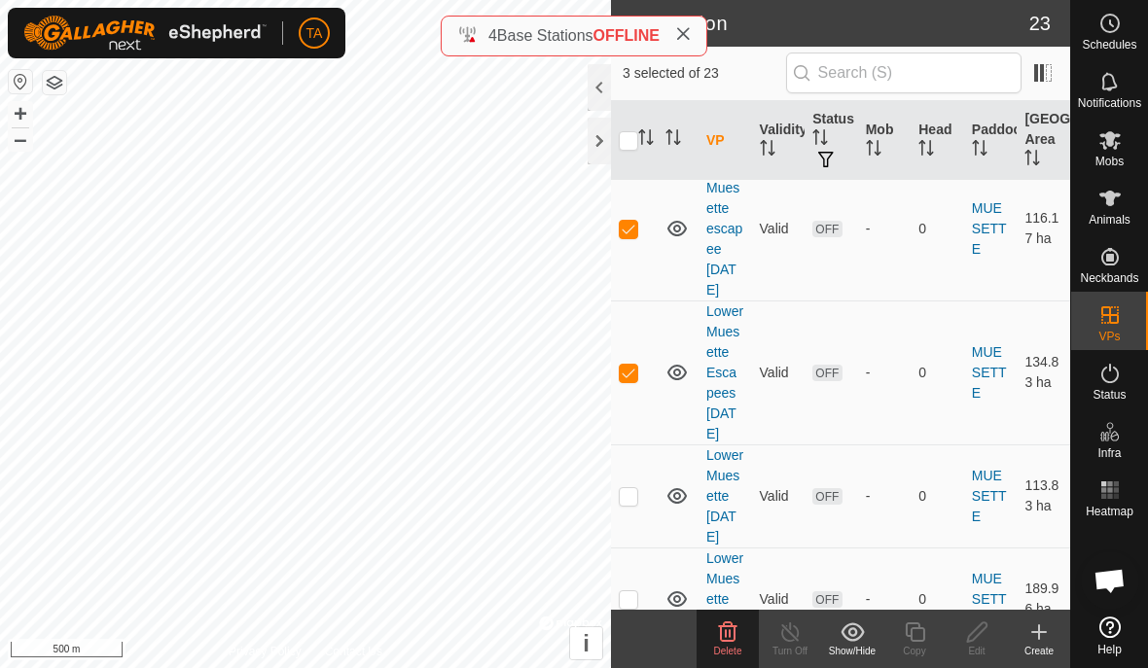
click at [622, 444] on td at bounding box center [634, 495] width 47 height 103
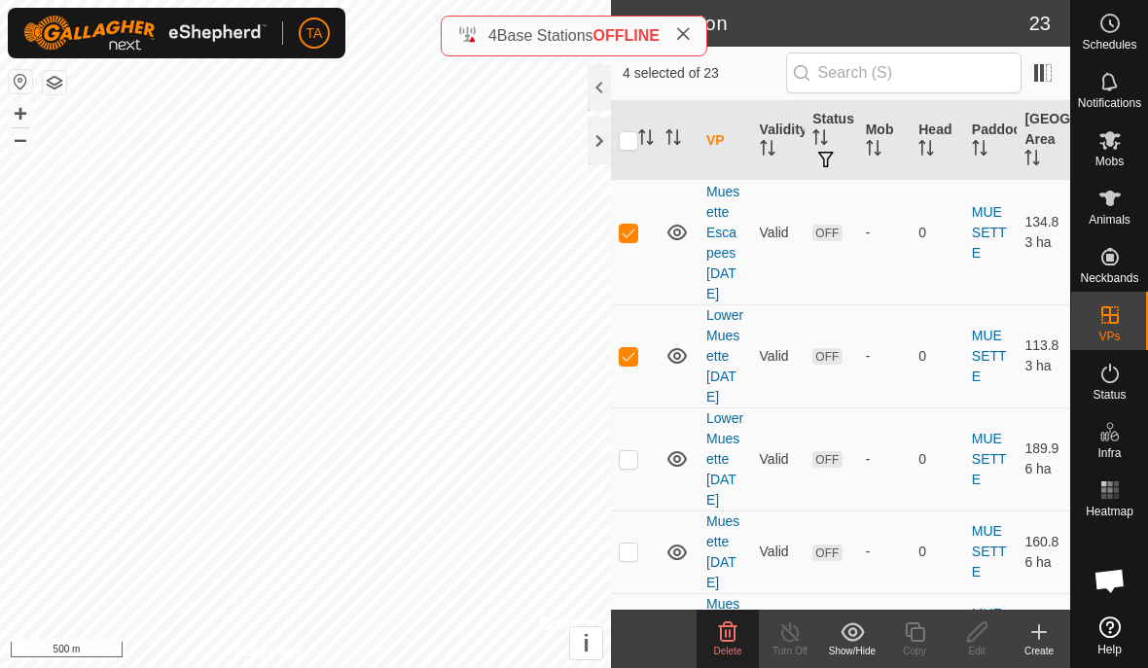
scroll to position [1140, 0]
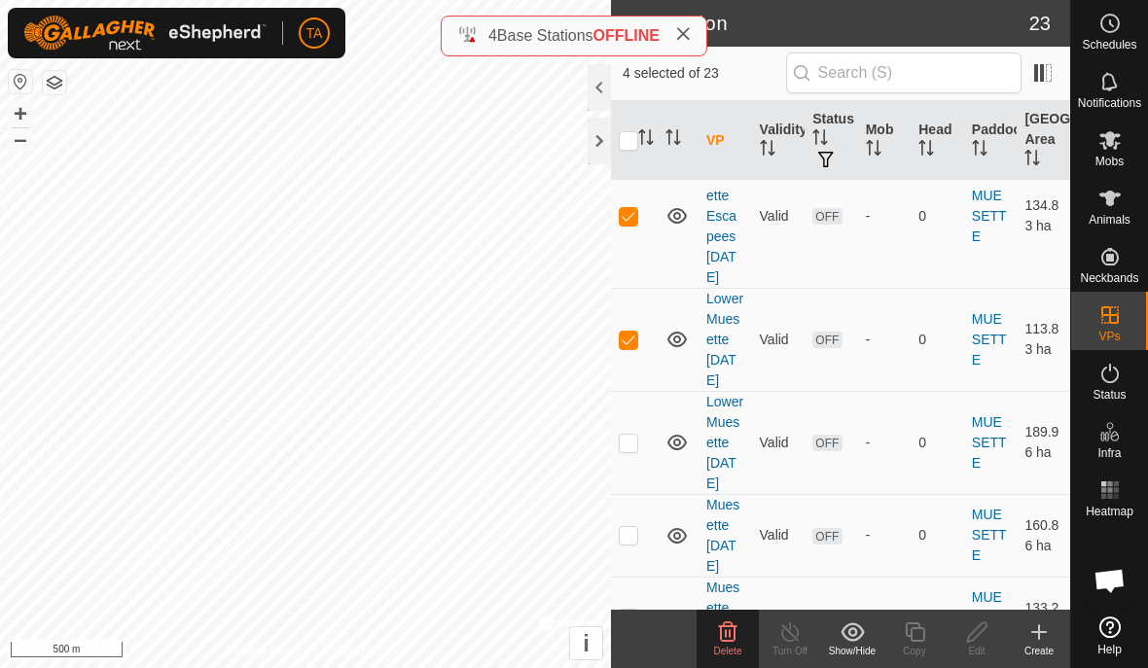
click at [621, 435] on p-checkbox at bounding box center [628, 443] width 19 height 16
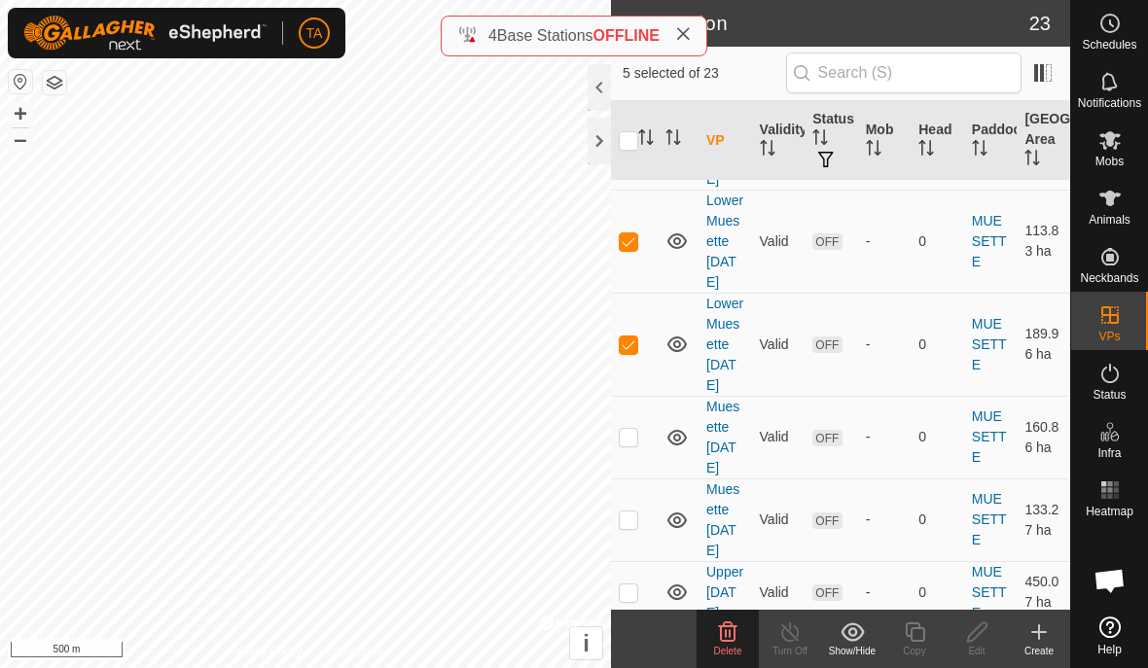
scroll to position [1240, 0]
click at [624, 427] on p-checkbox at bounding box center [628, 435] width 19 height 16
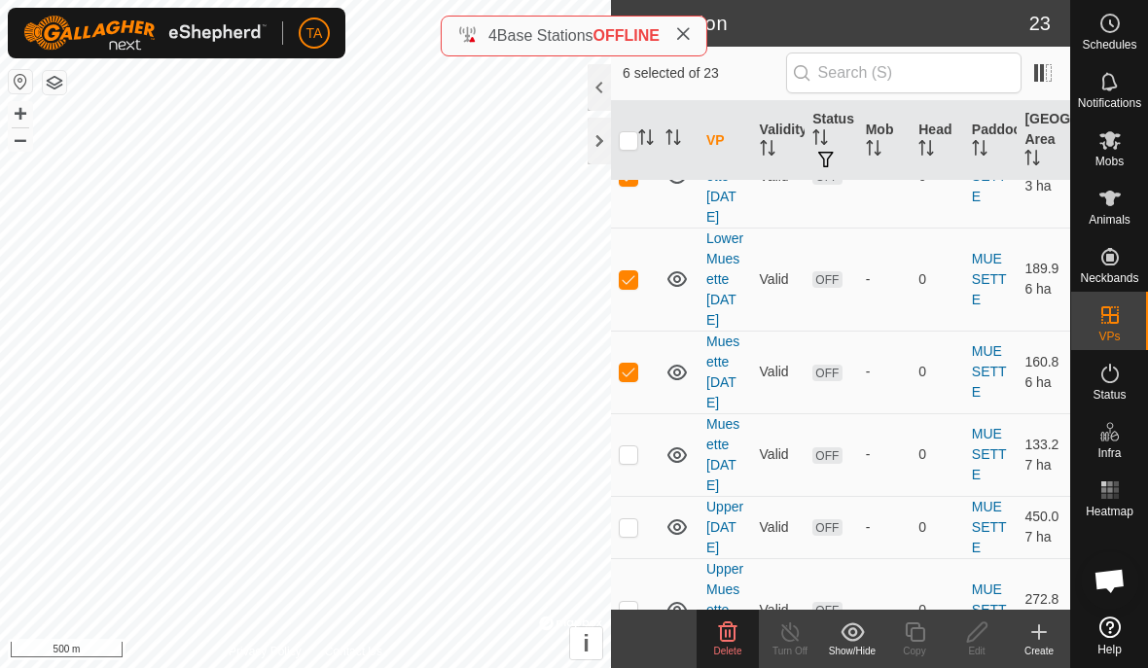
scroll to position [1319, 0]
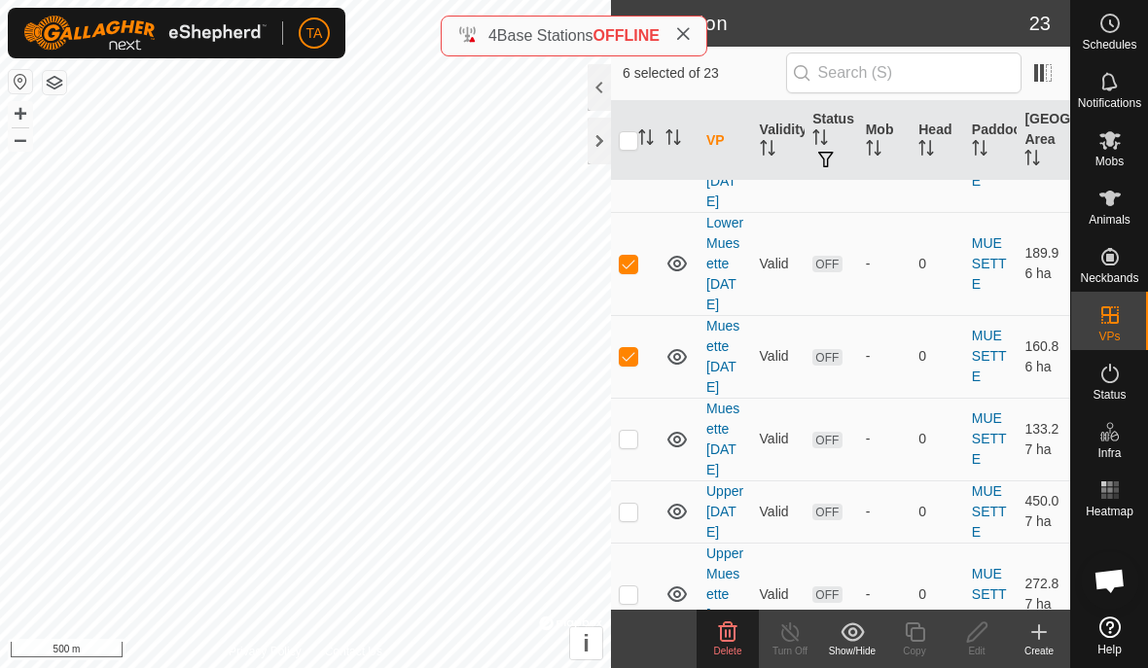
click at [630, 434] on p-checkbox at bounding box center [628, 439] width 19 height 16
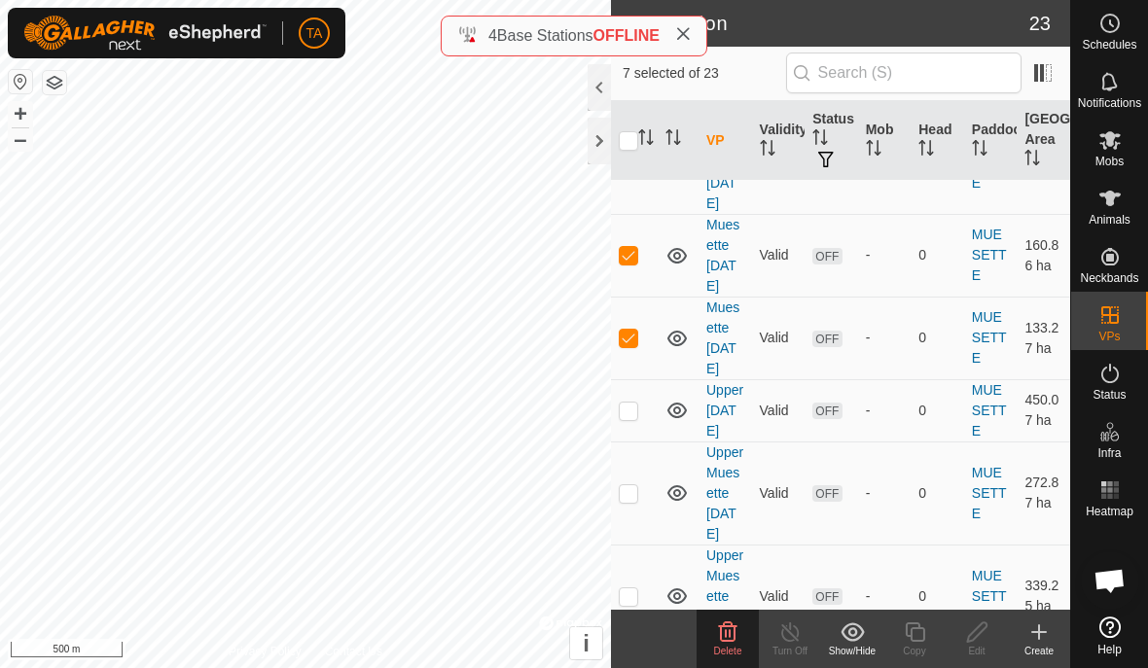
click at [629, 416] on p-checkbox at bounding box center [628, 411] width 19 height 16
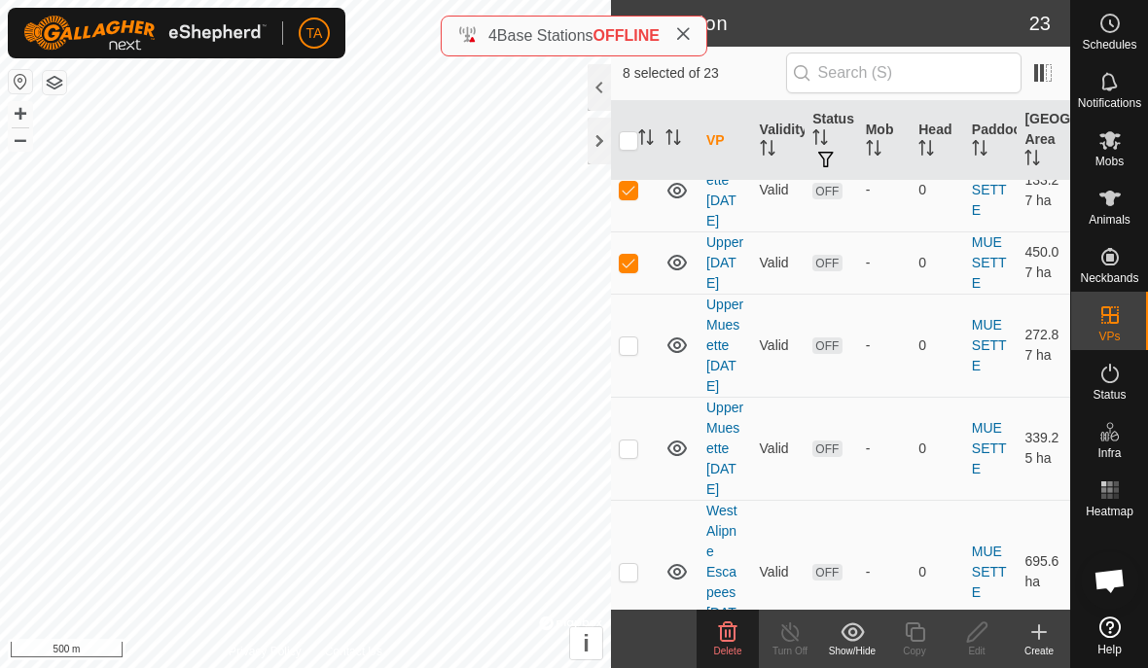
scroll to position [1569, 0]
click at [622, 354] on td at bounding box center [634, 344] width 47 height 103
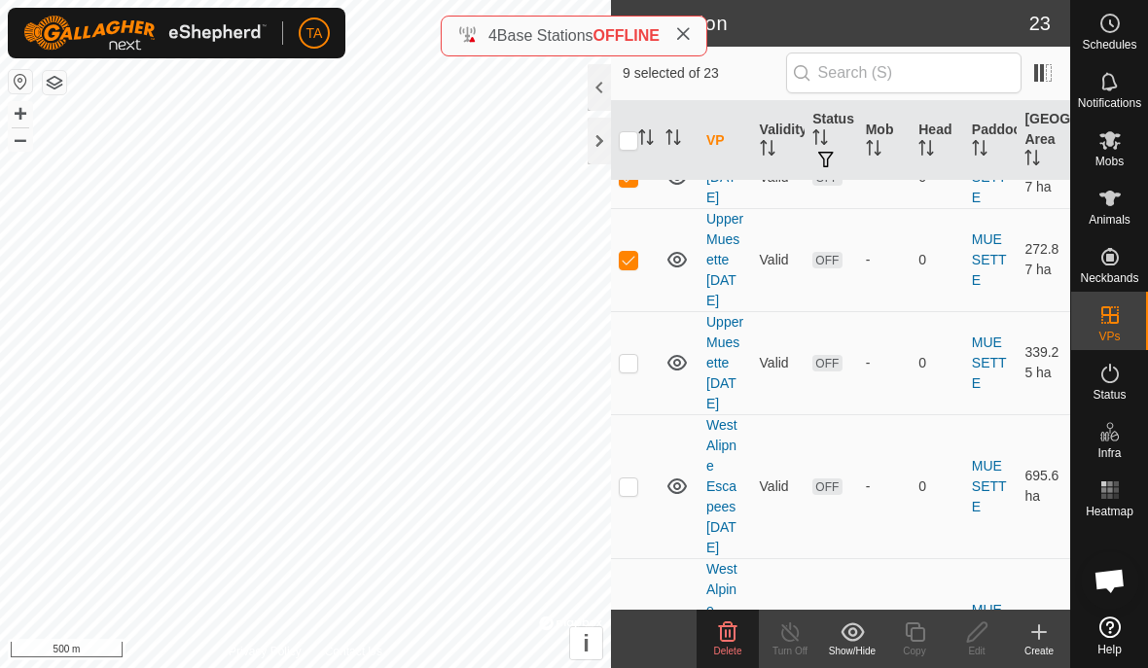
scroll to position [1677, 0]
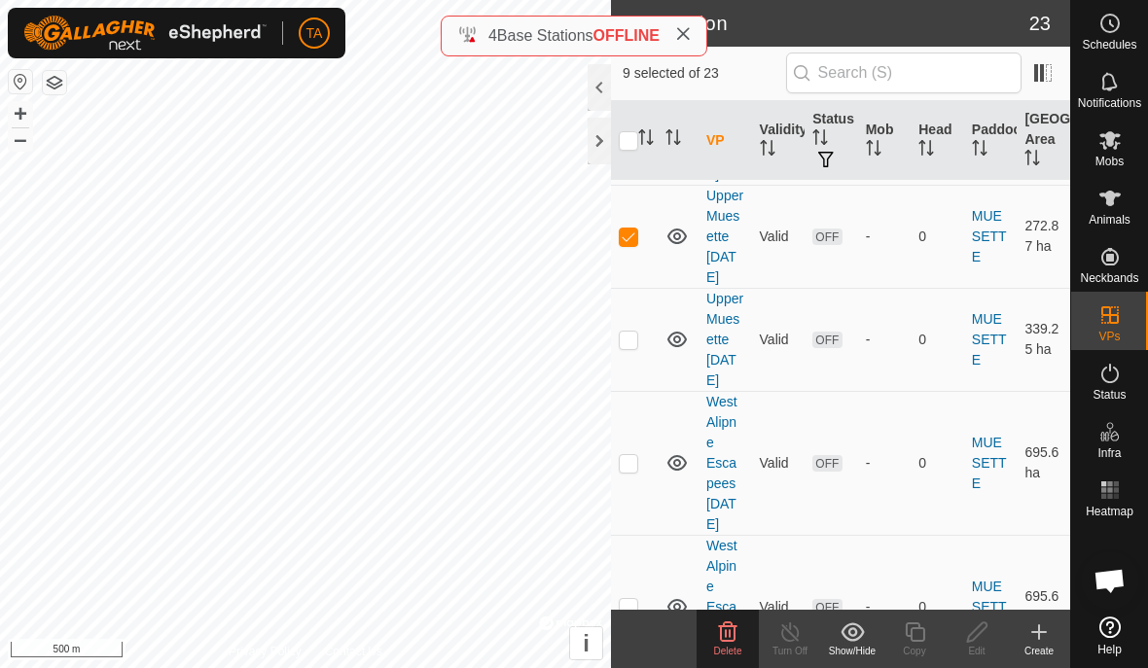
click at [623, 347] on p-checkbox at bounding box center [628, 340] width 19 height 16
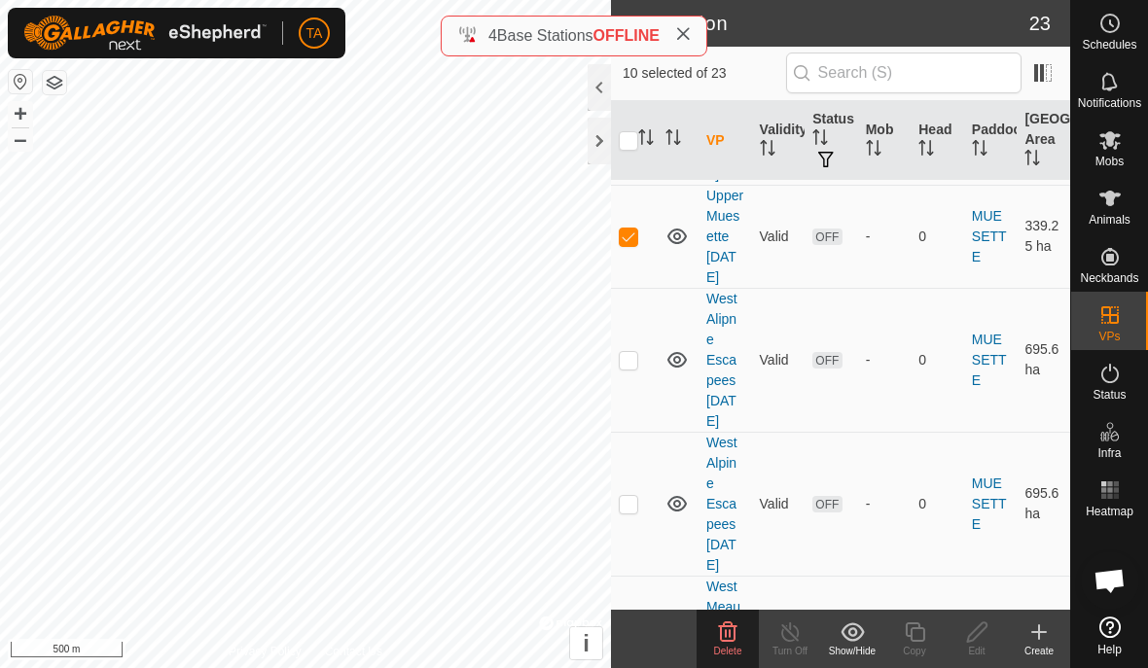
scroll to position [1786, 0]
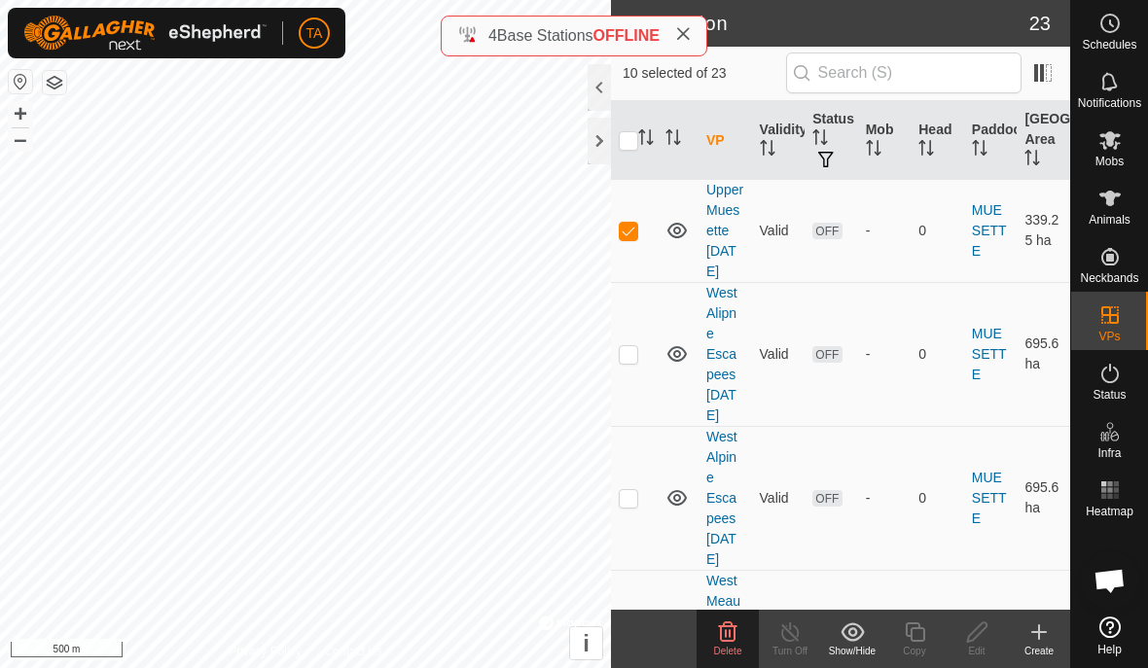
click at [635, 362] on p-checkbox at bounding box center [628, 354] width 19 height 16
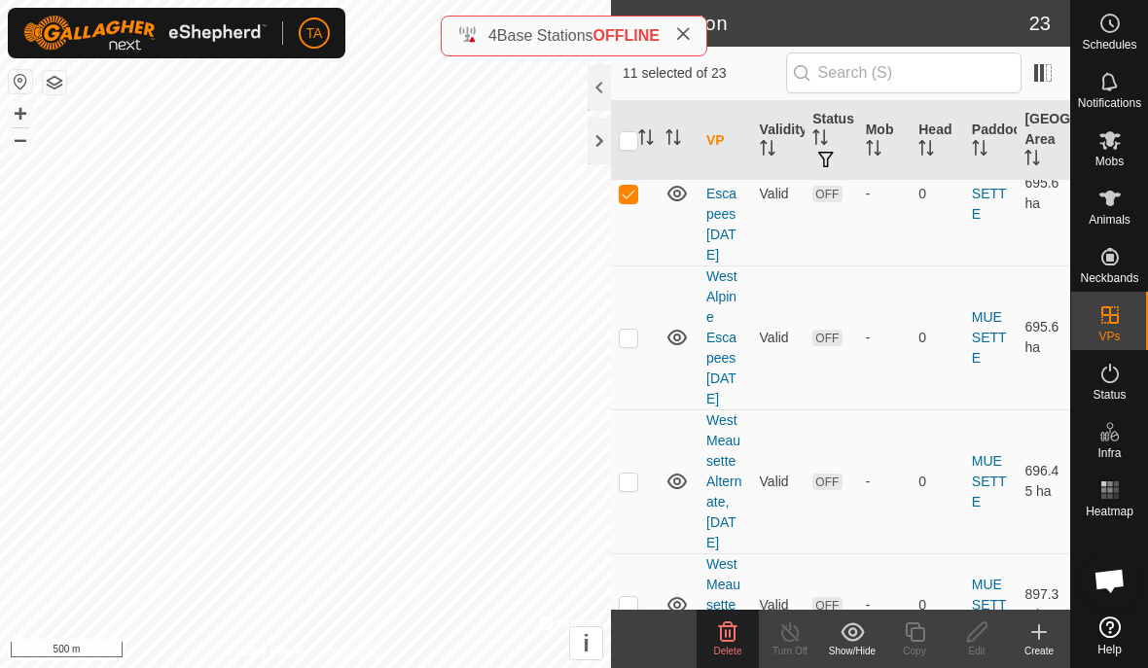
scroll to position [1947, 0]
click at [627, 344] on p-checkbox at bounding box center [628, 337] width 19 height 16
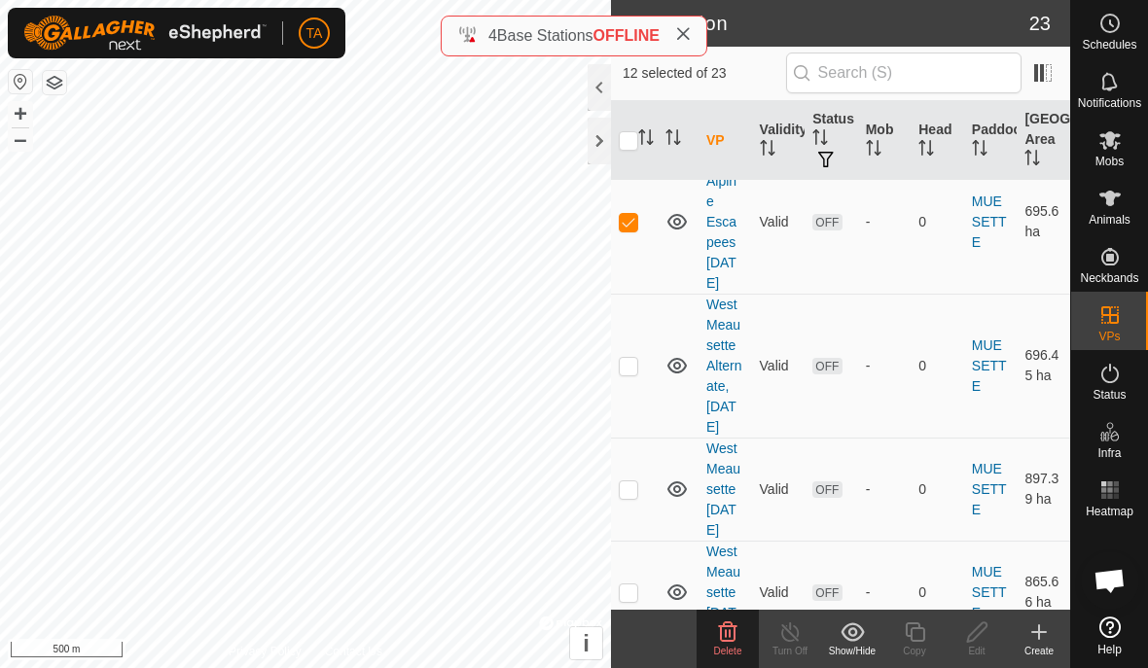
scroll to position [2075, 0]
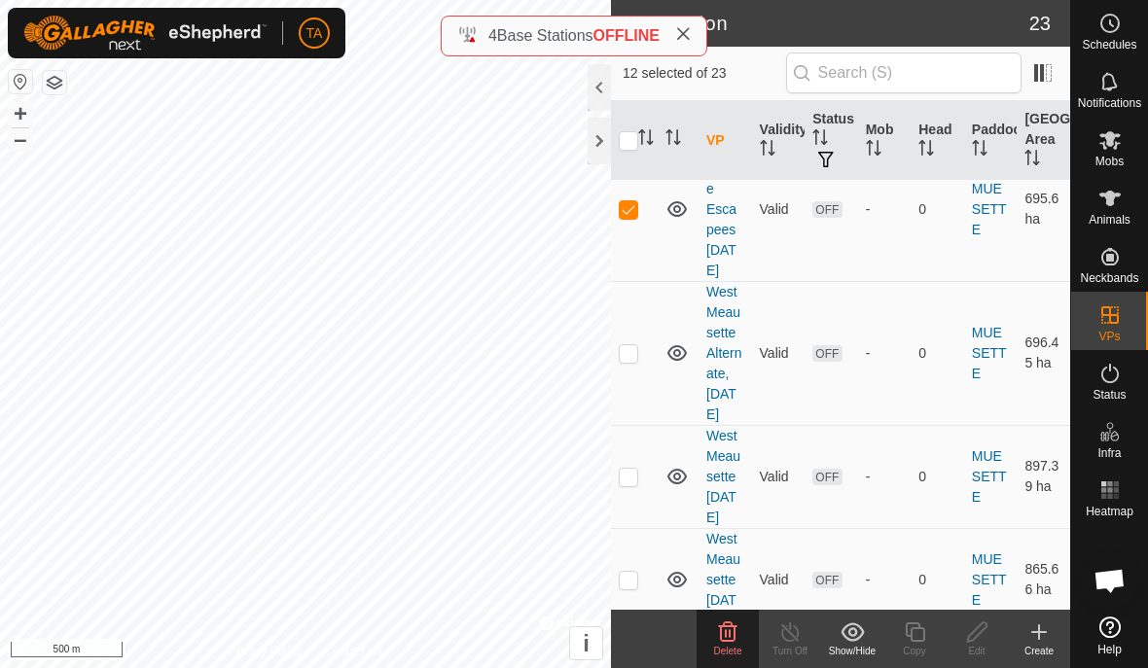
click at [626, 361] on p-checkbox at bounding box center [628, 353] width 19 height 16
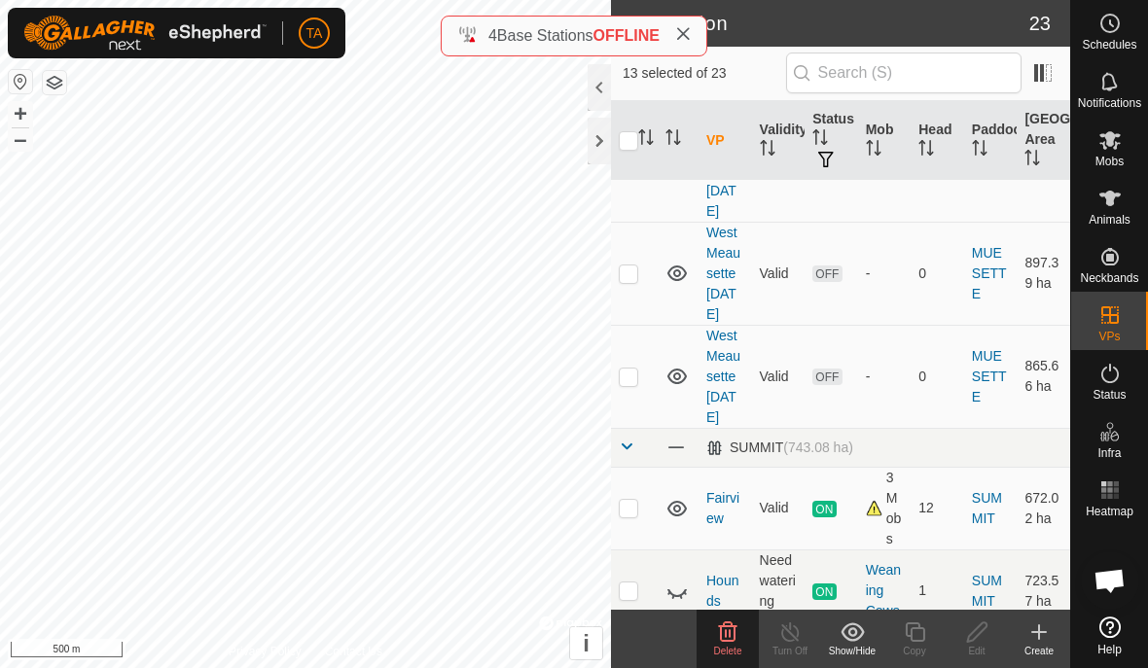
scroll to position [2282, 0]
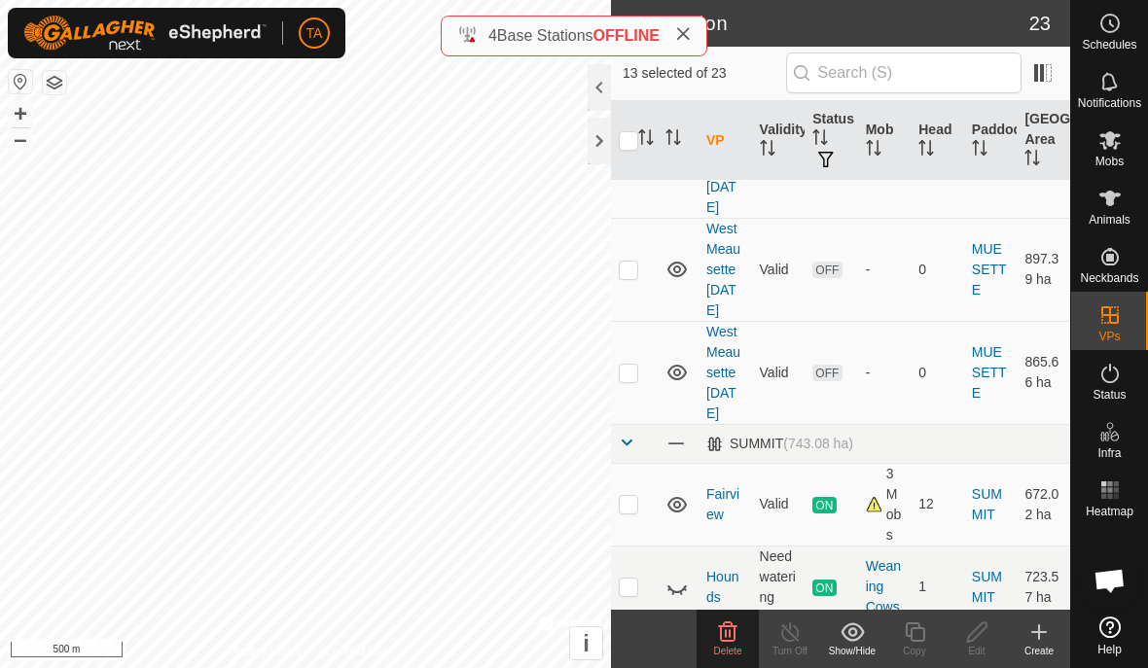
click at [621, 277] on p-checkbox at bounding box center [628, 270] width 19 height 16
click at [629, 380] on p-checkbox at bounding box center [628, 373] width 19 height 16
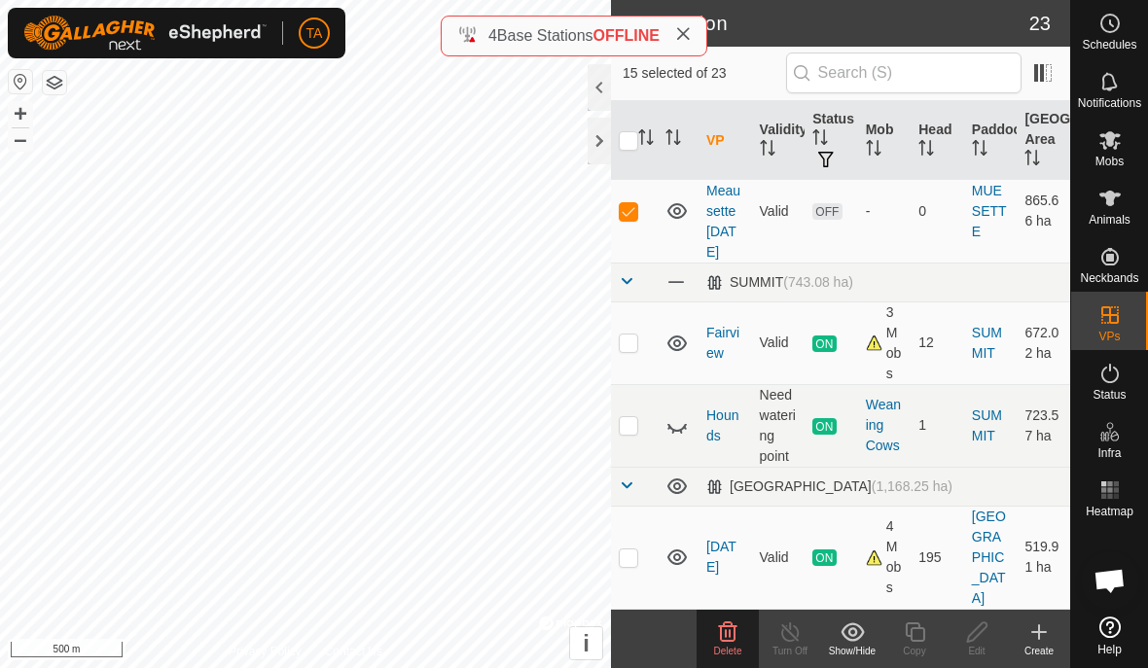
scroll to position [2445, 0]
click at [735, 646] on span "Delete" at bounding box center [728, 651] width 28 height 11
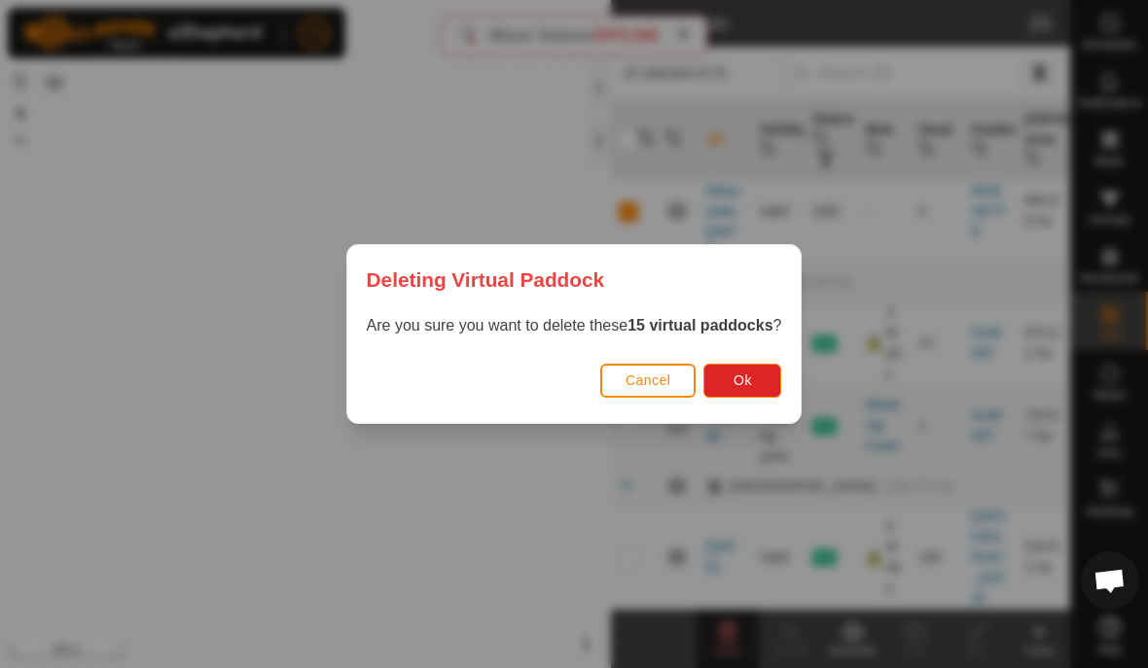
click at [752, 385] on span "Ok" at bounding box center [742, 381] width 18 height 16
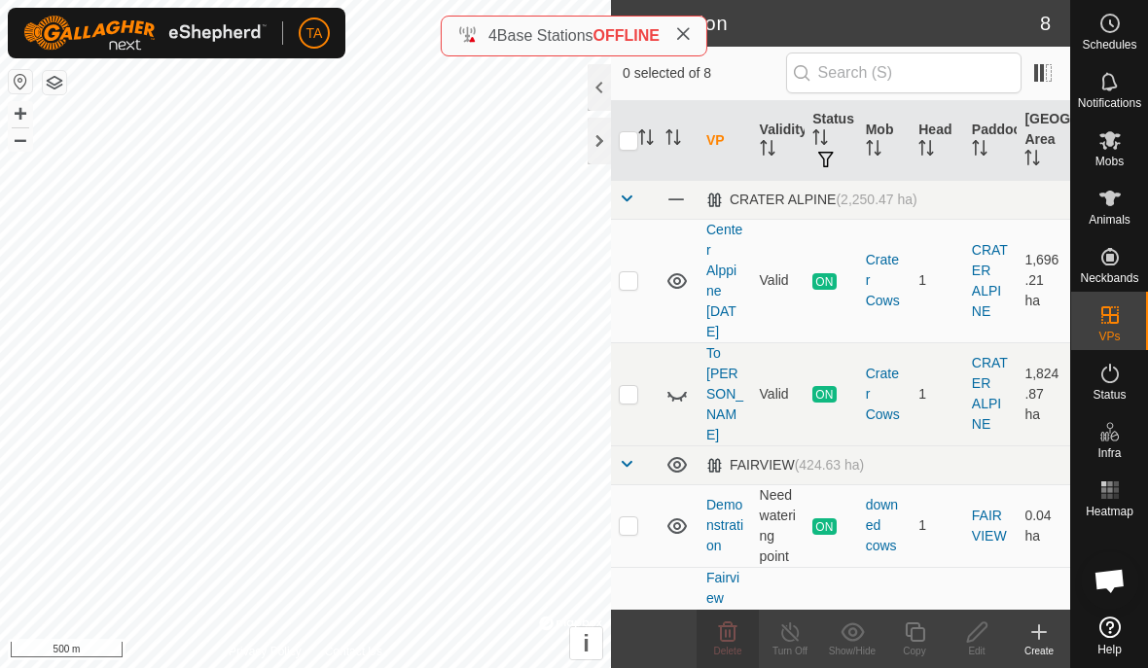
scroll to position [0, 0]
click at [1105, 156] on span "Mobs" at bounding box center [1109, 162] width 28 height 12
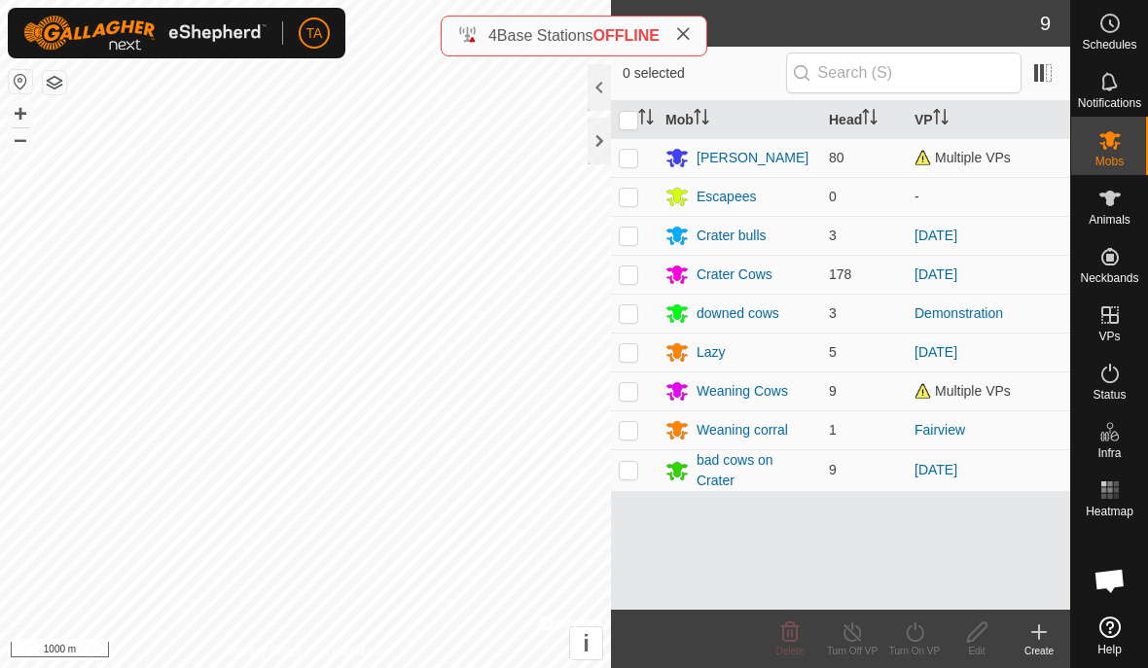
click at [1002, 396] on span "Multiple VPs" at bounding box center [962, 391] width 96 height 16
click at [809, 387] on div "Weaning Cows" at bounding box center [739, 390] width 148 height 23
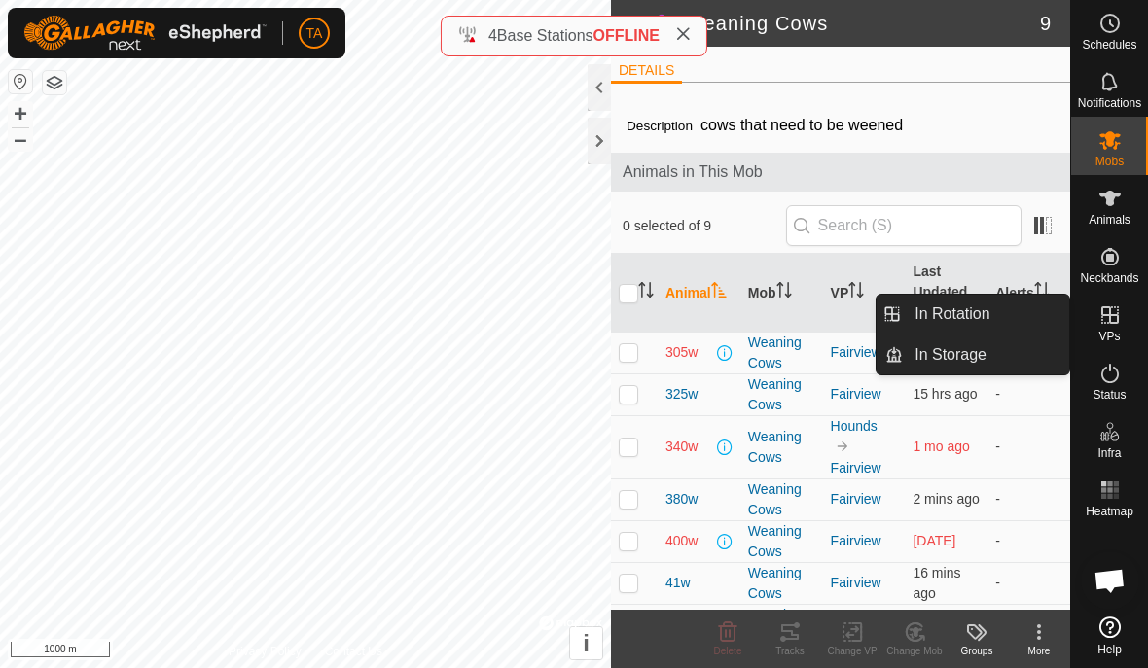
click at [988, 317] on span "In Rotation" at bounding box center [951, 313] width 75 height 23
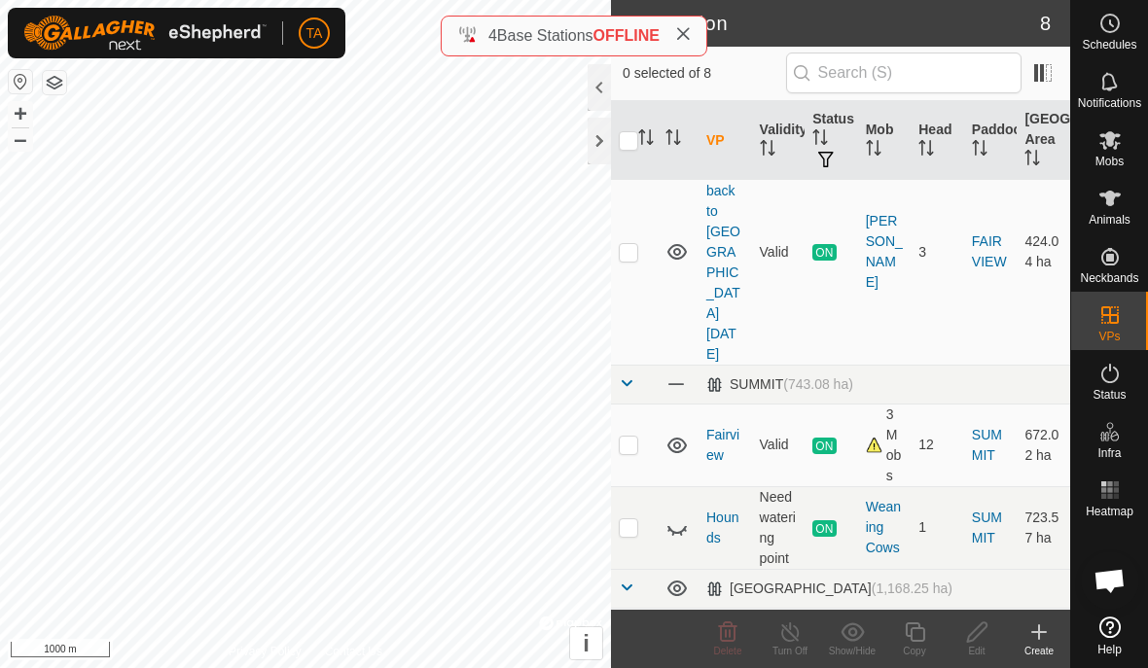
scroll to position [612, 0]
click at [1114, 151] on icon at bounding box center [1109, 139] width 23 height 23
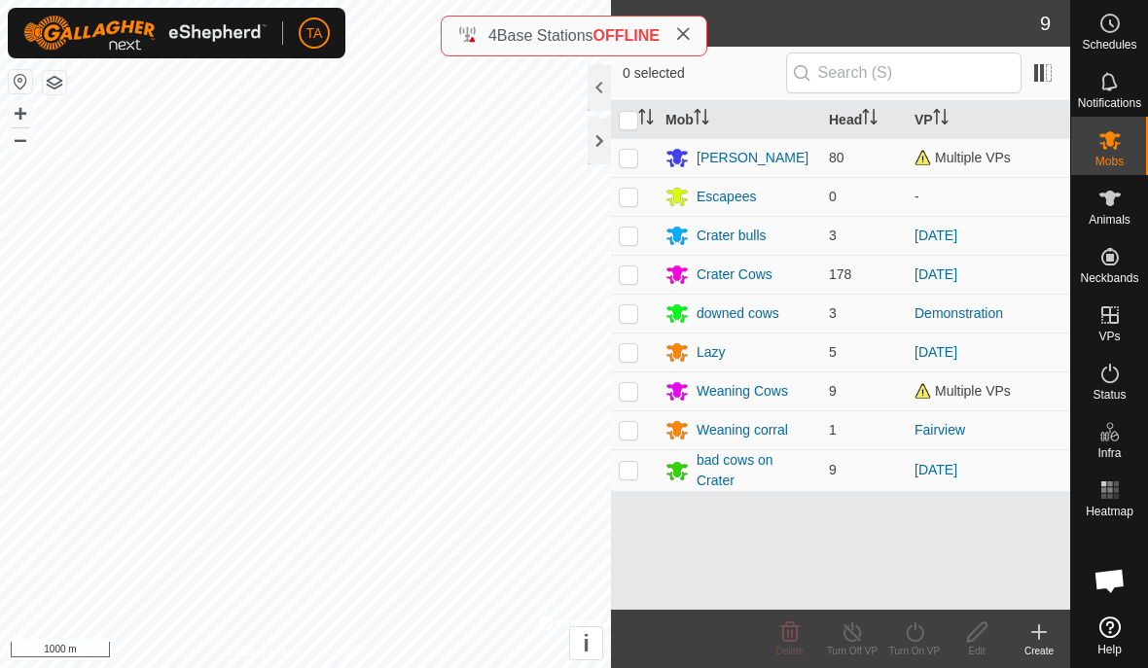
click at [634, 399] on p-checkbox at bounding box center [628, 391] width 19 height 16
click at [995, 390] on span "Multiple VPs" at bounding box center [962, 391] width 96 height 16
click at [626, 400] on td at bounding box center [634, 391] width 47 height 39
click at [627, 481] on td at bounding box center [634, 470] width 47 height 42
click at [623, 482] on td at bounding box center [634, 470] width 47 height 42
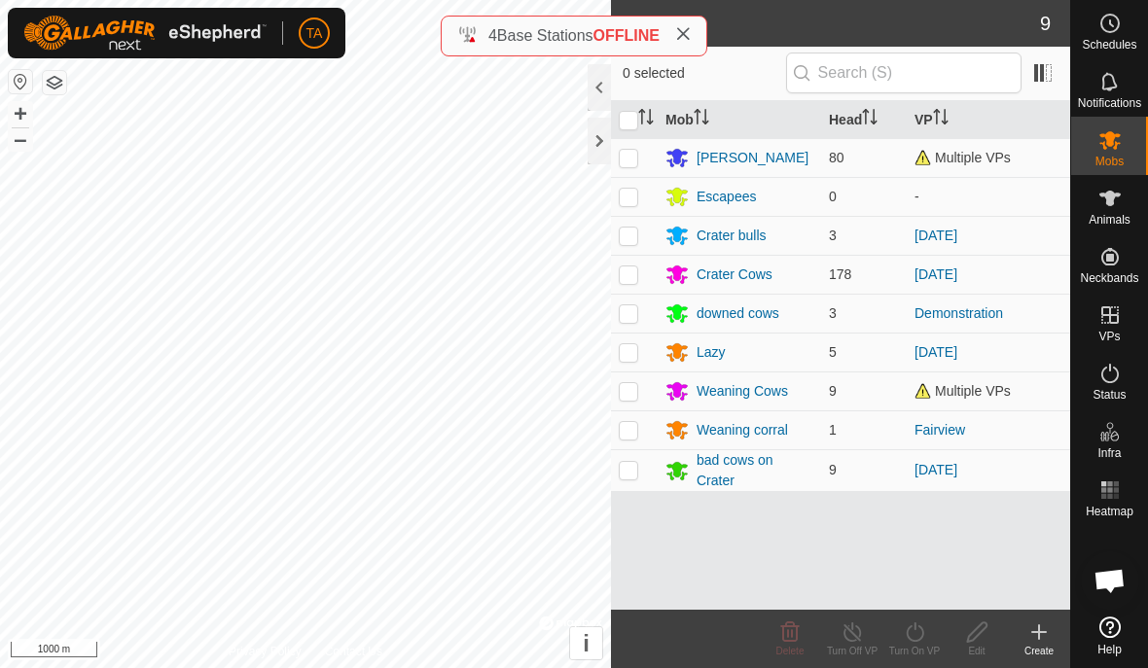
click at [625, 399] on p-checkbox at bounding box center [628, 391] width 19 height 16
click at [997, 162] on span "Multiple VPs" at bounding box center [962, 158] width 96 height 16
click at [1105, 215] on span "Animals" at bounding box center [1109, 220] width 42 height 12
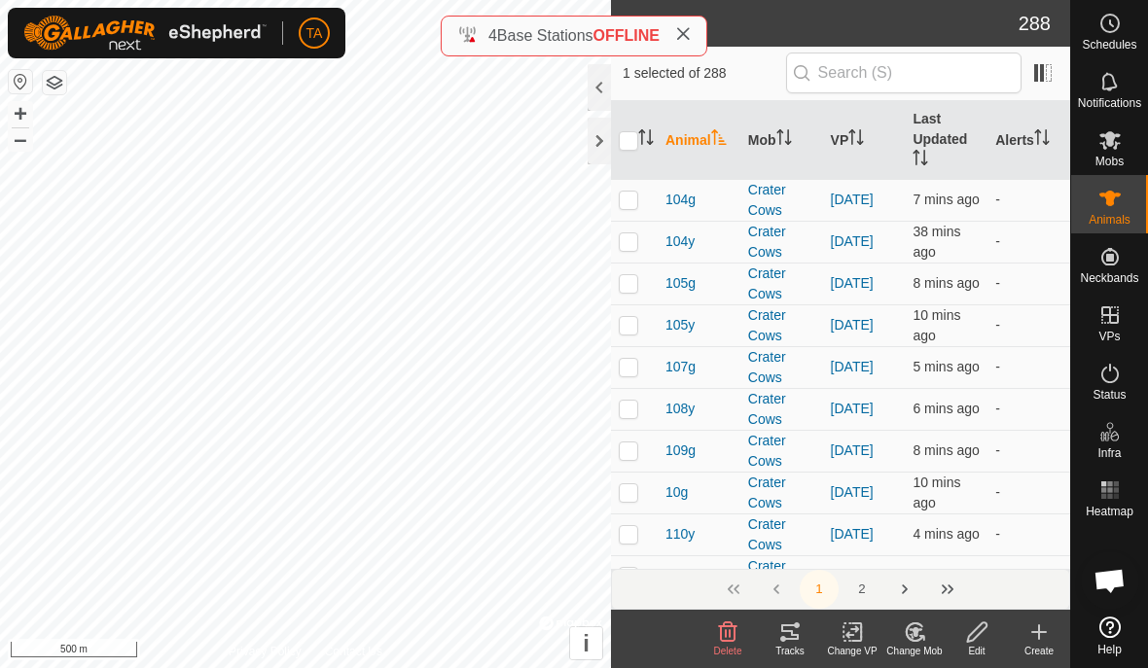
click at [650, 142] on icon "Activate to sort" at bounding box center [650, 137] width 2 height 16
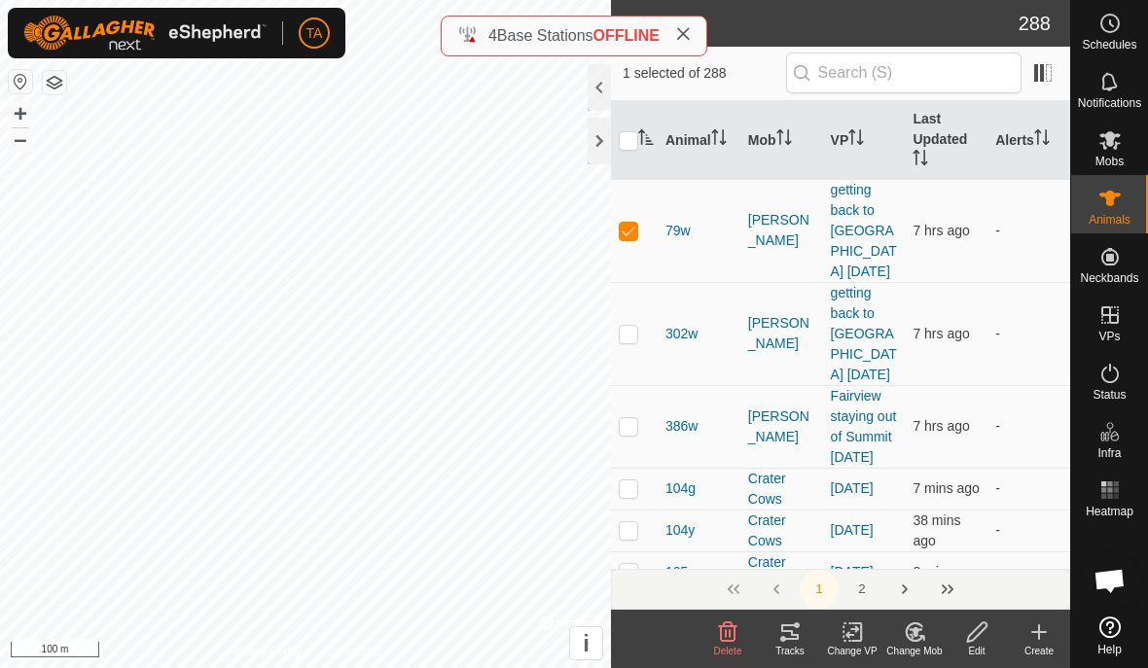
click at [620, 326] on p-checkbox at bounding box center [628, 334] width 19 height 16
click at [621, 418] on p-checkbox at bounding box center [628, 426] width 19 height 16
click at [908, 638] on icon at bounding box center [913, 632] width 17 height 18
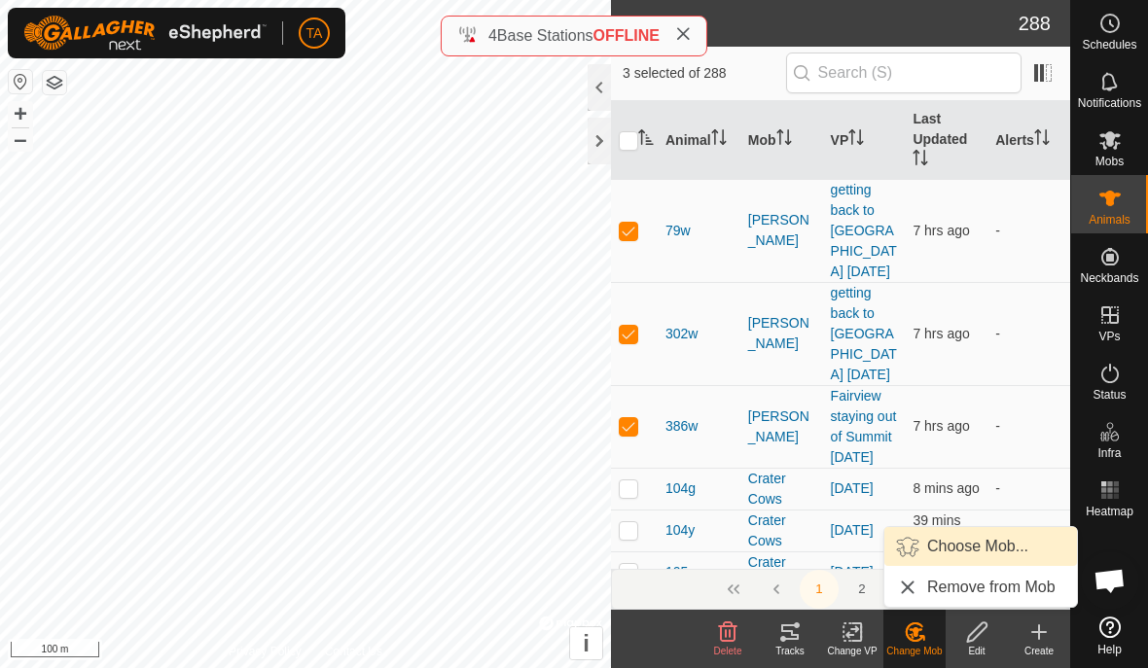
click at [1004, 546] on span "Choose Mob..." at bounding box center [977, 546] width 101 height 23
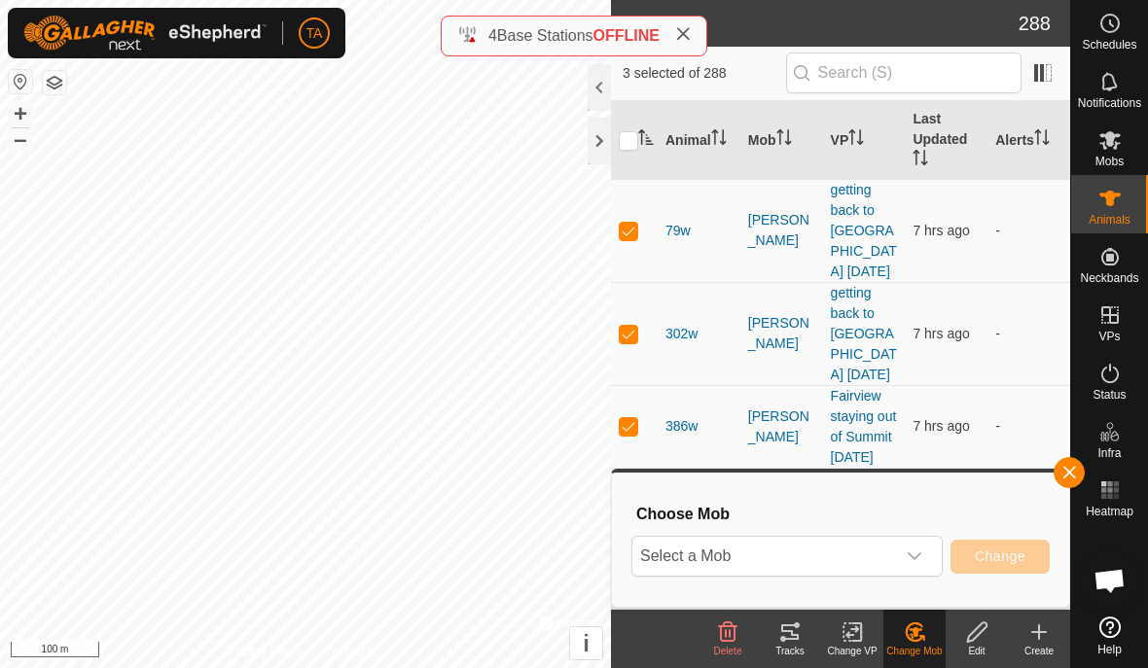
click at [913, 559] on icon "dropdown trigger" at bounding box center [914, 556] width 14 height 8
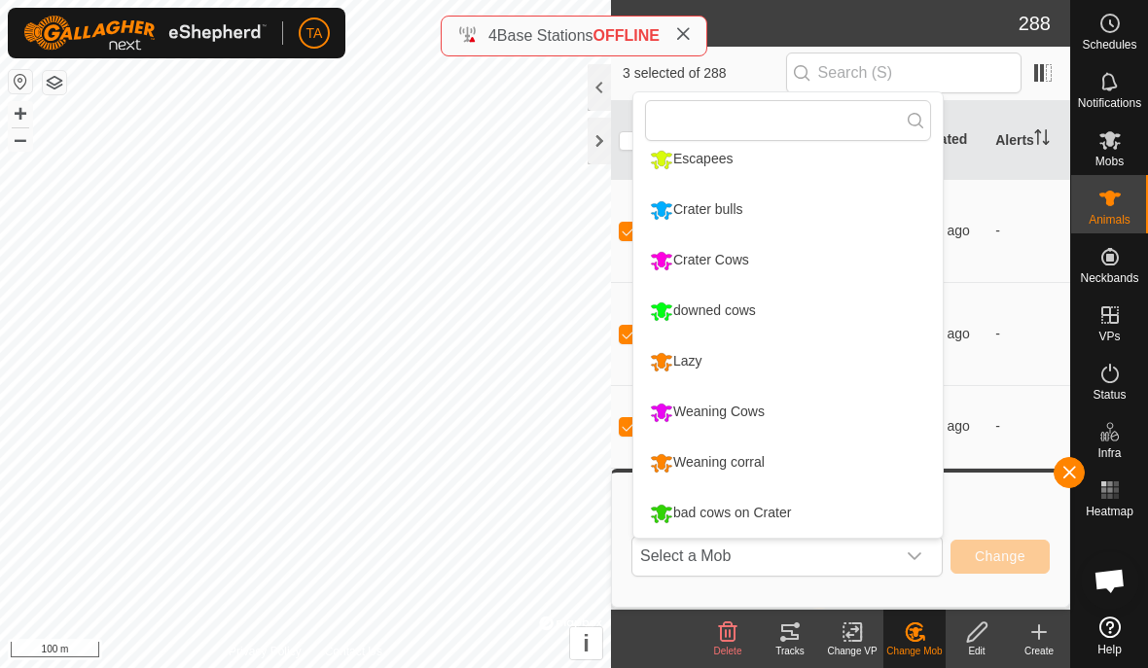
scroll to position [64, 0]
click at [748, 317] on div "downed cows" at bounding box center [703, 311] width 116 height 33
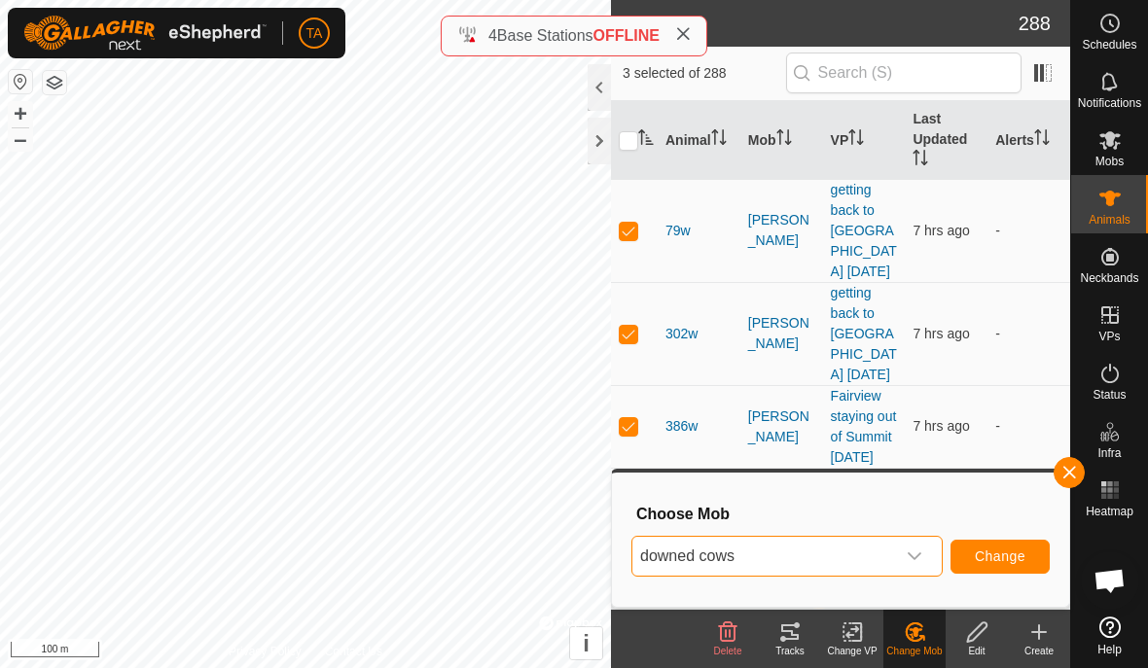
click at [1005, 561] on span "Change" at bounding box center [1000, 557] width 51 height 16
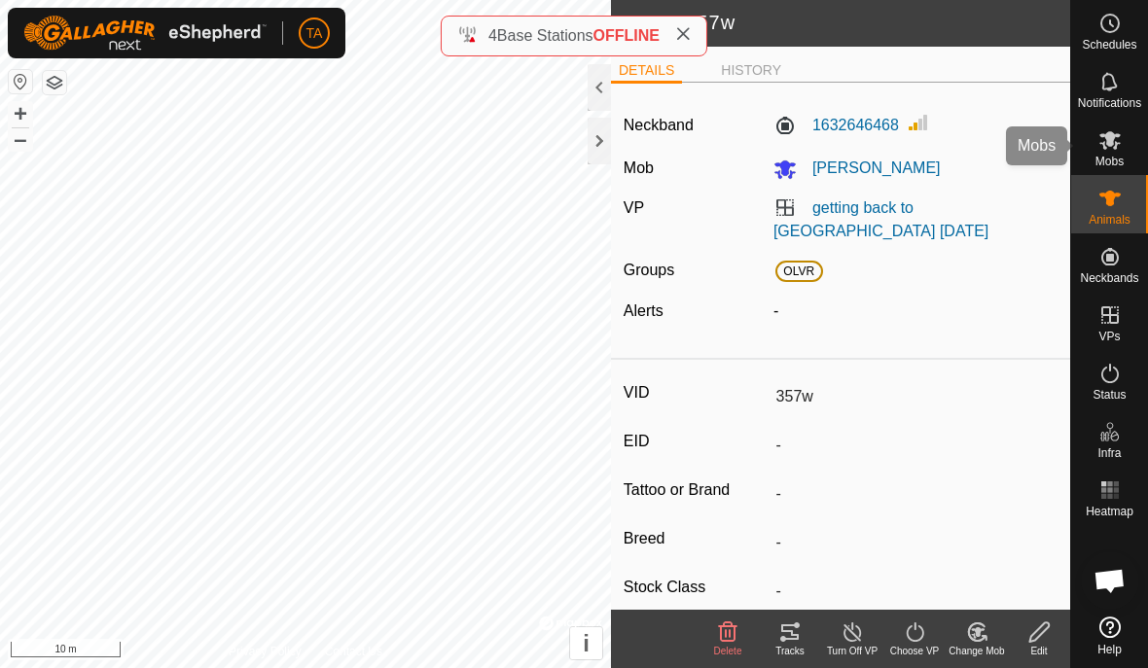
click at [1111, 156] on span "Mobs" at bounding box center [1109, 162] width 28 height 12
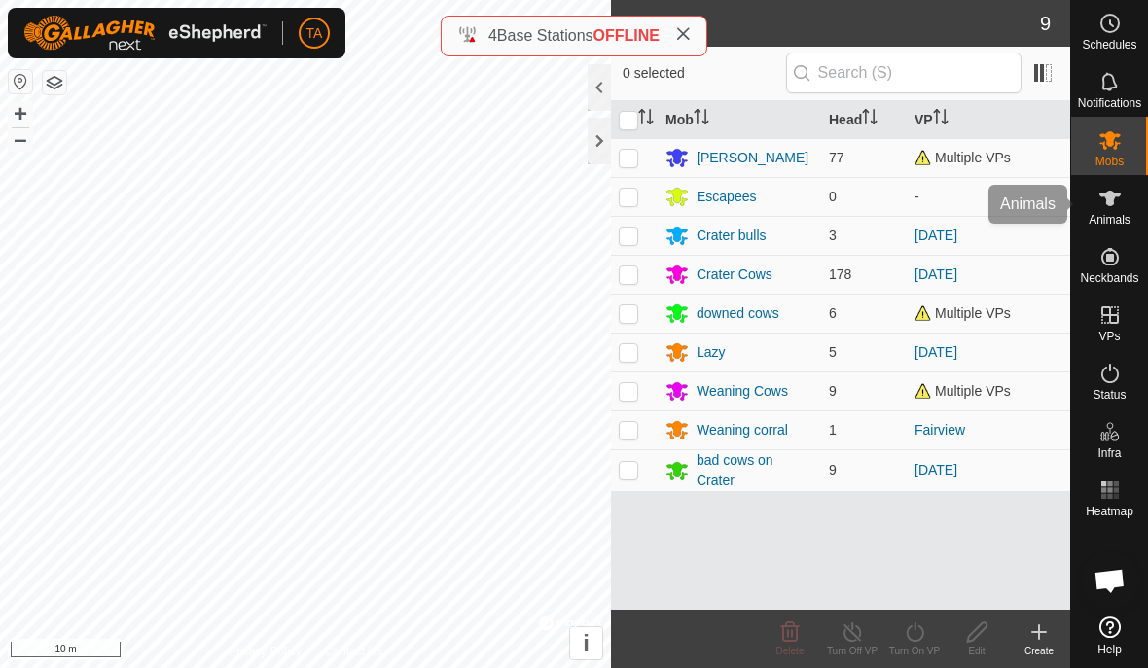
click at [1108, 214] on span "Animals" at bounding box center [1109, 220] width 42 height 12
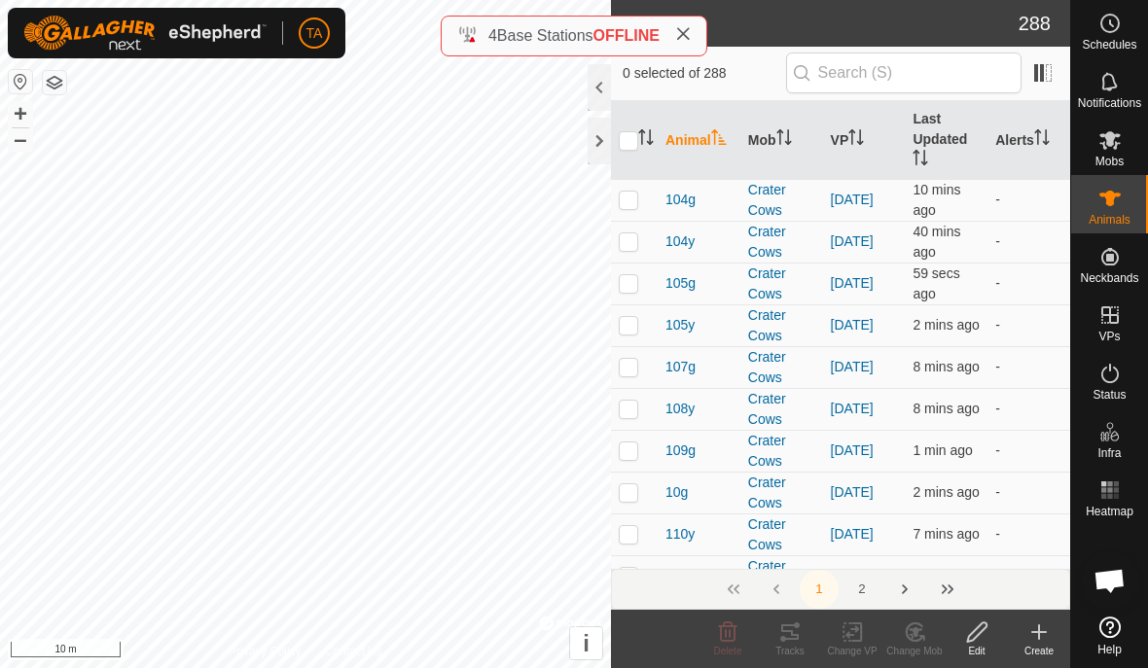
click at [1097, 230] on div "Animals" at bounding box center [1109, 204] width 77 height 58
click at [658, 147] on th "Animal" at bounding box center [698, 140] width 83 height 79
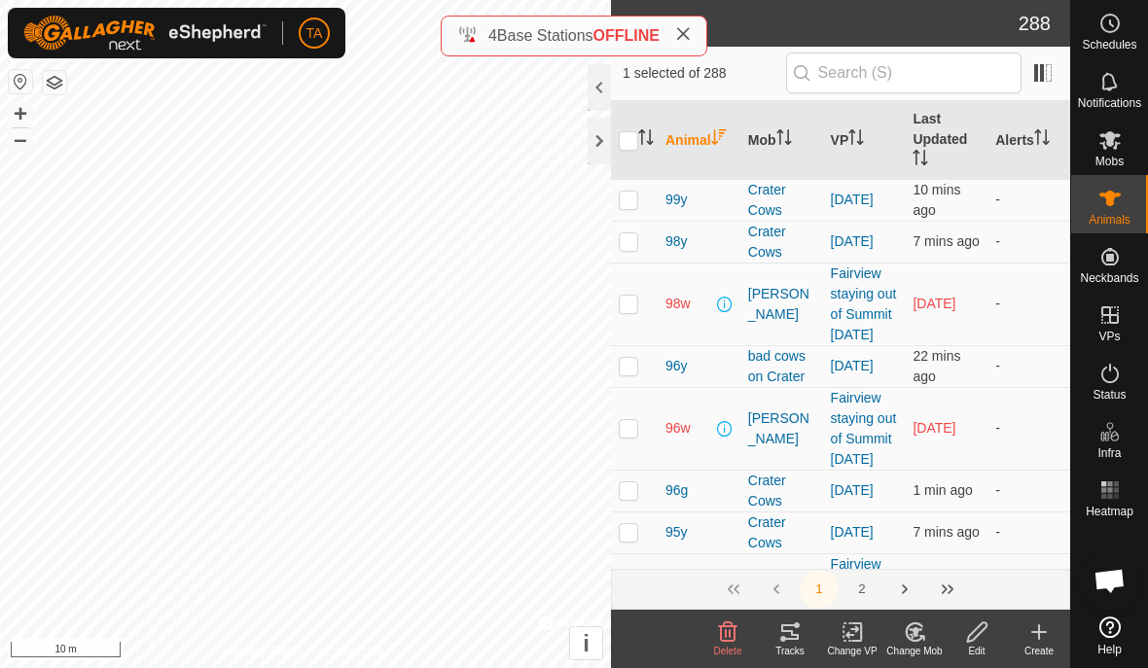
click at [653, 138] on icon "Activate to sort" at bounding box center [646, 137] width 16 height 16
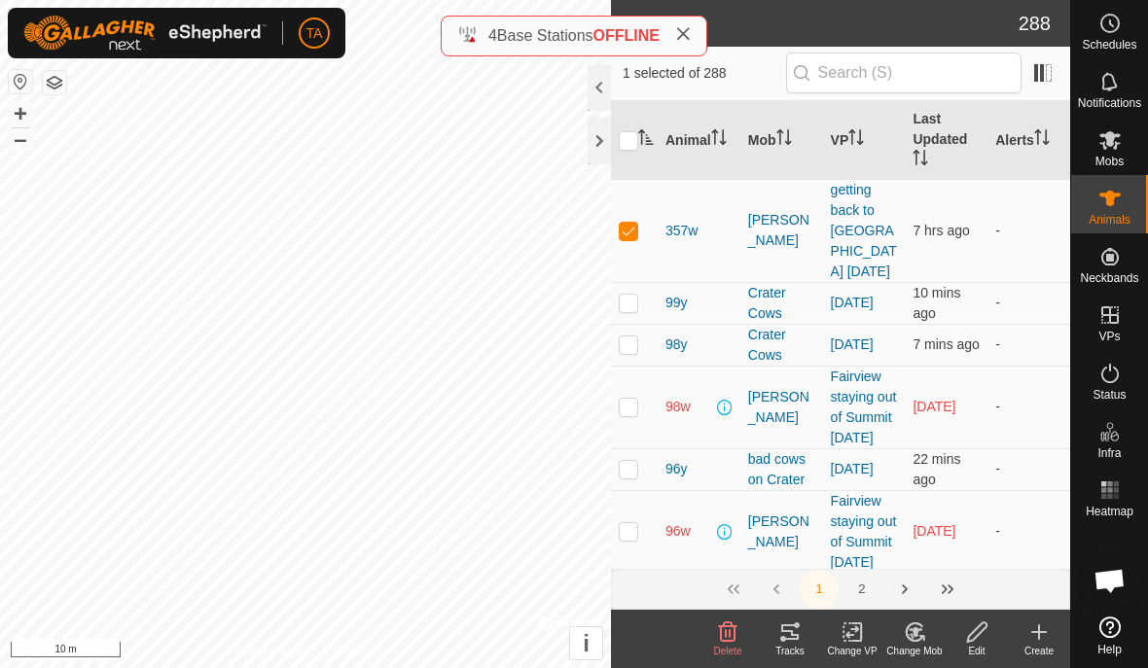
click at [920, 636] on icon at bounding box center [921, 638] width 4 height 4
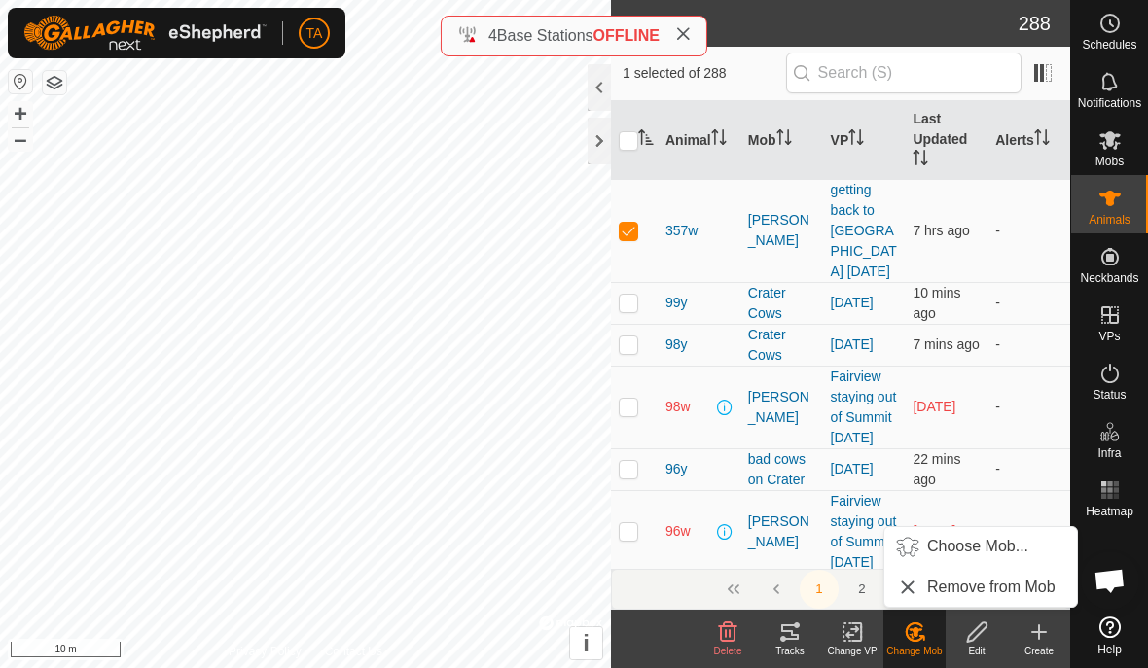
click at [1011, 550] on span "Choose Mob..." at bounding box center [977, 546] width 101 height 23
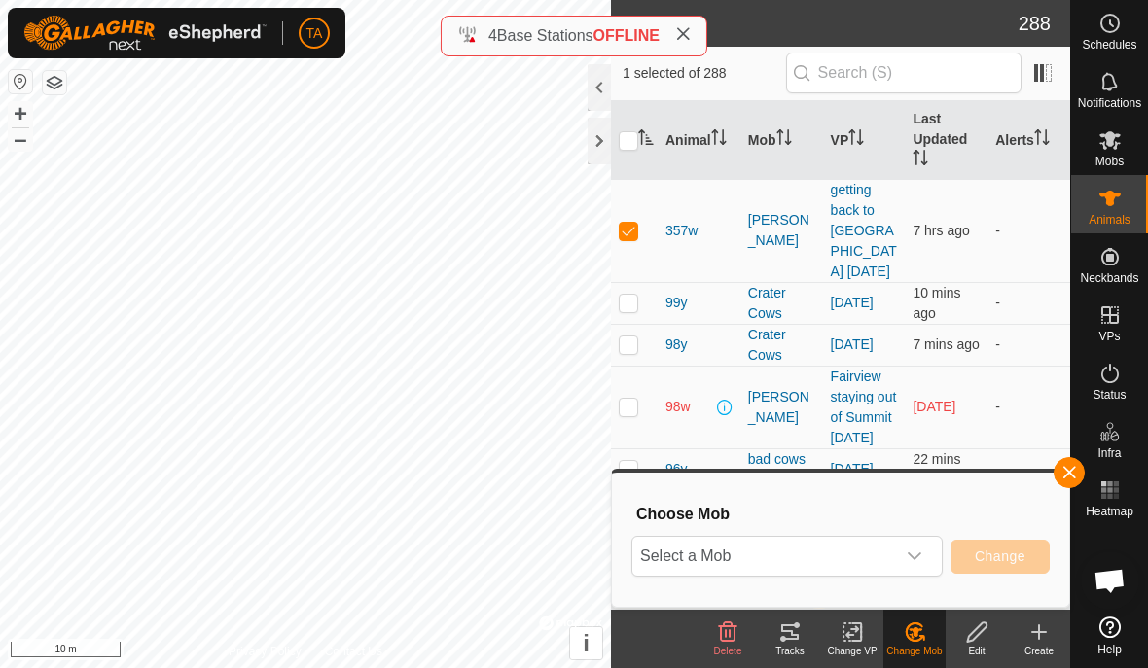
click at [882, 556] on span "Select a Mob" at bounding box center [763, 556] width 263 height 39
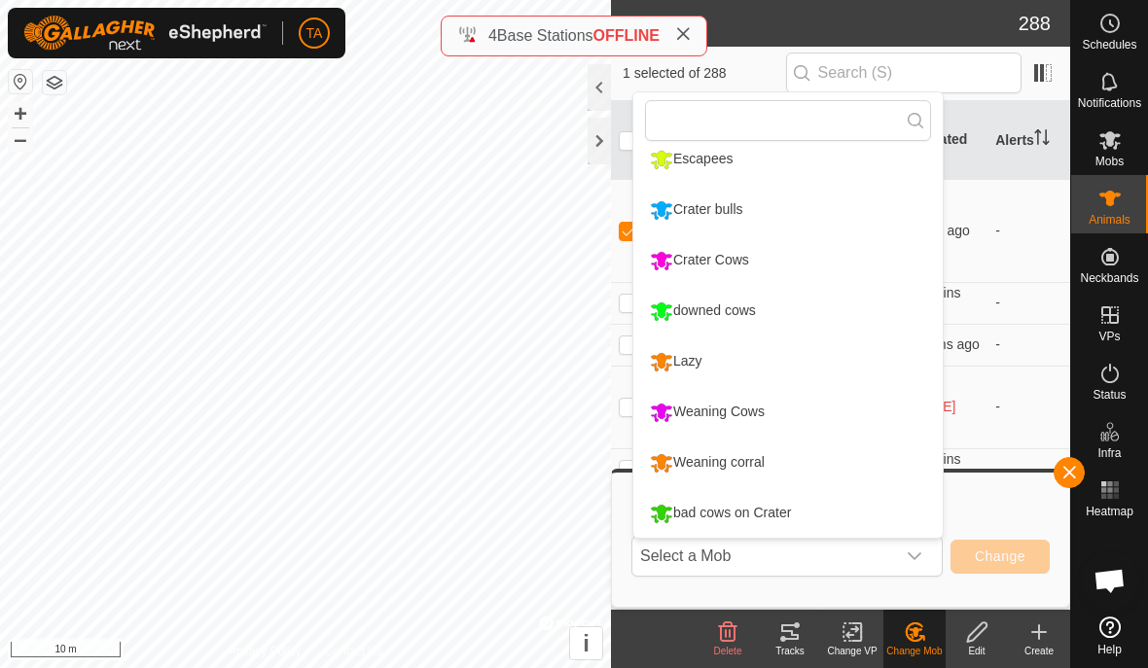
scroll to position [64, 0]
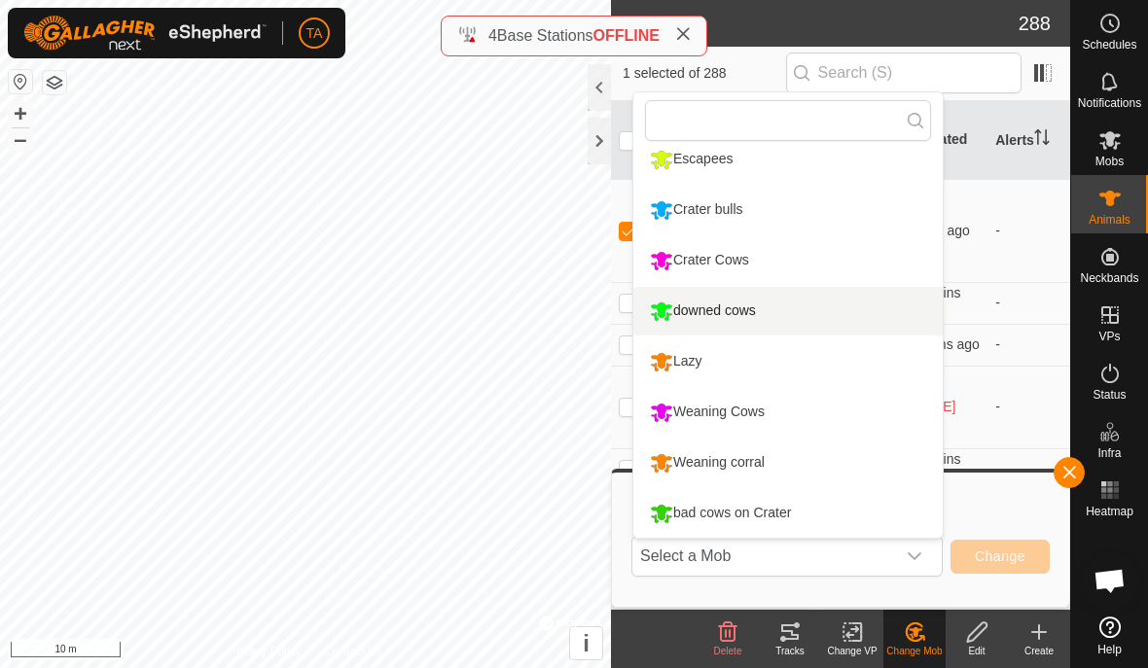
click at [746, 314] on div "downed cows" at bounding box center [703, 311] width 116 height 33
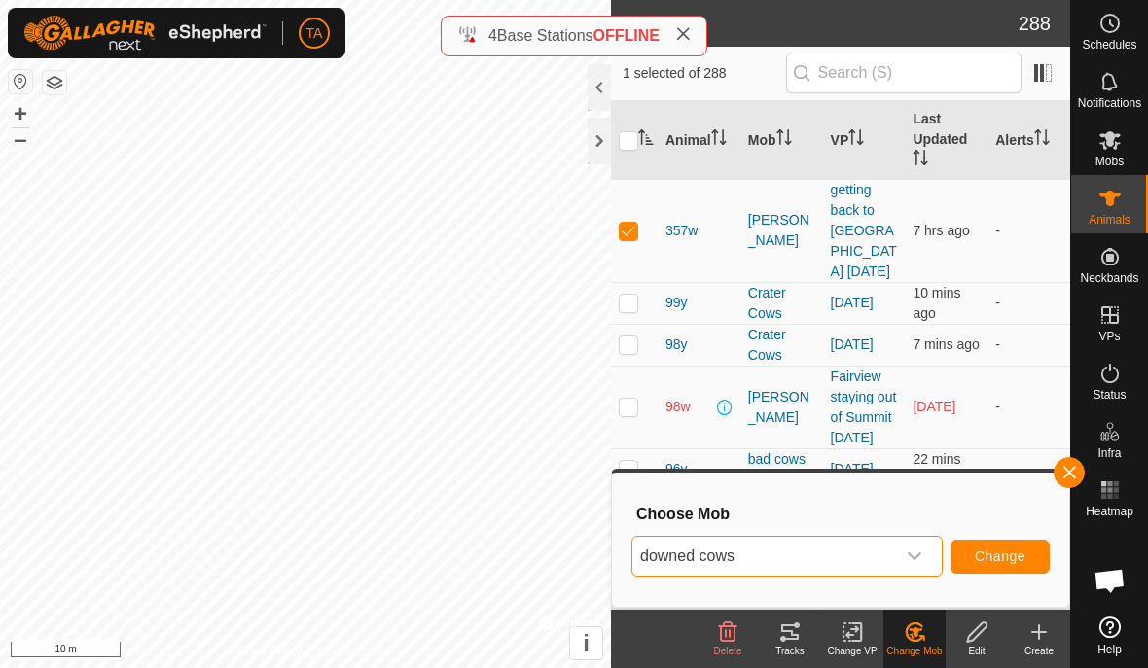
click at [1020, 561] on span "Change" at bounding box center [1000, 557] width 51 height 16
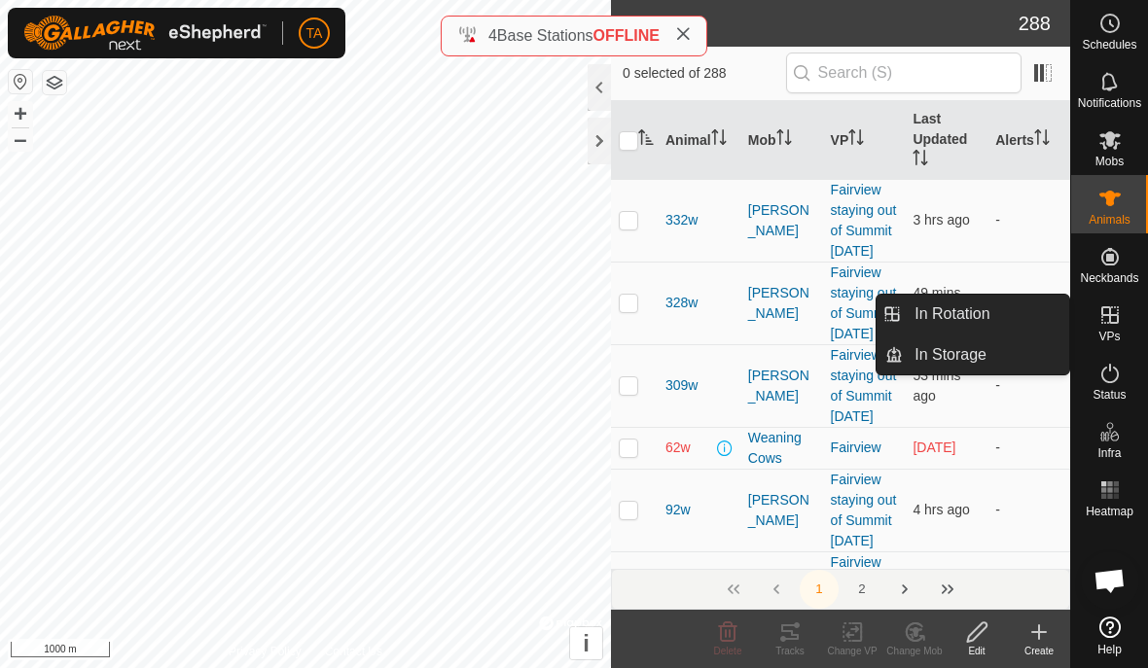
click at [1009, 304] on link "In Rotation" at bounding box center [986, 314] width 166 height 39
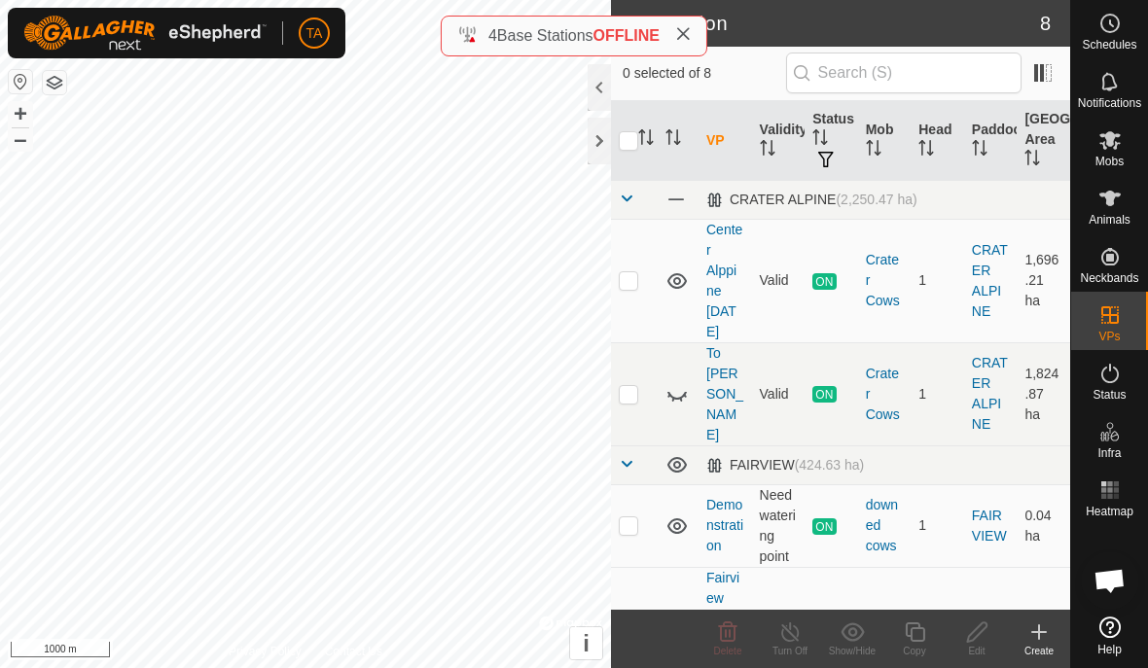
click at [989, 321] on span "In Rotation" at bounding box center [951, 313] width 75 height 23
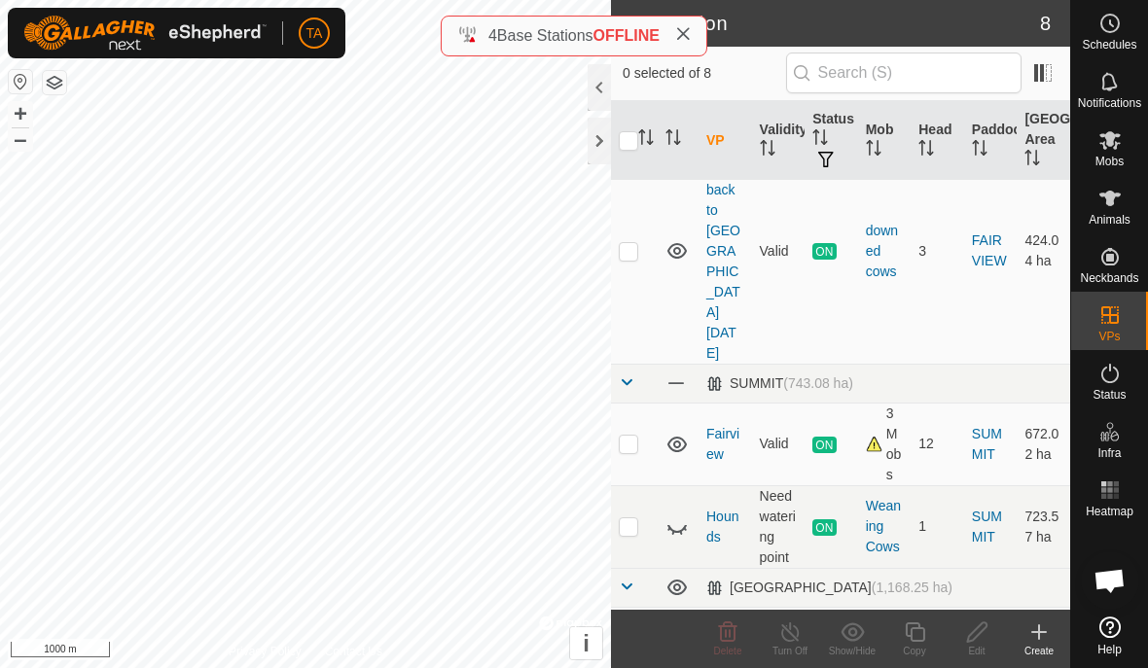
scroll to position [612, 0]
click at [632, 520] on p-checkbox at bounding box center [628, 528] width 19 height 16
click at [632, 487] on td at bounding box center [634, 528] width 47 height 83
click at [683, 527] on icon at bounding box center [676, 531] width 19 height 8
click at [633, 520] on p-checkbox at bounding box center [628, 528] width 19 height 16
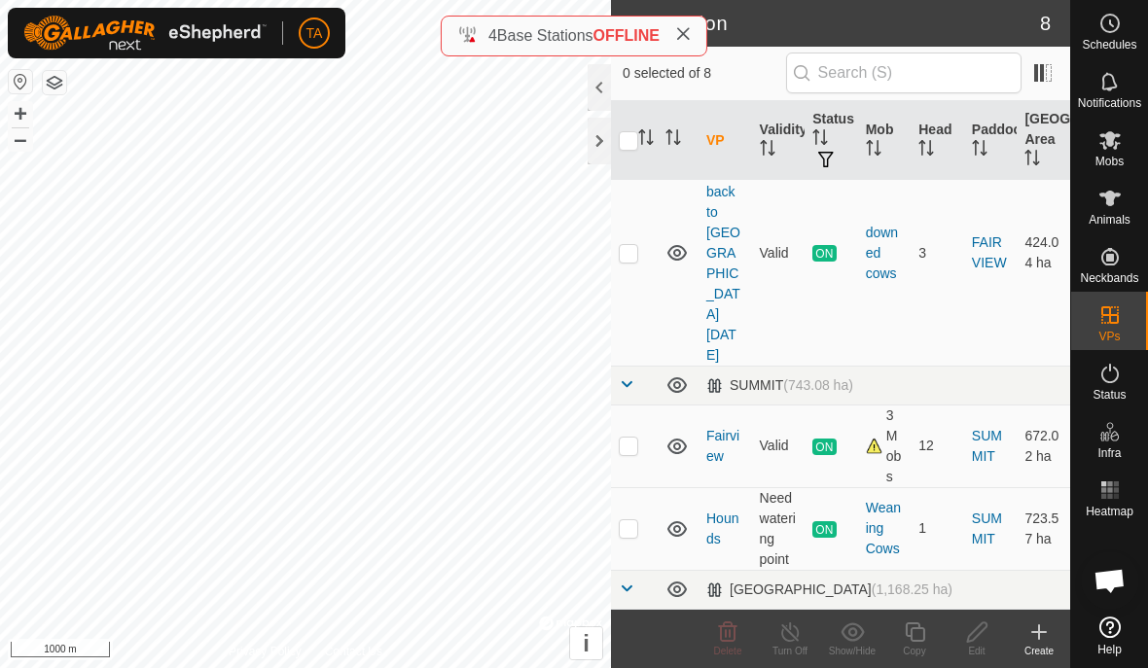
checkbox input "true"
click at [792, 640] on icon at bounding box center [790, 631] width 18 height 19
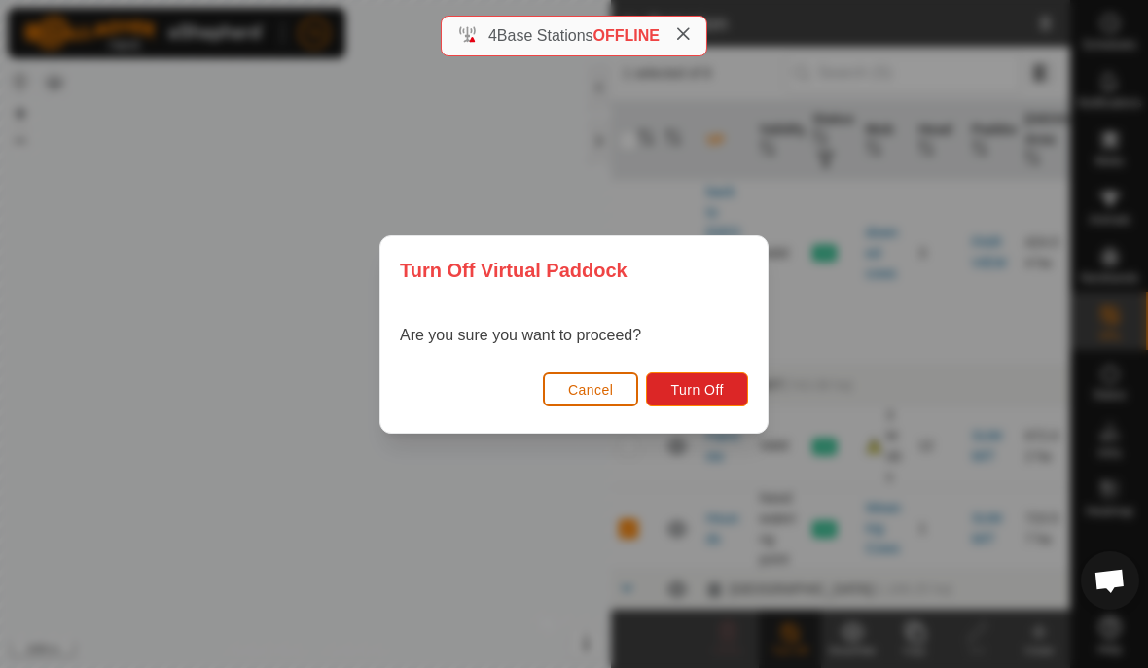
click at [727, 395] on button "Turn Off" at bounding box center [697, 390] width 102 height 34
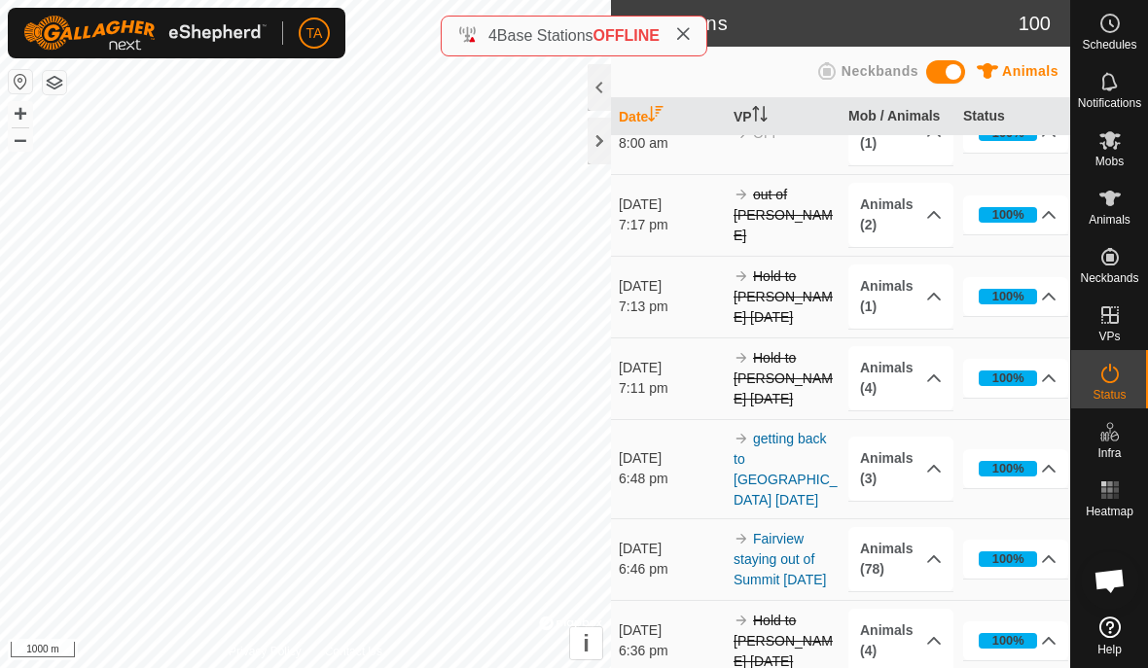
scroll to position [331, 0]
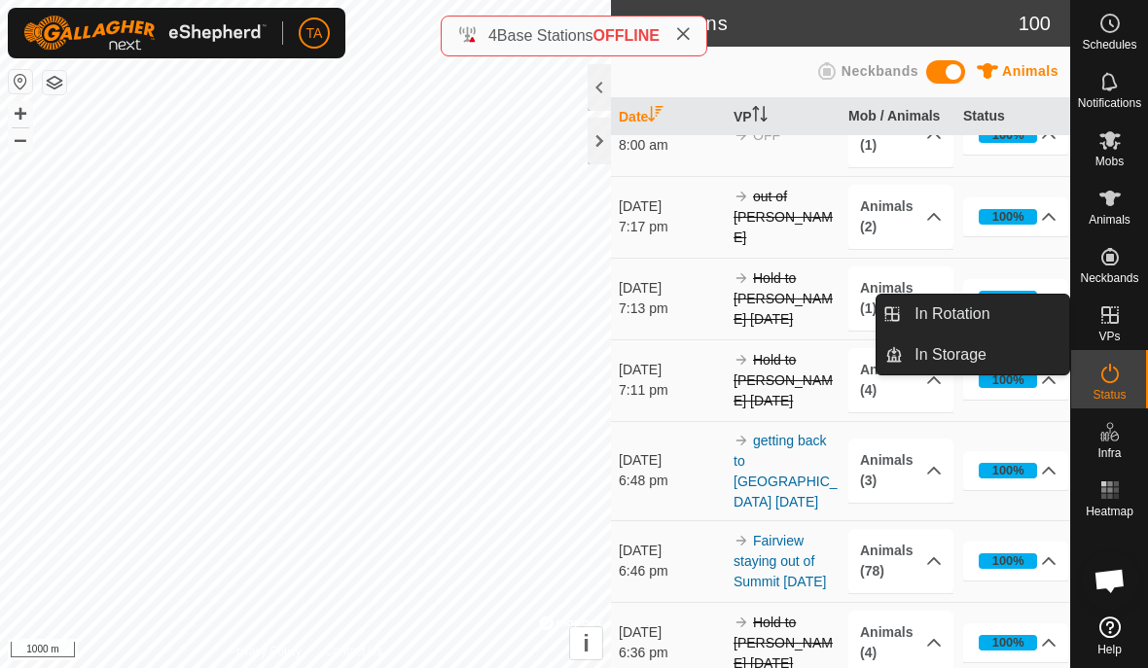
click at [995, 318] on link "In Rotation" at bounding box center [986, 314] width 166 height 39
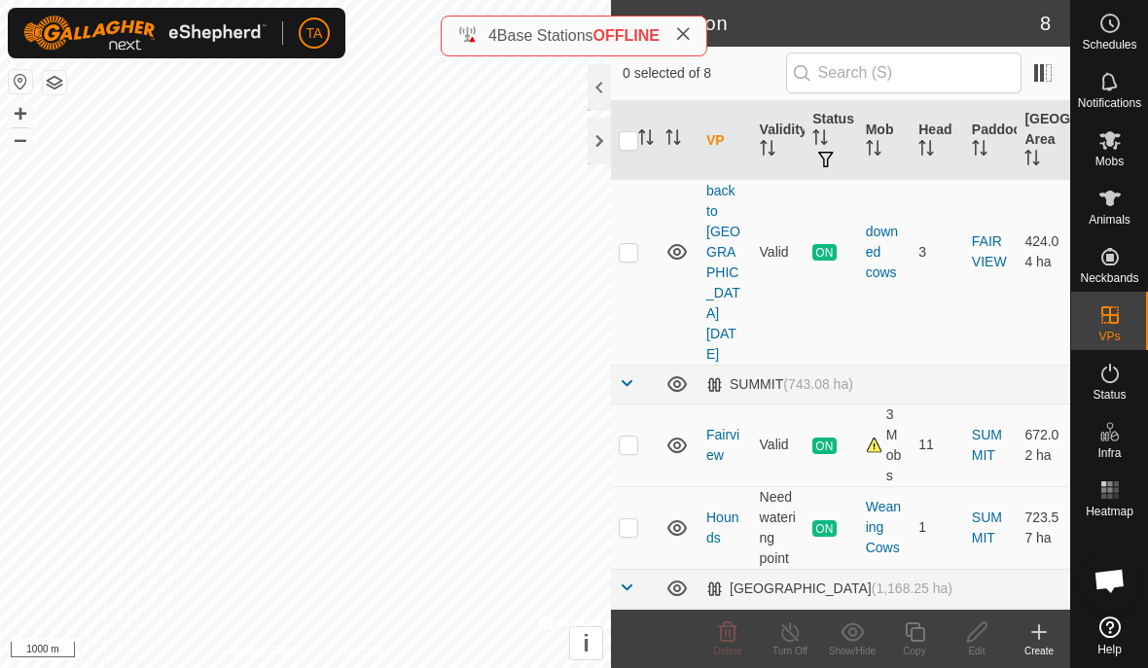
scroll to position [612, 0]
click at [626, 487] on td at bounding box center [634, 528] width 47 height 83
checkbox input "true"
click at [798, 639] on icon at bounding box center [790, 632] width 24 height 23
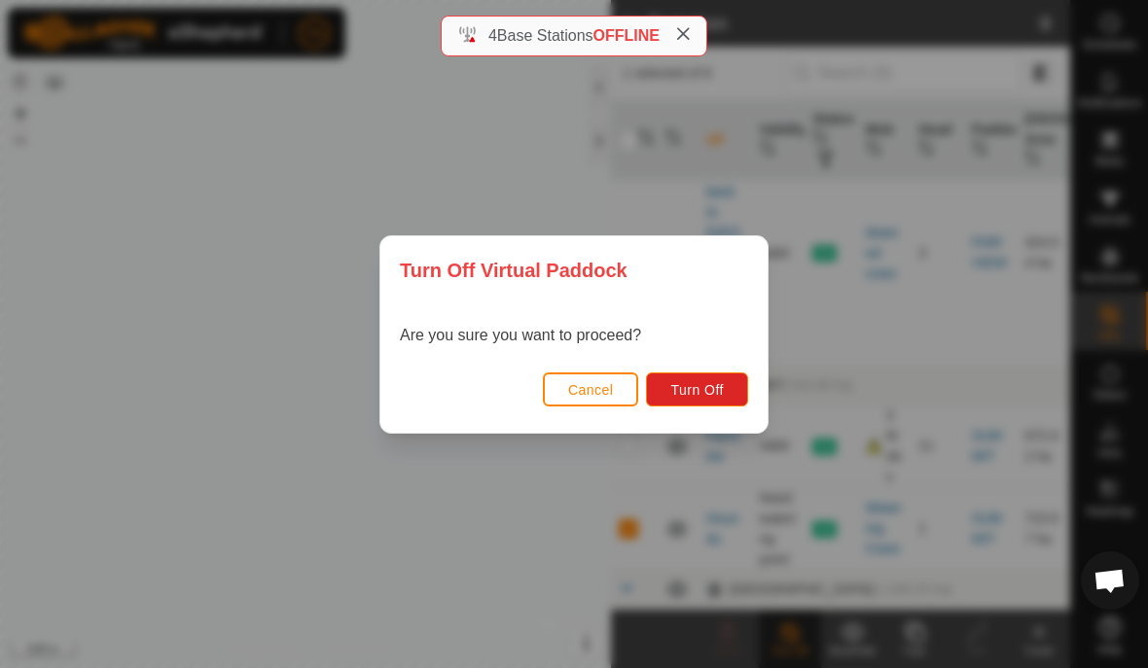
click at [719, 385] on span "Turn Off" at bounding box center [696, 390] width 53 height 16
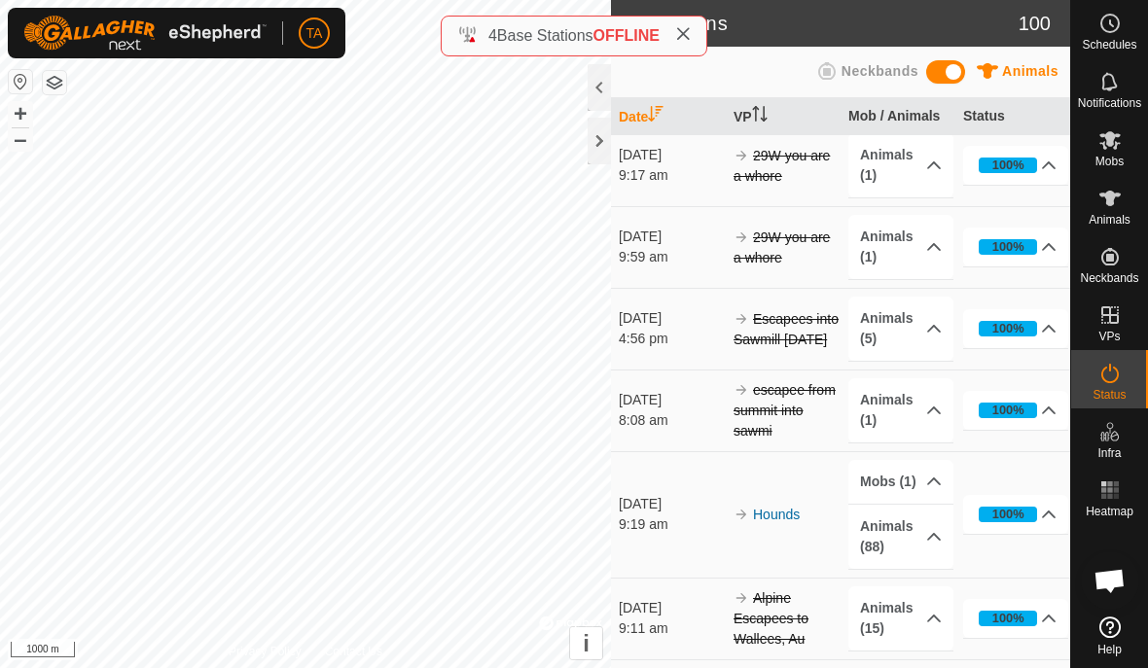
scroll to position [3605, 0]
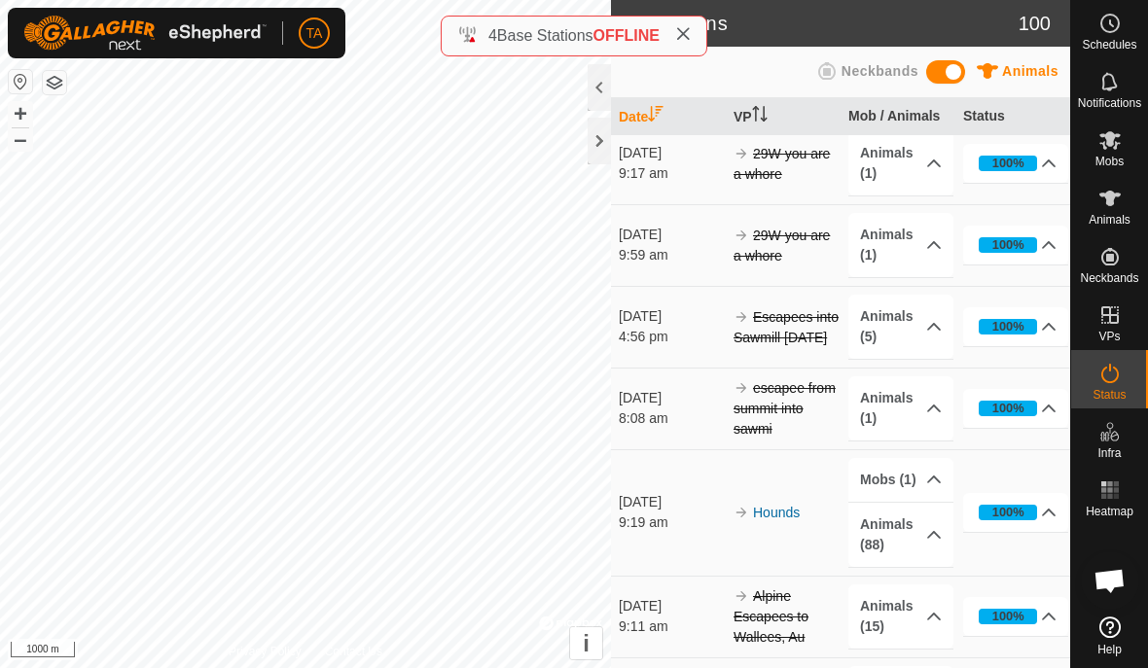
click at [774, 505] on link "Hounds" at bounding box center [776, 513] width 47 height 16
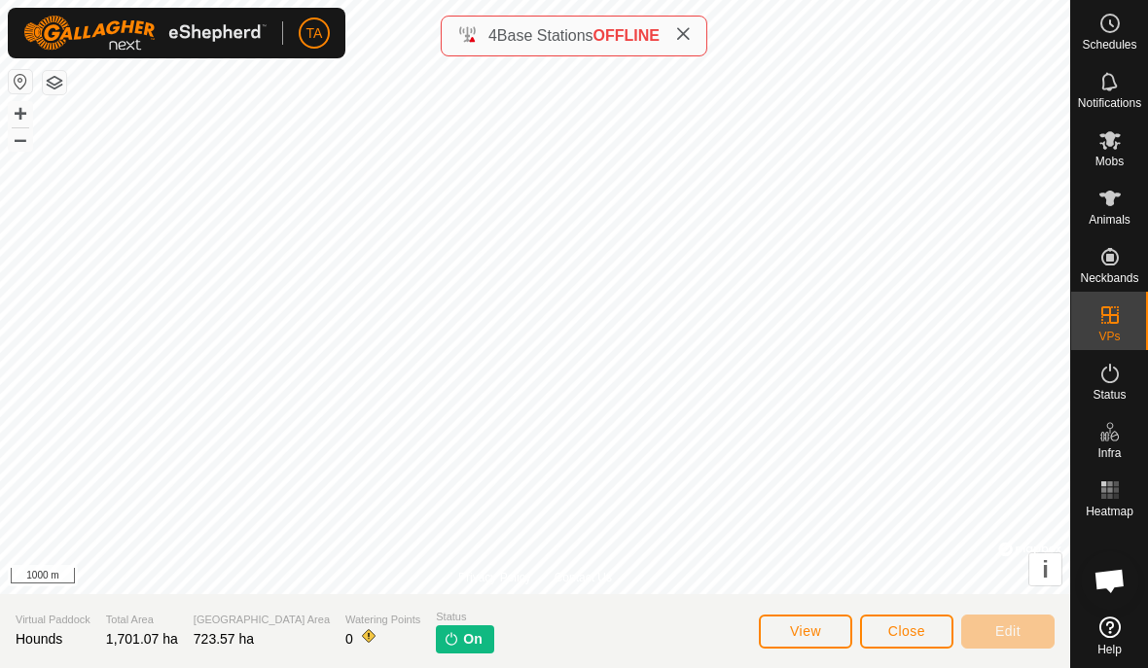
click at [443, 642] on img at bounding box center [451, 639] width 16 height 16
click at [909, 621] on button "Close" at bounding box center [906, 632] width 93 height 34
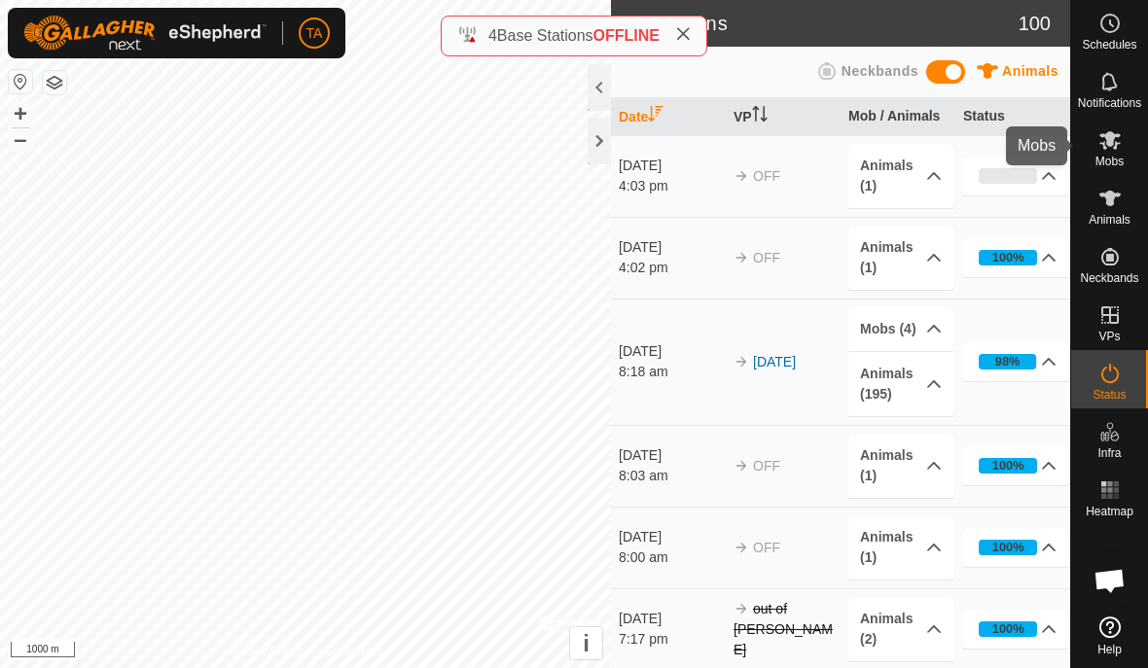
click at [1105, 161] on span "Mobs" at bounding box center [1109, 162] width 28 height 12
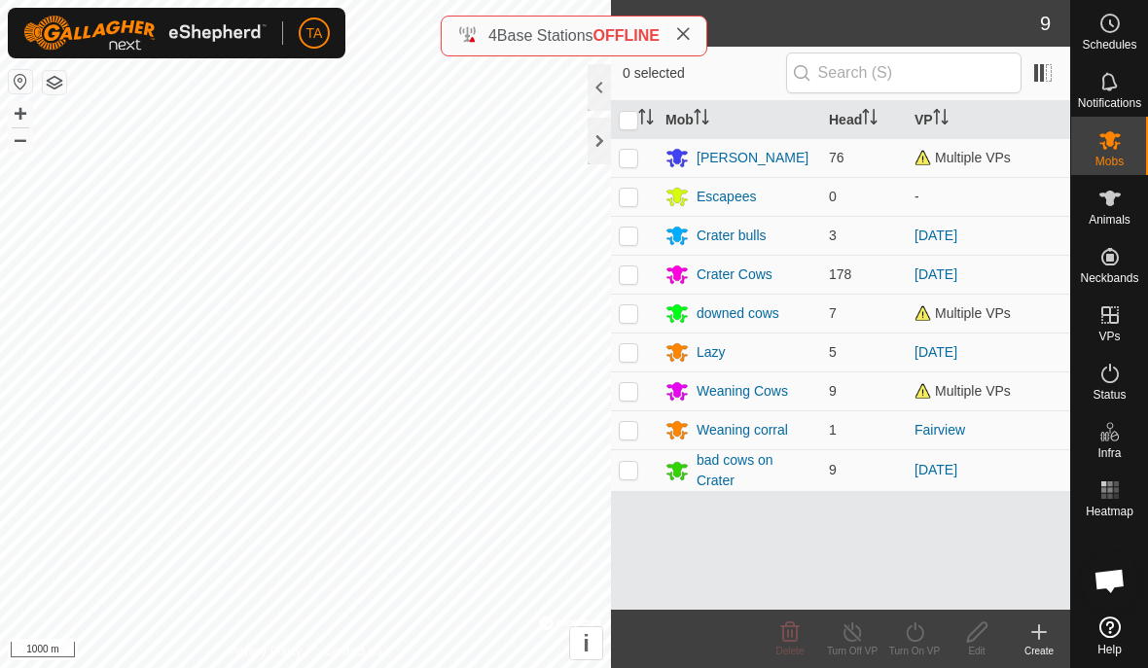
click at [937, 150] on span "Multiple VPs" at bounding box center [962, 158] width 96 height 16
click at [970, 170] on td "Multiple VPs" at bounding box center [987, 157] width 163 height 39
click at [978, 167] on td "Multiple VPs" at bounding box center [987, 157] width 163 height 39
click at [632, 175] on td at bounding box center [634, 157] width 47 height 39
checkbox input "true"
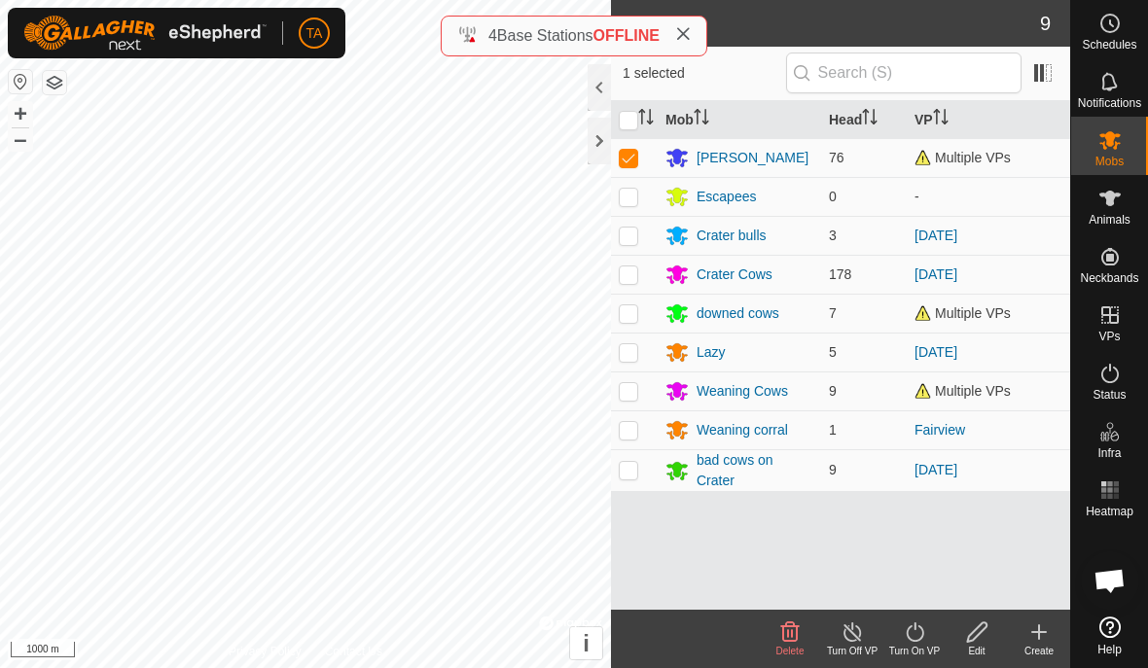
click at [973, 177] on td "Multiple VPs" at bounding box center [987, 157] width 163 height 39
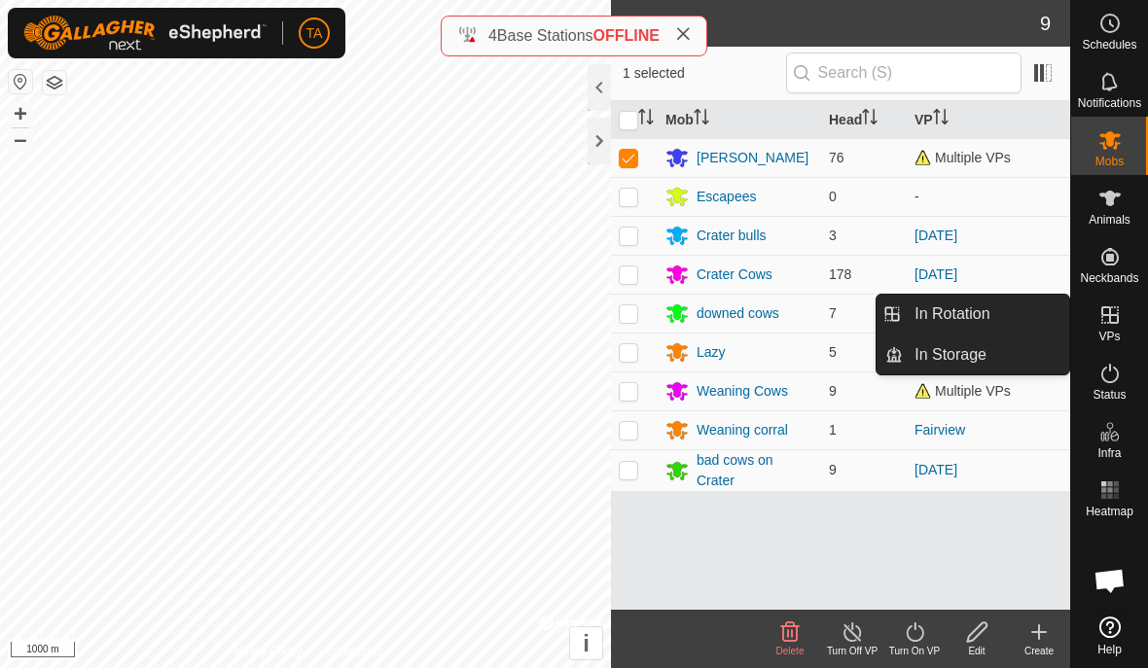
click at [995, 323] on link "In Rotation" at bounding box center [986, 314] width 166 height 39
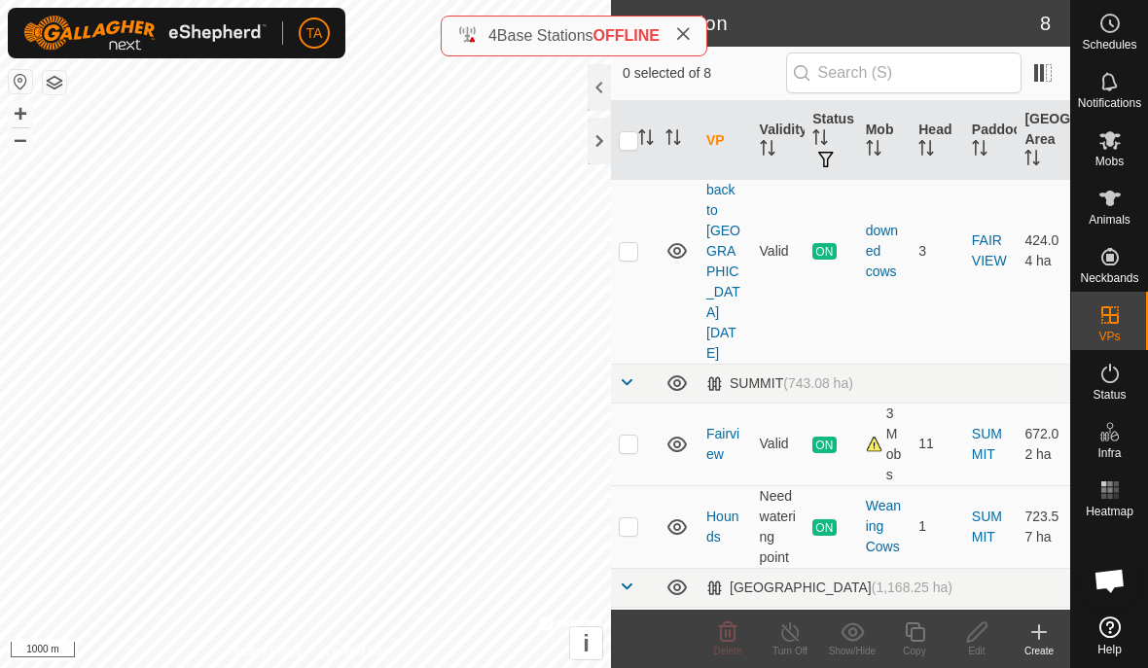
scroll to position [612, 0]
click at [630, 487] on td at bounding box center [634, 528] width 47 height 83
checkbox input "true"
click at [856, 633] on icon at bounding box center [851, 631] width 23 height 18
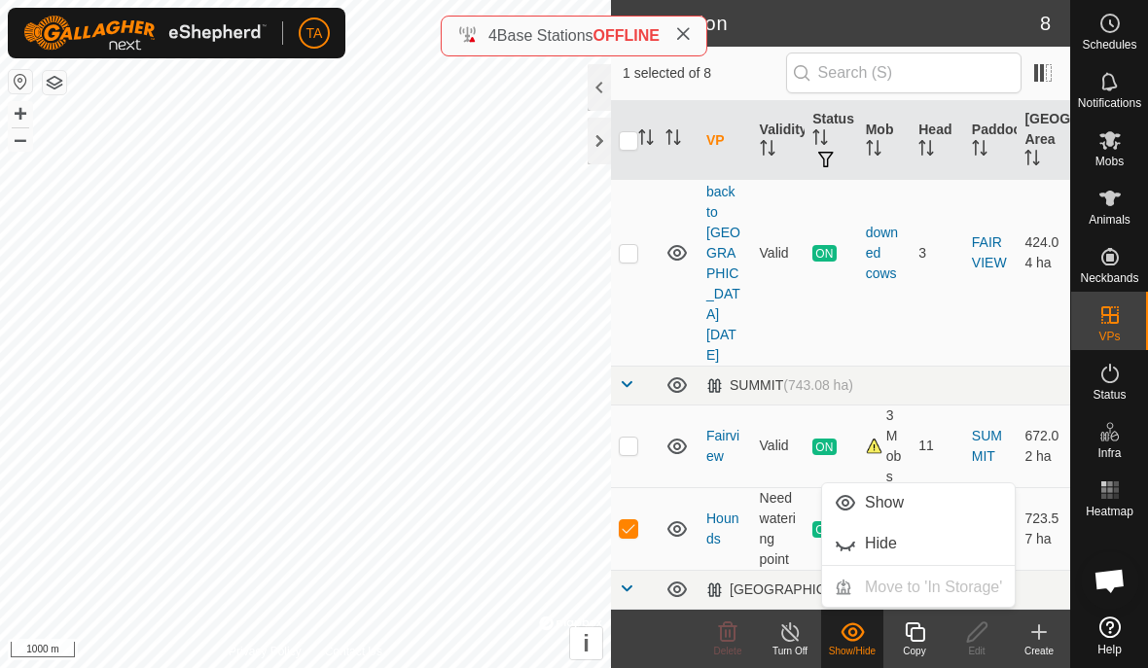
click at [906, 552] on link "Hide" at bounding box center [918, 543] width 193 height 39
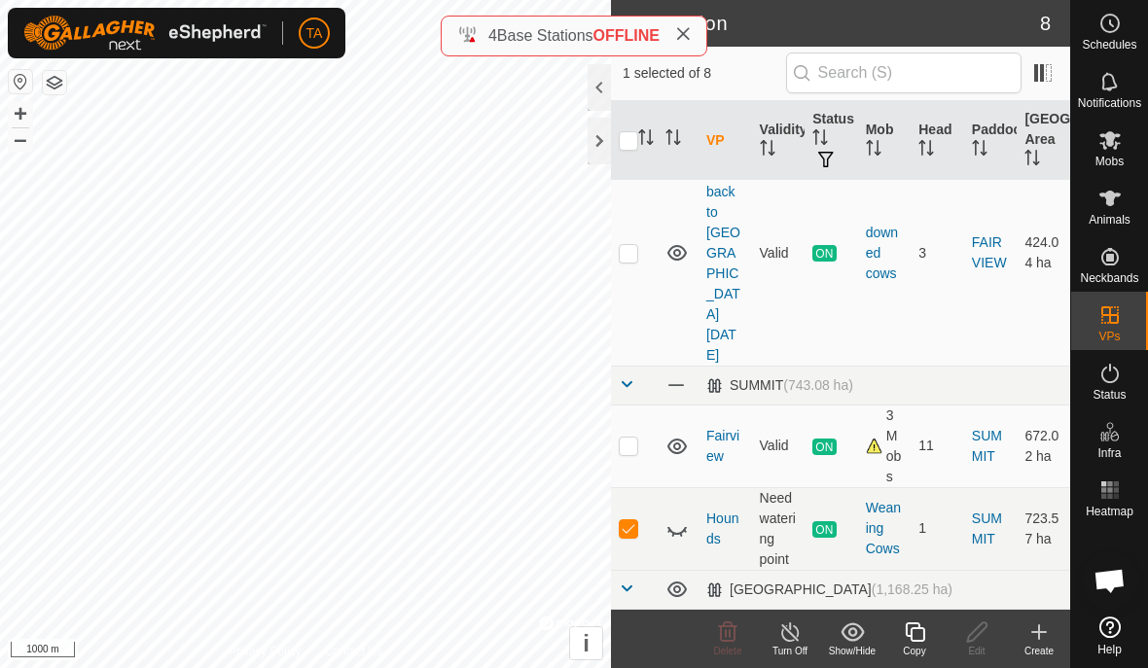
click at [673, 527] on icon at bounding box center [676, 531] width 19 height 8
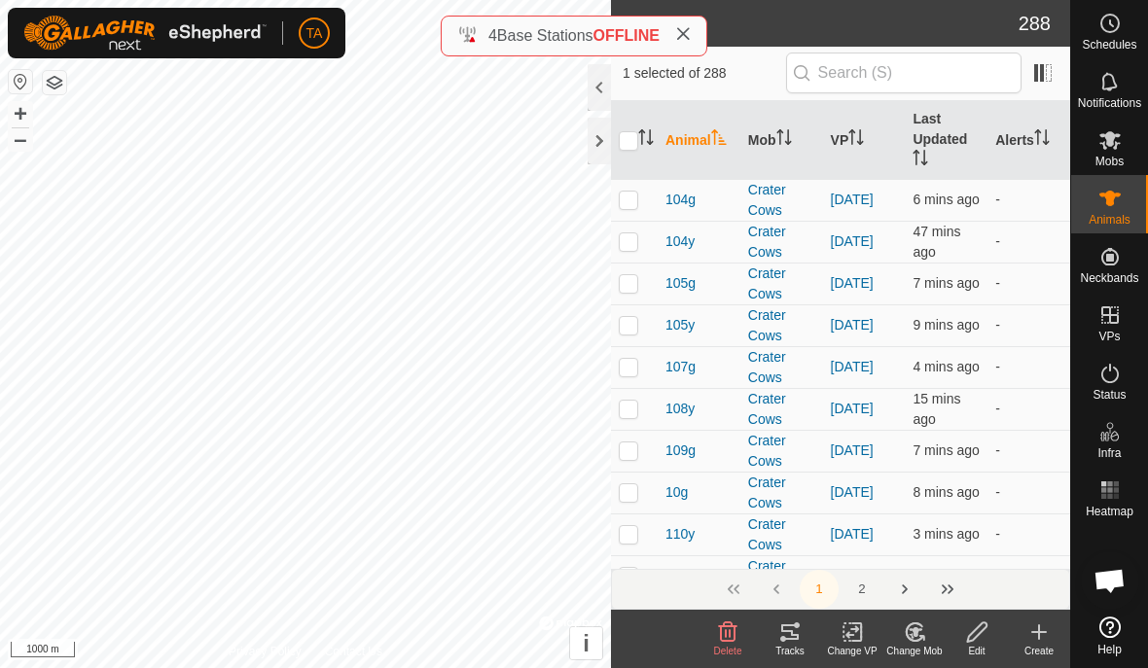
click at [650, 139] on icon "Activate to sort" at bounding box center [650, 137] width 2 height 16
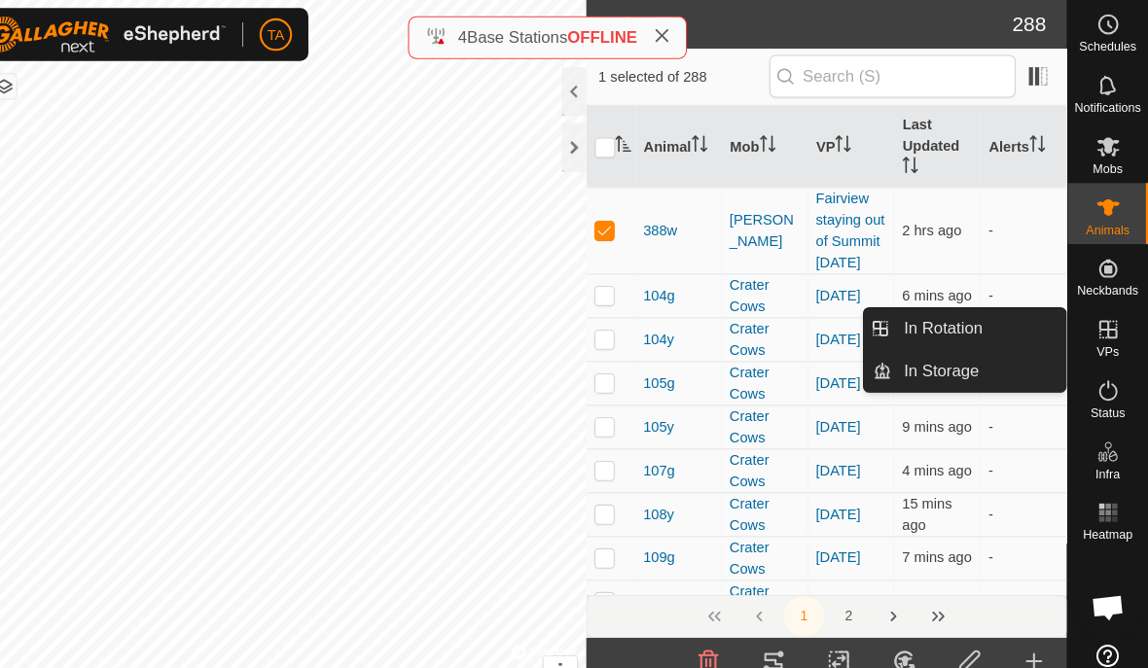
click at [960, 313] on link "In Rotation" at bounding box center [986, 314] width 166 height 39
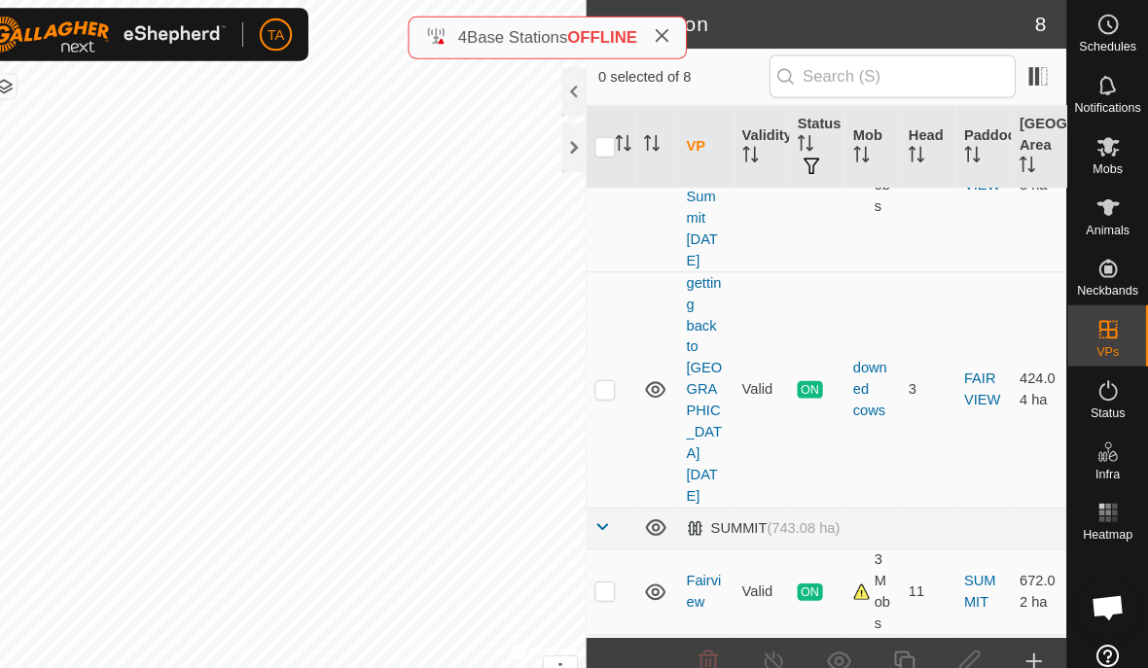
scroll to position [497, 0]
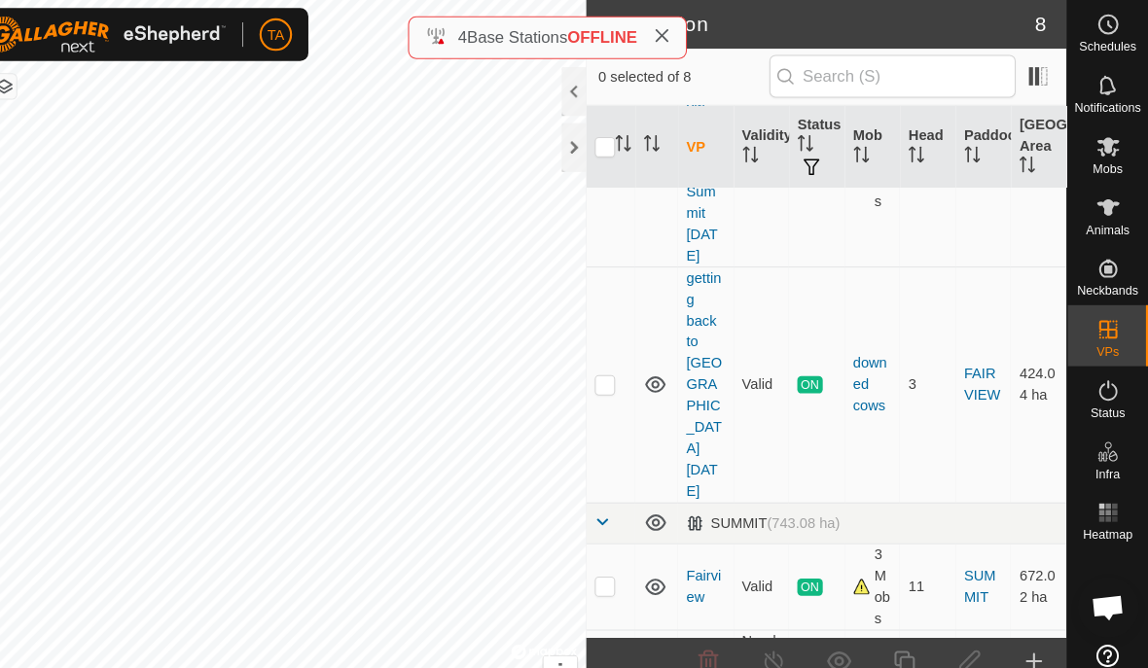
click at [611, 519] on td at bounding box center [634, 560] width 47 height 83
checkbox input "true"
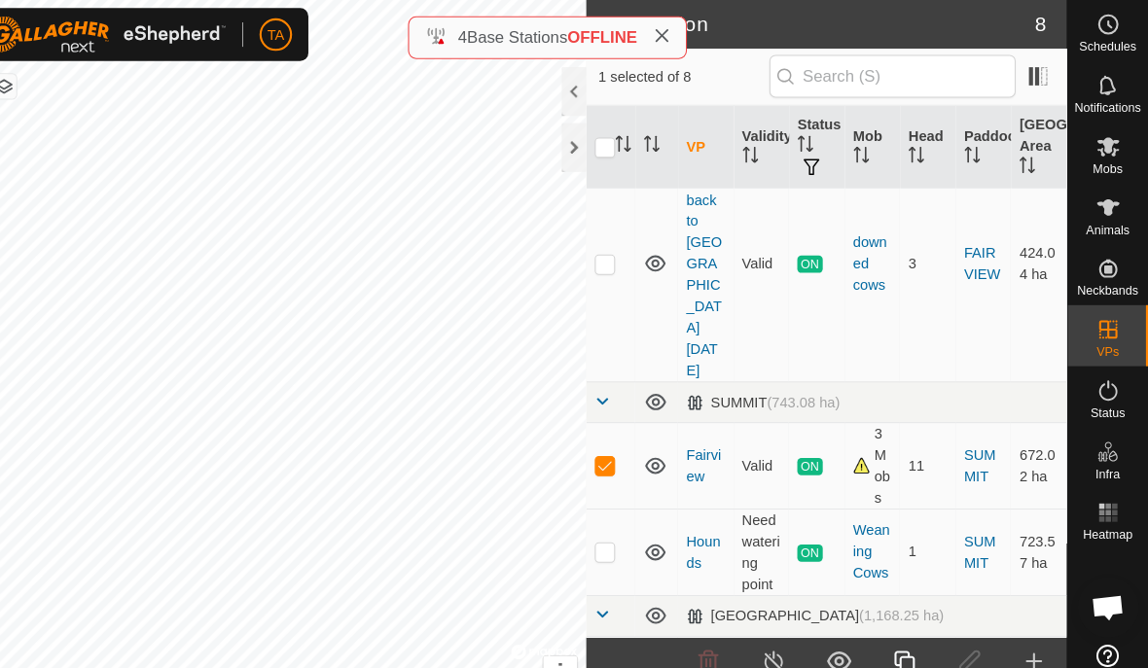
scroll to position [612, 0]
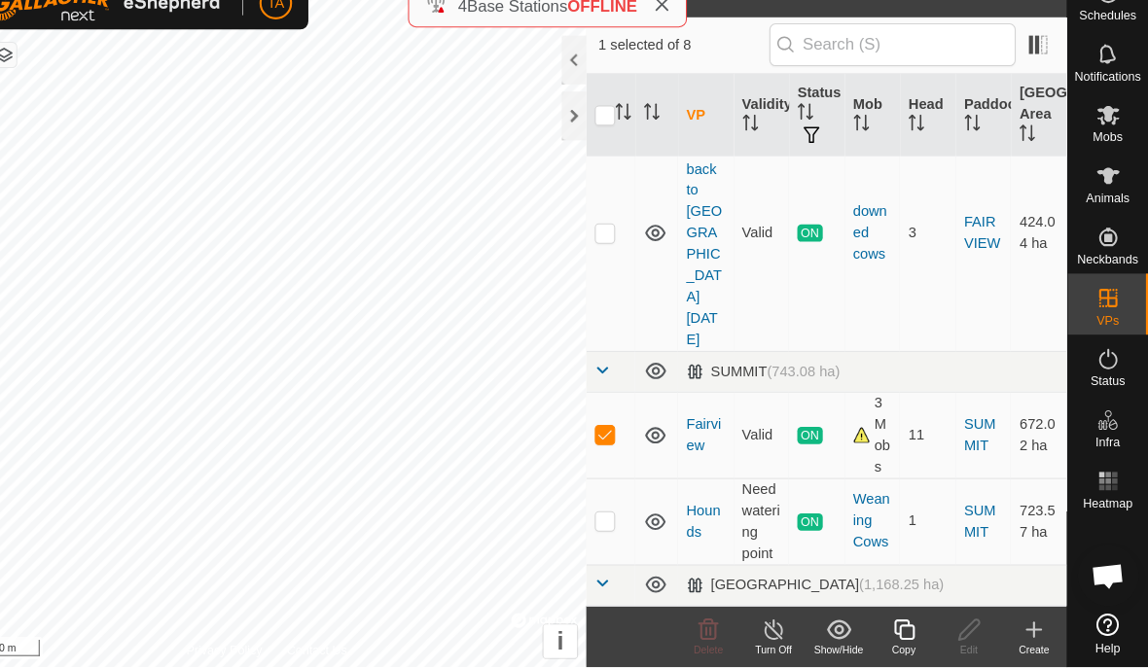
click at [778, 621] on icon at bounding box center [790, 632] width 24 height 23
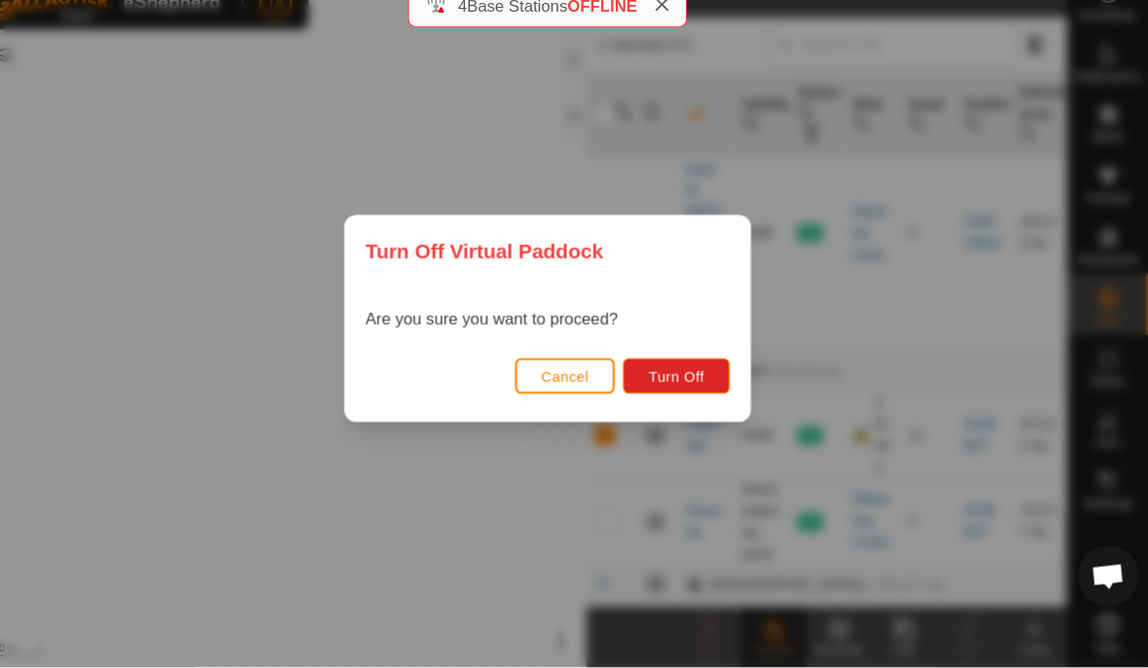
click at [568, 382] on span "Cancel" at bounding box center [591, 390] width 46 height 16
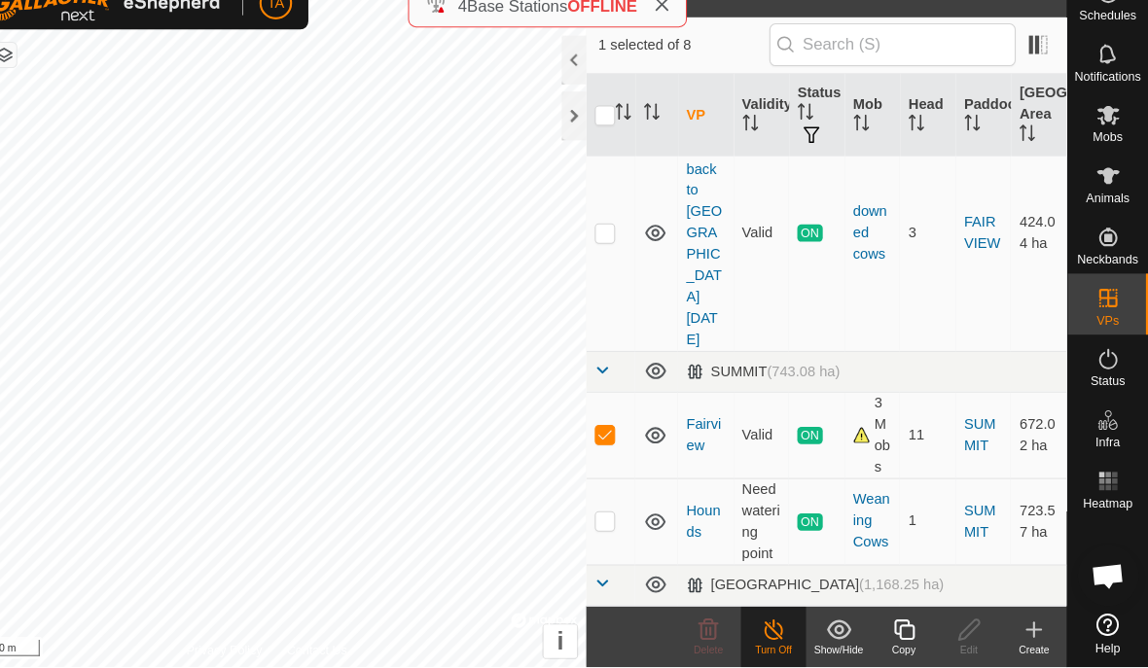
click at [619, 520] on p-checkbox at bounding box center [628, 528] width 19 height 16
checkbox input "true"
click at [619, 438] on p-checkbox at bounding box center [628, 446] width 19 height 16
checkbox input "false"
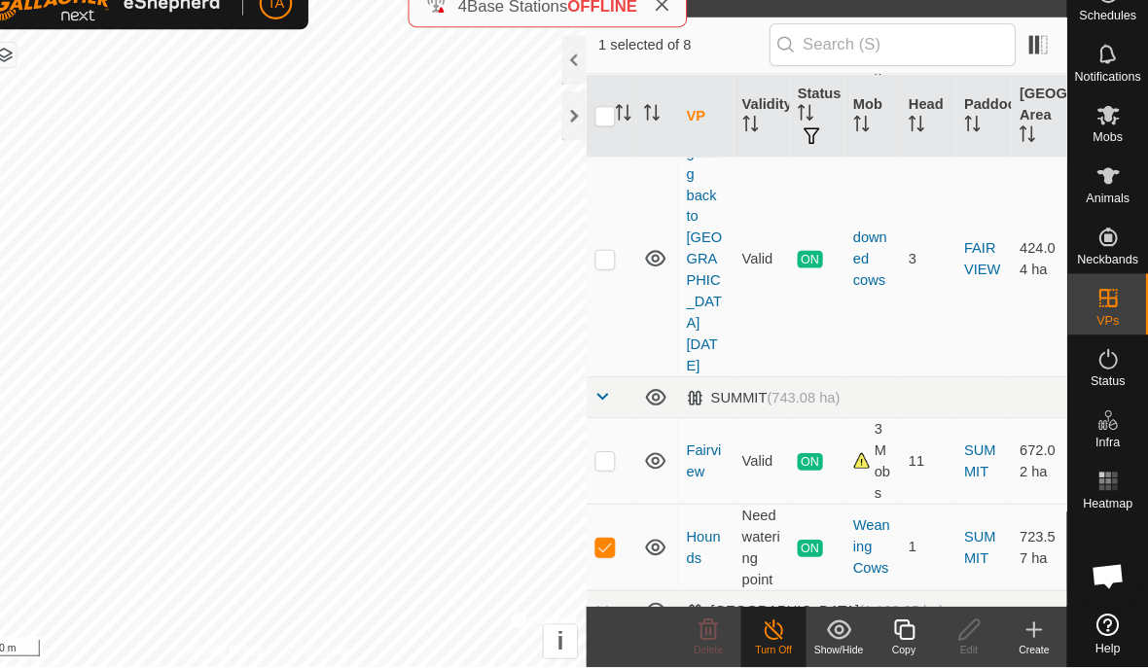
scroll to position [586, 0]
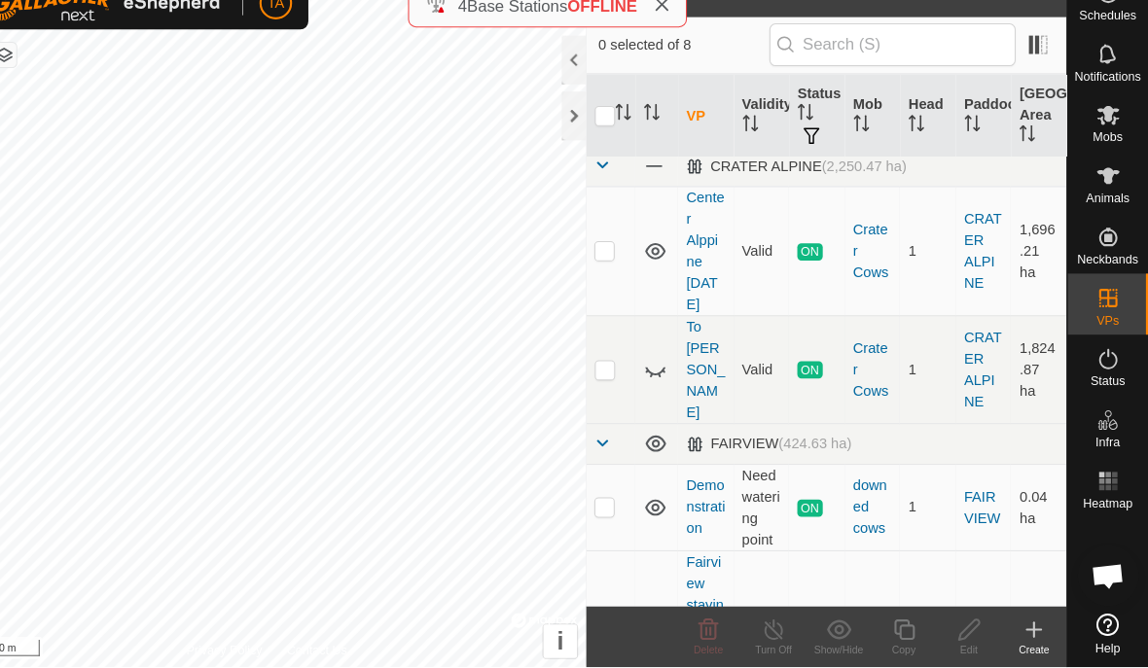
scroll to position [1, 0]
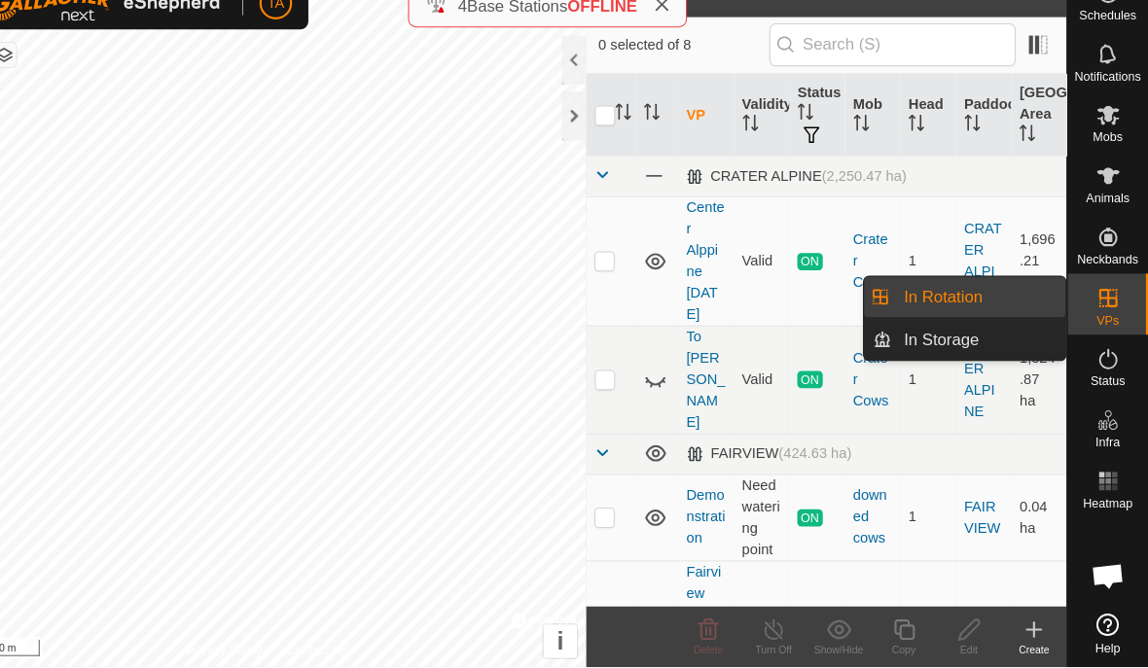
click at [955, 295] on link "In Rotation" at bounding box center [986, 314] width 166 height 39
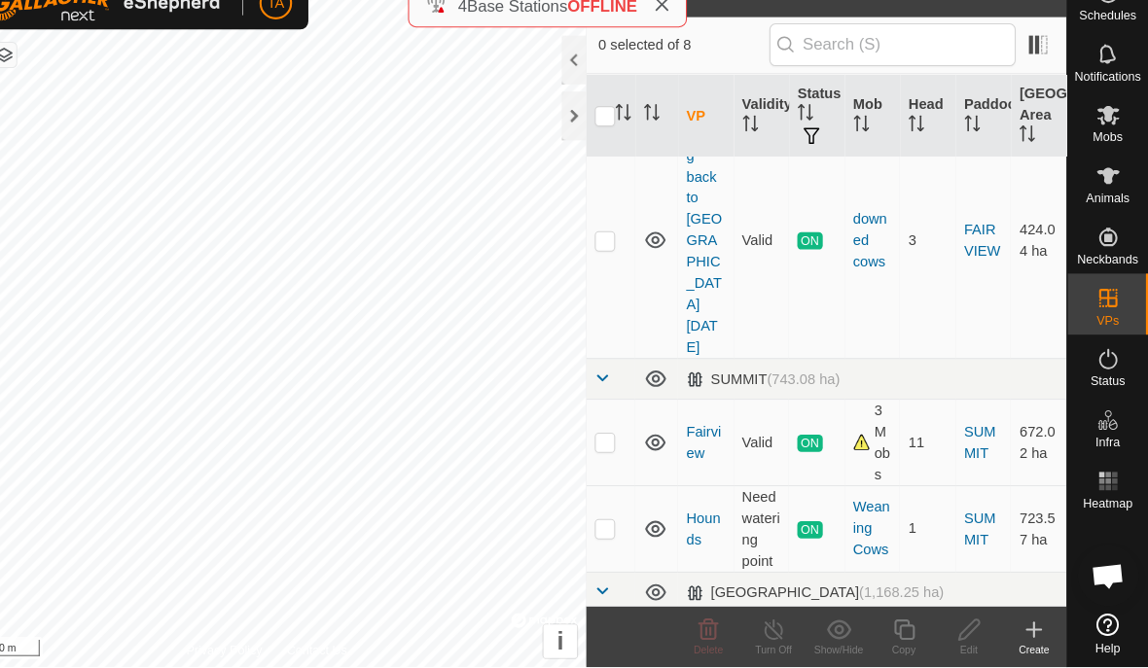
scroll to position [609, 0]
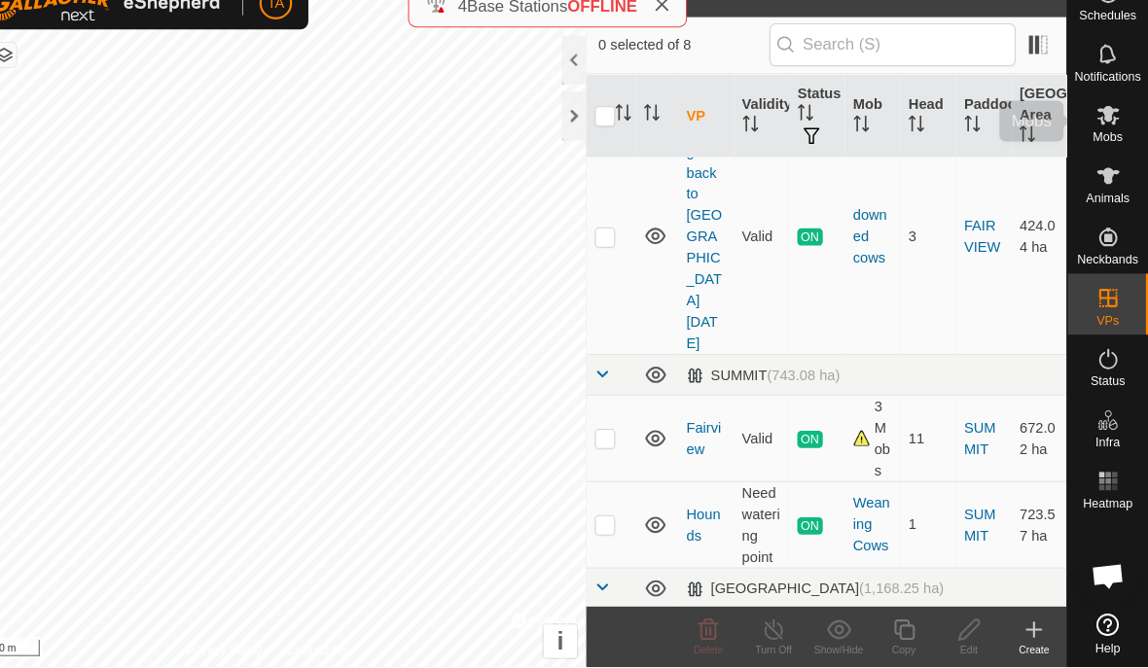
click at [1071, 139] on div "Mobs" at bounding box center [1109, 146] width 77 height 58
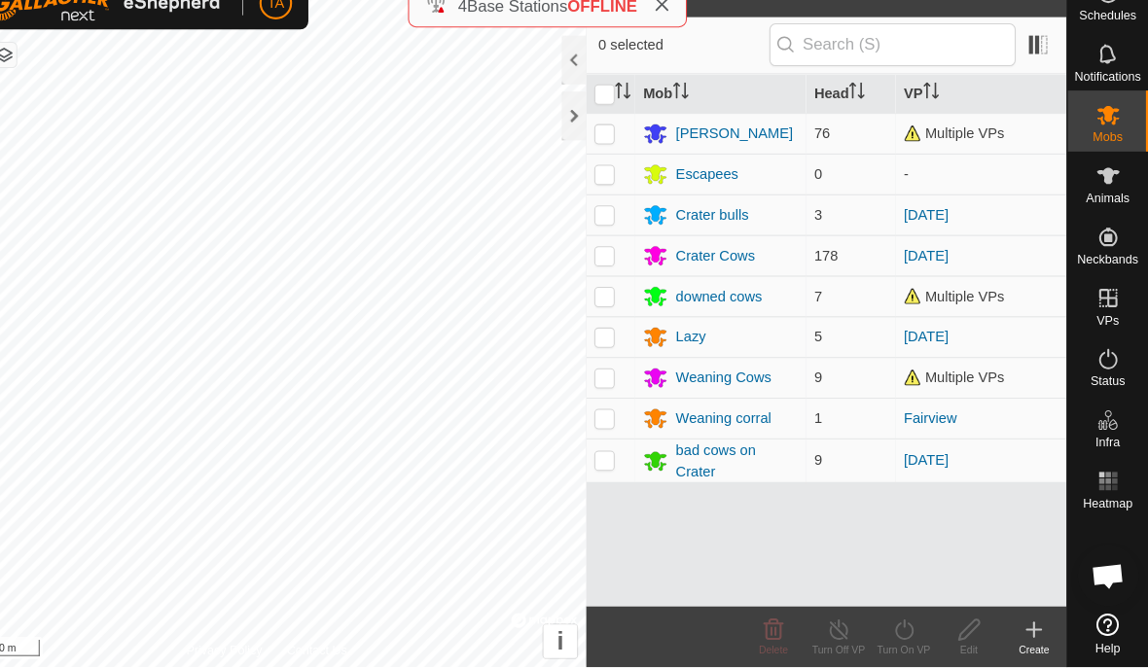
click at [619, 150] on p-checkbox at bounding box center [628, 158] width 19 height 16
checkbox input "true"
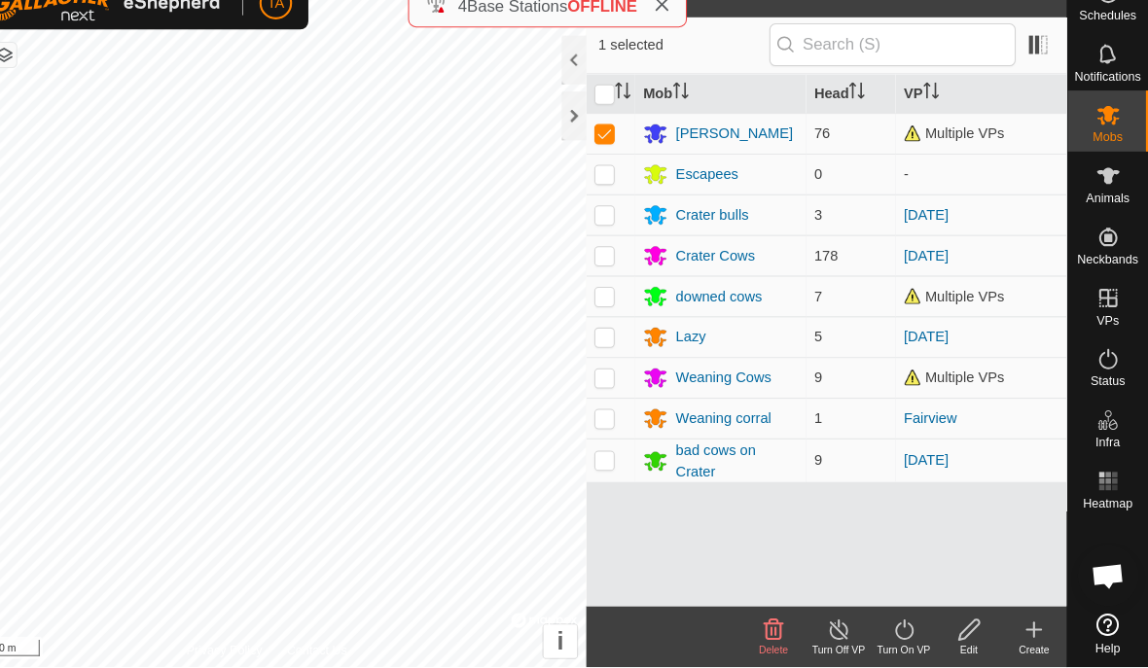
click at [840, 621] on icon at bounding box center [852, 632] width 24 height 23
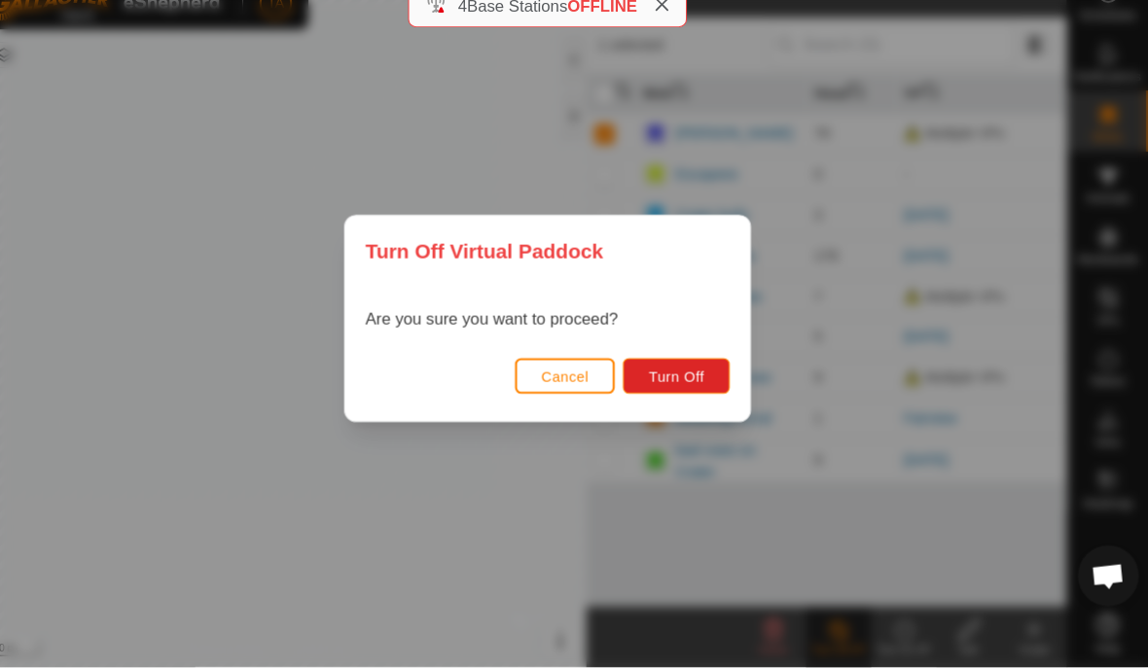
click at [568, 382] on span "Cancel" at bounding box center [591, 390] width 46 height 16
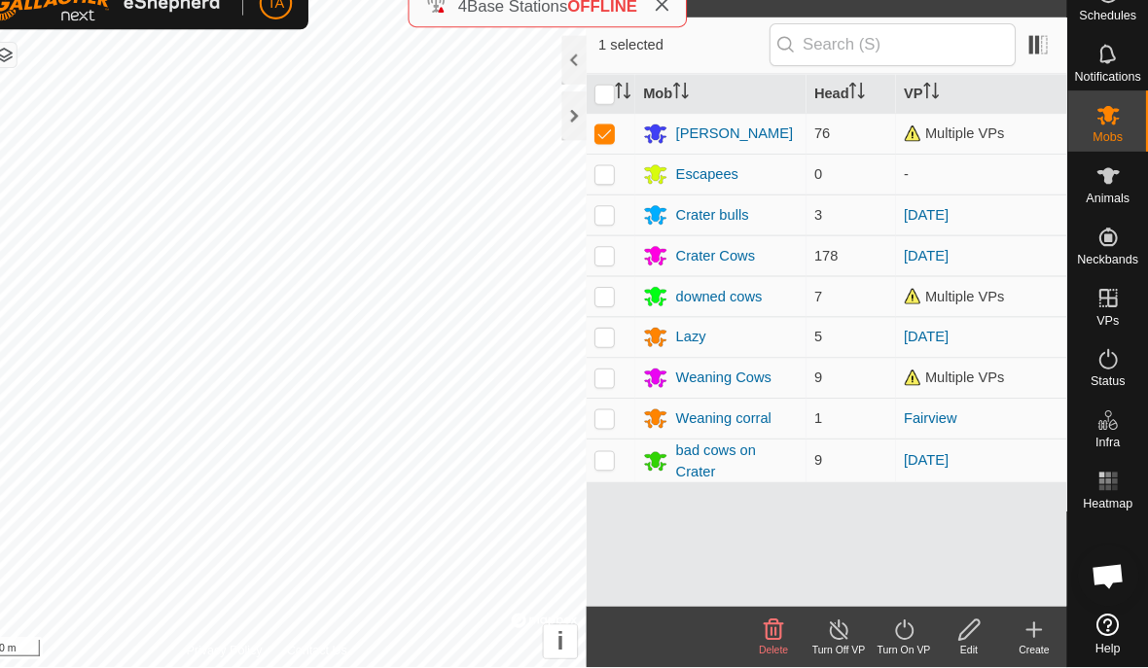
click at [967, 622] on icon at bounding box center [976, 631] width 19 height 19
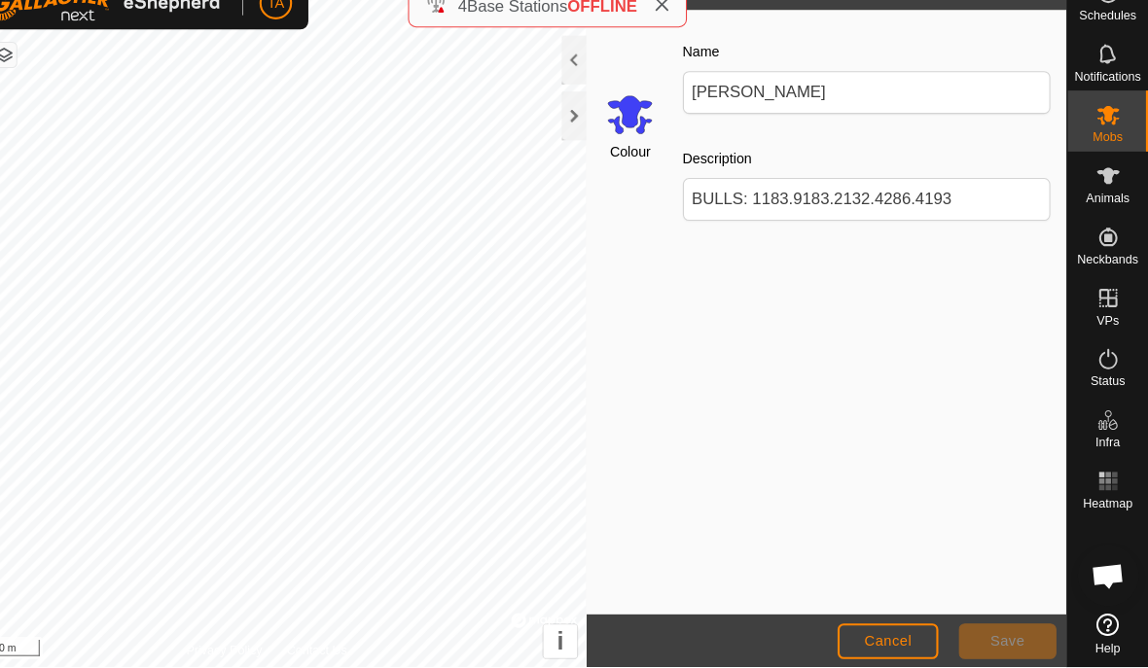
click at [876, 635] on span "Cancel" at bounding box center [899, 643] width 46 height 16
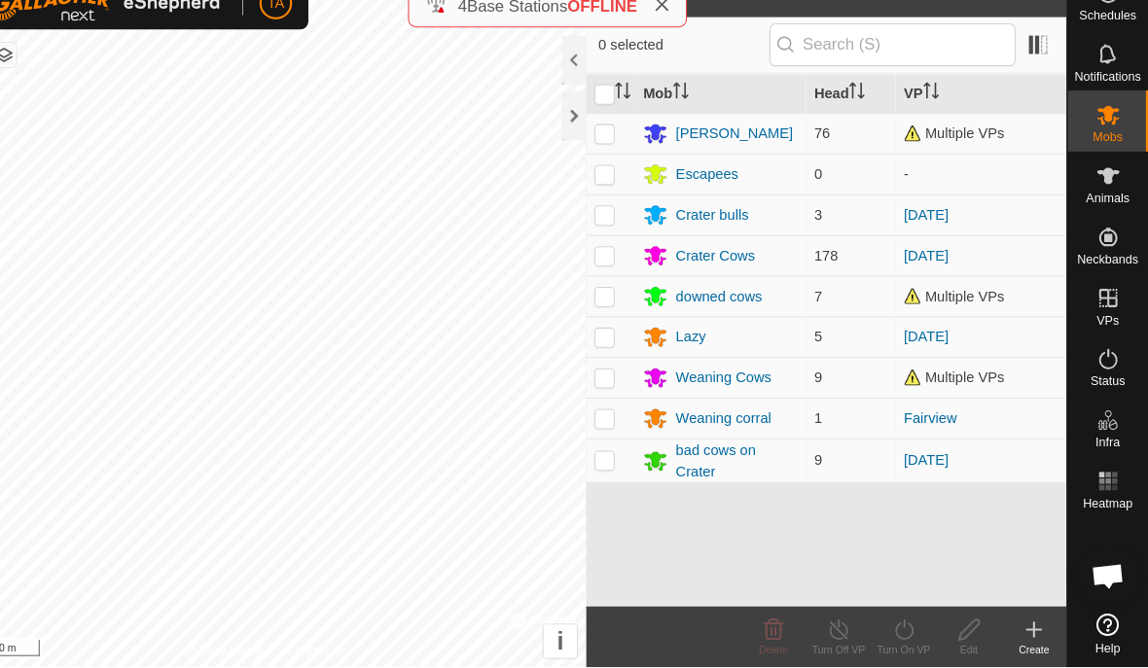
click at [930, 527] on div "Mob Head [PERSON_NAME] cows 76 Multiple VPs Escapees 0 - Crater bulls [DATE] 9 …" at bounding box center [840, 355] width 459 height 509
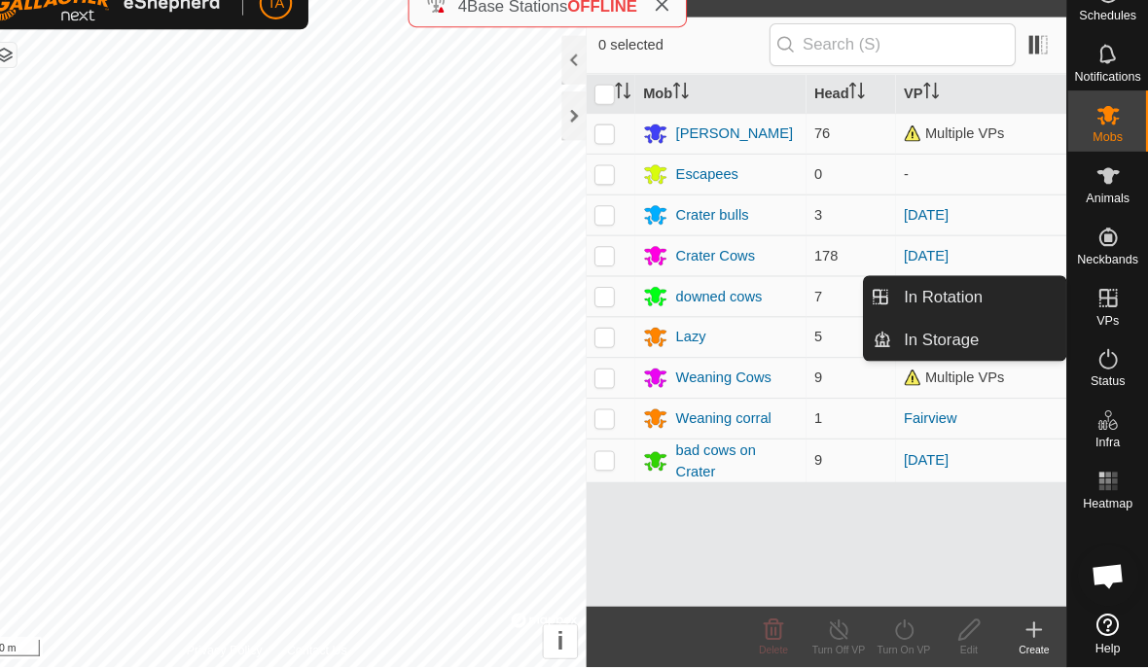
click at [943, 295] on link "In Rotation" at bounding box center [986, 314] width 166 height 39
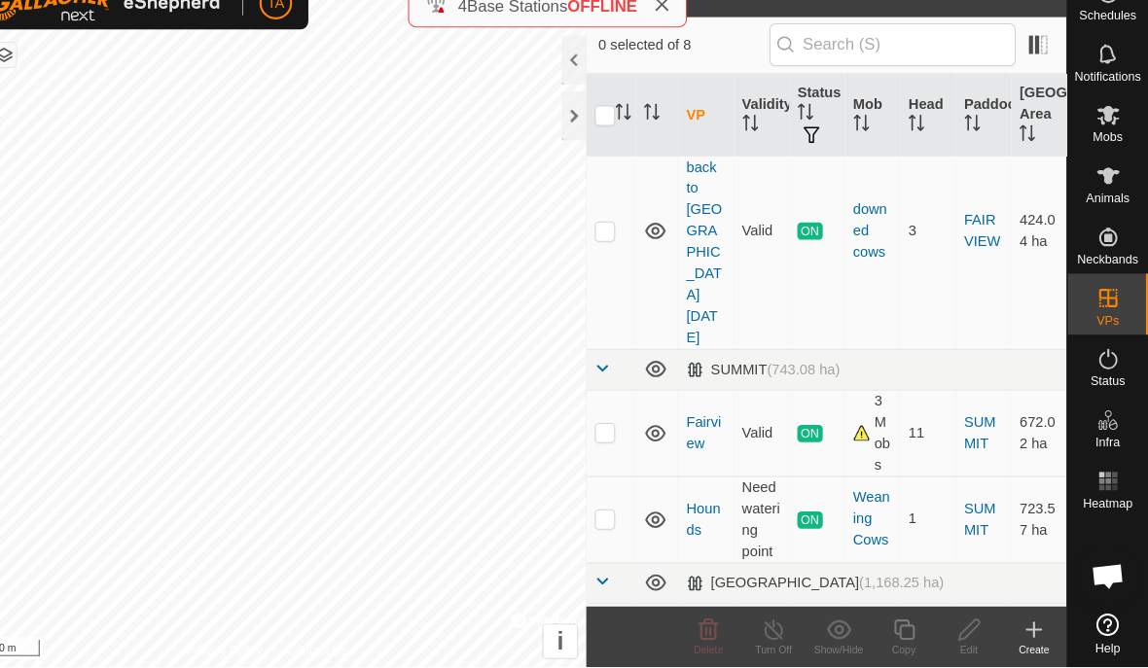
scroll to position [612, 0]
click at [619, 520] on p-checkbox at bounding box center [628, 528] width 19 height 16
checkbox input "true"
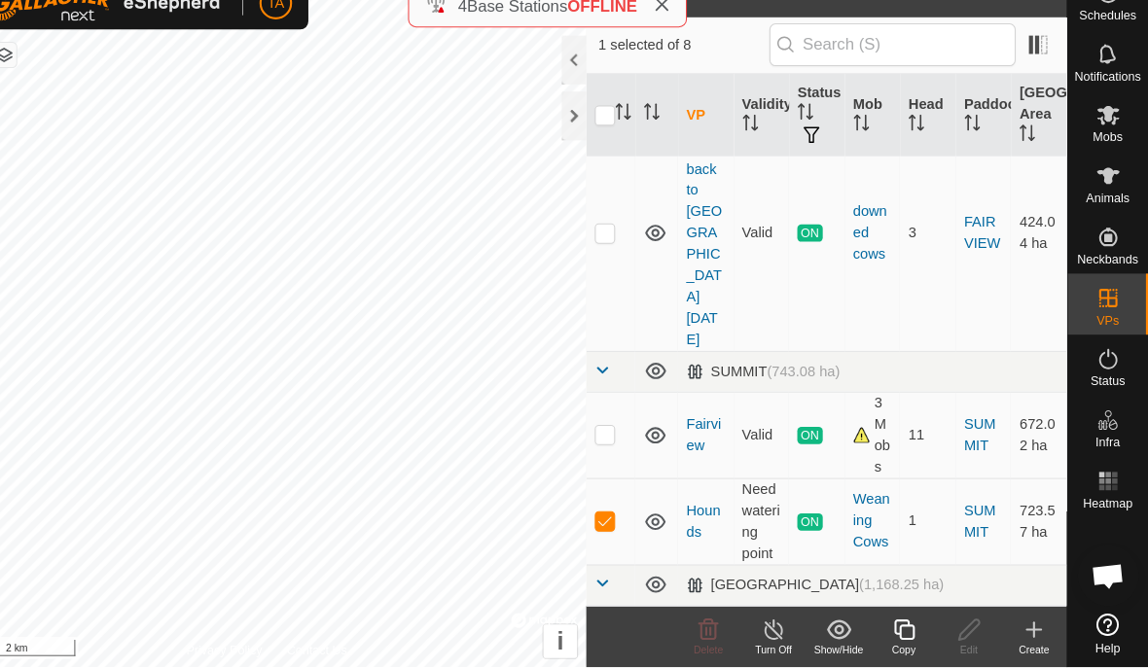
click at [840, 622] on icon at bounding box center [851, 631] width 23 height 18
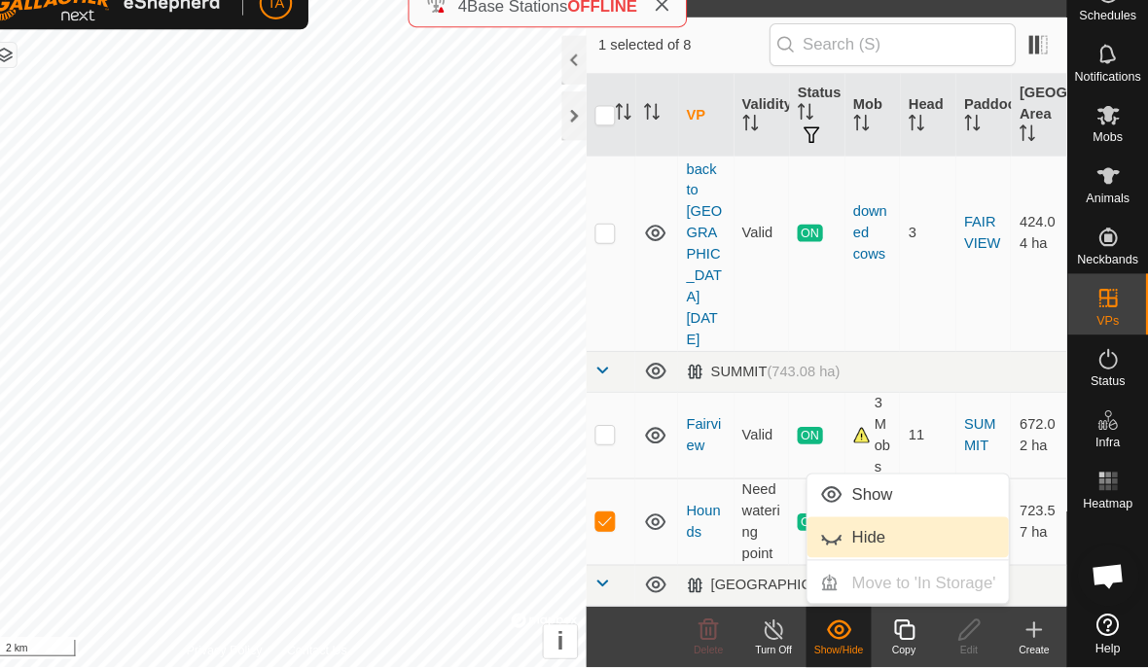
click at [865, 532] on span "Hide" at bounding box center [881, 543] width 32 height 23
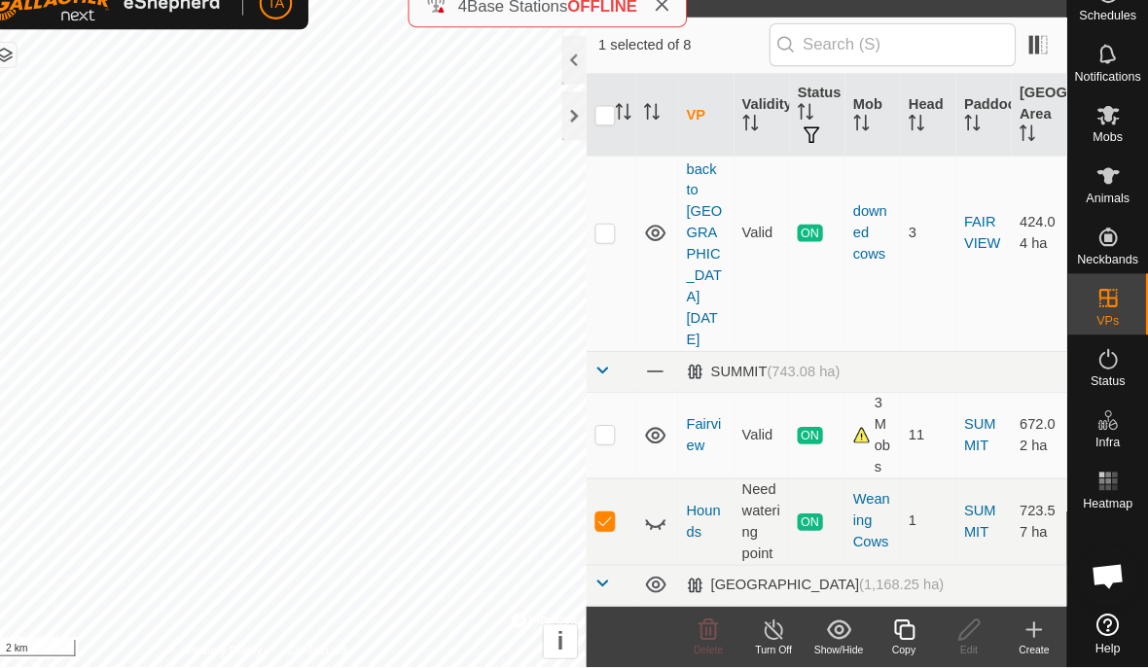
click at [840, 622] on icon at bounding box center [851, 631] width 23 height 18
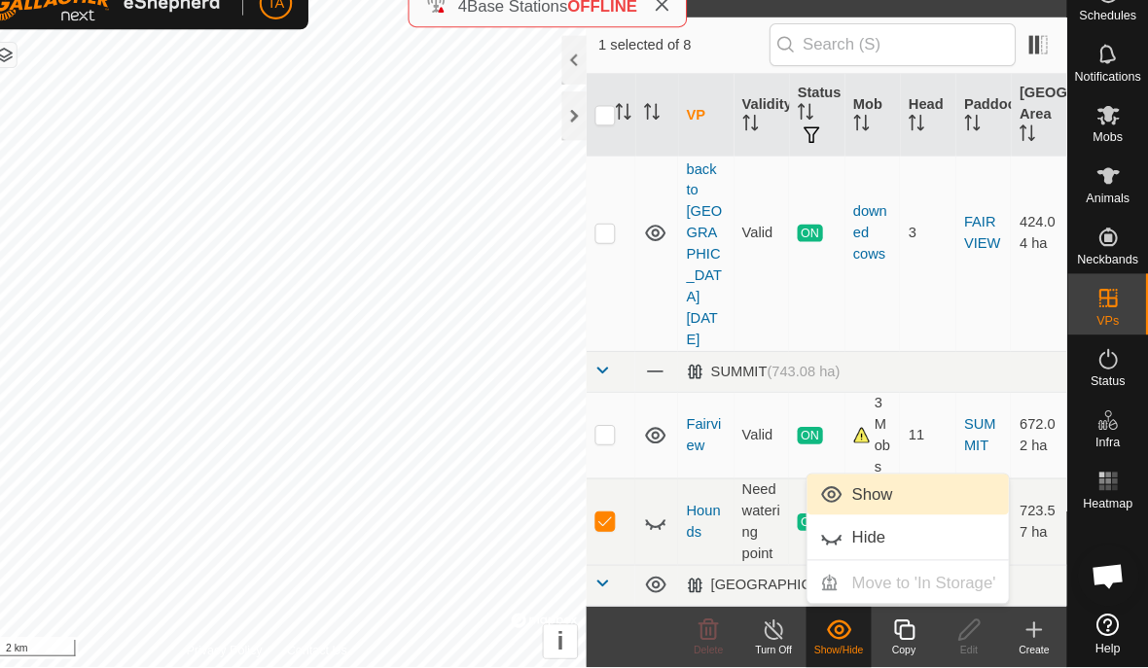
click at [865, 491] on span "Show" at bounding box center [884, 502] width 39 height 23
